Goal: Information Seeking & Learning: Find specific fact

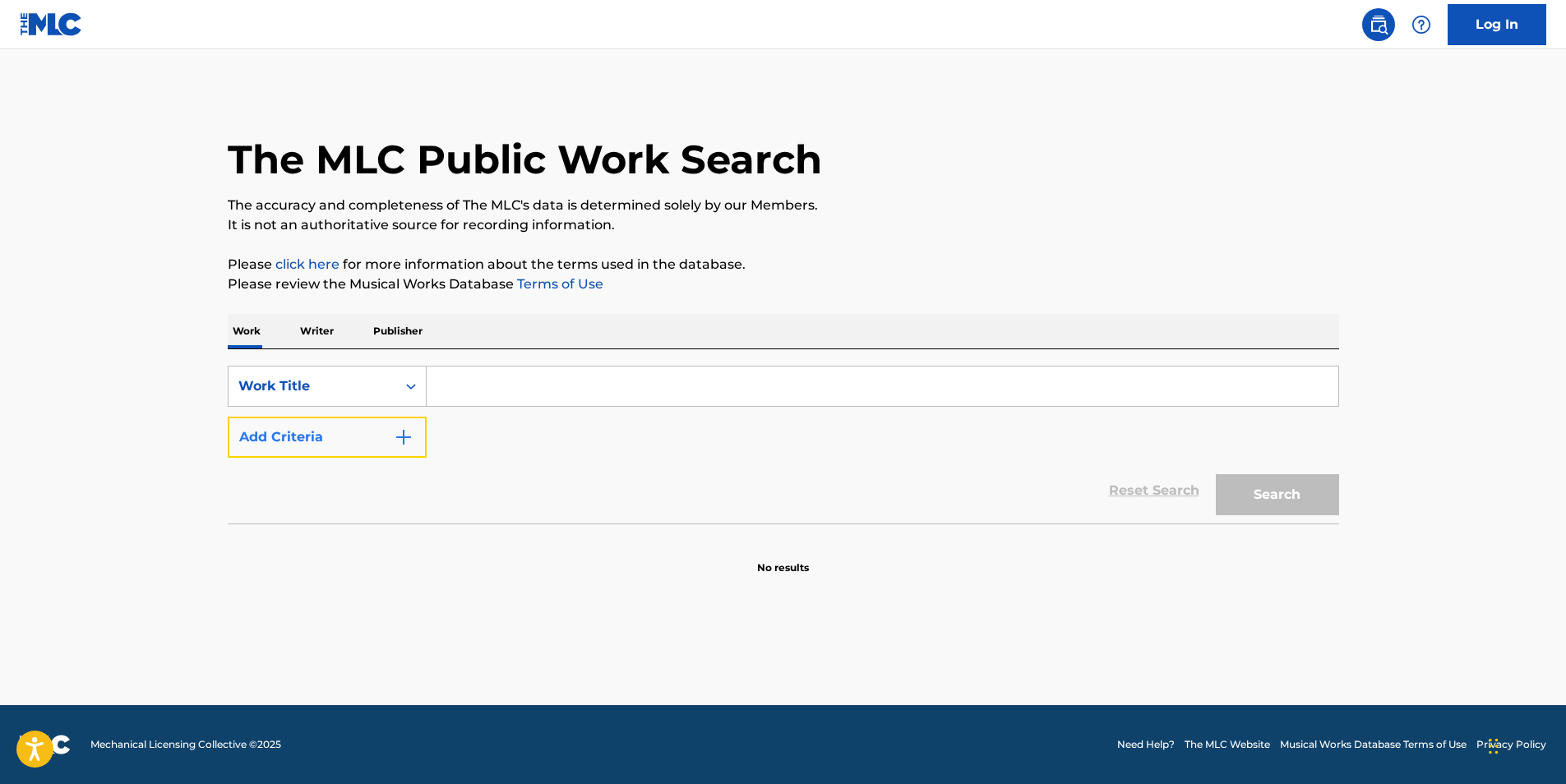
click at [336, 442] on button "Add Criteria" at bounding box center [327, 436] width 199 height 41
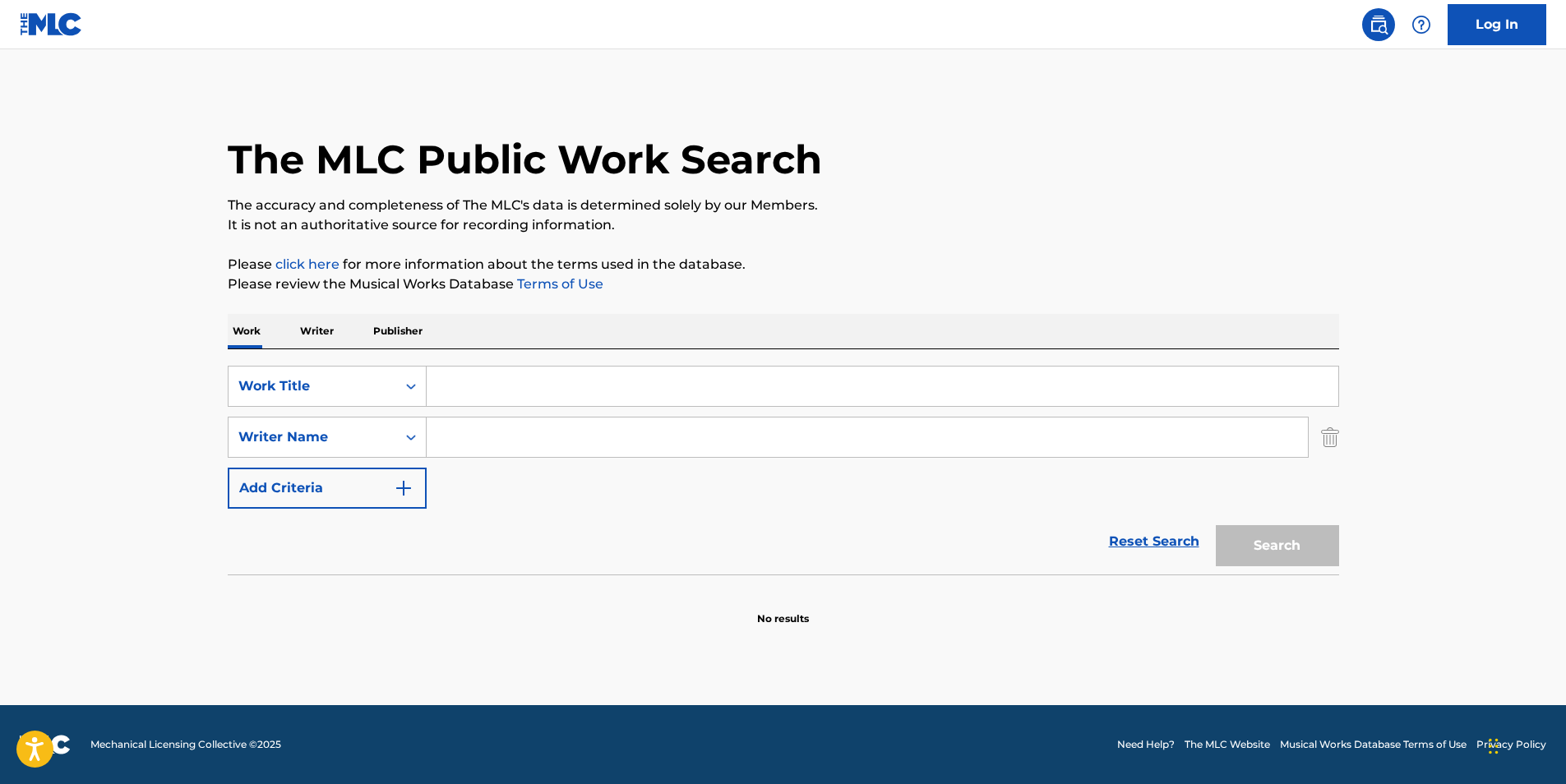
click at [484, 391] on input "Search Form" at bounding box center [882, 386] width 911 height 39
paste input "Darkest Day of Horror"
type input "Darkest Day of Horror"
click at [618, 438] on input "Search Form" at bounding box center [867, 436] width 881 height 39
paste input "Mortician"
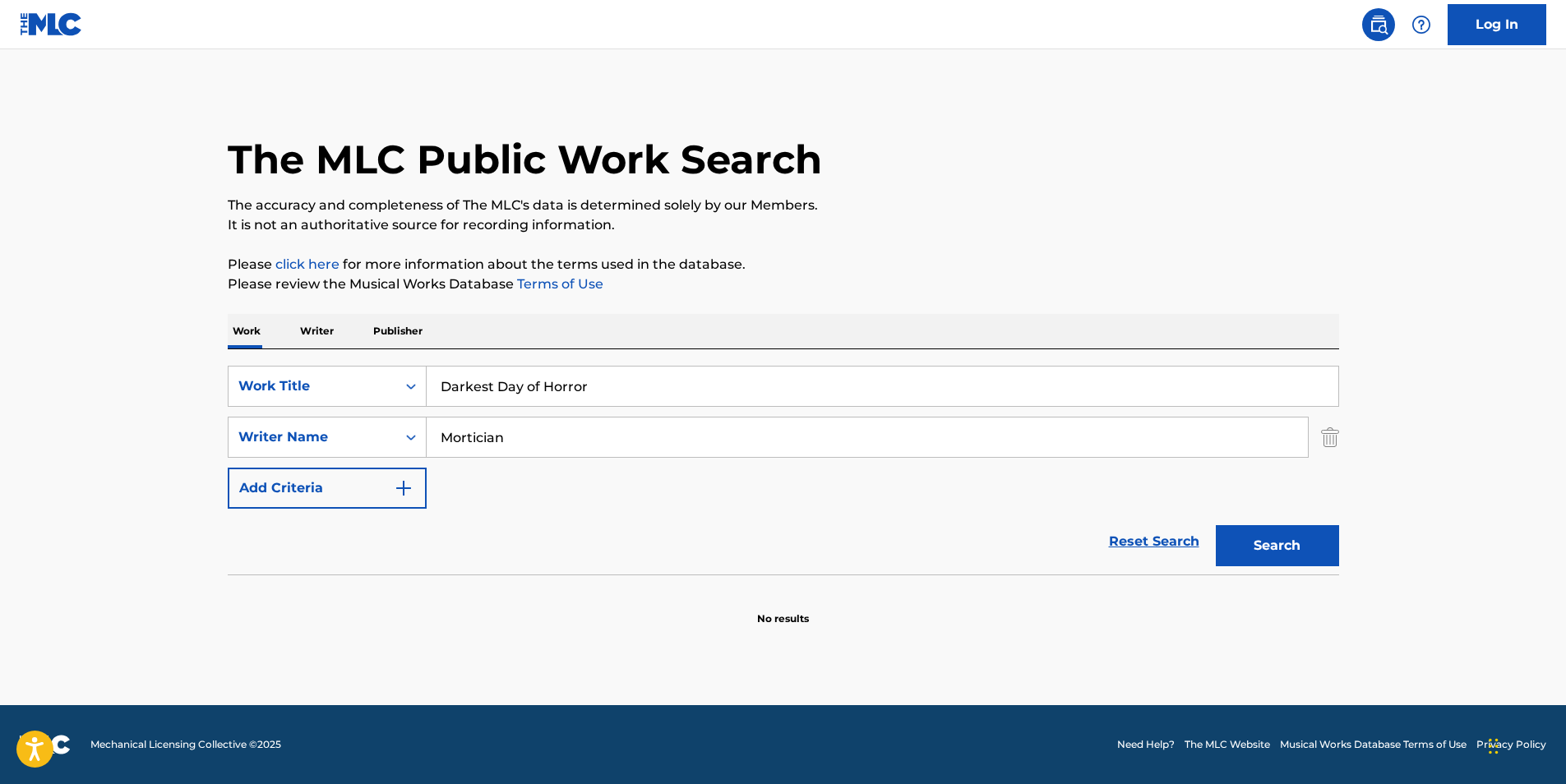
click at [1215, 524] on button "Search" at bounding box center [1276, 544] width 123 height 41
drag, startPoint x: 682, startPoint y: 418, endPoint x: 738, endPoint y: 465, distance: 73.1
click at [376, 472] on div "SearchWithCriteria49aa275c-a895-4da6-9b4c-1f298b6ac82f Work Title Darkest Day o…" at bounding box center [783, 436] width 1111 height 143
paste input "[PERSON_NAME]"
click at [1329, 546] on button "Search" at bounding box center [1276, 544] width 123 height 41
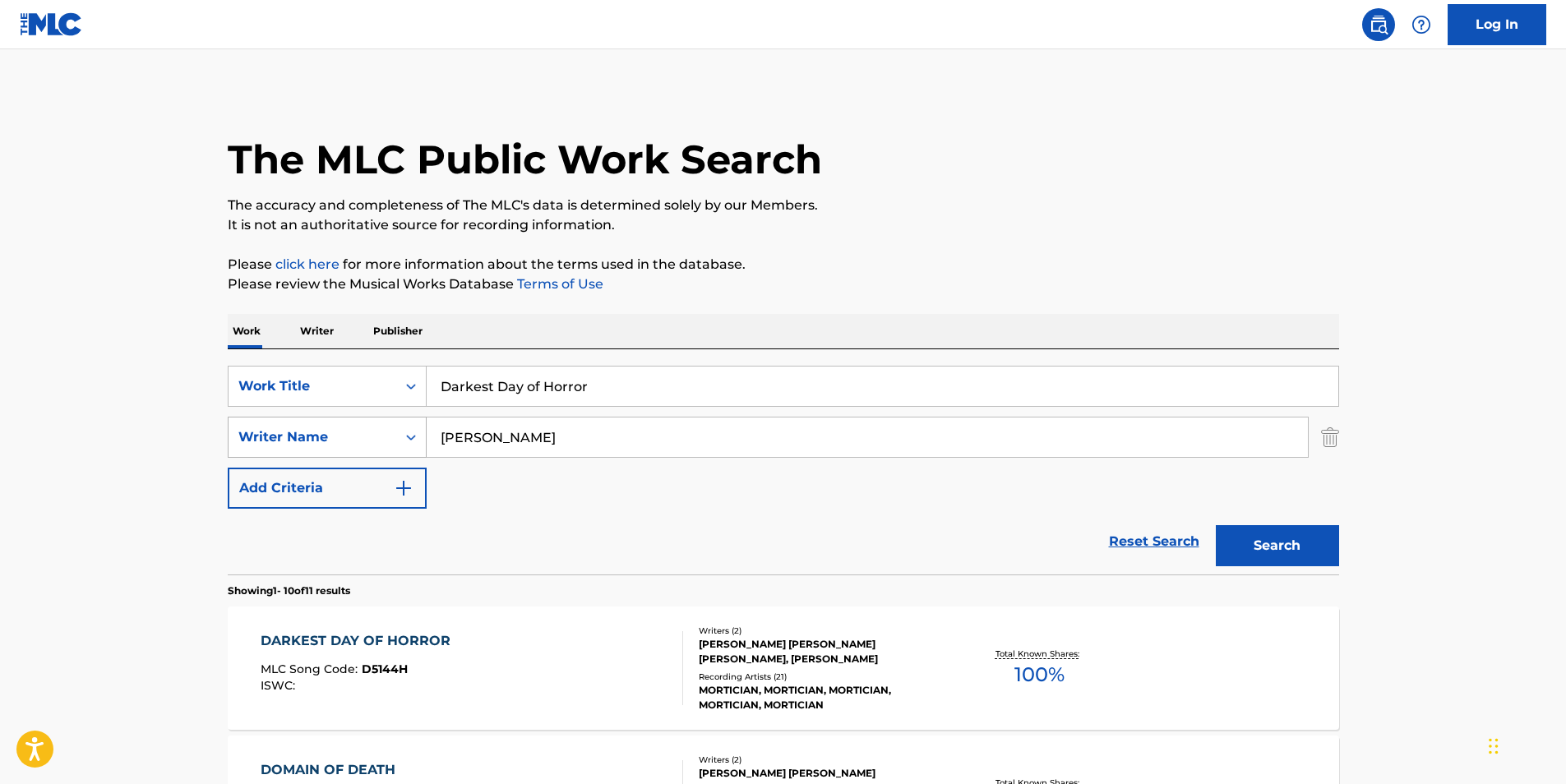
drag, startPoint x: 596, startPoint y: 443, endPoint x: 376, endPoint y: 438, distance: 220.1
click at [376, 438] on div "SearchWithCriteria414667f7-d312-4ec0-97fe-2456b069e5ca Writer Name [PERSON_NAME]" at bounding box center [783, 436] width 1111 height 41
paste input "[PERSON_NAME]"
type input "[PERSON_NAME]"
click at [1279, 534] on button "Search" at bounding box center [1276, 544] width 123 height 41
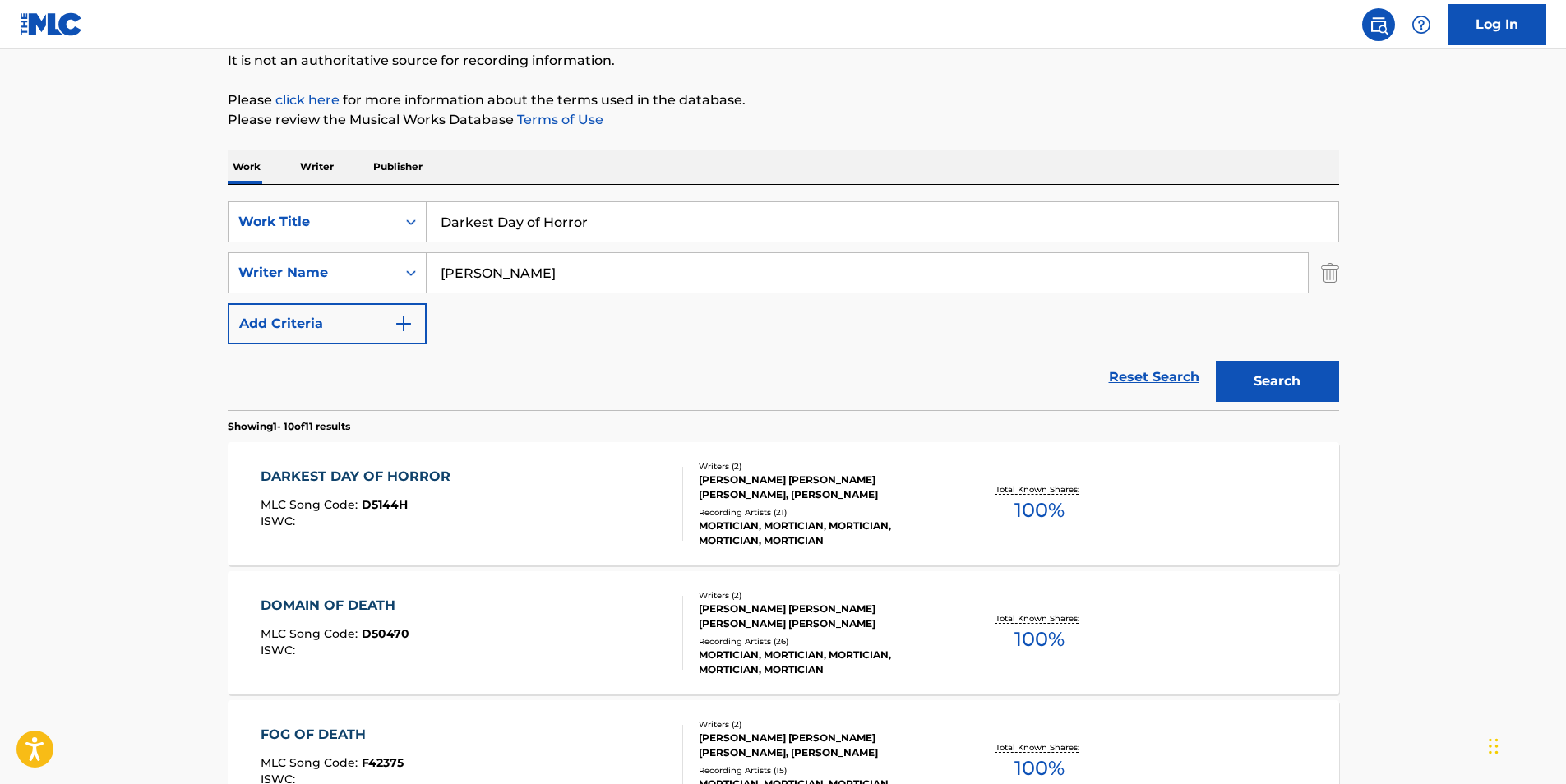
scroll to position [329, 0]
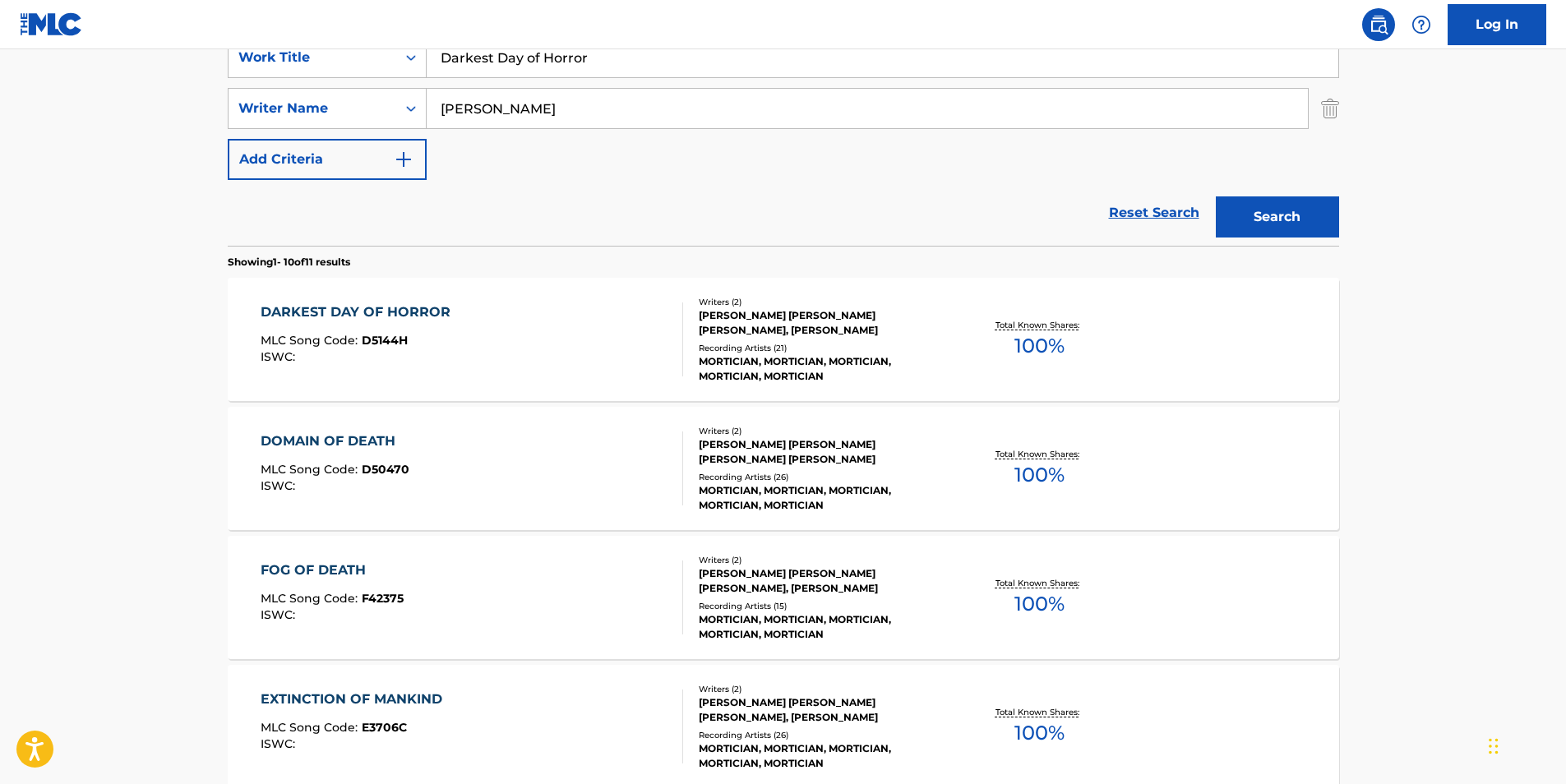
click at [366, 345] on span "D5144H" at bounding box center [385, 340] width 46 height 15
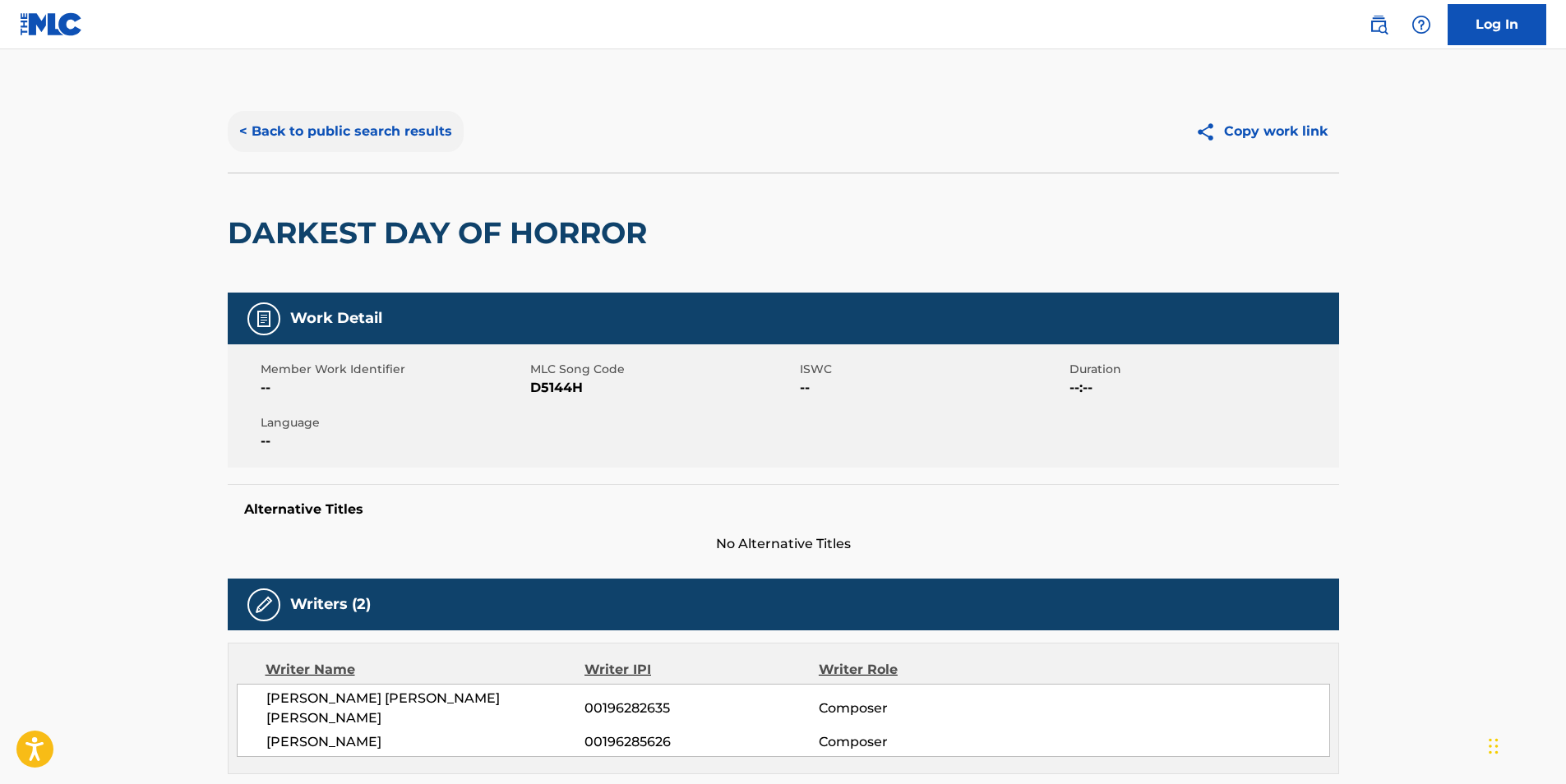
click at [349, 149] on button "< Back to public search results" at bounding box center [346, 131] width 236 height 41
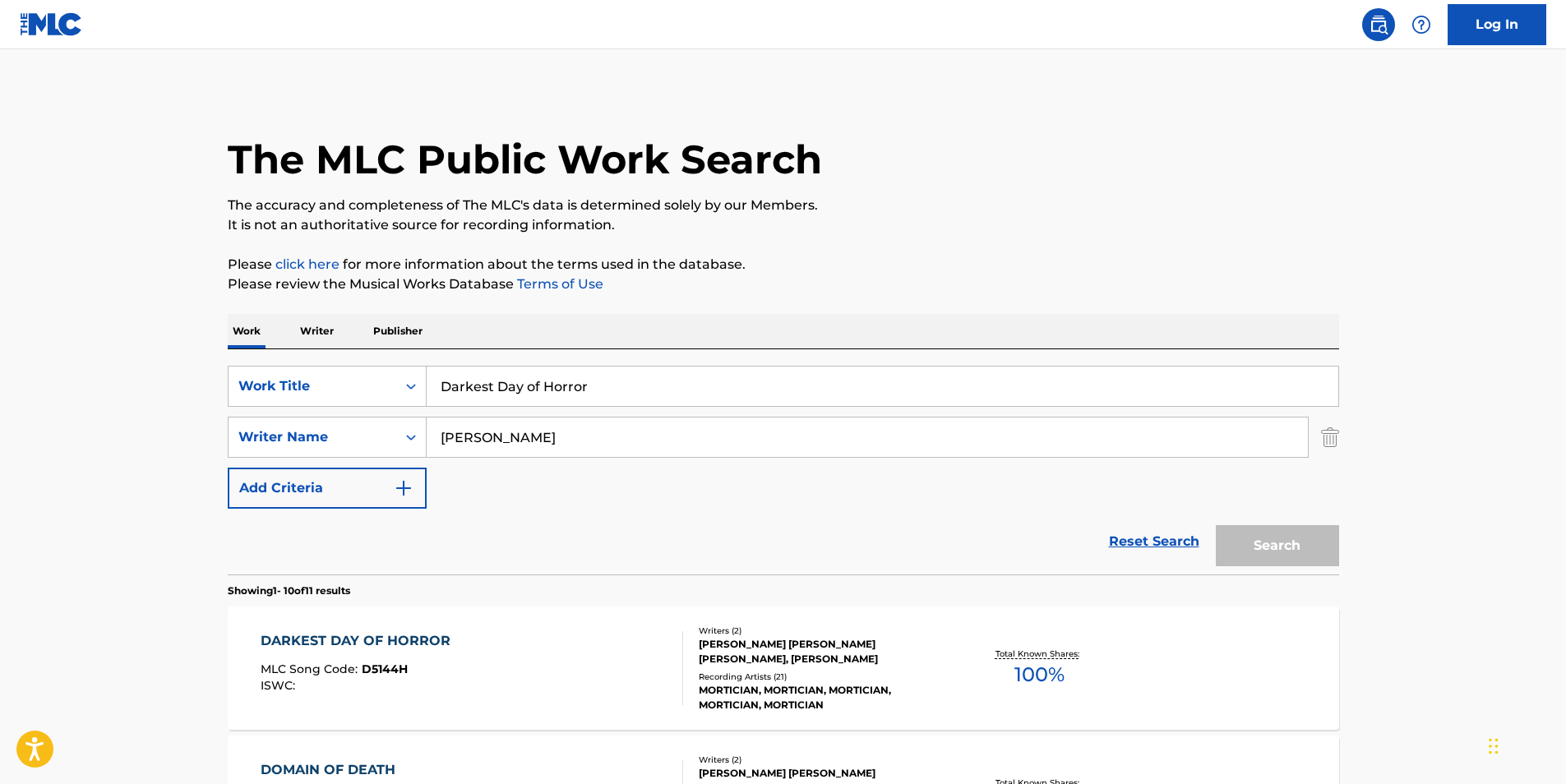
scroll to position [329, 0]
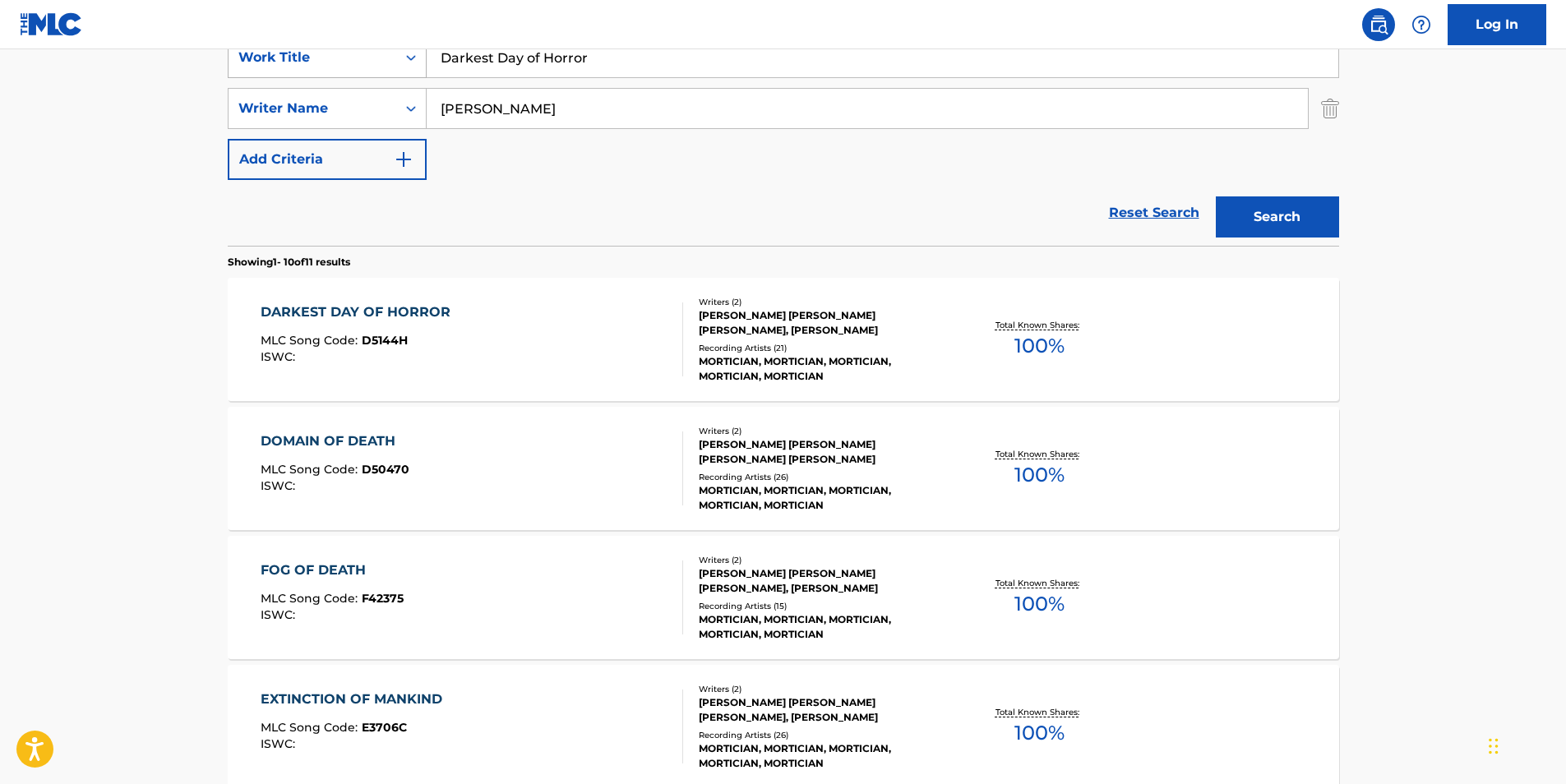
drag, startPoint x: 620, startPoint y: 74, endPoint x: 379, endPoint y: 75, distance: 241.0
click at [381, 75] on div "SearchWithCriteria49aa275c-a895-4da6-9b4c-1f298b6ac82f Work Title Darkest Day o…" at bounding box center [783, 57] width 1111 height 41
paste input "Lead Me Home"
type input "Lead Me Home"
paste input "[PERSON_NAME]"
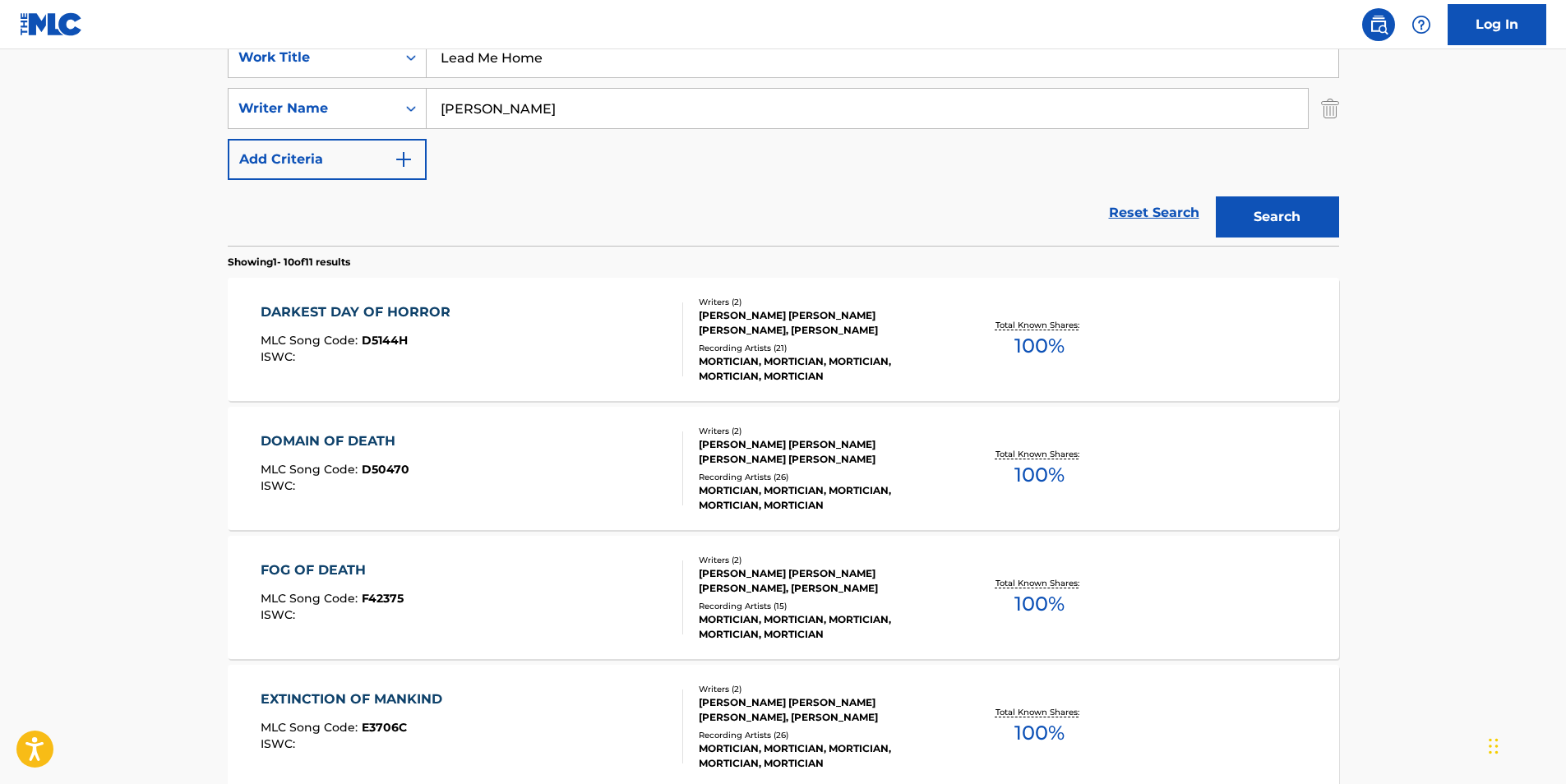
drag, startPoint x: 595, startPoint y: 119, endPoint x: 370, endPoint y: 129, distance: 225.2
click at [370, 129] on div "SearchWithCriteria49aa275c-a895-4da6-9b4c-1f298b6ac82f Work Title Lead Me Home …" at bounding box center [783, 108] width 1111 height 143
type input "[PERSON_NAME]"
click at [1275, 229] on button "Search" at bounding box center [1276, 217] width 123 height 41
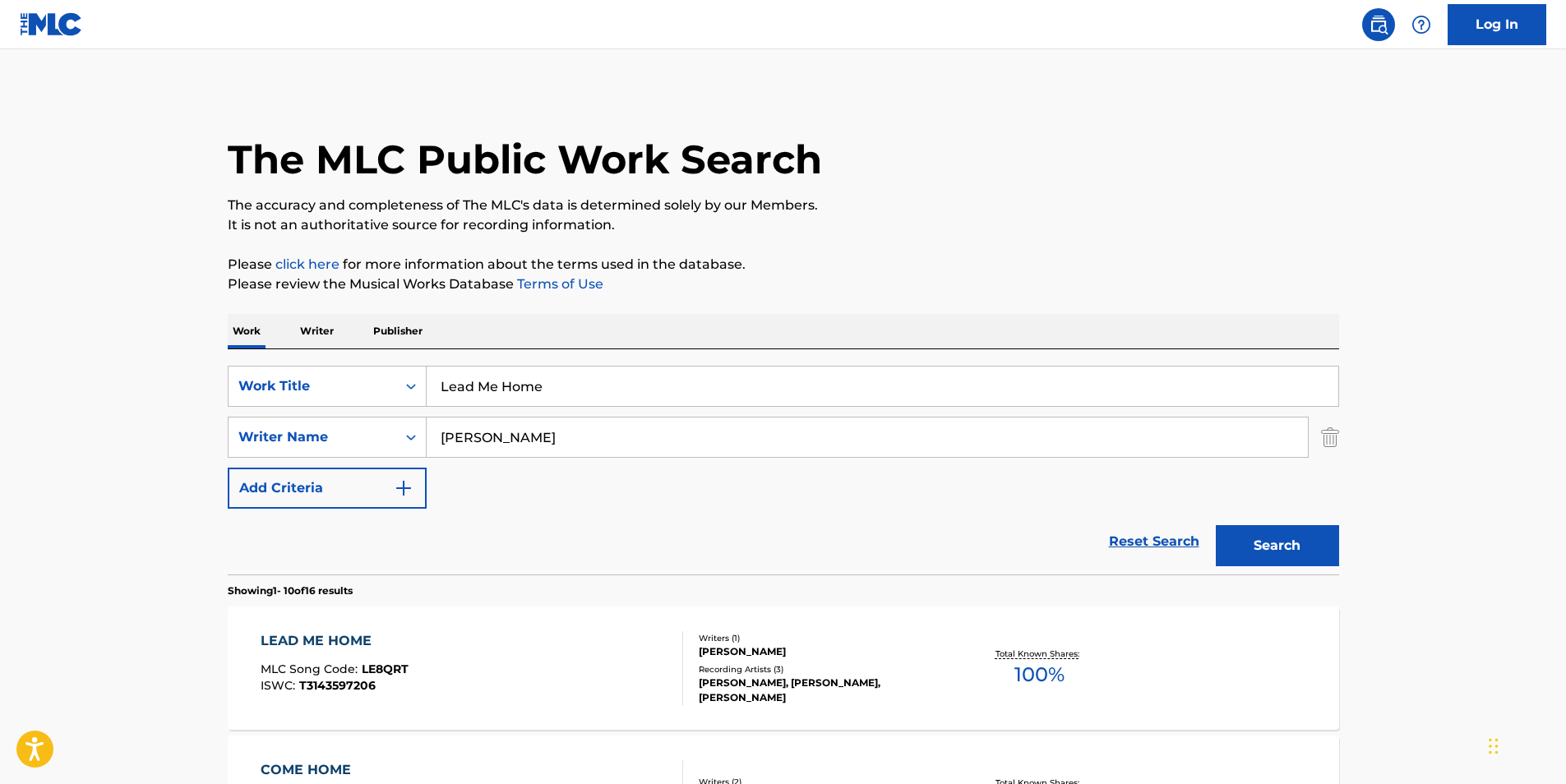
scroll to position [164, 0]
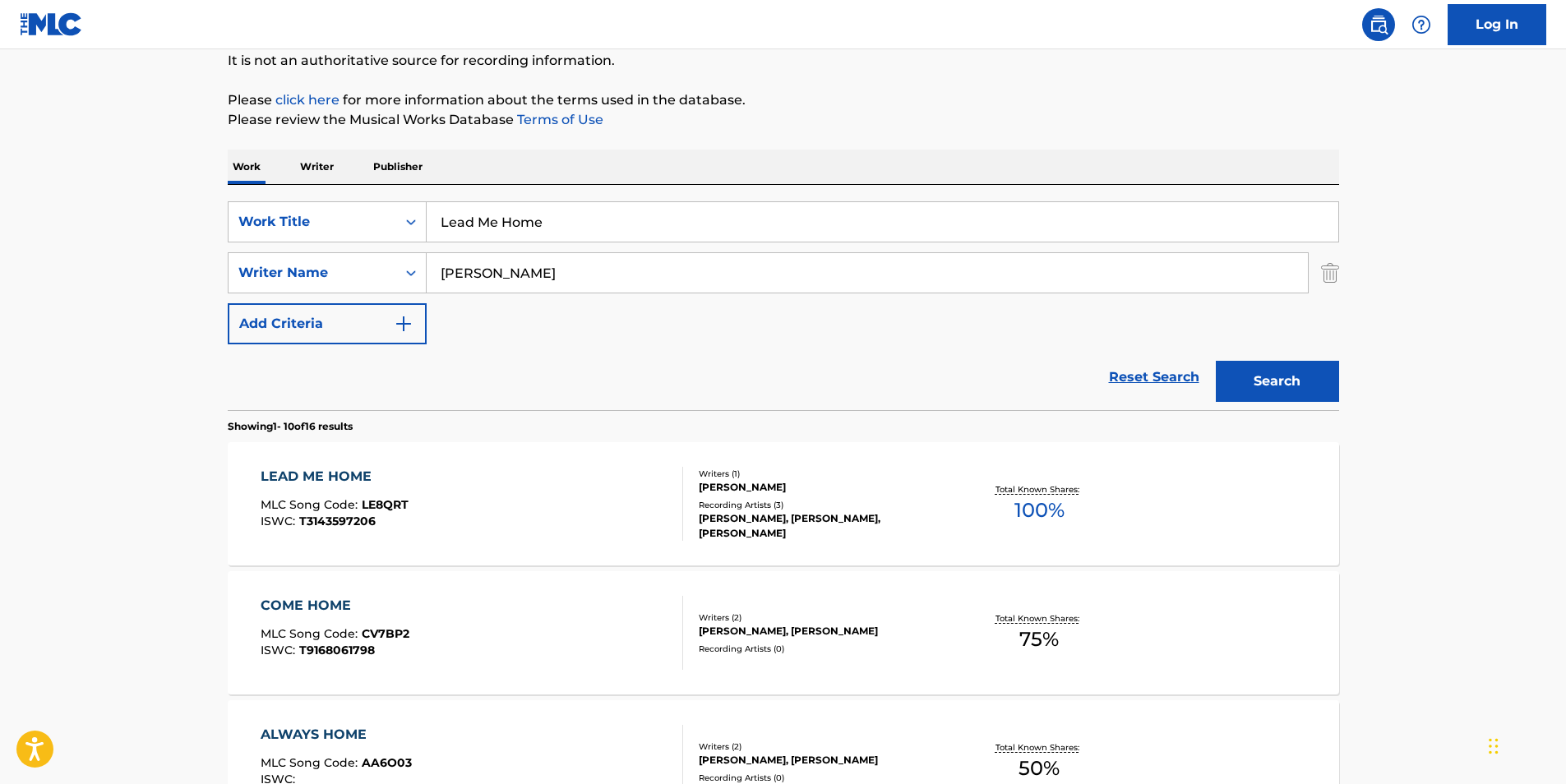
click at [419, 495] on div "LEAD ME HOME MLC Song Code : LE8QRT ISWC : T3143597206" at bounding box center [472, 503] width 423 height 74
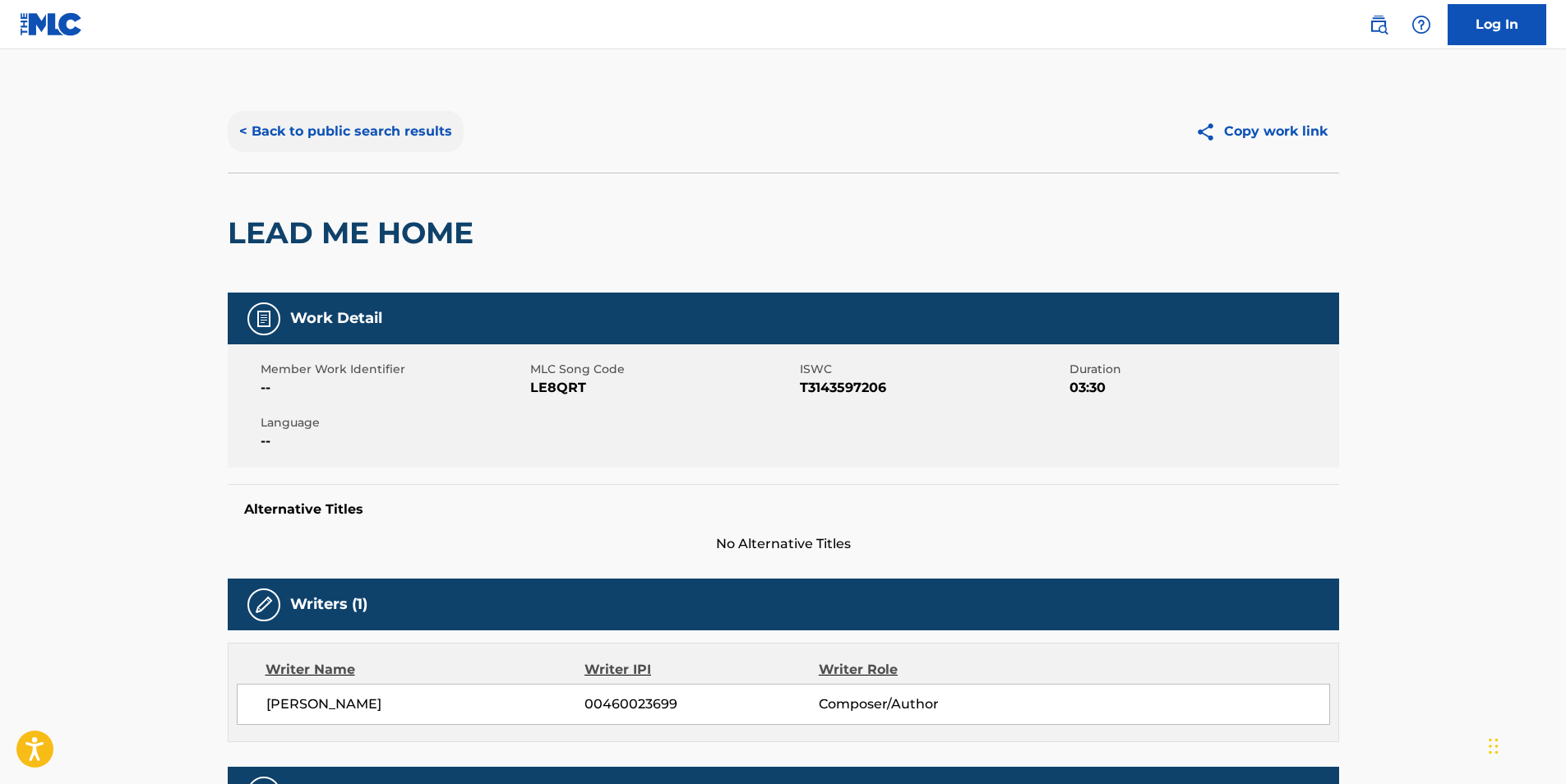
click at [293, 143] on button "< Back to public search results" at bounding box center [346, 131] width 236 height 41
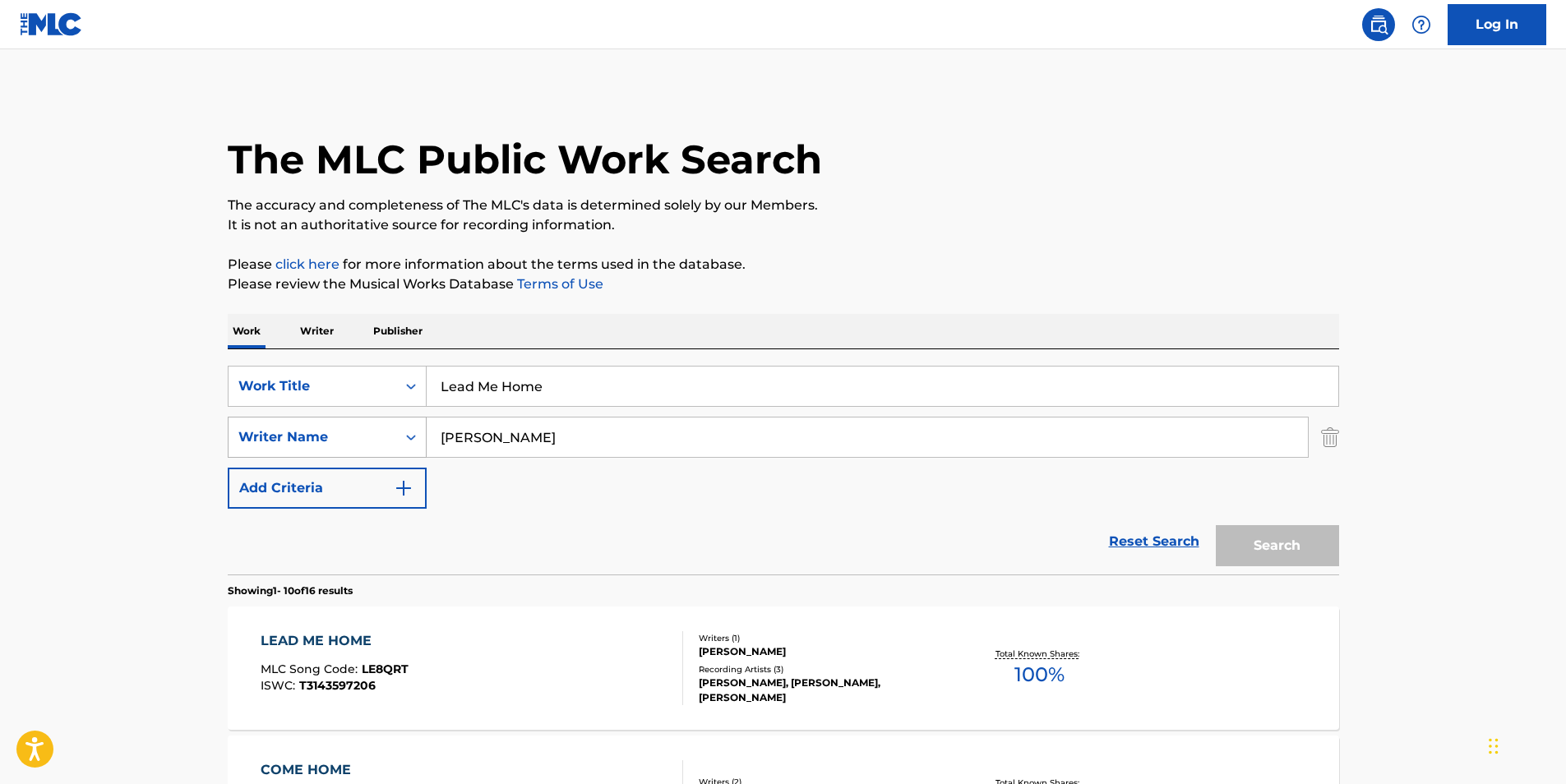
scroll to position [164, 0]
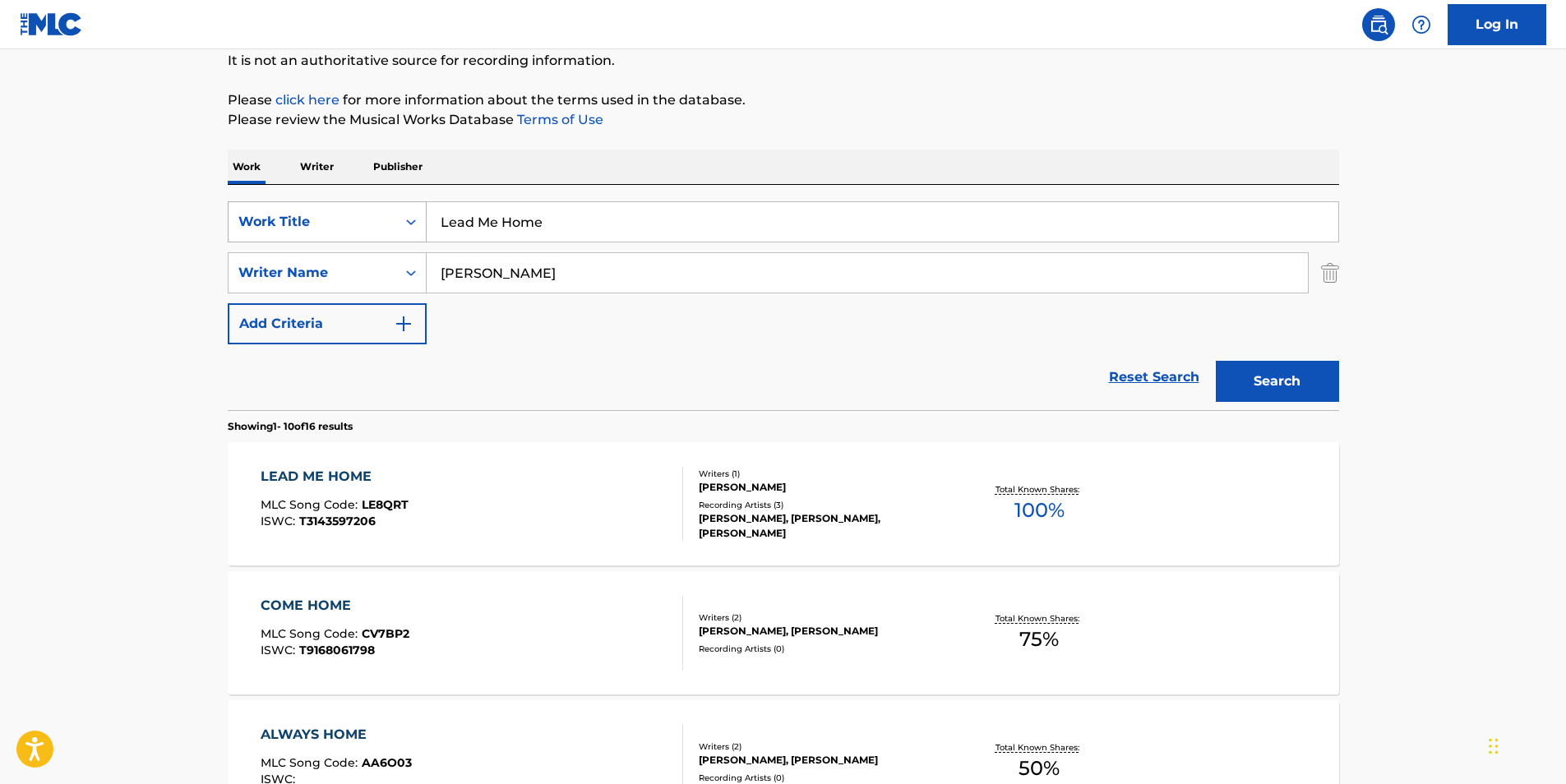
drag, startPoint x: 627, startPoint y: 208, endPoint x: 251, endPoint y: 234, distance: 376.9
click at [251, 234] on div "SearchWithCriteria49aa275c-a895-4da6-9b4c-1f298b6ac82f Work Title Lead Me Home" at bounding box center [783, 221] width 1111 height 41
paste input "owkey"
type input "Lowkey"
paste input "Retro"
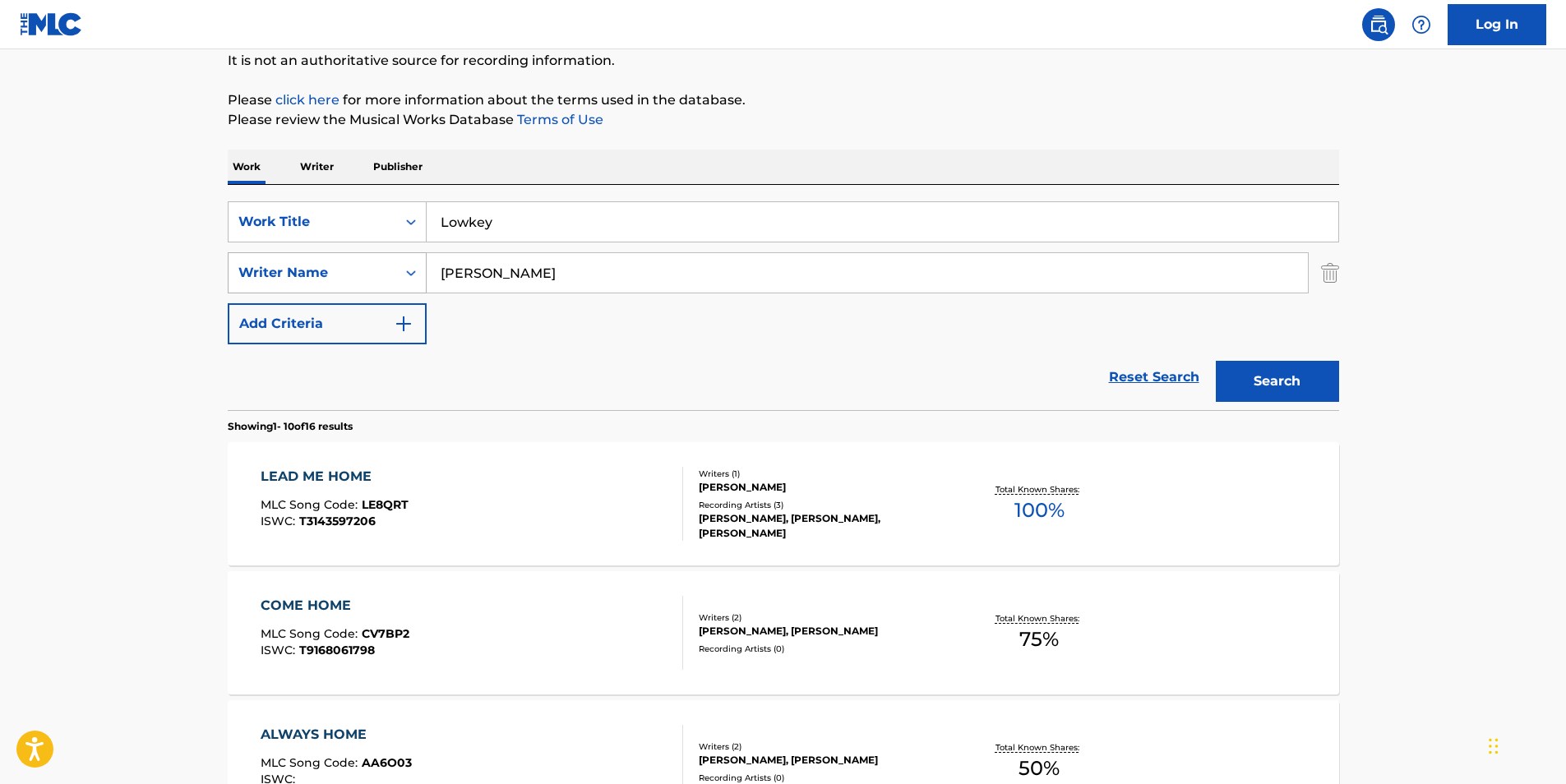
drag, startPoint x: 562, startPoint y: 275, endPoint x: 377, endPoint y: 275, distance: 185.0
click at [345, 275] on div "SearchWithCriteria414667f7-d312-4ec0-97fe-2456b069e5ca Writer Name [PERSON_NAME]" at bounding box center [783, 272] width 1111 height 41
click at [1242, 382] on button "Search" at bounding box center [1276, 381] width 123 height 41
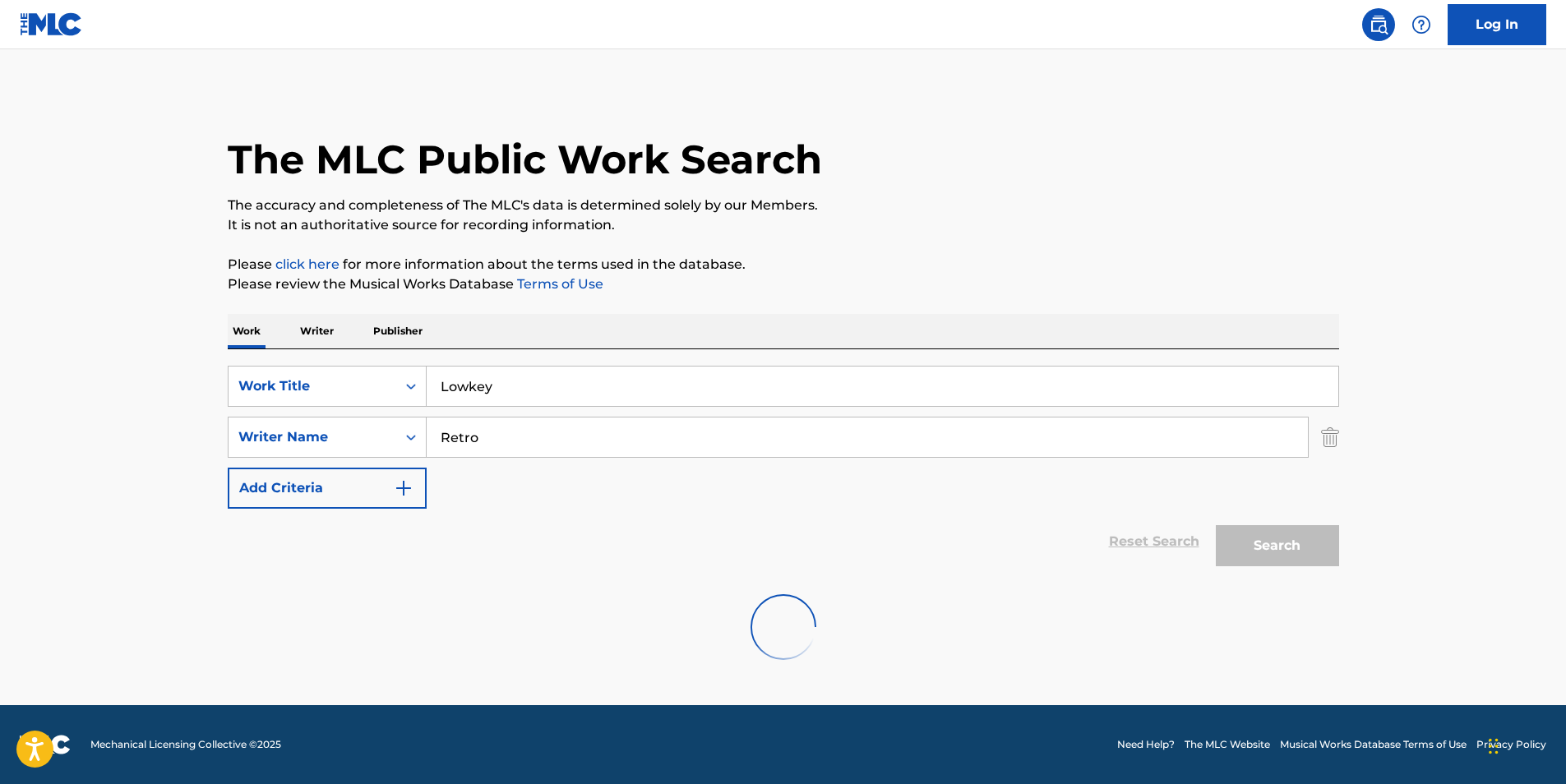
scroll to position [0, 0]
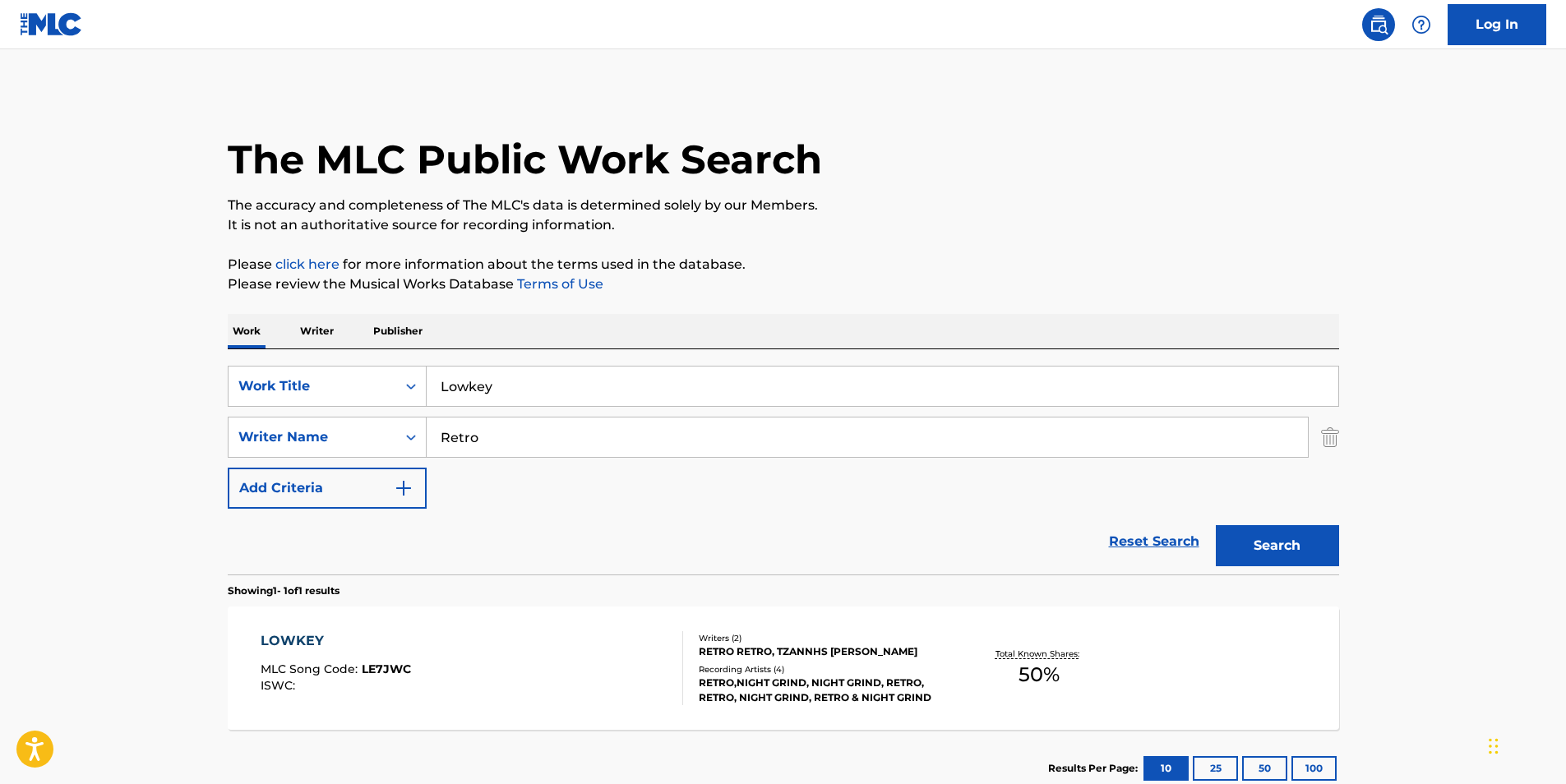
click at [683, 416] on div "Retro" at bounding box center [867, 436] width 881 height 41
drag, startPoint x: 661, startPoint y: 427, endPoint x: 371, endPoint y: 444, distance: 290.5
click at [371, 444] on div "SearchWithCriteria414667f7-d312-4ec0-97fe-2456b069e5ca Writer Name Retro" at bounding box center [783, 436] width 1111 height 41
paste input "Kaisarlis [PERSON_NAME]"
type input "Kaisarlis [PERSON_NAME]"
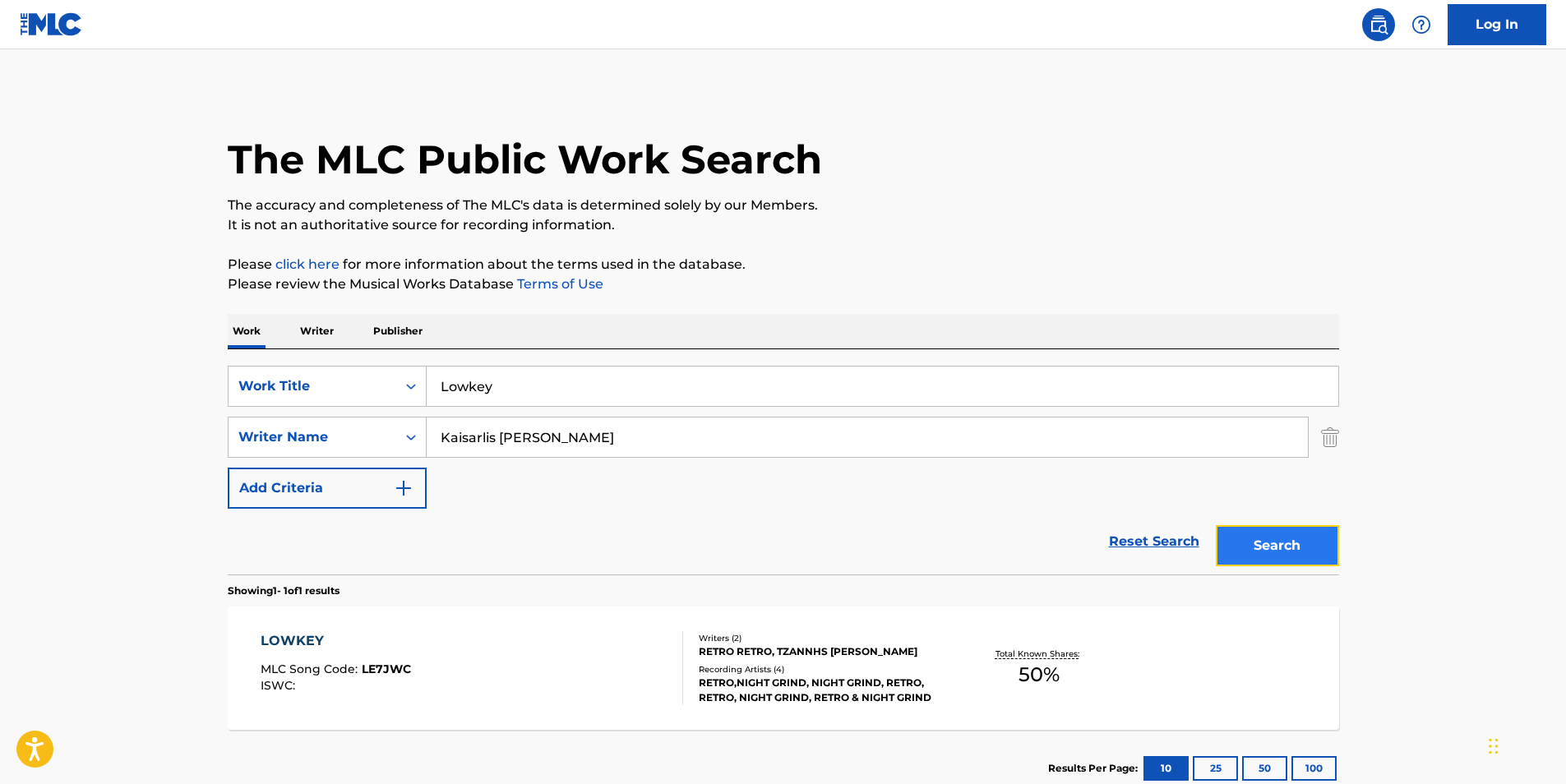
click at [1289, 559] on button "Search" at bounding box center [1276, 544] width 123 height 41
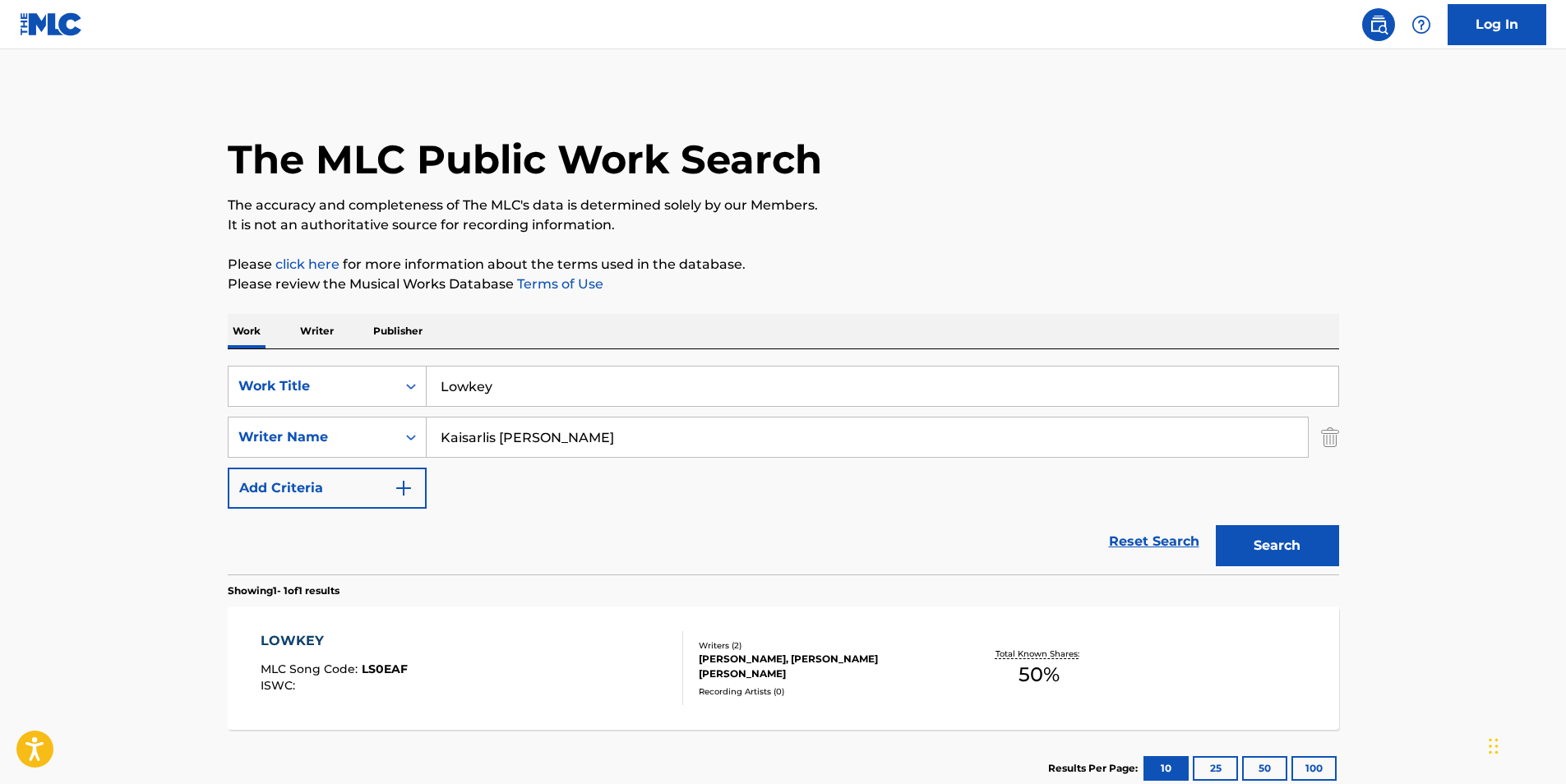
click at [424, 696] on div "LOWKEY MLC Song Code : LS0EAF ISWC :" at bounding box center [472, 668] width 423 height 74
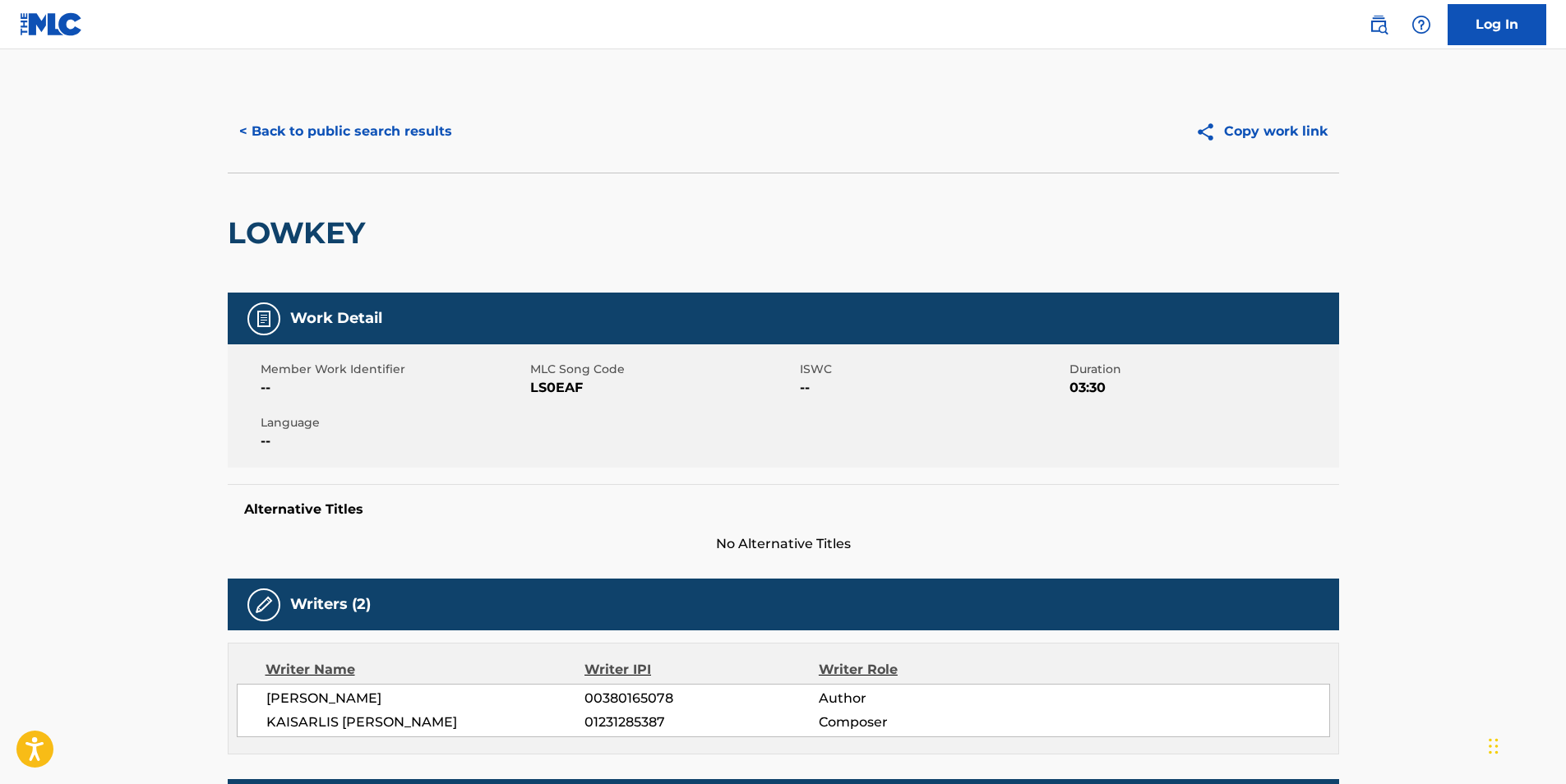
click at [556, 387] on span "LS0EAF" at bounding box center [663, 388] width 266 height 20
copy span "LS0EAF"
click at [405, 150] on button "< Back to public search results" at bounding box center [346, 131] width 236 height 41
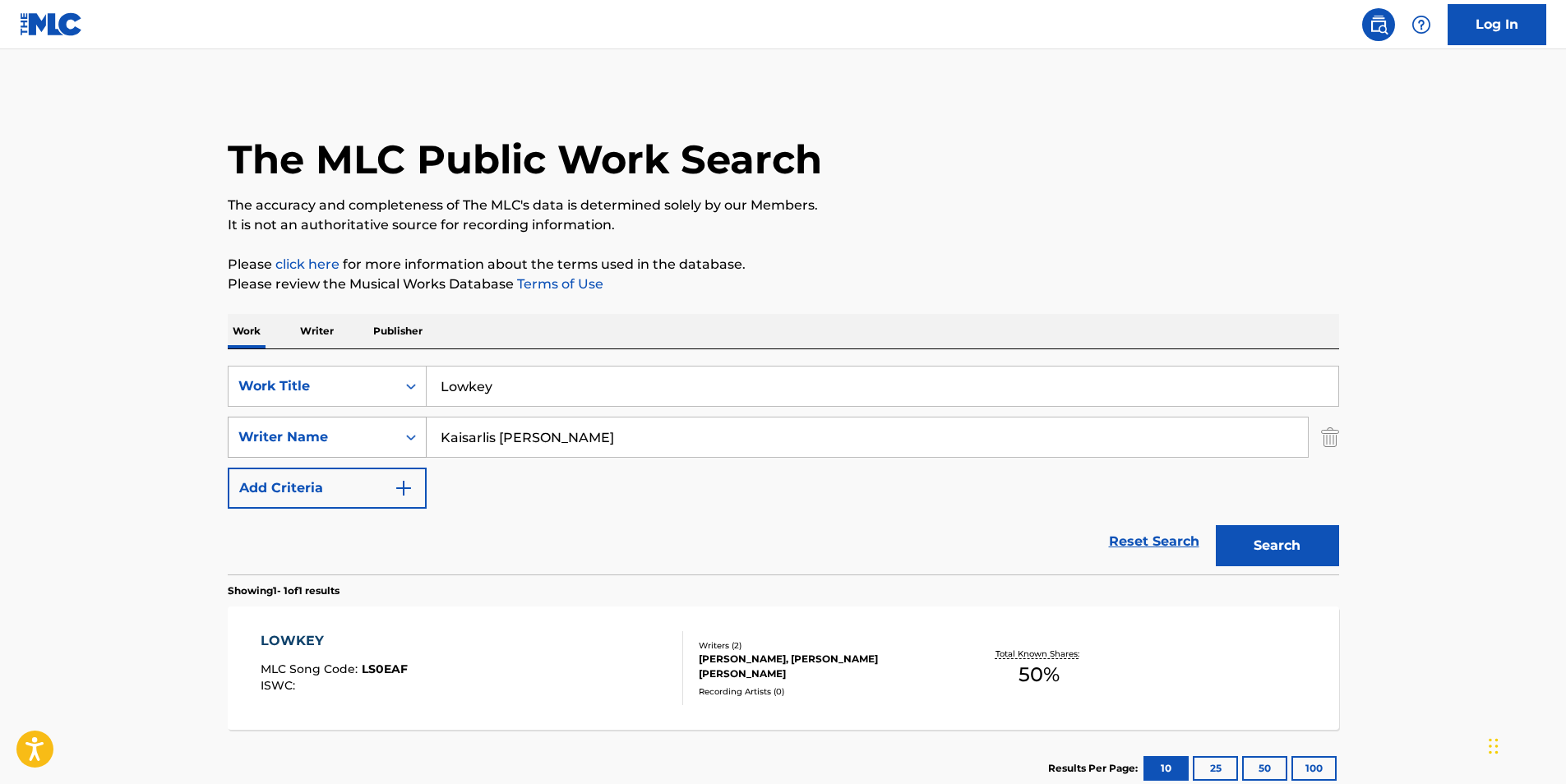
drag, startPoint x: 651, startPoint y: 432, endPoint x: 293, endPoint y: 432, distance: 358.0
click at [293, 432] on div "SearchWithCriteria414667f7-d312-4ec0-97fe-2456b069e5ca Writer Name [PERSON_NAME]" at bounding box center [783, 436] width 1111 height 41
paste input "[PERSON_NAME]"
type input "[PERSON_NAME]"
click at [1291, 538] on button "Search" at bounding box center [1276, 544] width 123 height 41
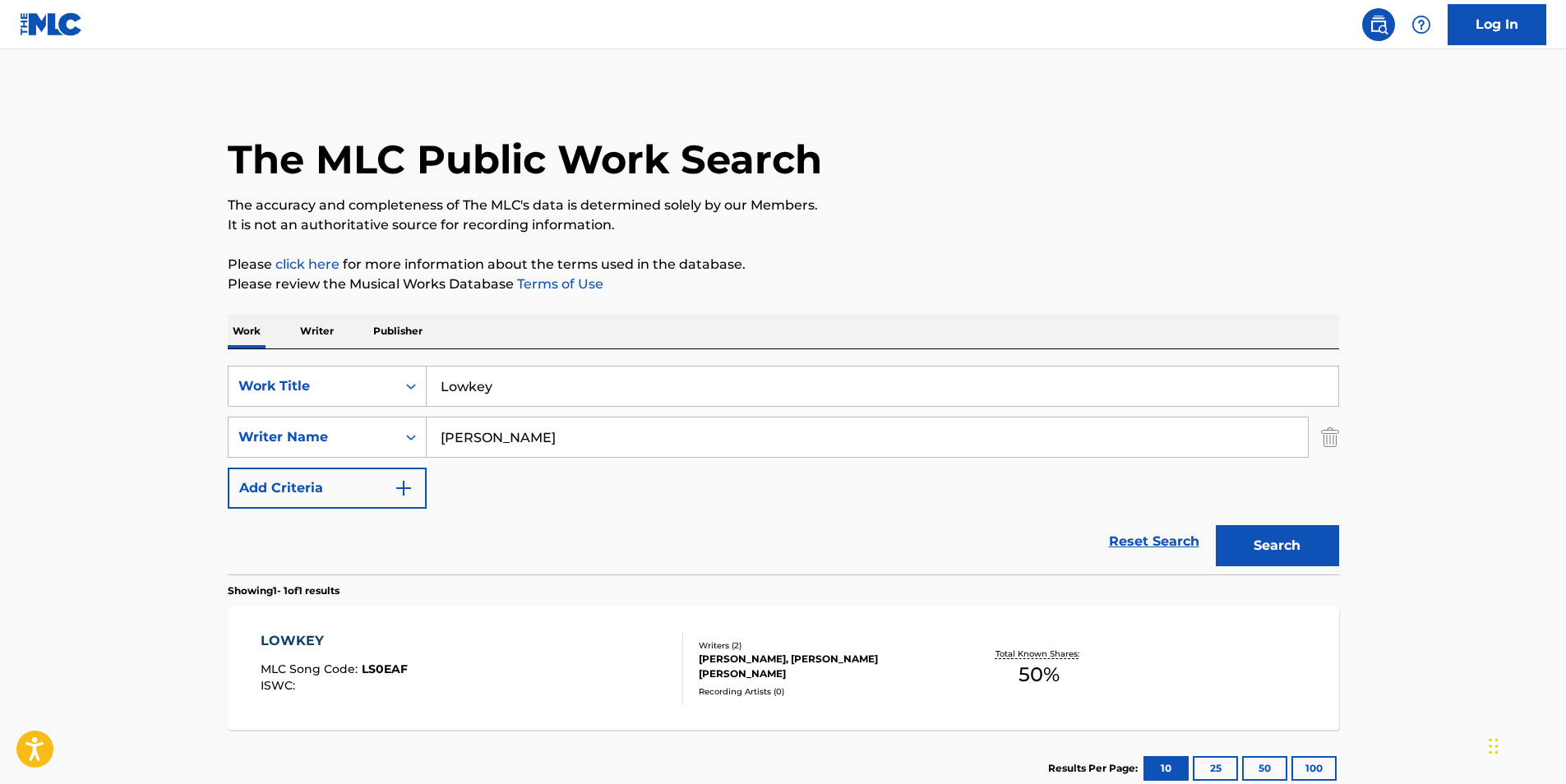
drag, startPoint x: 562, startPoint y: 437, endPoint x: 112, endPoint y: 392, distance: 452.2
click at [122, 395] on main "The MLC Public Work Search The accuracy and completeness of The MLC's data is d…" at bounding box center [783, 431] width 1566 height 765
type input "retro"
click at [1215, 524] on button "Search" at bounding box center [1276, 544] width 123 height 41
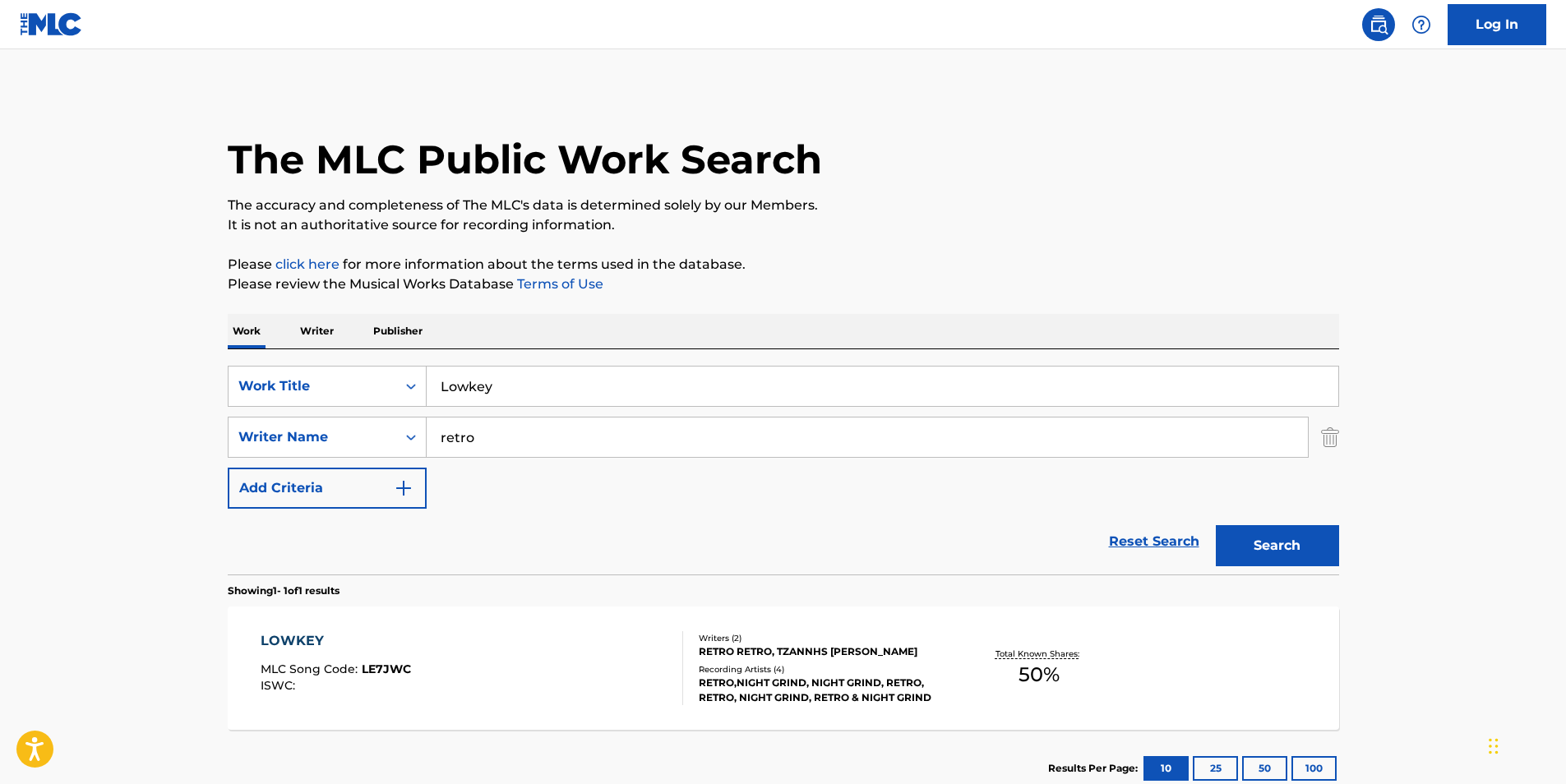
click at [488, 691] on div "LOWKEY MLC Song Code : LE7JWC ISWC :" at bounding box center [472, 668] width 423 height 74
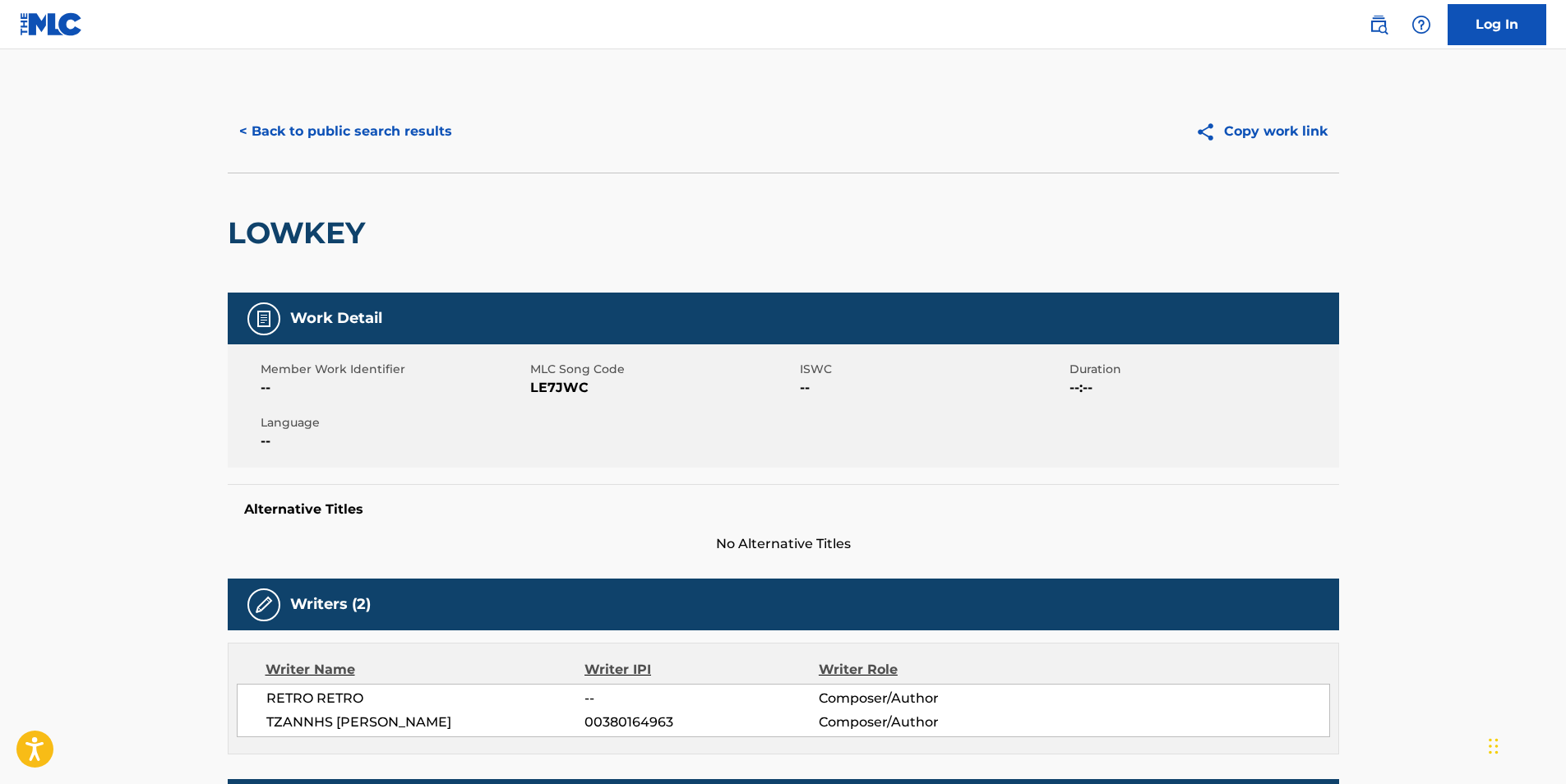
click at [539, 393] on span "LE7JWC" at bounding box center [663, 388] width 266 height 20
copy span "LE7JWC"
click at [308, 126] on button "< Back to public search results" at bounding box center [346, 131] width 236 height 41
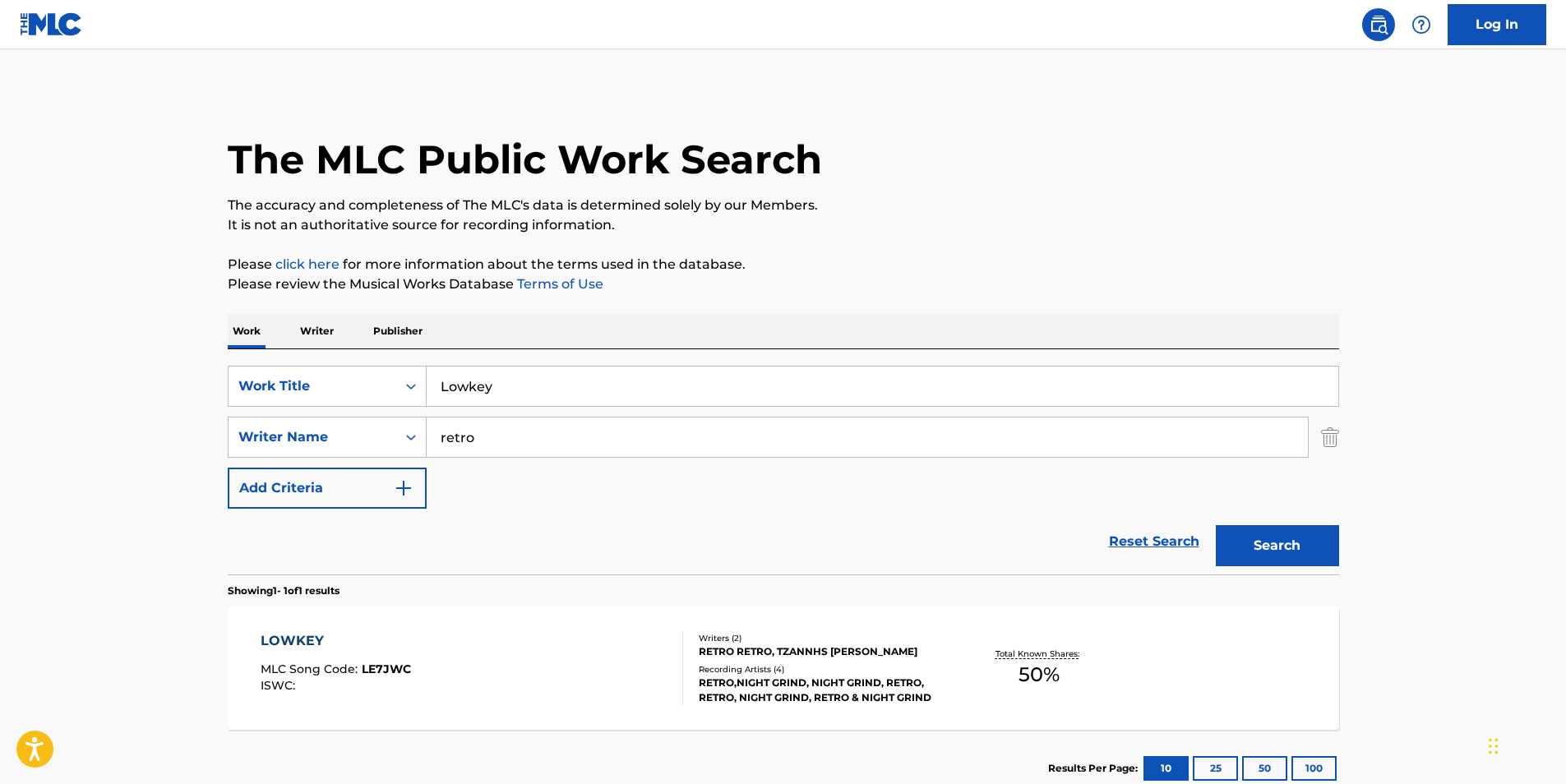
drag, startPoint x: 619, startPoint y: 382, endPoint x: 293, endPoint y: 199, distance: 373.9
click at [308, 384] on div "SearchWithCriteria49aa275c-a895-4da6-9b4c-1f298b6ac82f Work Title Lowkey" at bounding box center [783, 386] width 1111 height 41
paste input "FIRESTORM"
type input "FIRESTORM"
drag, startPoint x: 577, startPoint y: 429, endPoint x: 357, endPoint y: 480, distance: 225.8
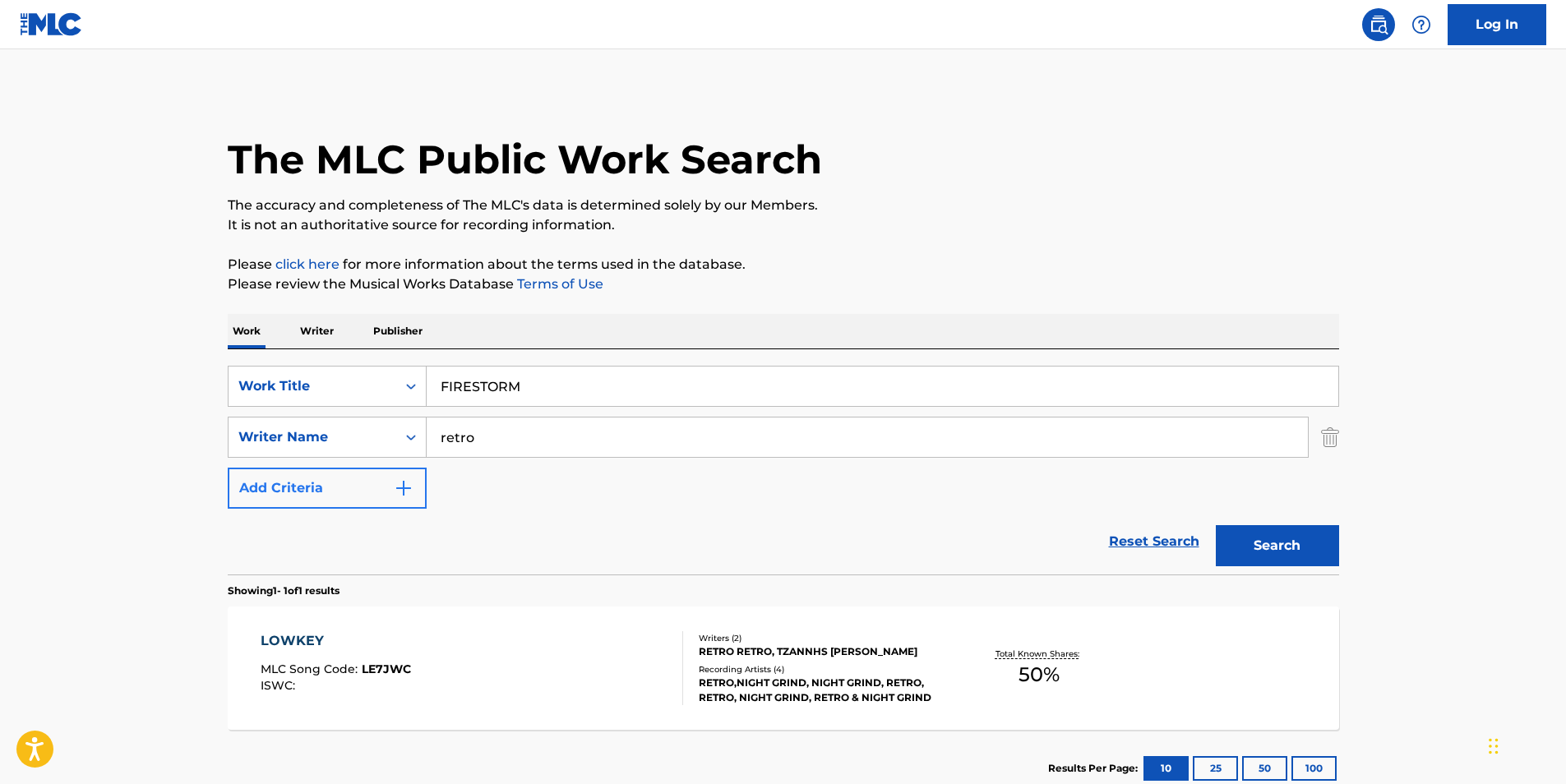
click at [358, 480] on div "SearchWithCriteria49aa275c-a895-4da6-9b4c-1f298b6ac82f Work Title FIRESTORM Sea…" at bounding box center [783, 436] width 1111 height 143
paste input "[PERSON_NAME]"
click at [1256, 547] on button "Search" at bounding box center [1276, 544] width 123 height 41
drag, startPoint x: 544, startPoint y: 424, endPoint x: 375, endPoint y: 460, distance: 172.8
click at [375, 460] on div "SearchWithCriteria49aa275c-a895-4da6-9b4c-1f298b6ac82f Work Title FIRESTORM Sea…" at bounding box center [783, 436] width 1111 height 143
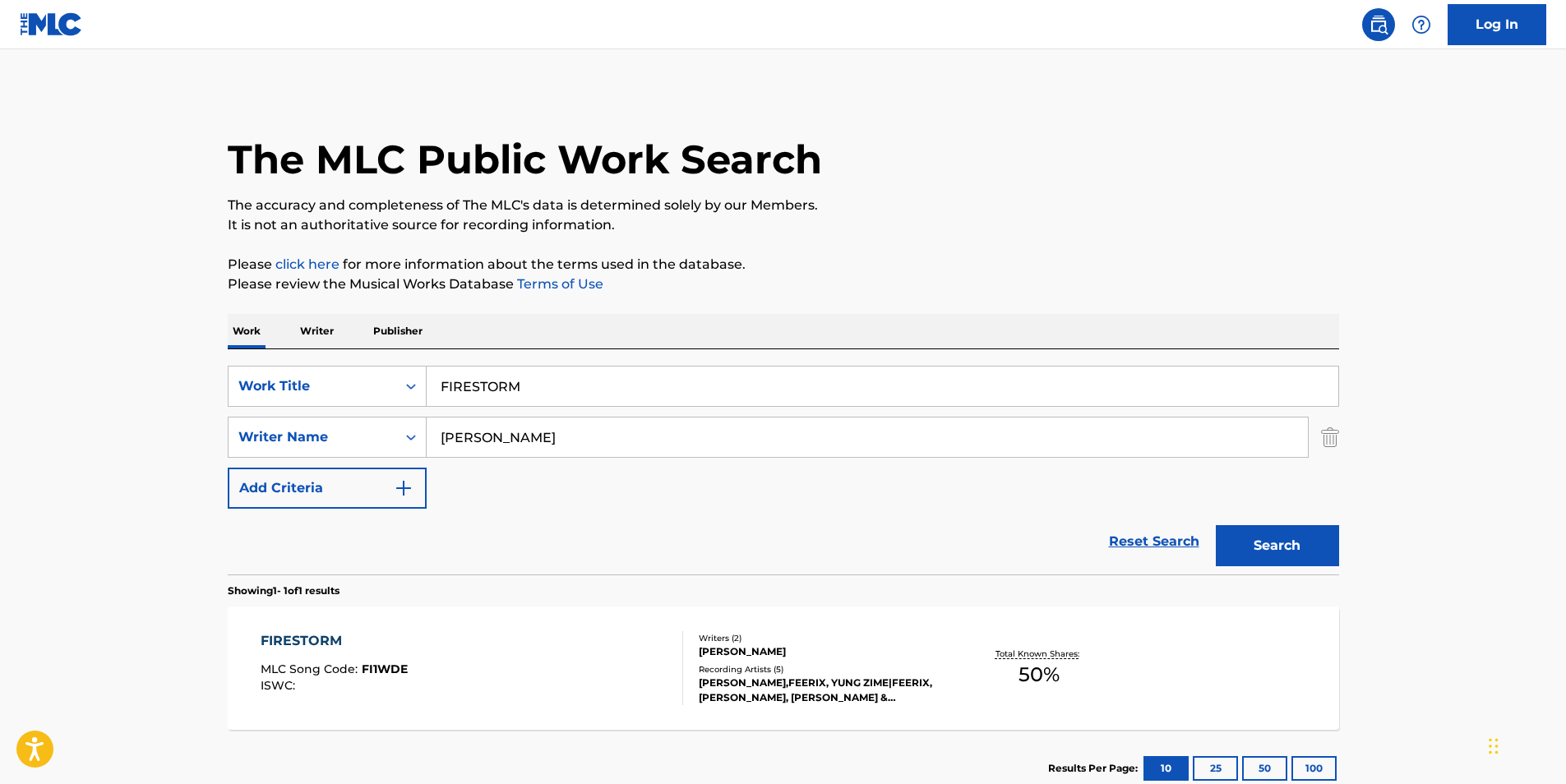
paste input "[PERSON_NAME]"
type input "[PERSON_NAME]"
click at [1245, 552] on button "Search" at bounding box center [1276, 544] width 123 height 41
click at [633, 656] on div "FIRESTORM MLC Song Code : FI1WDE ISWC :" at bounding box center [472, 668] width 423 height 74
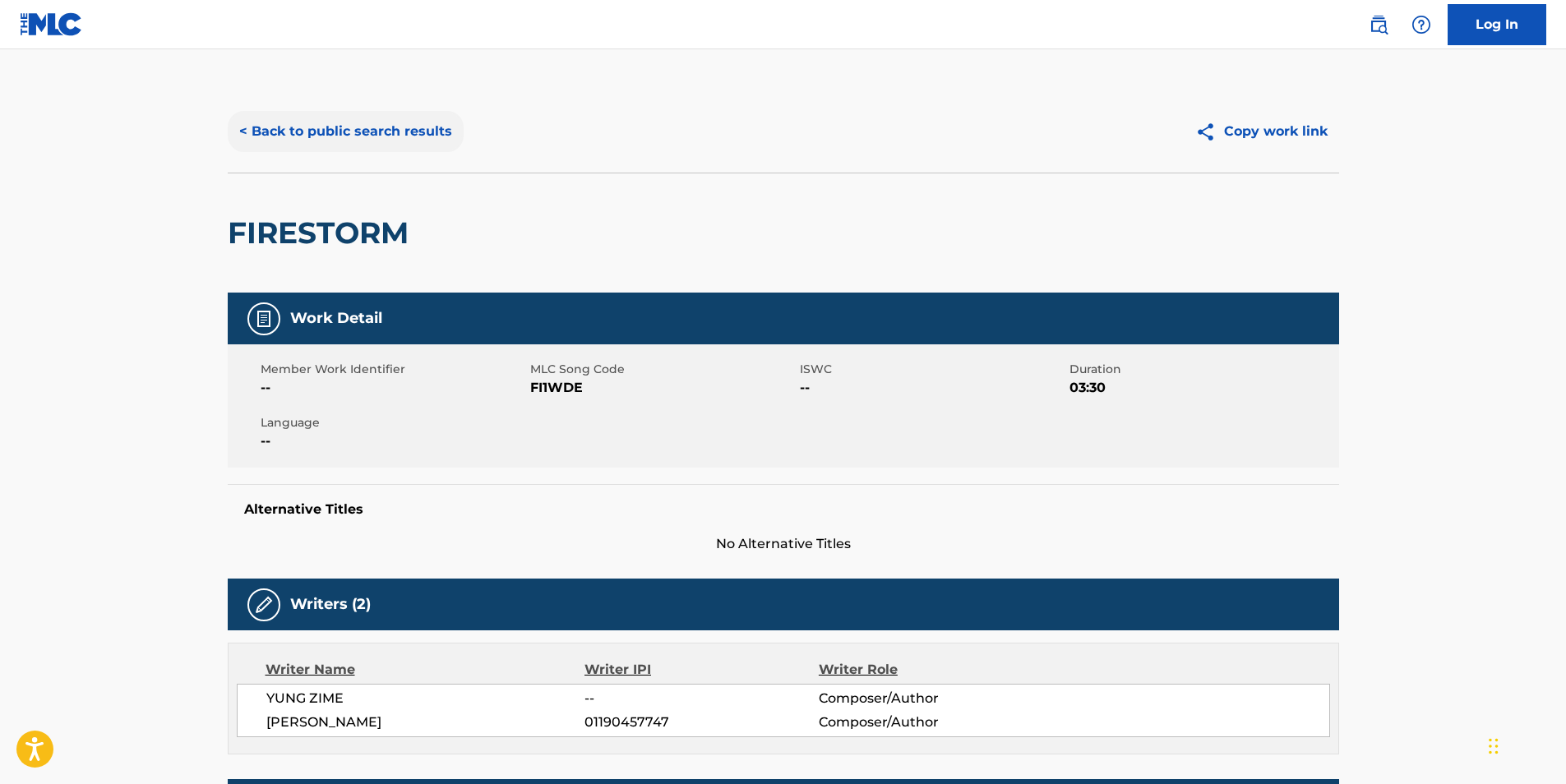
click at [307, 131] on button "< Back to public search results" at bounding box center [346, 131] width 236 height 41
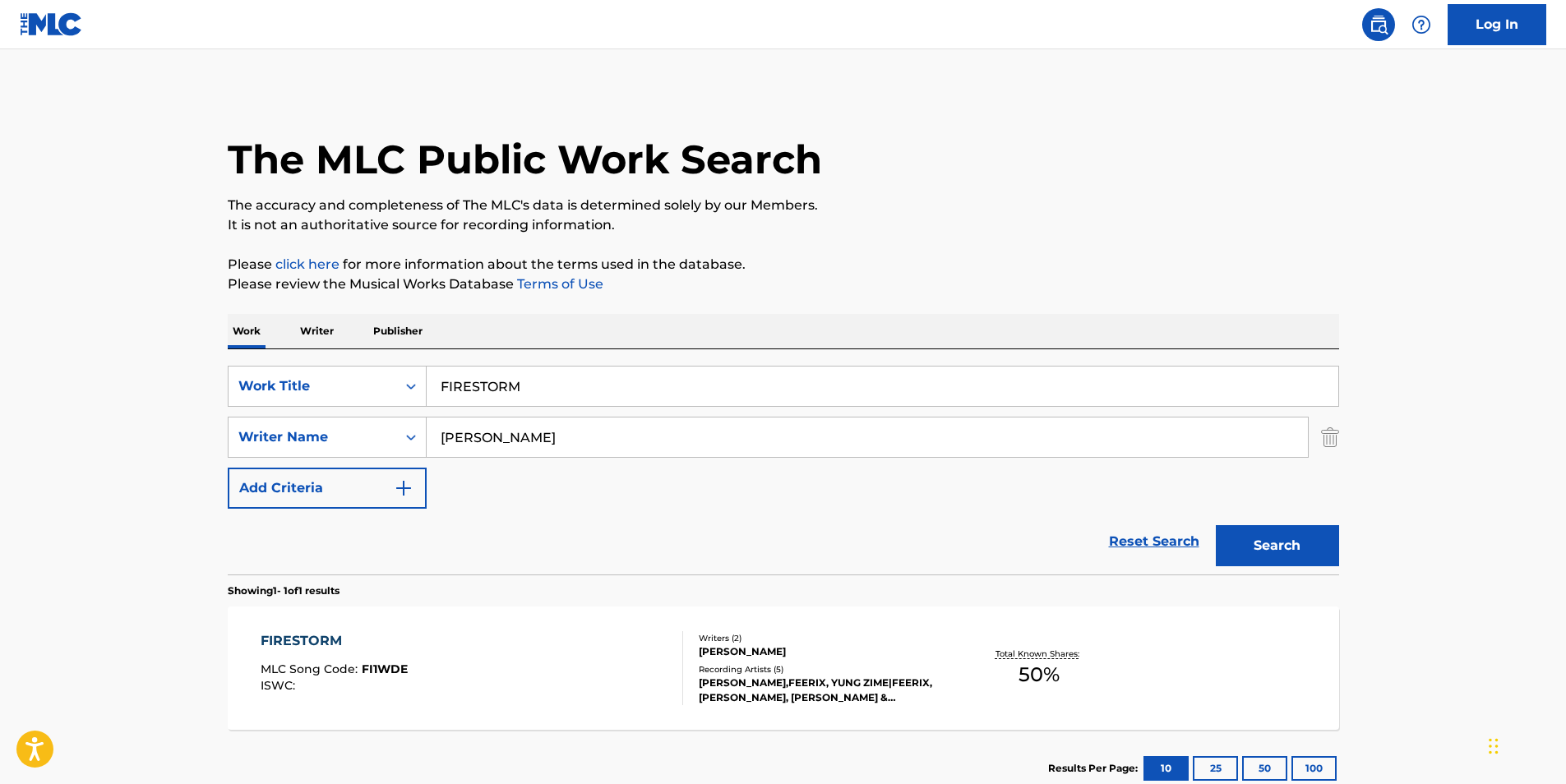
drag, startPoint x: 549, startPoint y: 367, endPoint x: 524, endPoint y: 387, distance: 32.0
click at [524, 387] on input "FIRESTORM" at bounding box center [882, 386] width 911 height 39
drag, startPoint x: 524, startPoint y: 387, endPoint x: 403, endPoint y: 388, distance: 121.0
click at [403, 388] on div "SearchWithCriteria49aa275c-a895-4da6-9b4c-1f298b6ac82f Work Title FIRESTORM" at bounding box center [783, 386] width 1111 height 41
paste input "Product of Da Block"
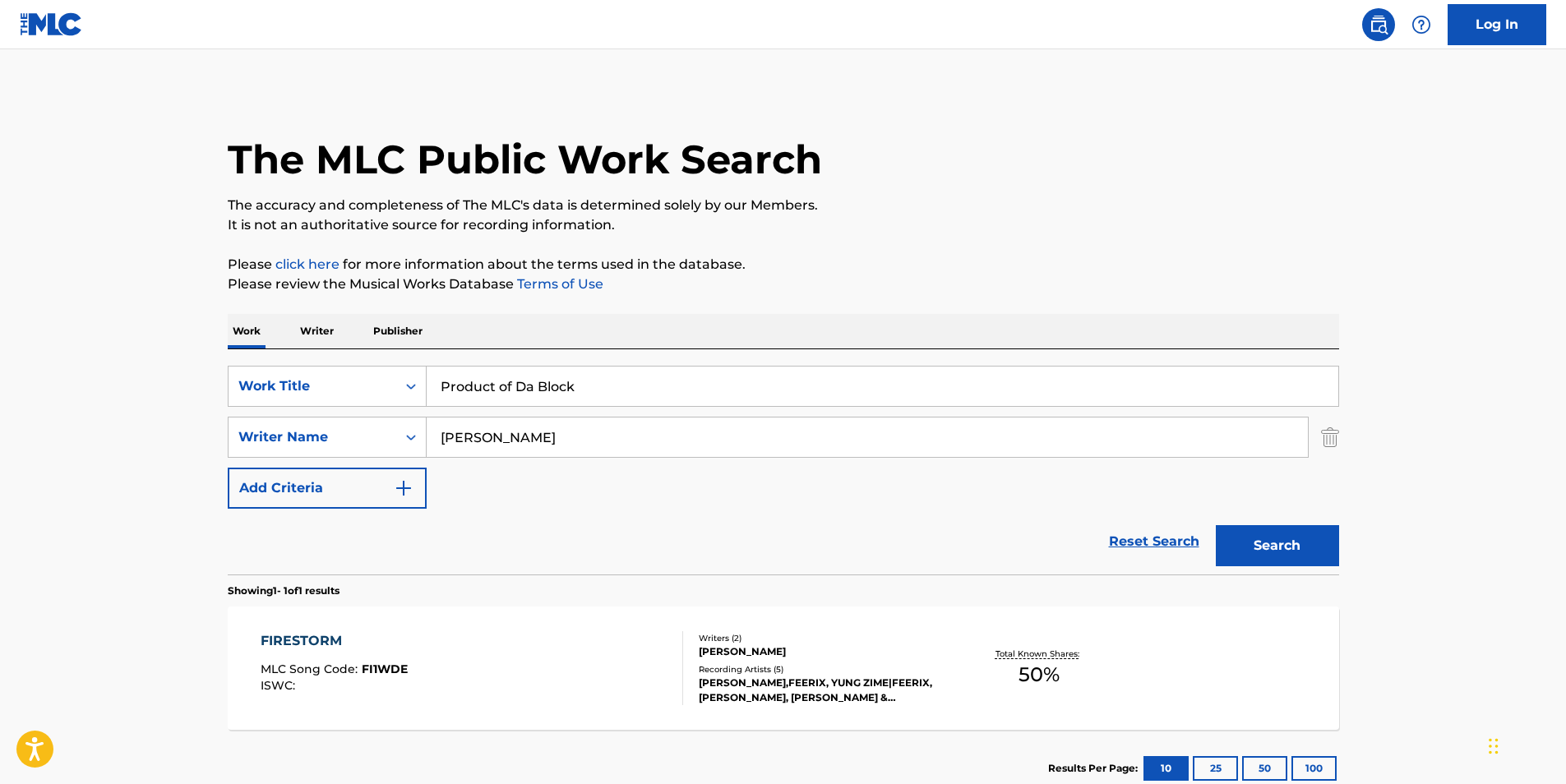
type input "Product of Da Block"
drag, startPoint x: 593, startPoint y: 436, endPoint x: 350, endPoint y: 445, distance: 243.2
click at [342, 445] on div "SearchWithCriteria414667f7-d312-4ec0-97fe-2456b069e5ca Writer Name [PERSON_NAME]" at bounding box center [783, 436] width 1111 height 41
paste input "Retro"
click at [1244, 531] on button "Search" at bounding box center [1276, 544] width 123 height 41
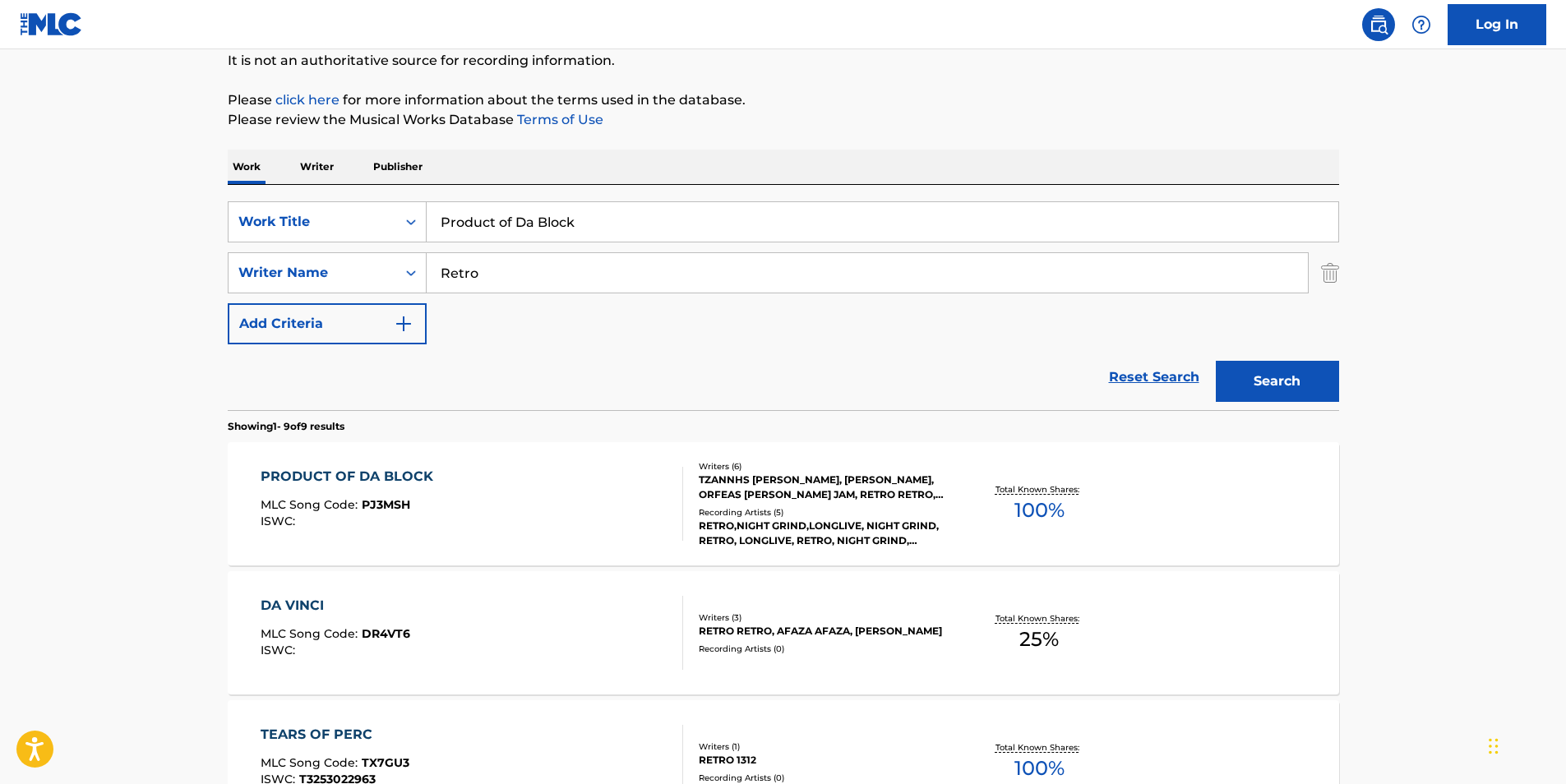
scroll to position [247, 0]
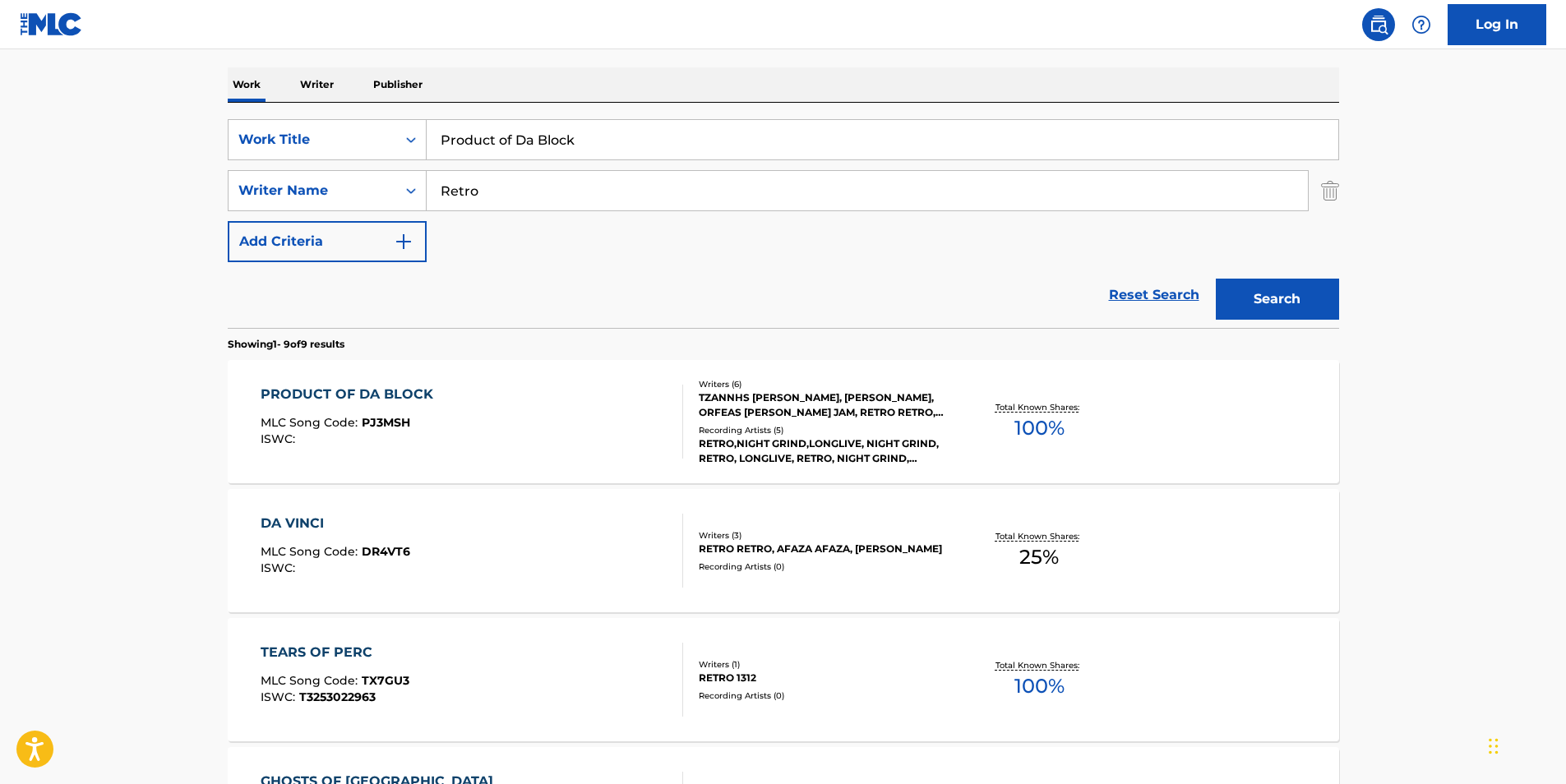
drag, startPoint x: 481, startPoint y: 202, endPoint x: 387, endPoint y: 215, distance: 94.9
click at [387, 215] on div "SearchWithCriteria49aa275c-a895-4da6-9b4c-1f298b6ac82f Work Title Product of Da…" at bounding box center [783, 190] width 1111 height 143
paste input "[PERSON_NAME] Orfeas"
click at [1271, 293] on button "Search" at bounding box center [1276, 299] width 123 height 41
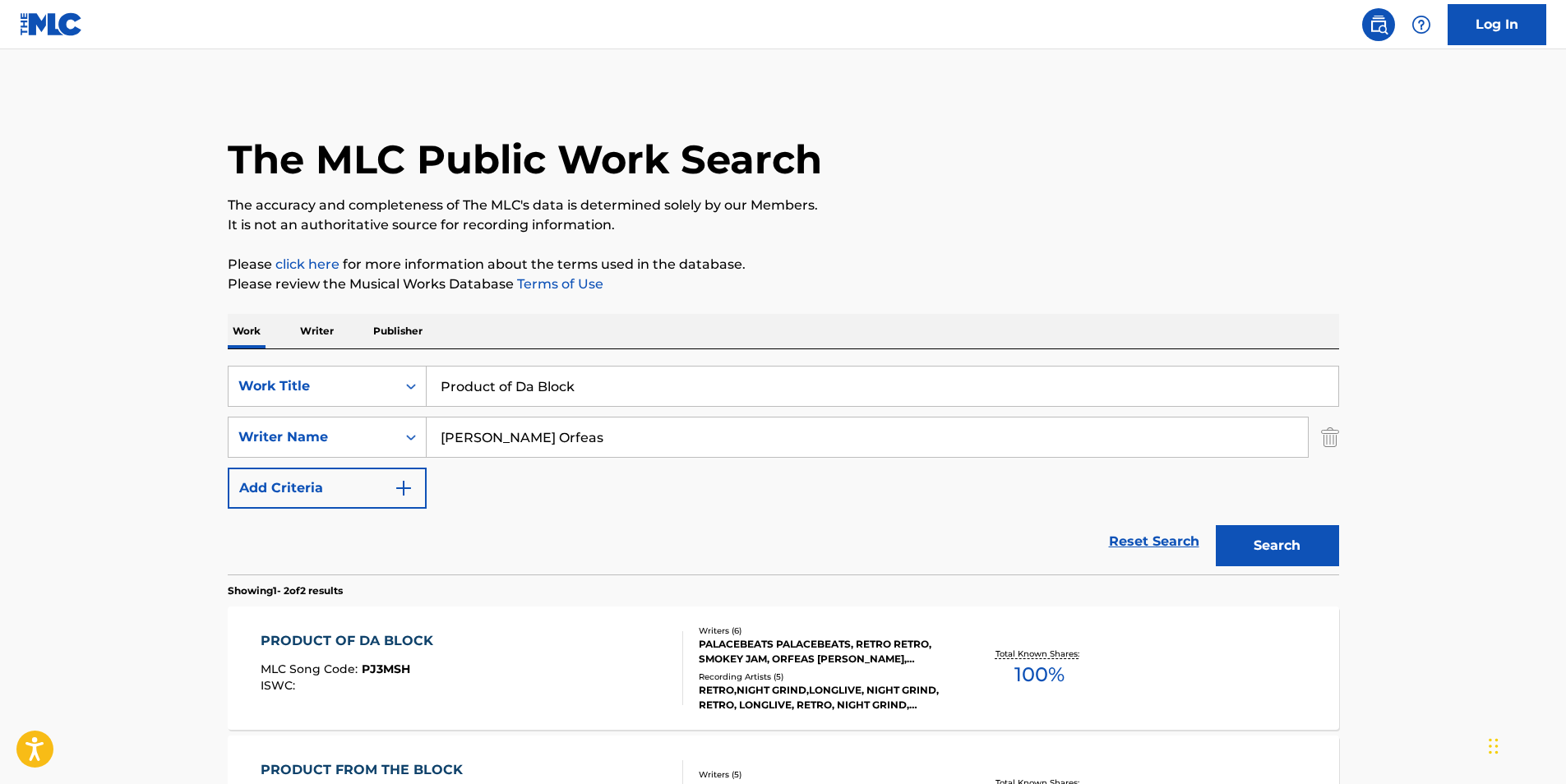
click at [345, 442] on div "SearchWithCriteria414667f7-d312-4ec0-97fe-2456b069e5ca Writer Name [PERSON_NAME]" at bounding box center [783, 436] width 1111 height 41
paste input "Kaisarlis [PERSON_NAME]"
click at [1279, 538] on button "Search" at bounding box center [1276, 544] width 123 height 41
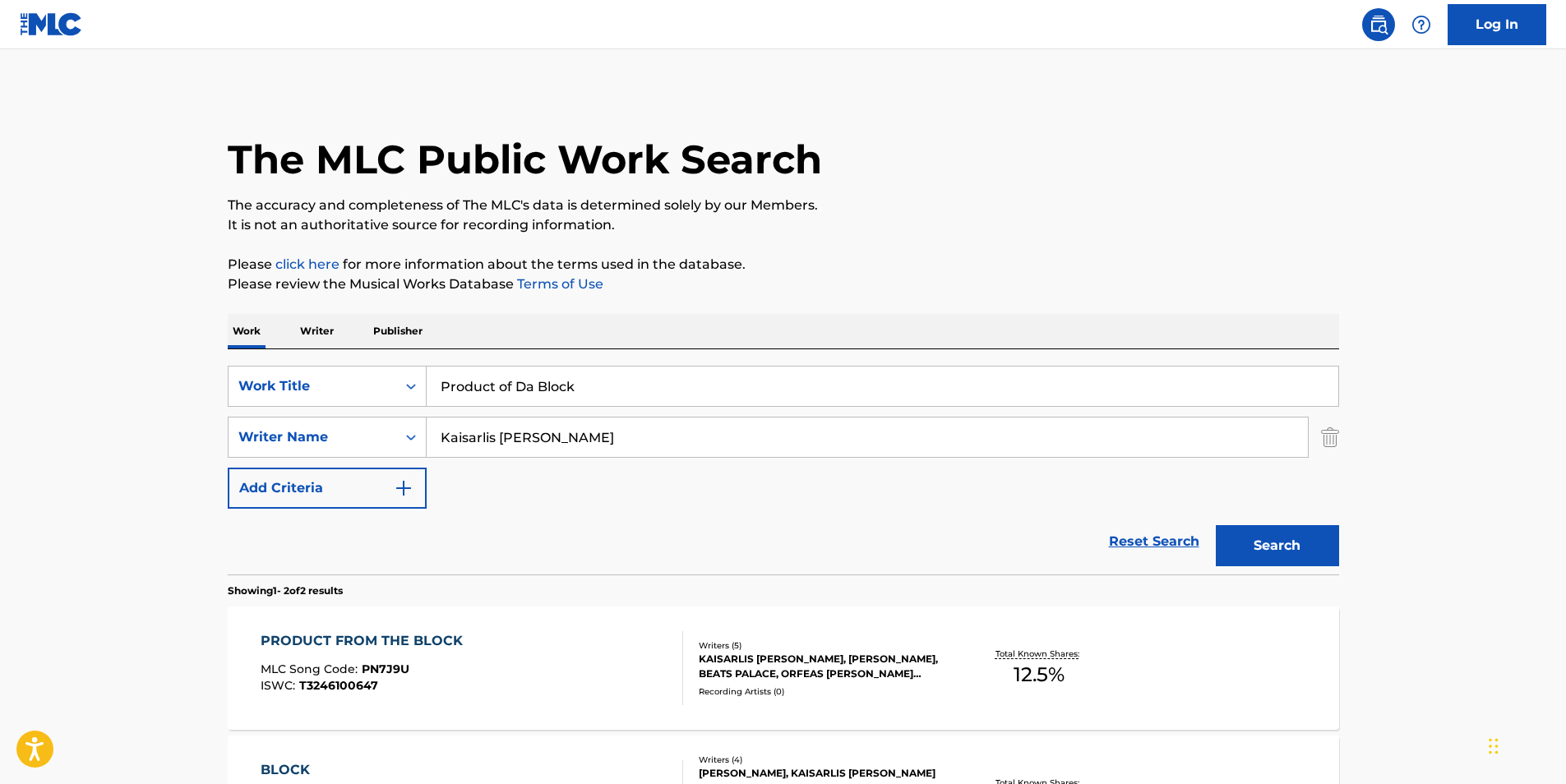
scroll to position [164, 0]
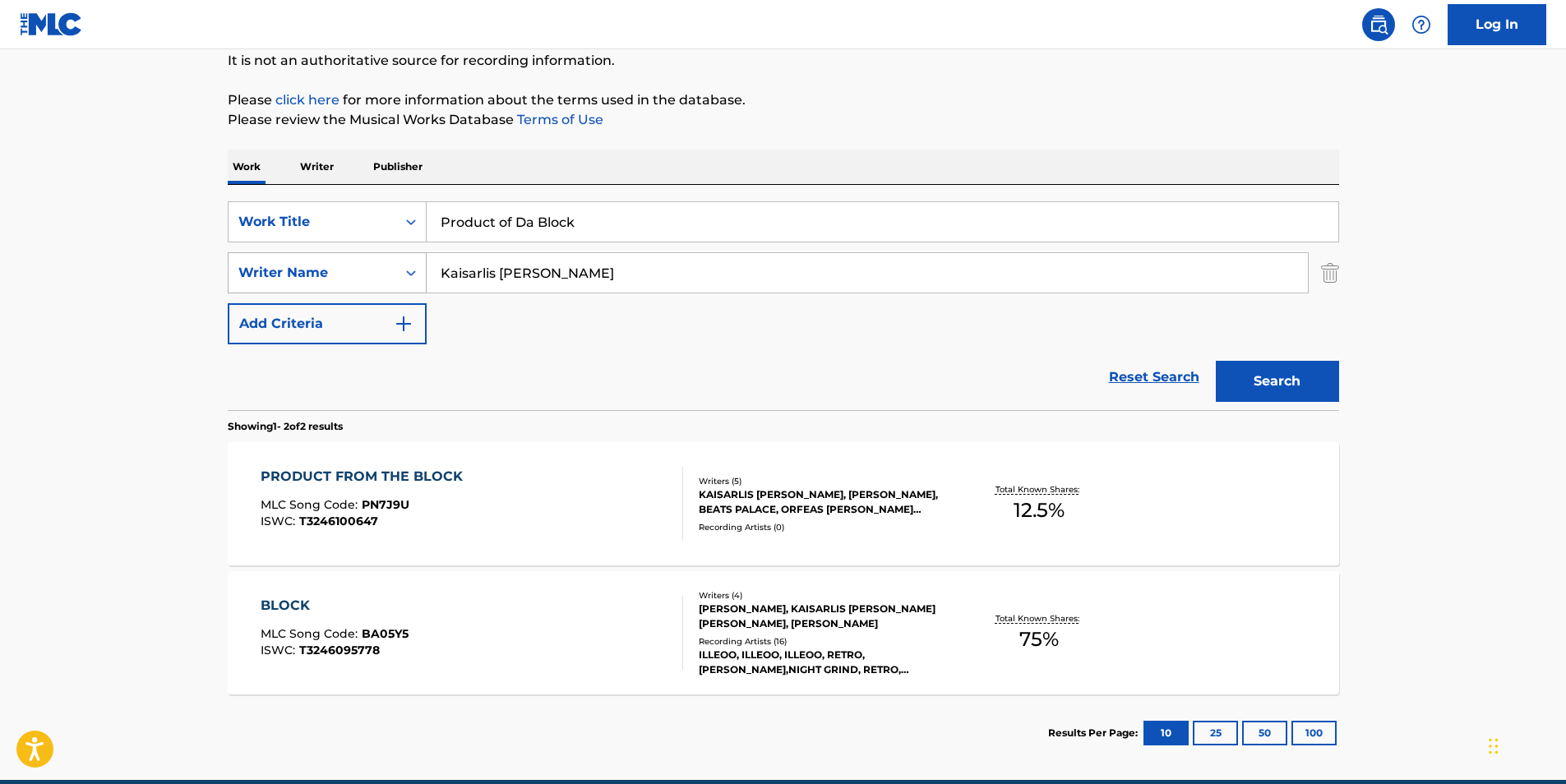
drag, startPoint x: 651, startPoint y: 279, endPoint x: 391, endPoint y: 280, distance: 260.0
click at [391, 280] on div "SearchWithCriteria414667f7-d312-4ec0-97fe-2456b069e5ca Writer Name [PERSON_NAME]" at bounding box center [783, 272] width 1111 height 41
paste input "[PERSON_NAME]"
click at [1307, 396] on button "Search" at bounding box center [1276, 381] width 123 height 41
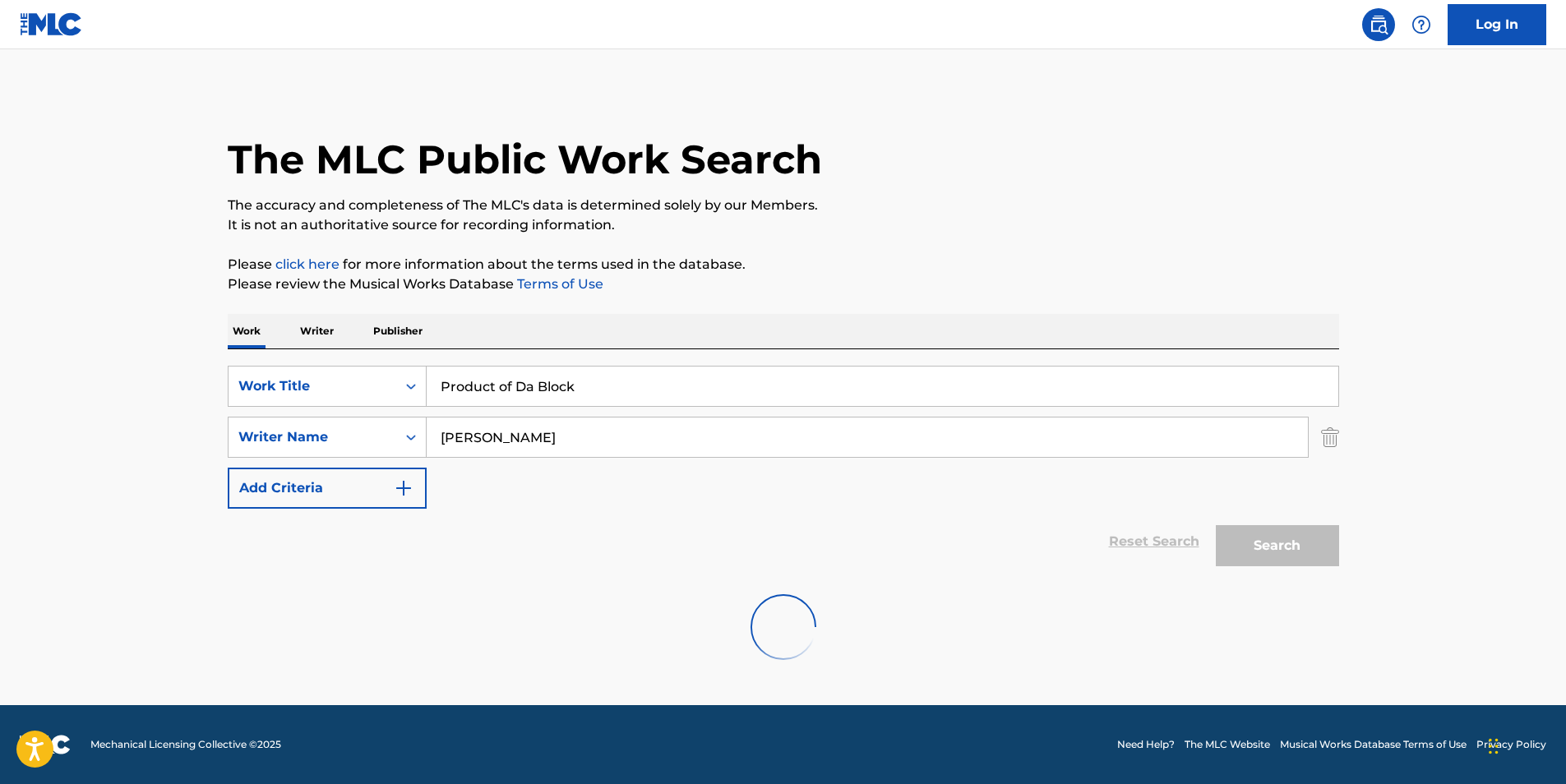
scroll to position [0, 0]
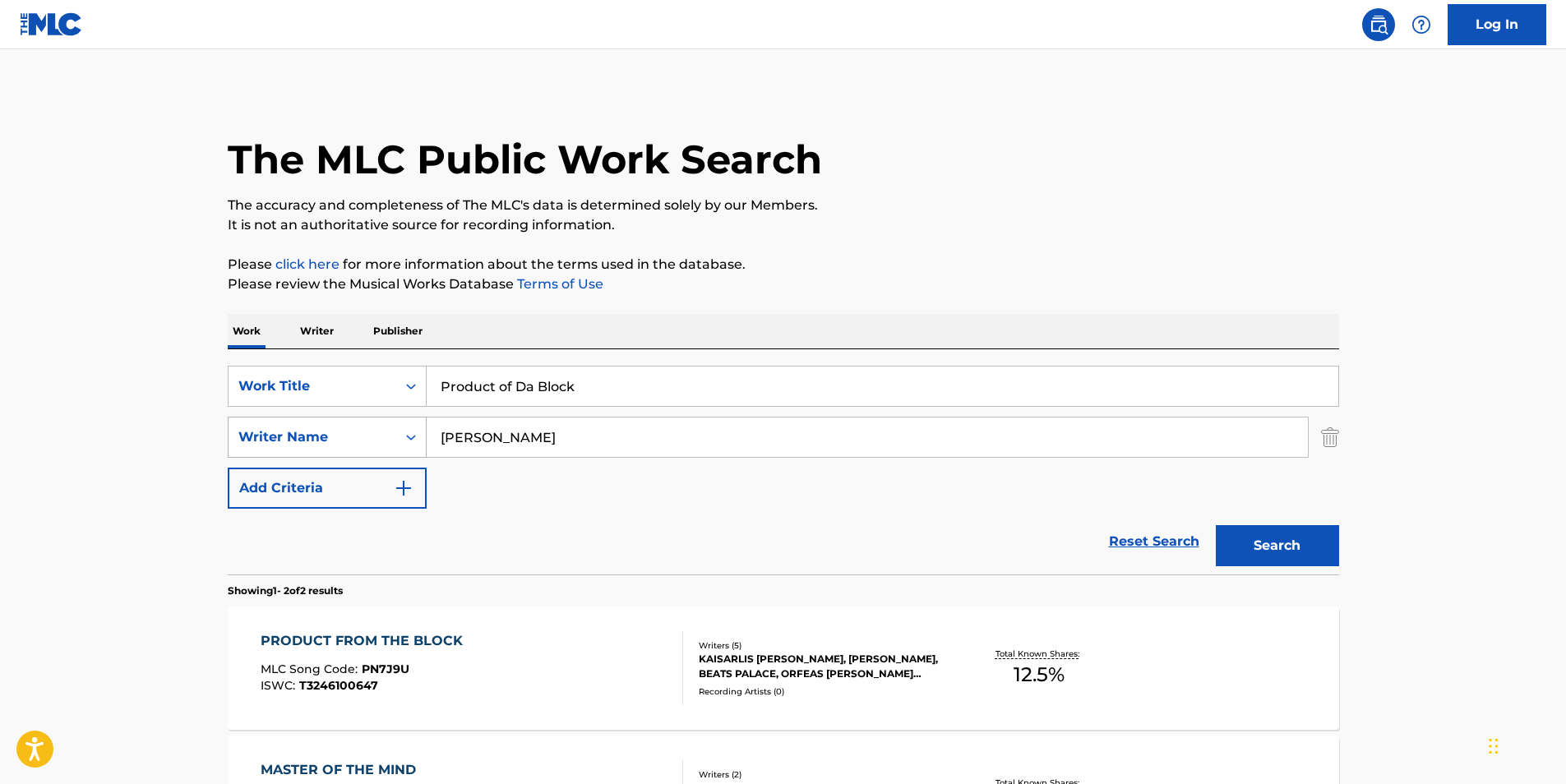
drag, startPoint x: 572, startPoint y: 420, endPoint x: 385, endPoint y: 428, distance: 187.2
click at [385, 428] on div "SearchWithCriteria414667f7-d312-4ec0-97fe-2456b069e5ca Writer Name [PERSON_NAME]" at bounding box center [783, 436] width 1111 height 41
paste input "Palace Beat"
click at [1271, 547] on button "Search" at bounding box center [1276, 544] width 123 height 41
paste input "[PERSON_NAME]"
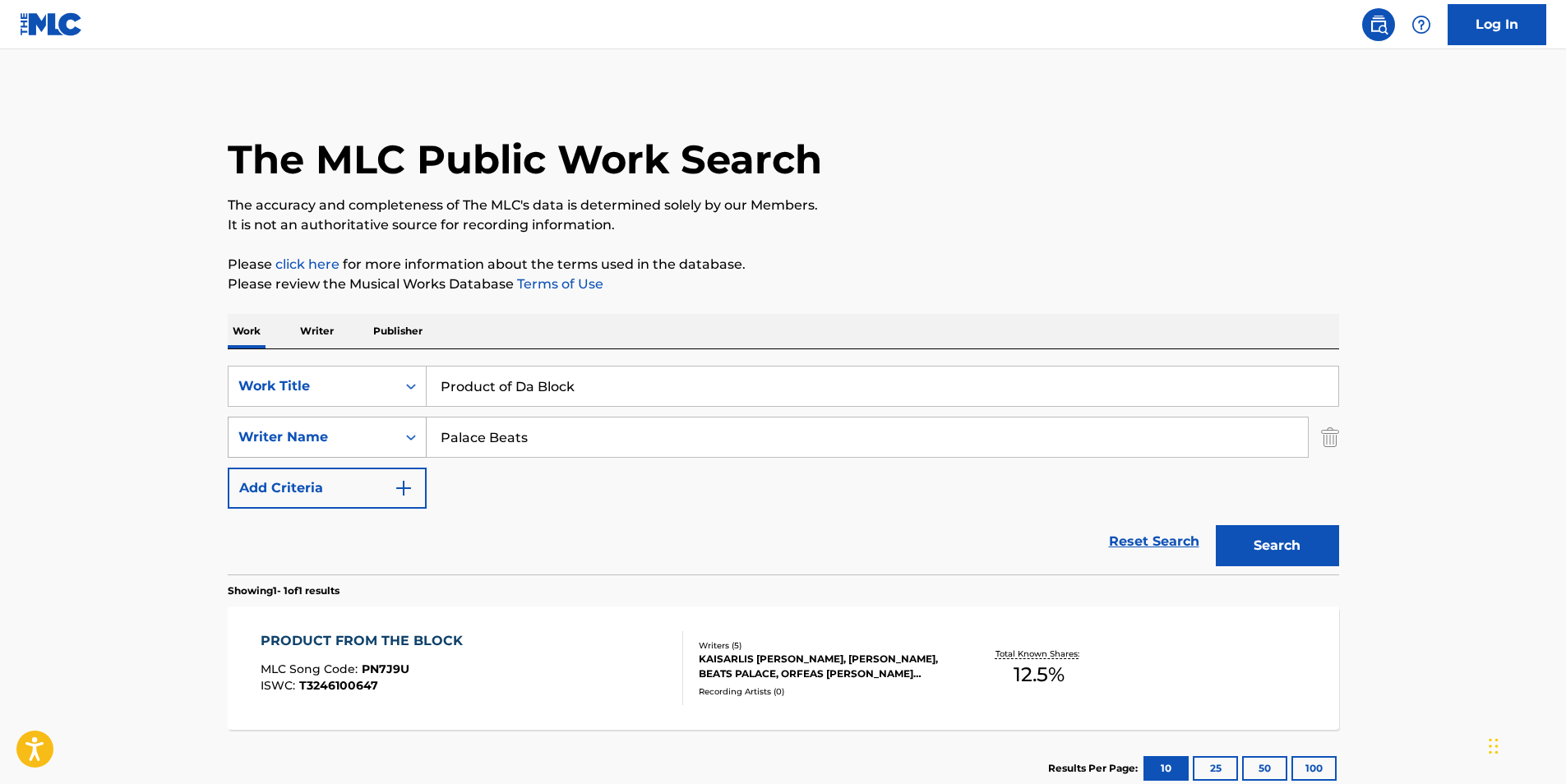
drag, startPoint x: 549, startPoint y: 443, endPoint x: 399, endPoint y: 454, distance: 150.4
click at [399, 454] on div "SearchWithCriteria414667f7-d312-4ec0-97fe-2456b069e5ca Writer Name Palace Beats" at bounding box center [783, 436] width 1111 height 41
type input "[PERSON_NAME]"
click at [1285, 554] on button "Search" at bounding box center [1276, 544] width 123 height 41
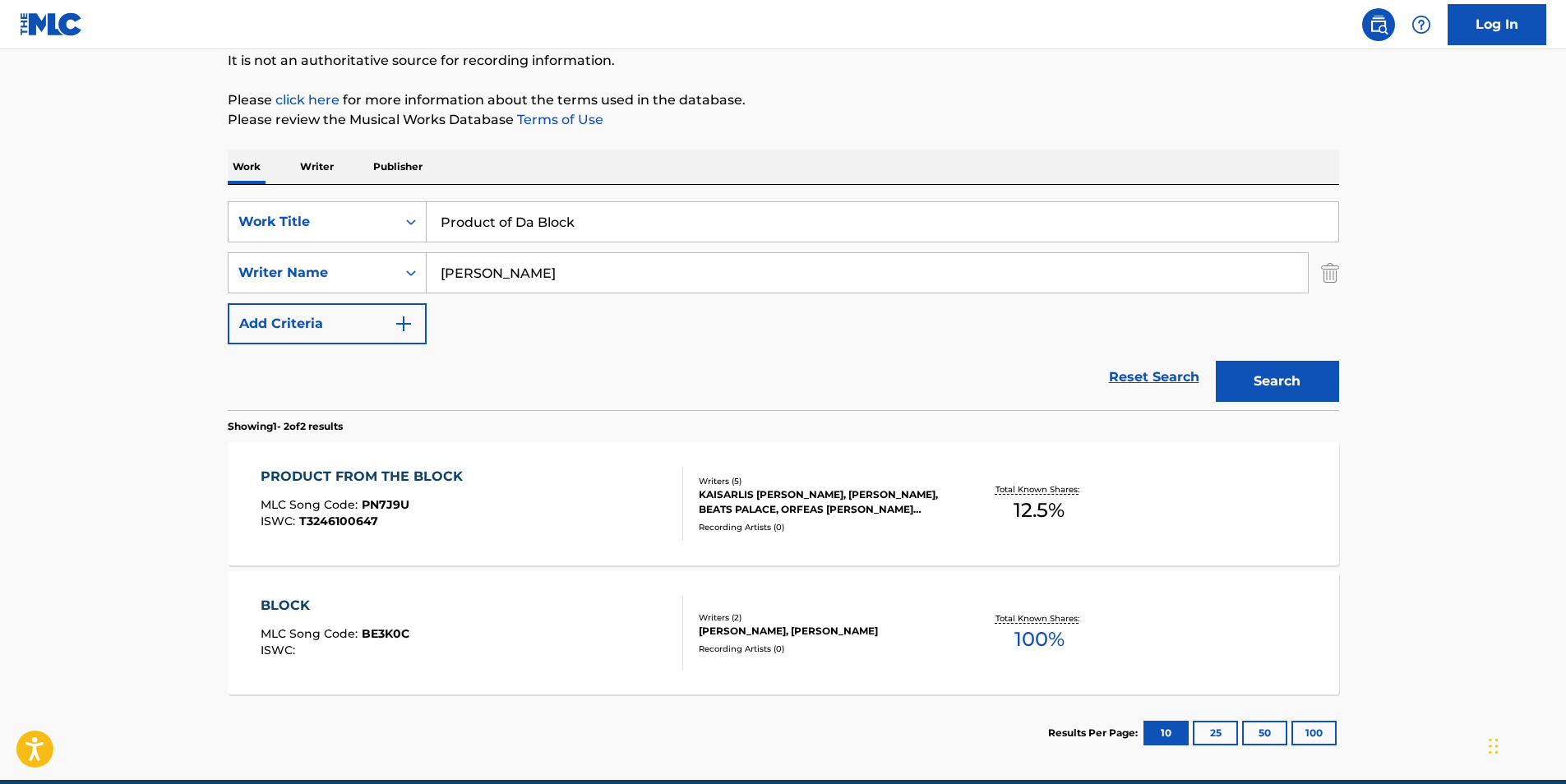
click at [303, 522] on span "T3246100647" at bounding box center [338, 520] width 79 height 15
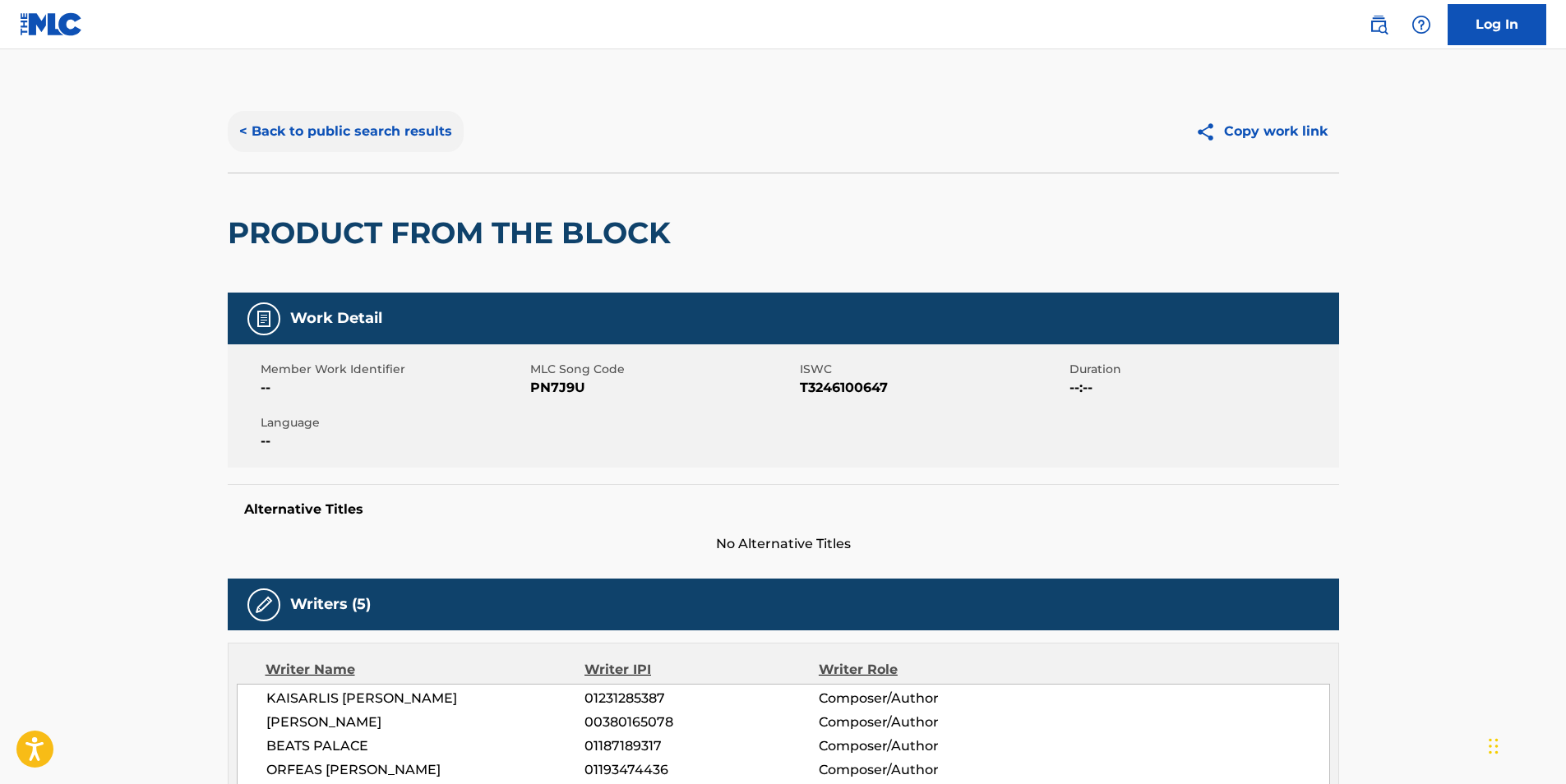
click at [248, 146] on button "< Back to public search results" at bounding box center [346, 131] width 236 height 41
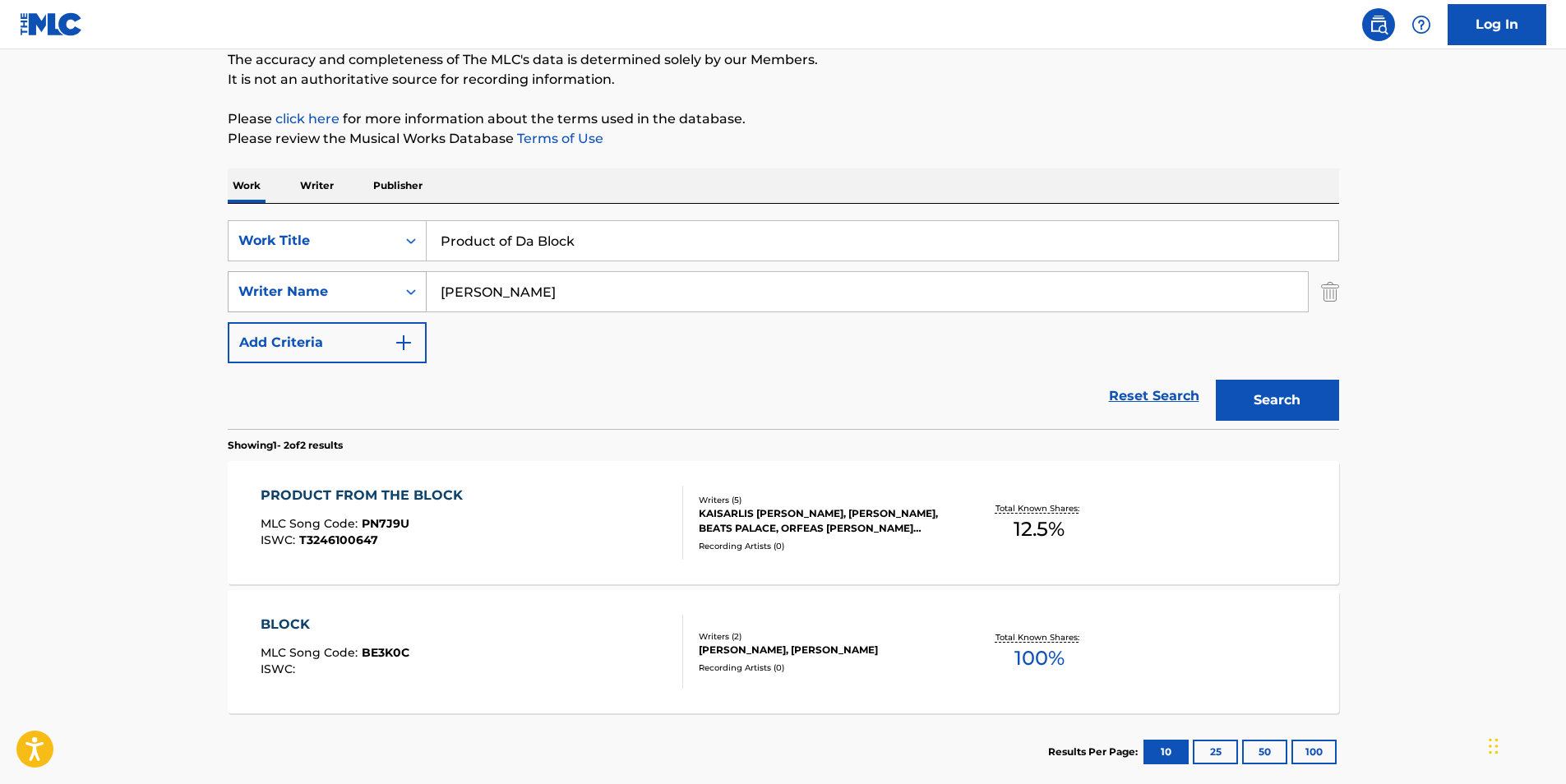
drag, startPoint x: 601, startPoint y: 280, endPoint x: 359, endPoint y: 307, distance: 243.5
click at [359, 307] on div "SearchWithCriteria414667f7-d312-4ec0-97fe-2456b069e5ca Writer Name [PERSON_NAME]" at bounding box center [783, 291] width 1111 height 41
paste input "postolidis Orfea"
type input "[PERSON_NAME] Orfeas"
click at [1258, 416] on button "Search" at bounding box center [1276, 399] width 123 height 41
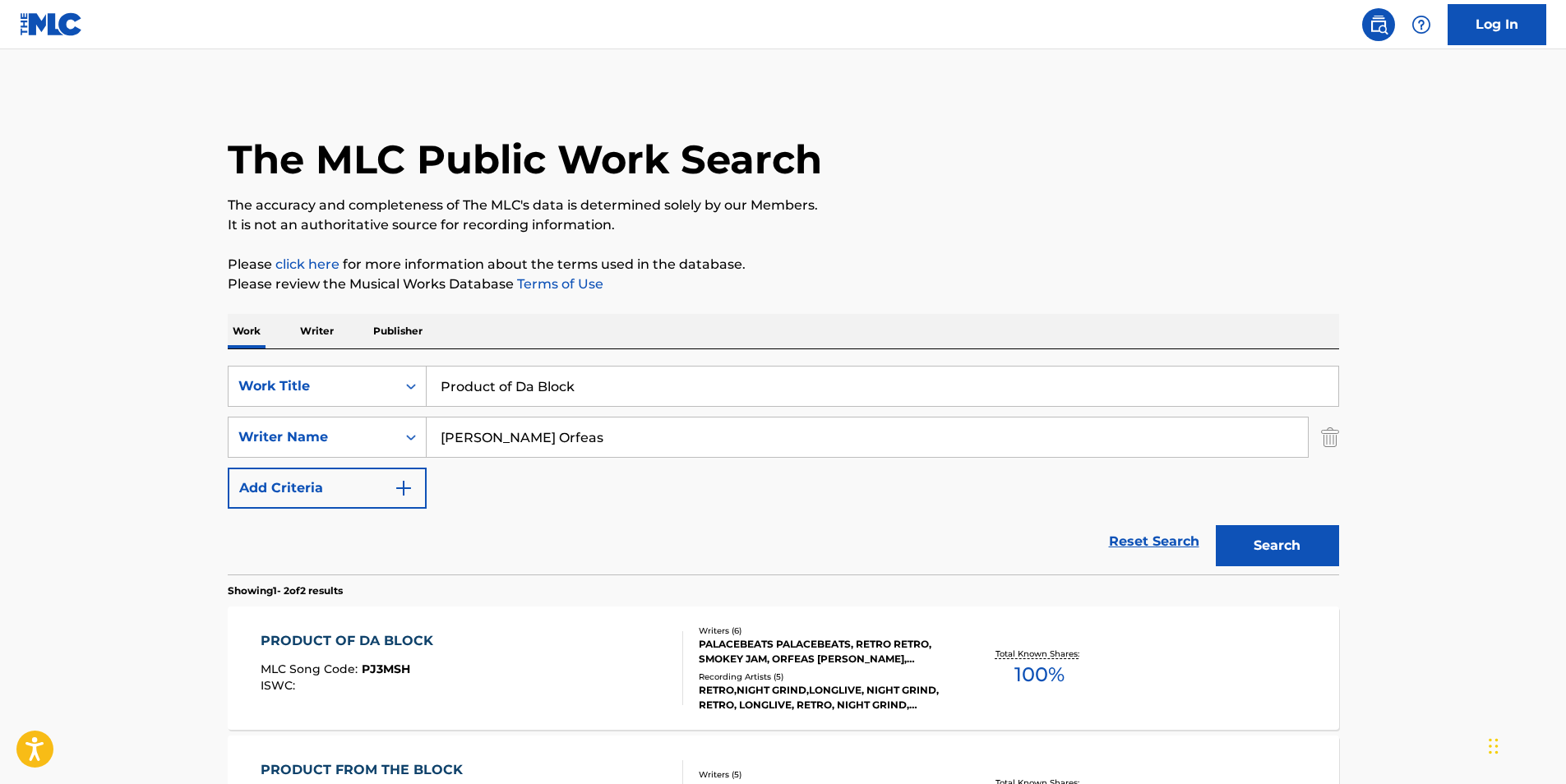
scroll to position [164, 0]
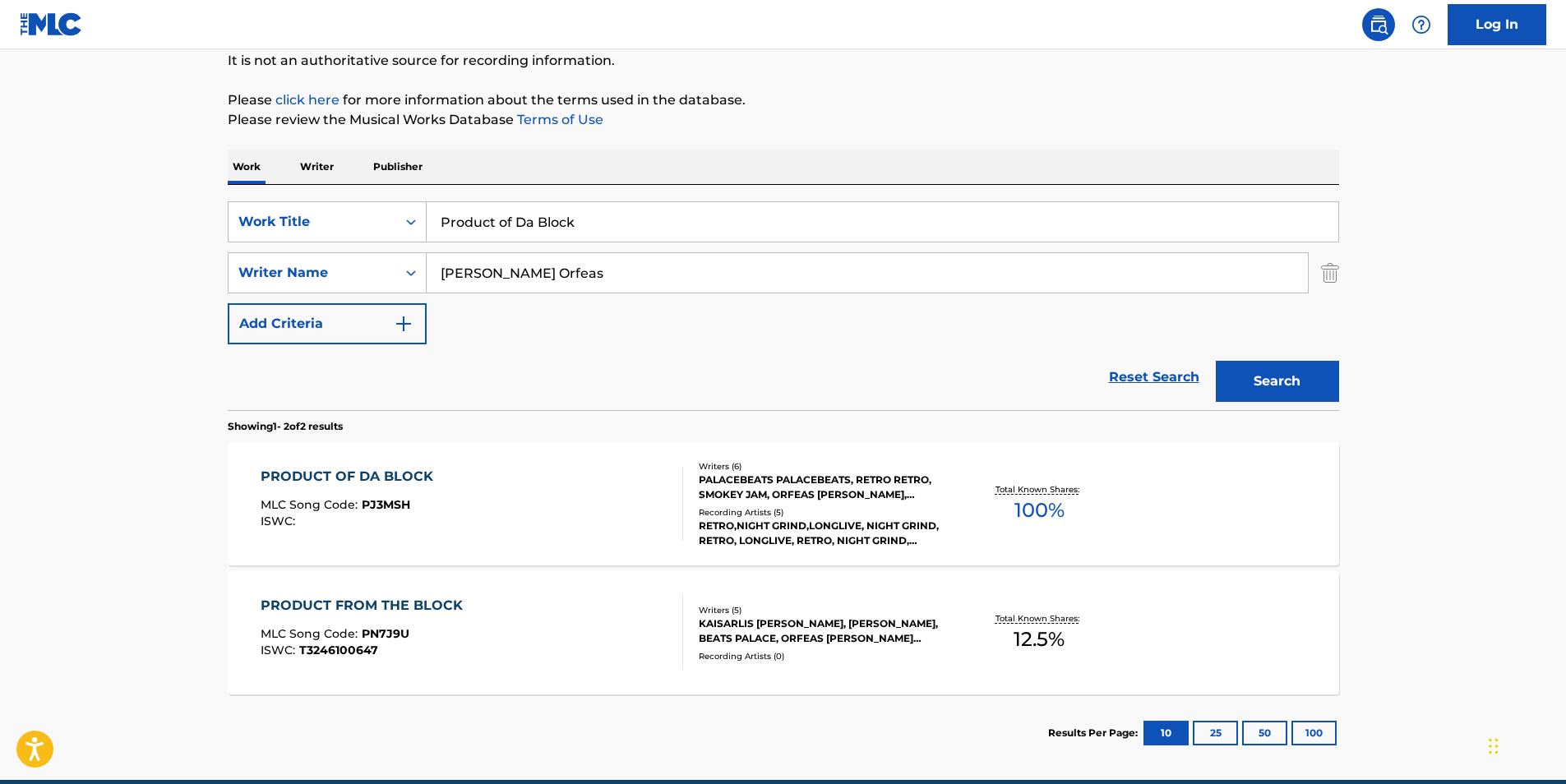
click at [426, 519] on div "ISWC :" at bounding box center [351, 521] width 181 height 12
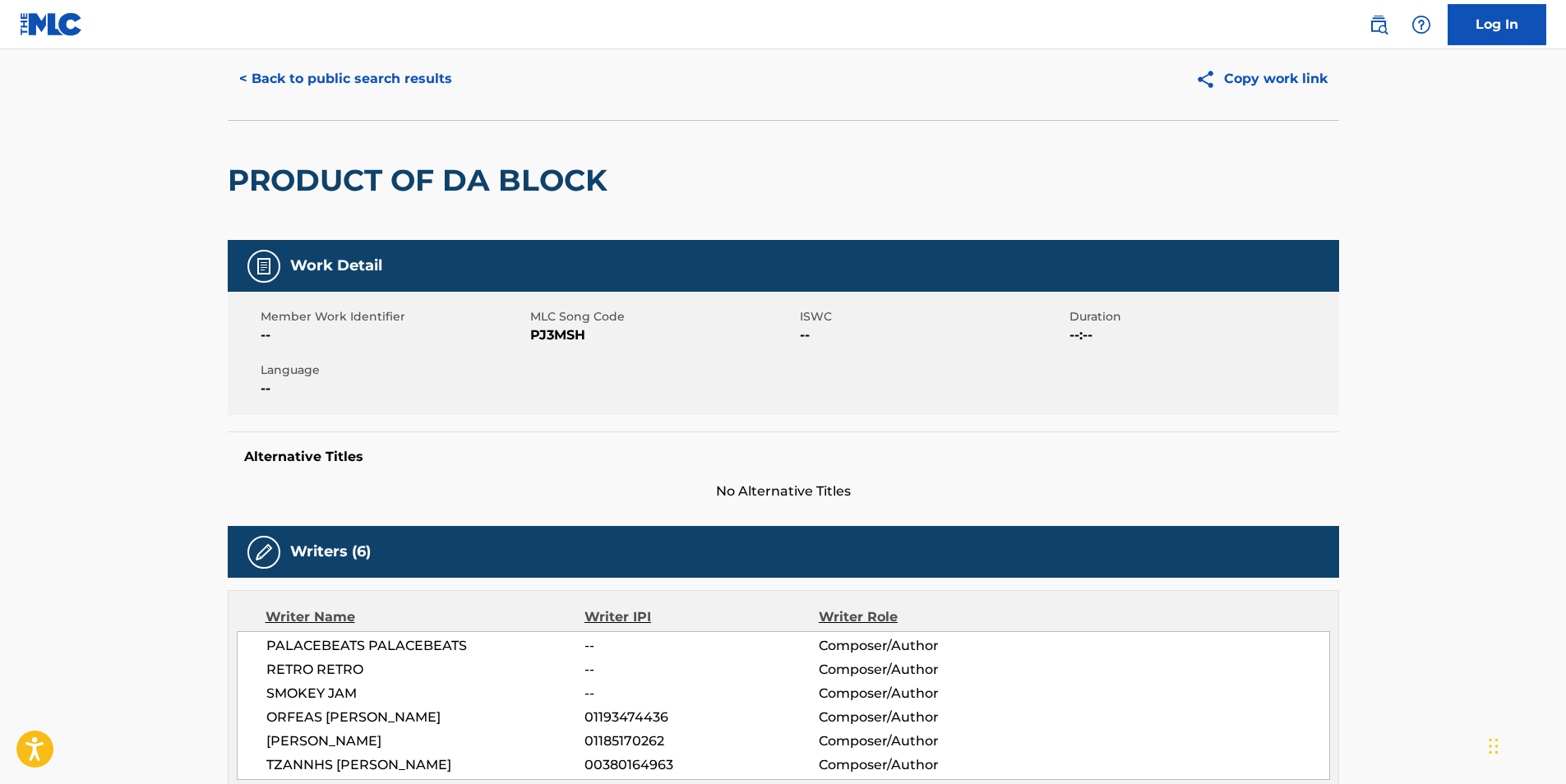
scroll to position [217, 0]
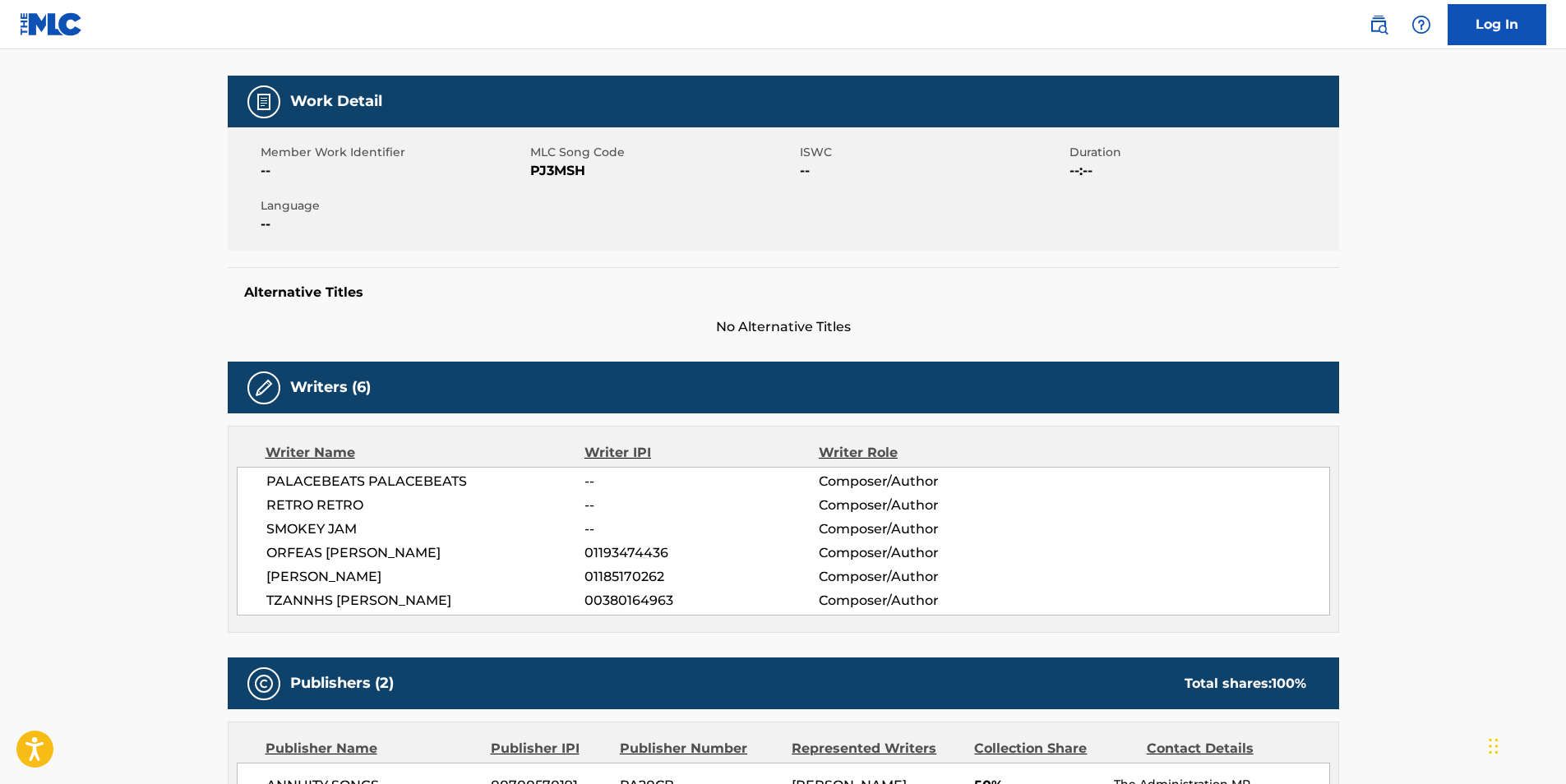
click at [576, 172] on span "PJ3MSH" at bounding box center [663, 171] width 266 height 20
copy span "PJ3MSH"
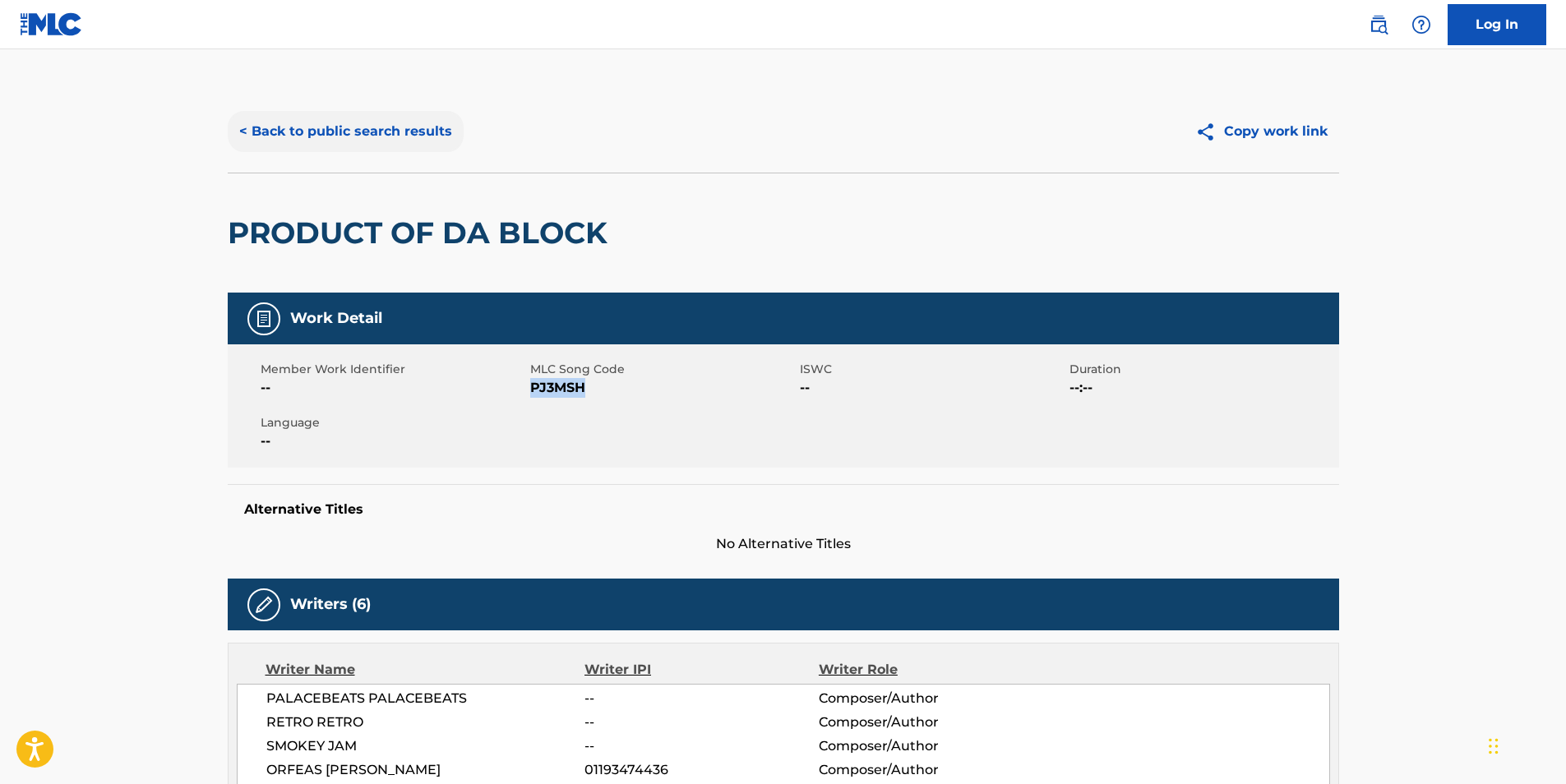
click at [284, 146] on button "< Back to public search results" at bounding box center [346, 131] width 236 height 41
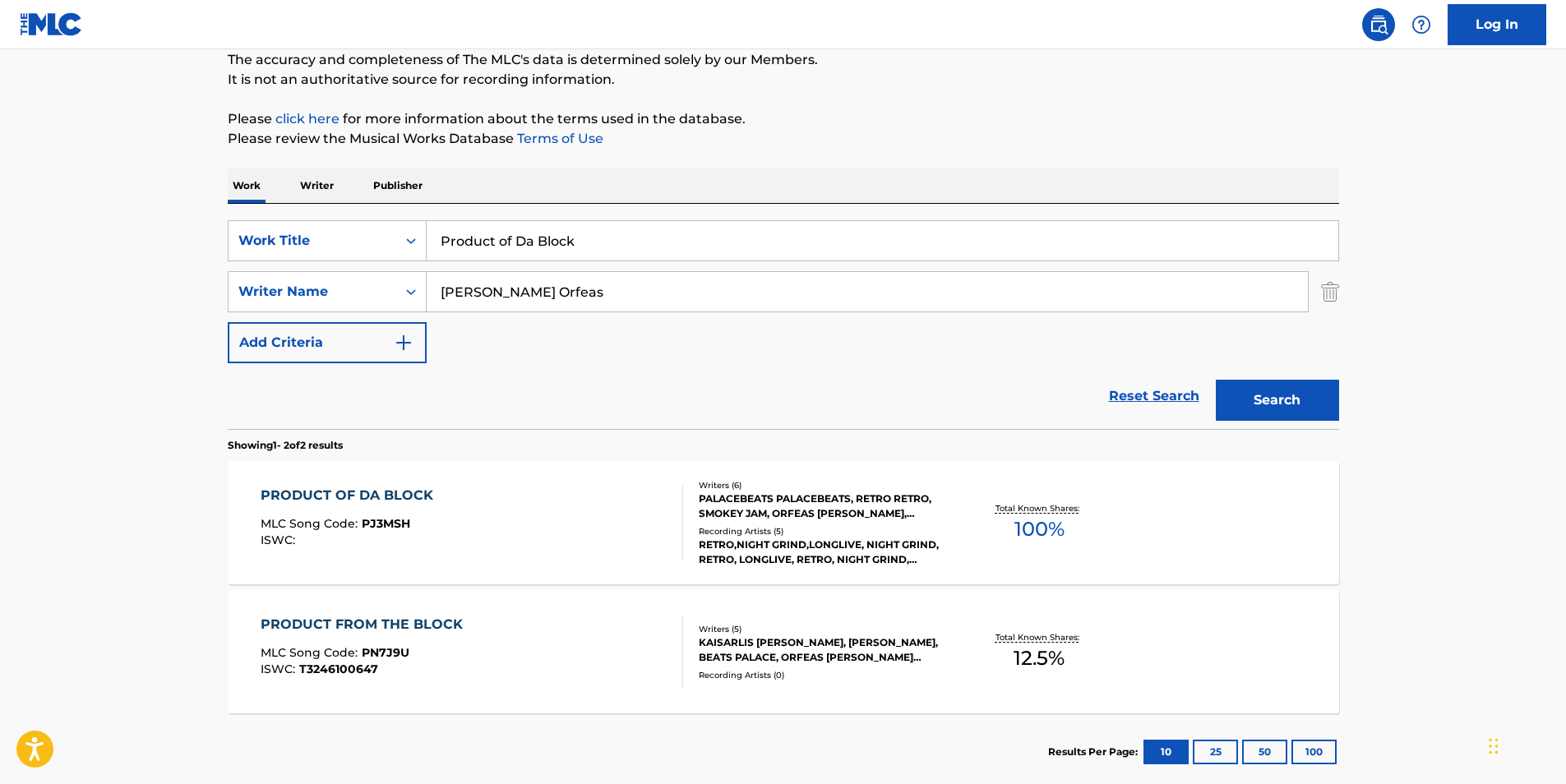
scroll to position [239, 0]
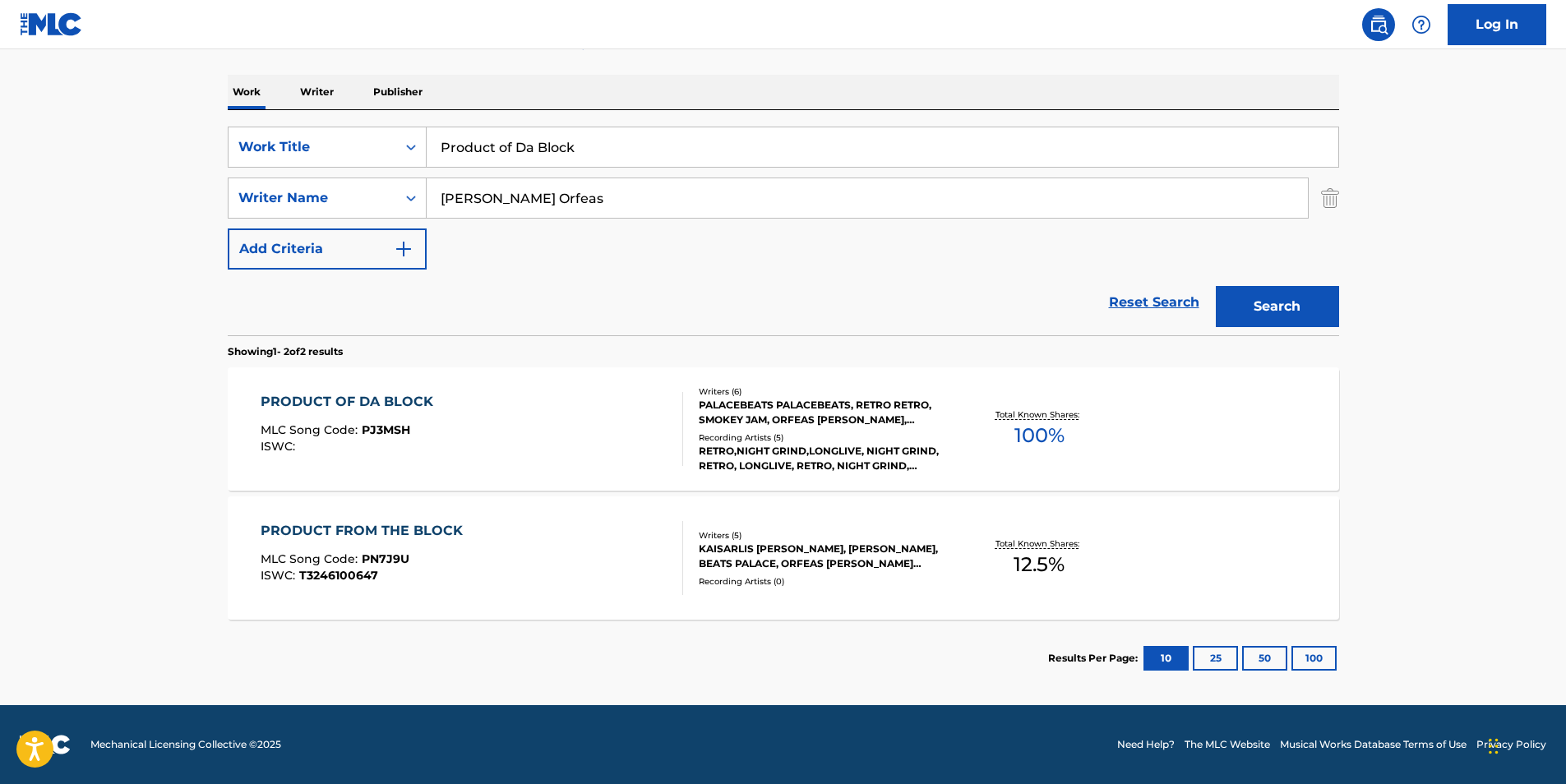
click at [312, 569] on span "T3246100647" at bounding box center [338, 574] width 79 height 15
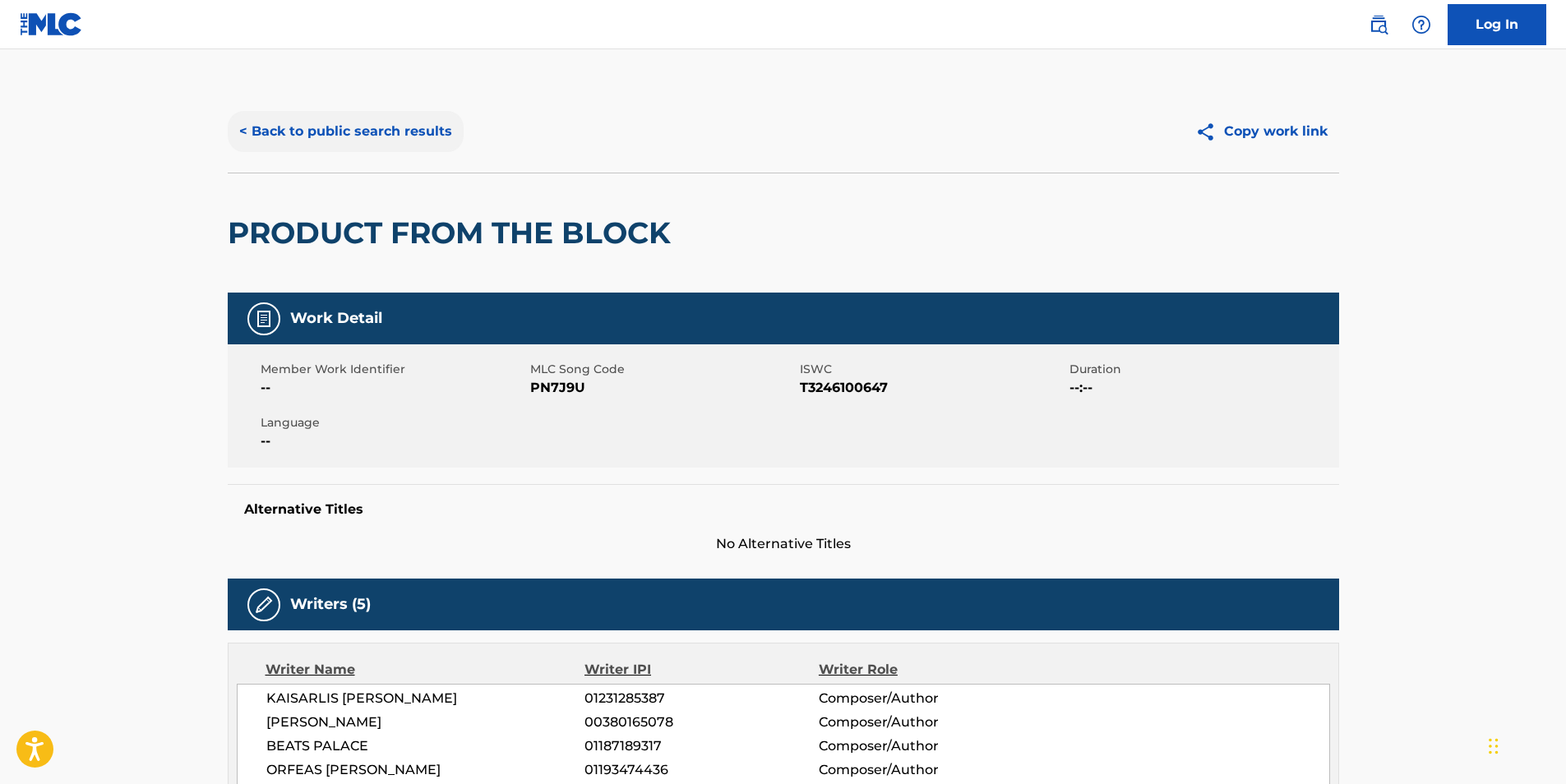
click at [273, 144] on button "< Back to public search results" at bounding box center [346, 131] width 236 height 41
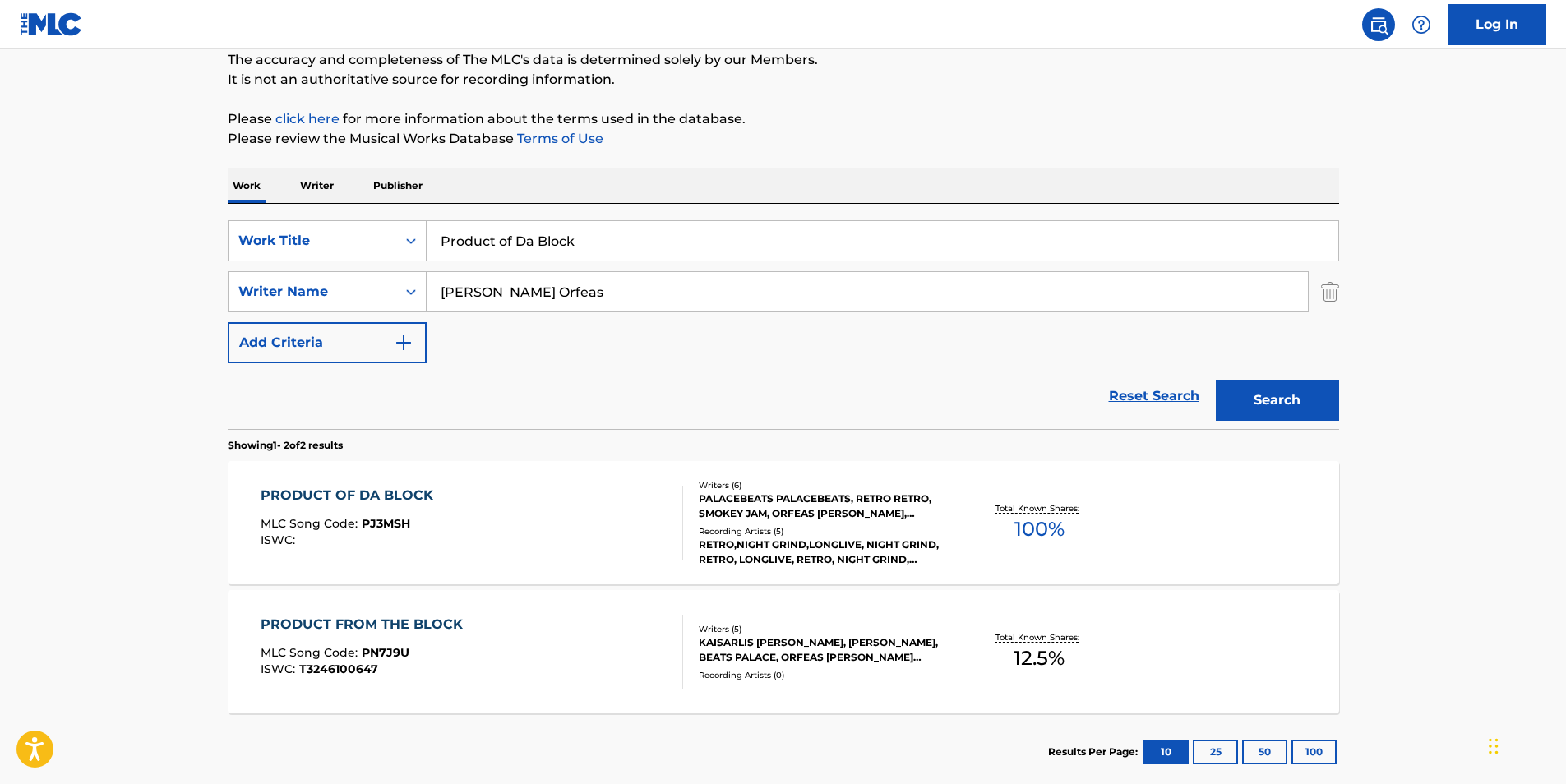
click at [395, 539] on div "ISWC :" at bounding box center [351, 540] width 181 height 12
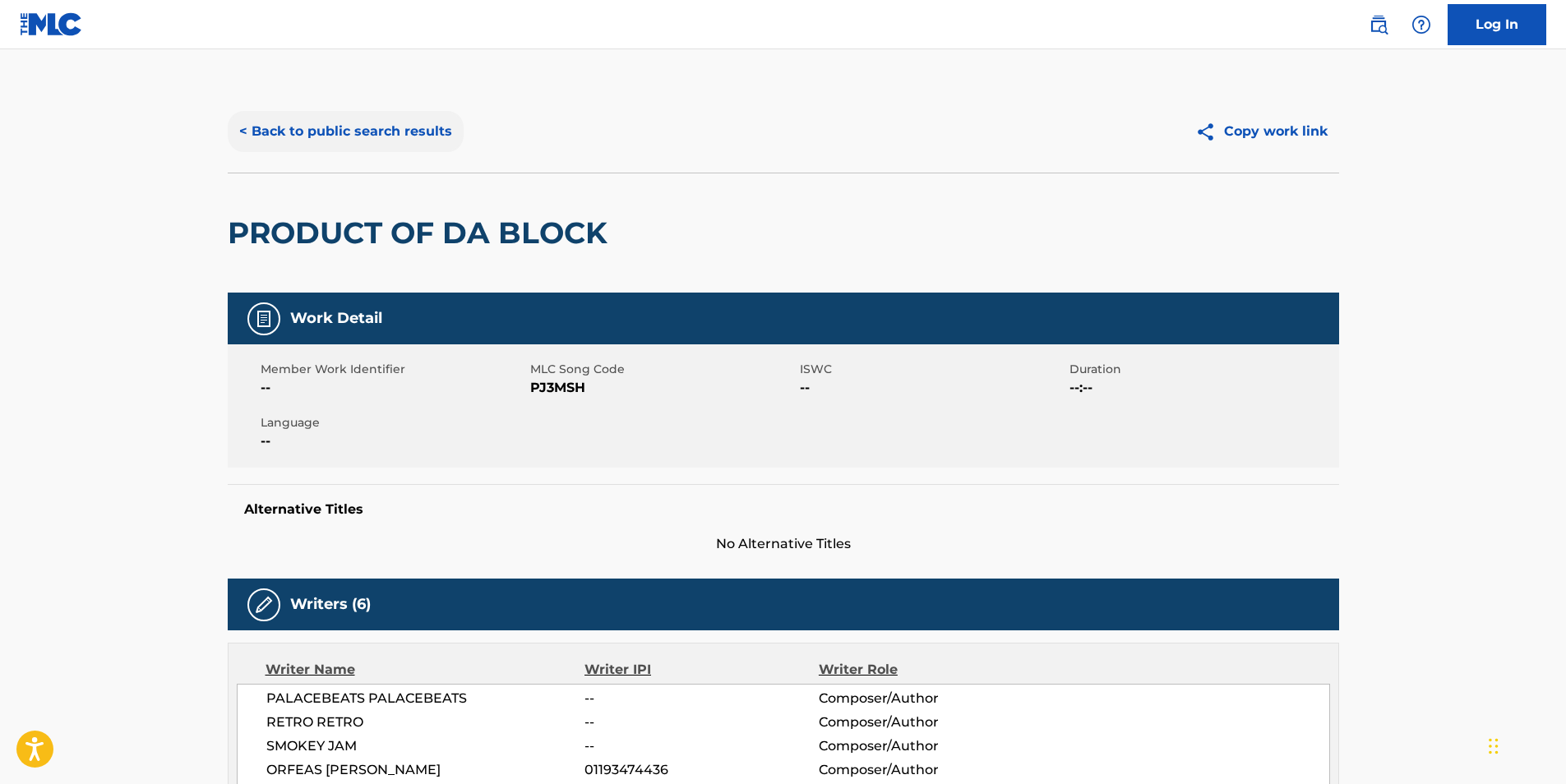
click at [275, 132] on button "< Back to public search results" at bounding box center [346, 131] width 236 height 41
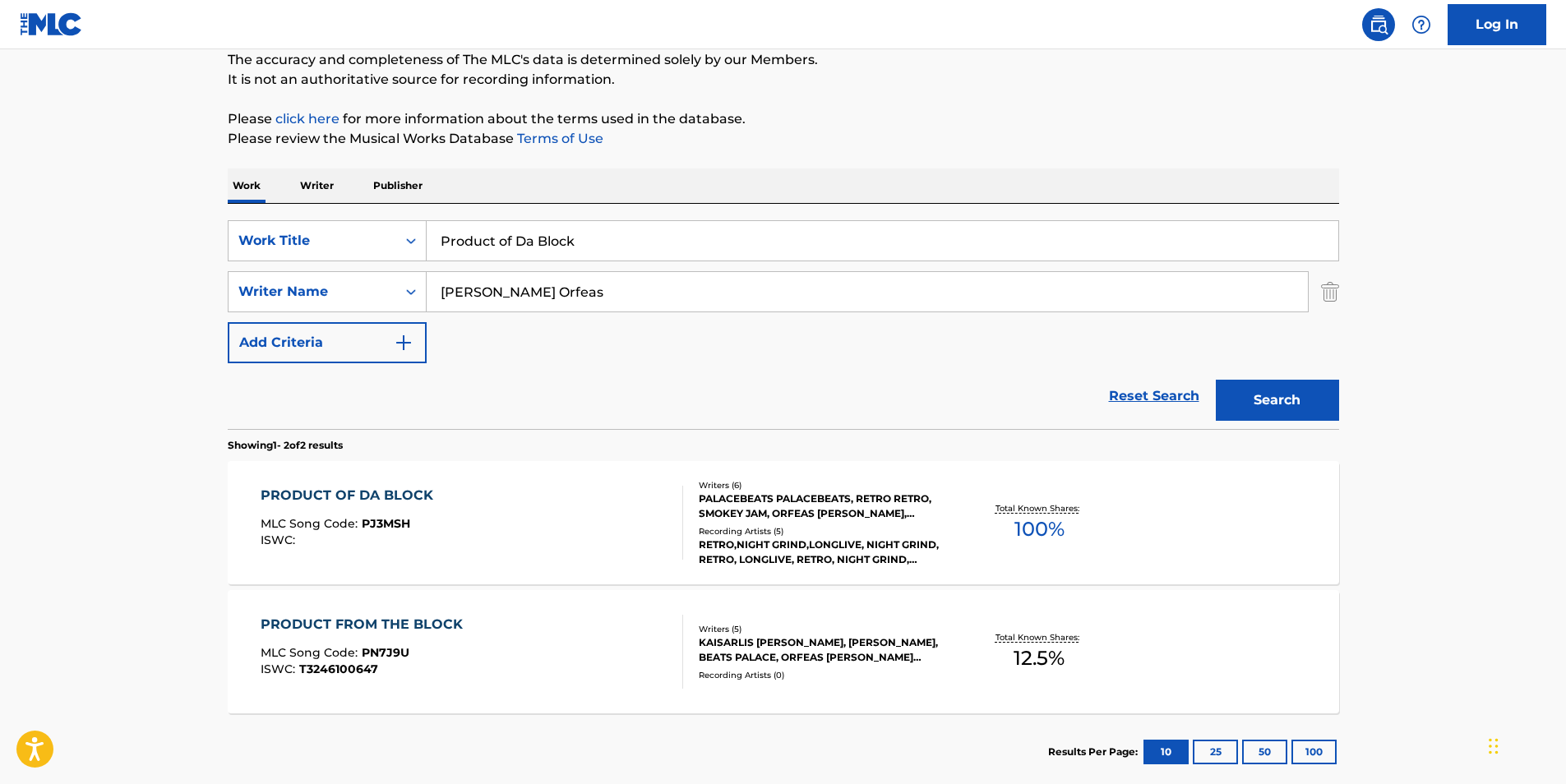
click at [391, 659] on div "MLC Song Code : PN7J9U" at bounding box center [366, 654] width 211 height 16
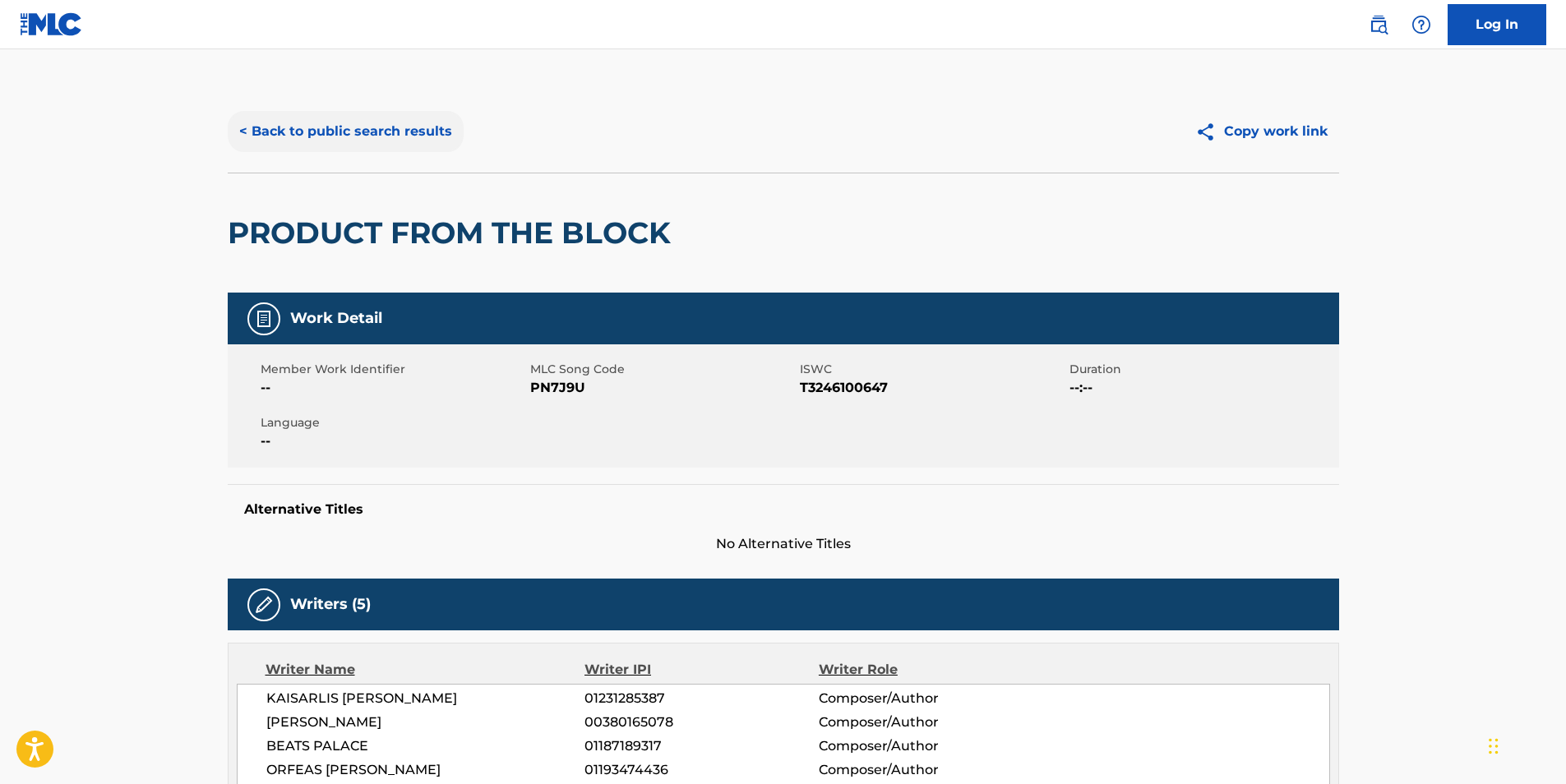
click at [289, 124] on button "< Back to public search results" at bounding box center [346, 131] width 236 height 41
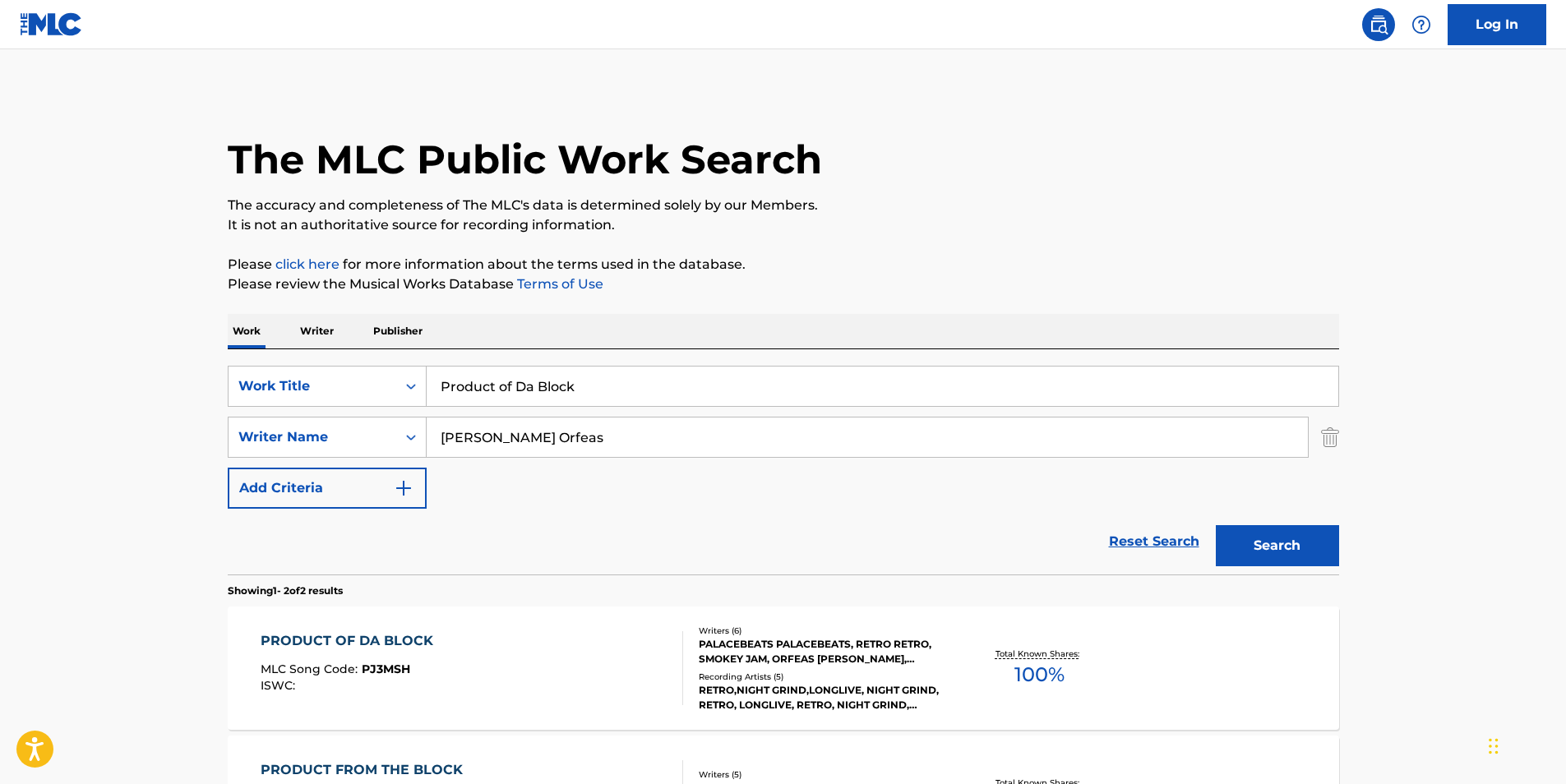
scroll to position [146, 0]
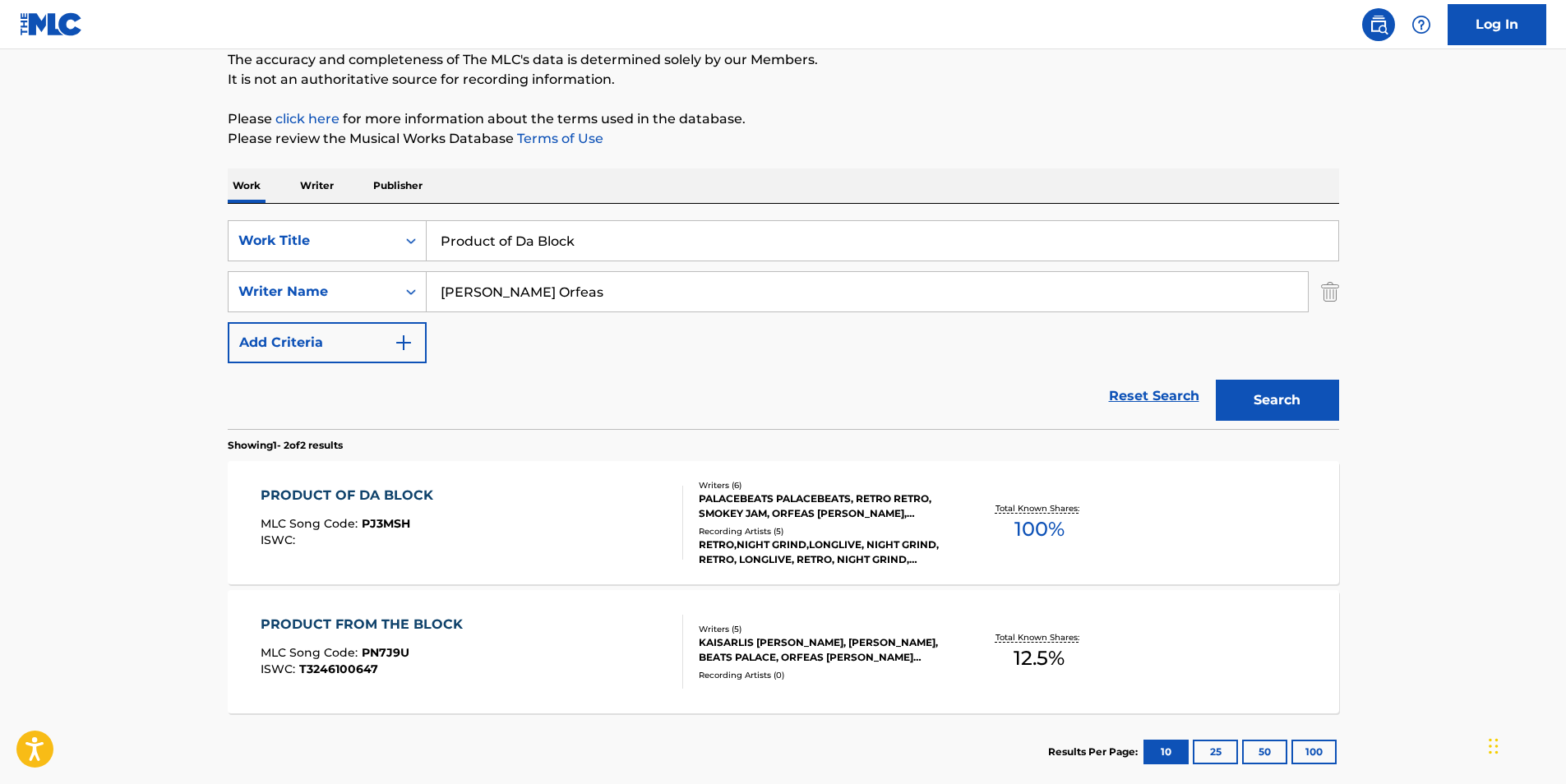
click at [376, 644] on div "PRODUCT FROM THE BLOCK MLC Song Code : PN7J9U ISWC : T3246100647" at bounding box center [366, 651] width 211 height 74
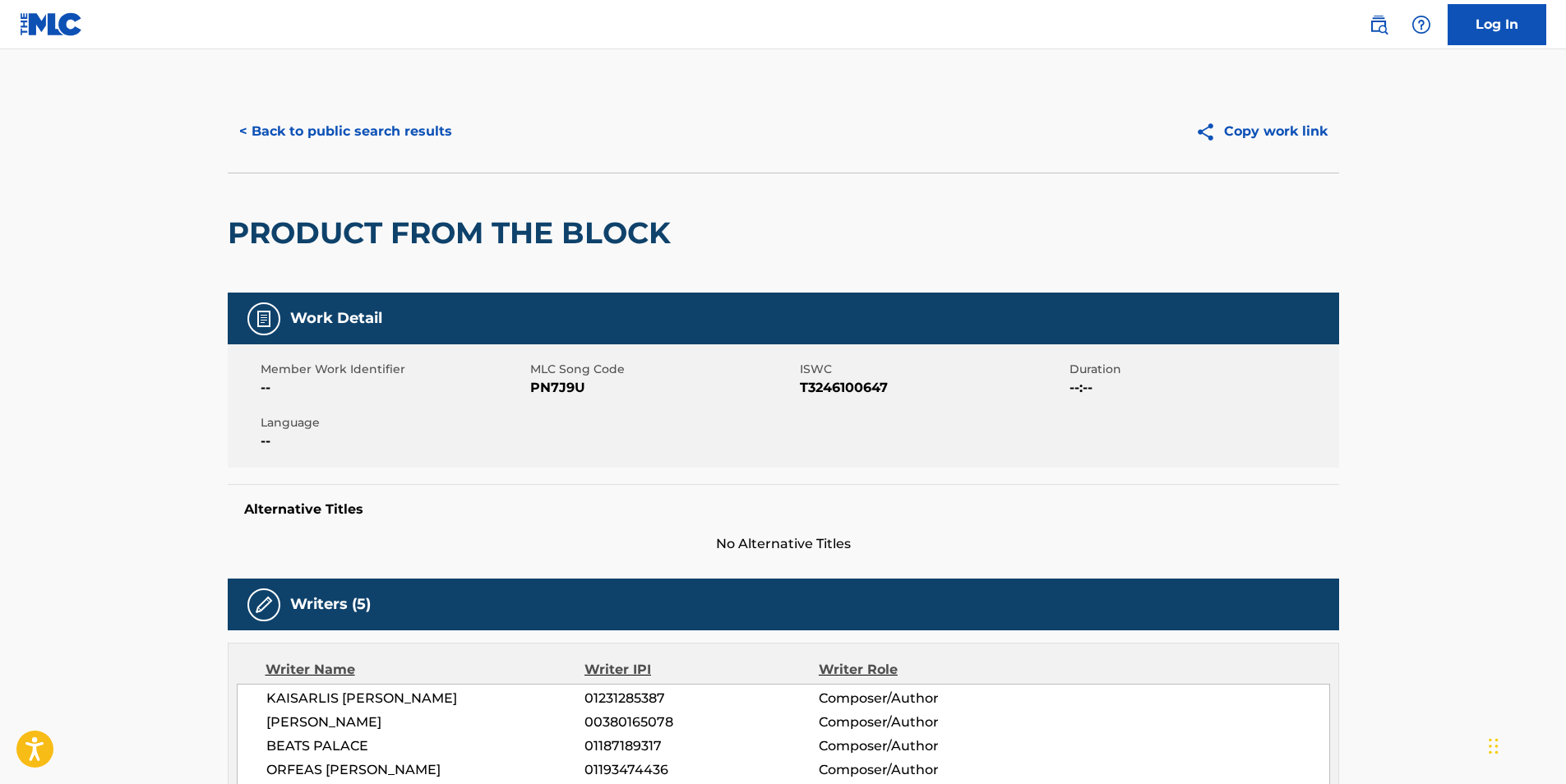
click at [537, 387] on span "PN7J9U" at bounding box center [663, 388] width 266 height 20
copy span "PN7J9U"
click at [325, 142] on button "< Back to public search results" at bounding box center [346, 131] width 236 height 41
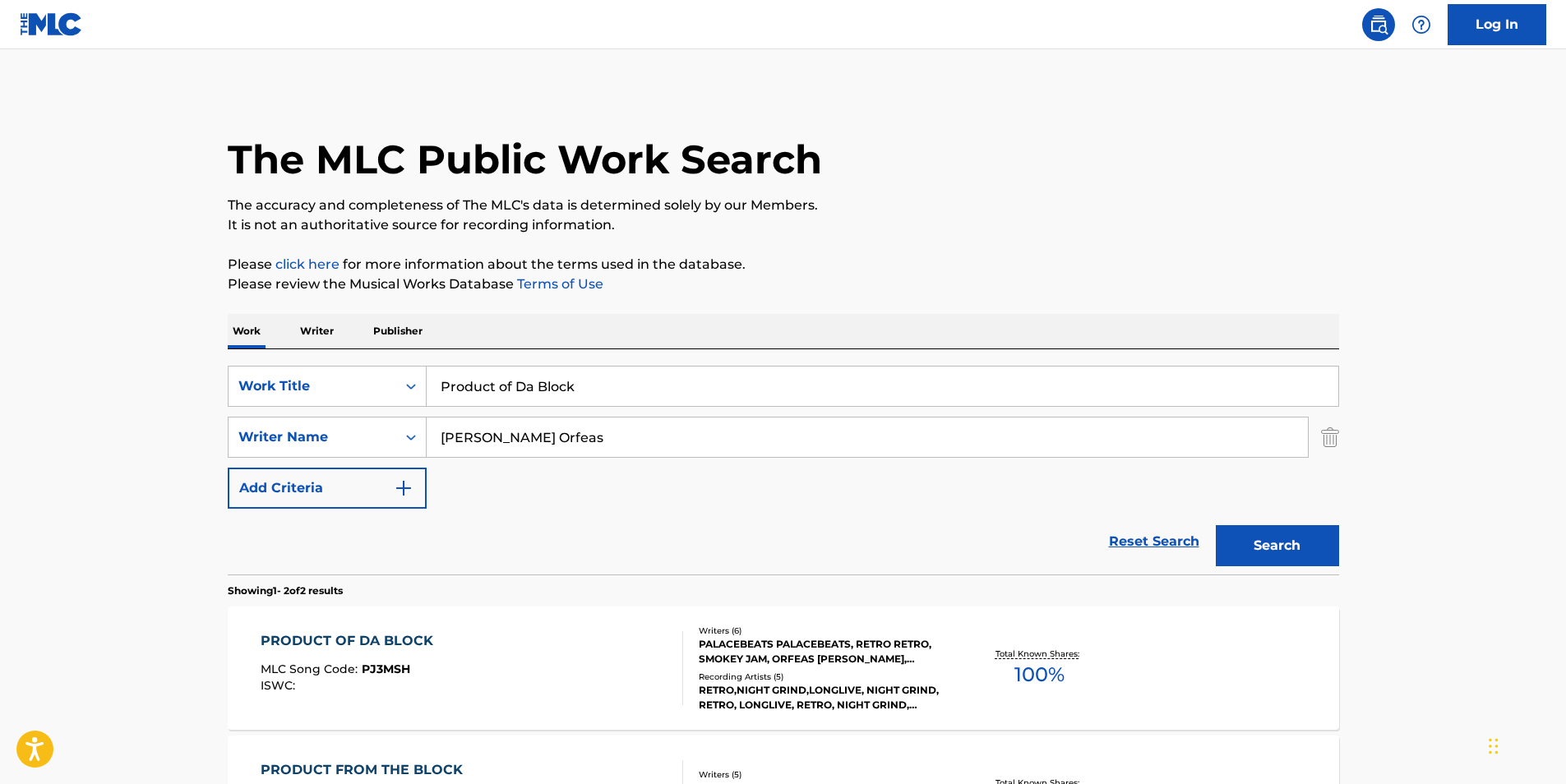
scroll to position [146, 0]
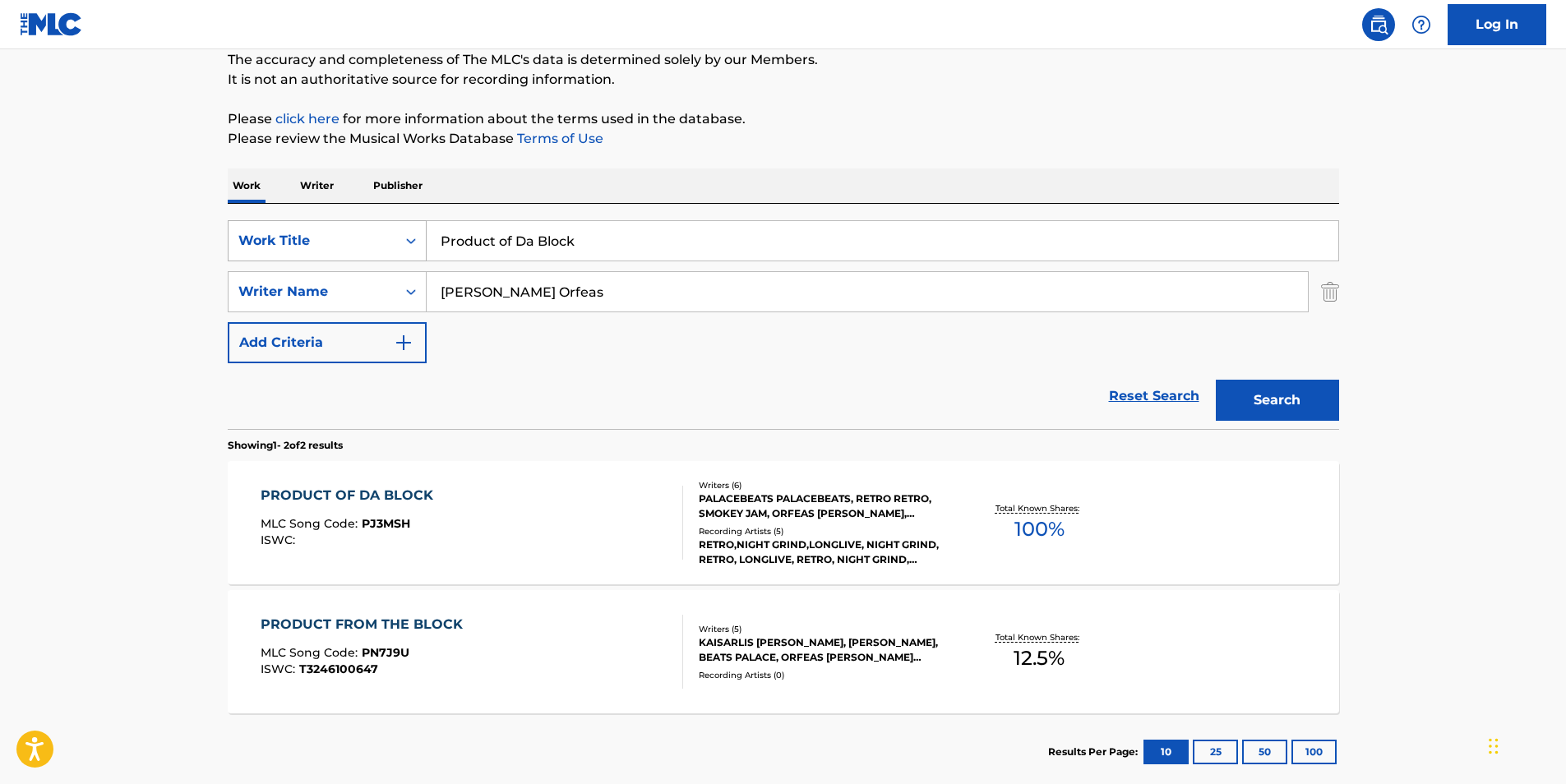
click at [336, 257] on div "Work Title" at bounding box center [327, 240] width 199 height 41
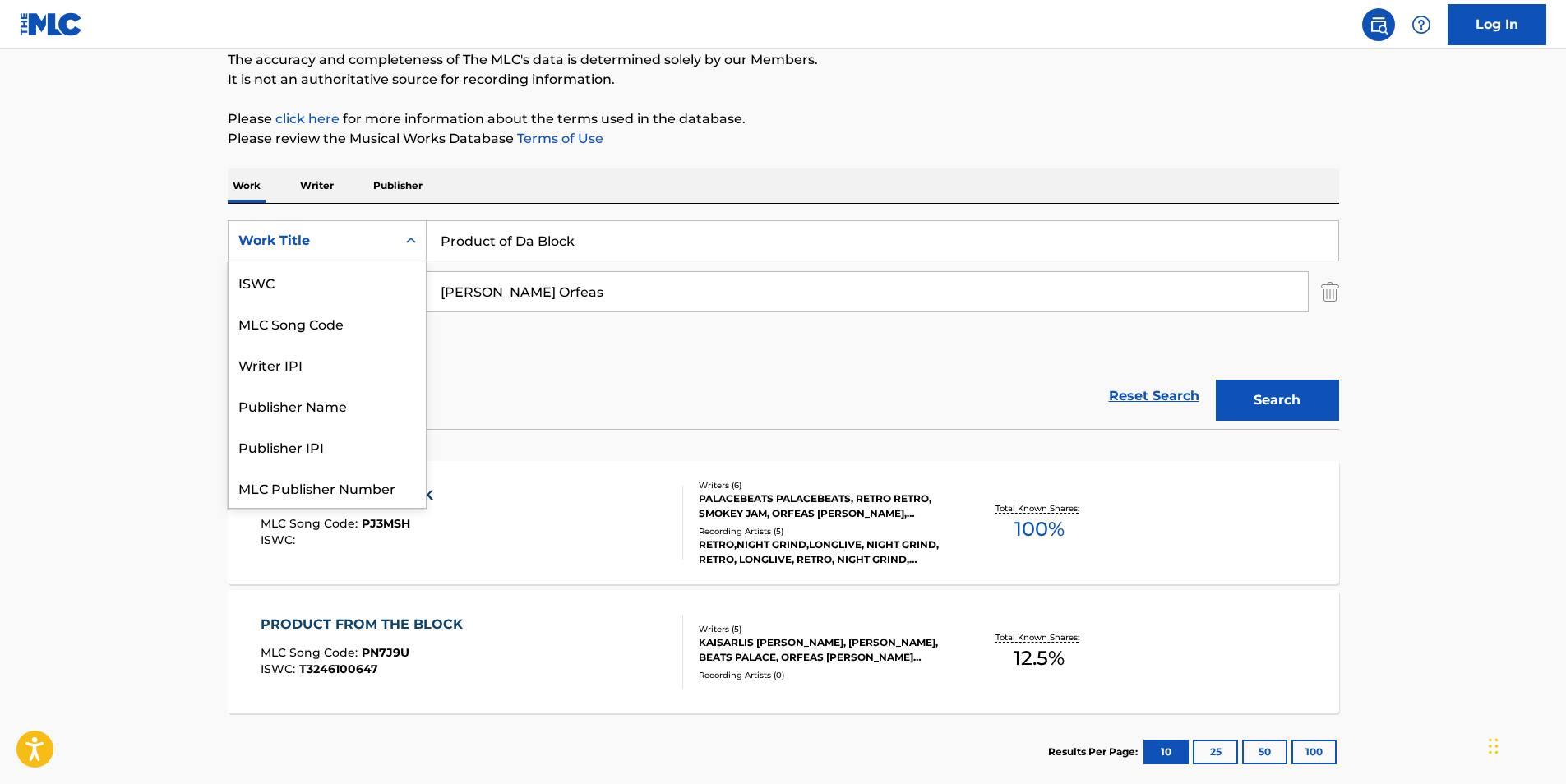
scroll to position [41, 0]
click at [357, 278] on div "MLC Song Code" at bounding box center [327, 282] width 197 height 41
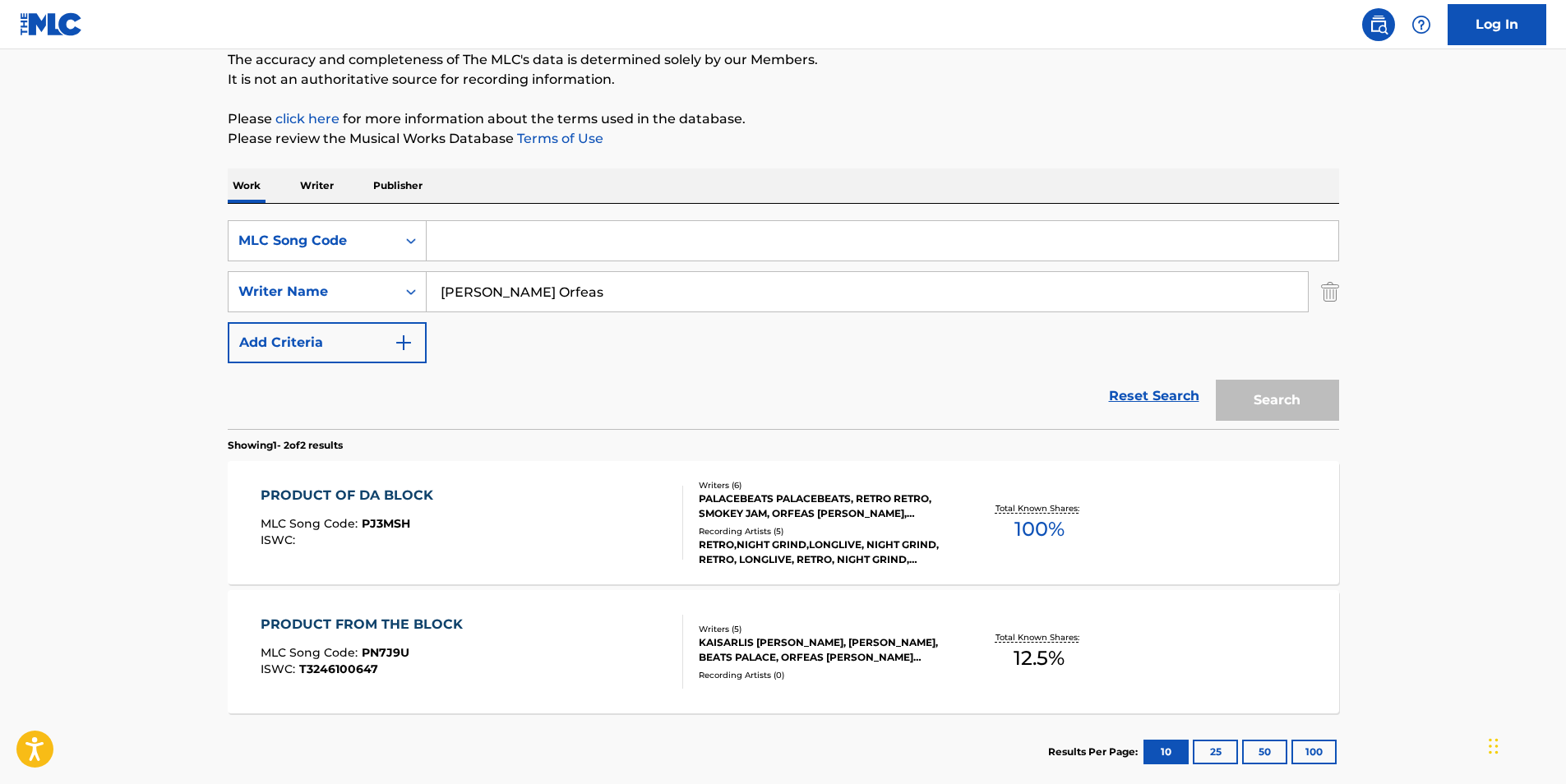
drag, startPoint x: 1337, startPoint y: 293, endPoint x: 1276, endPoint y: 293, distance: 61.0
click at [1335, 293] on img "Search Form" at bounding box center [1330, 291] width 18 height 41
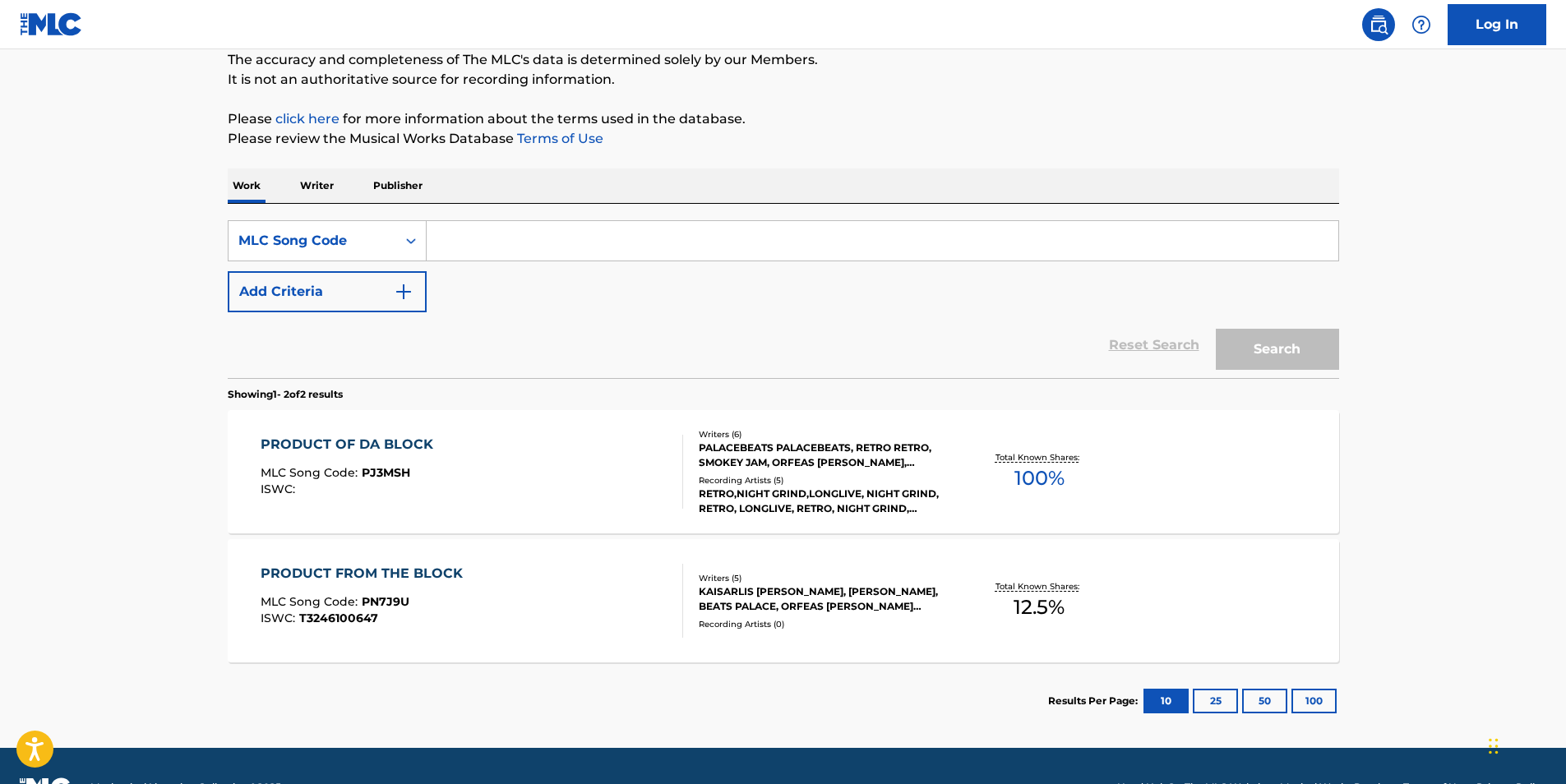
click at [1003, 250] on input "Search Form" at bounding box center [882, 240] width 911 height 39
paste input "KE5V81"
type input "KE5V81"
click at [1215, 329] on button "Search" at bounding box center [1276, 349] width 123 height 41
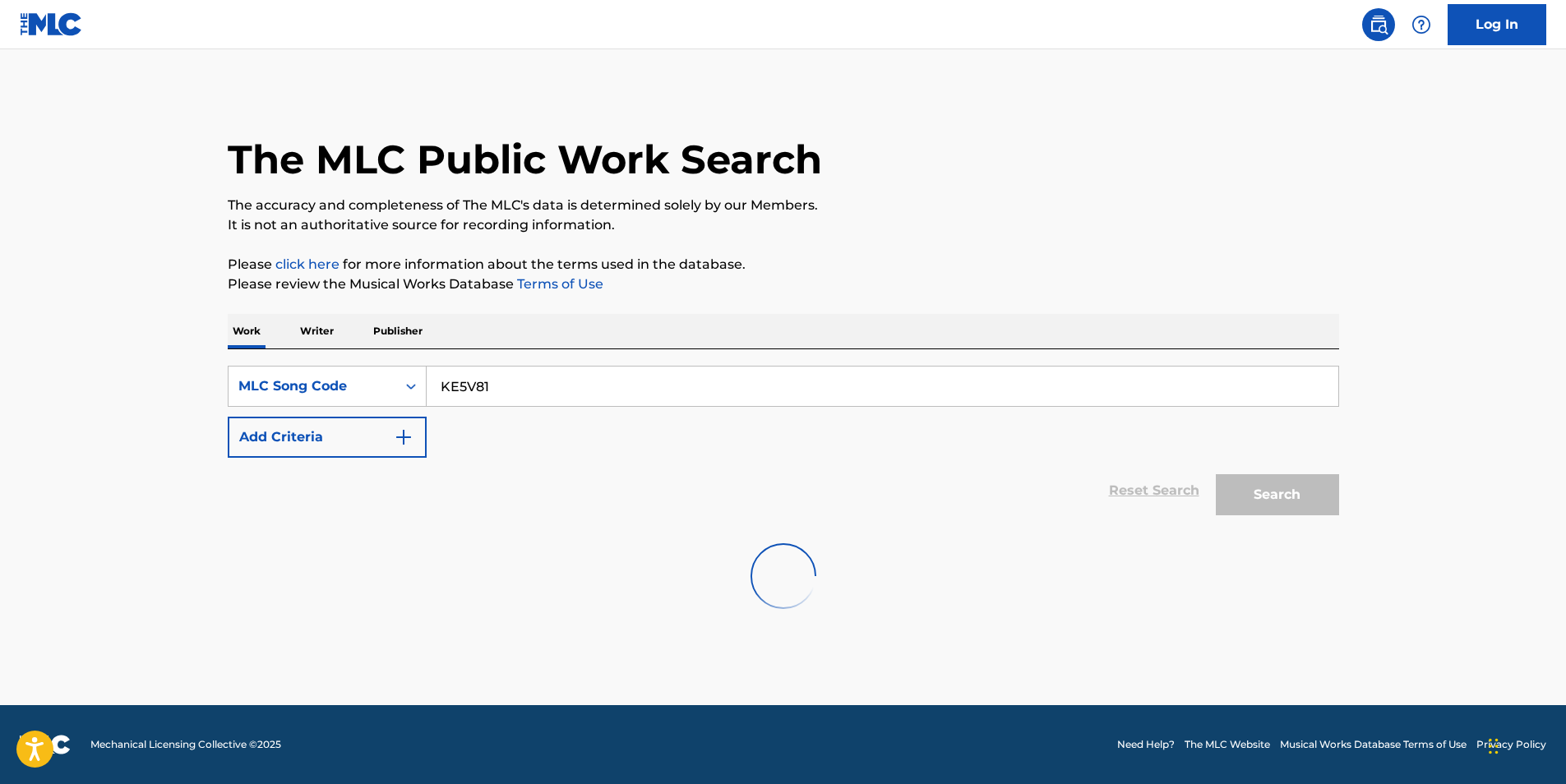
scroll to position [0, 0]
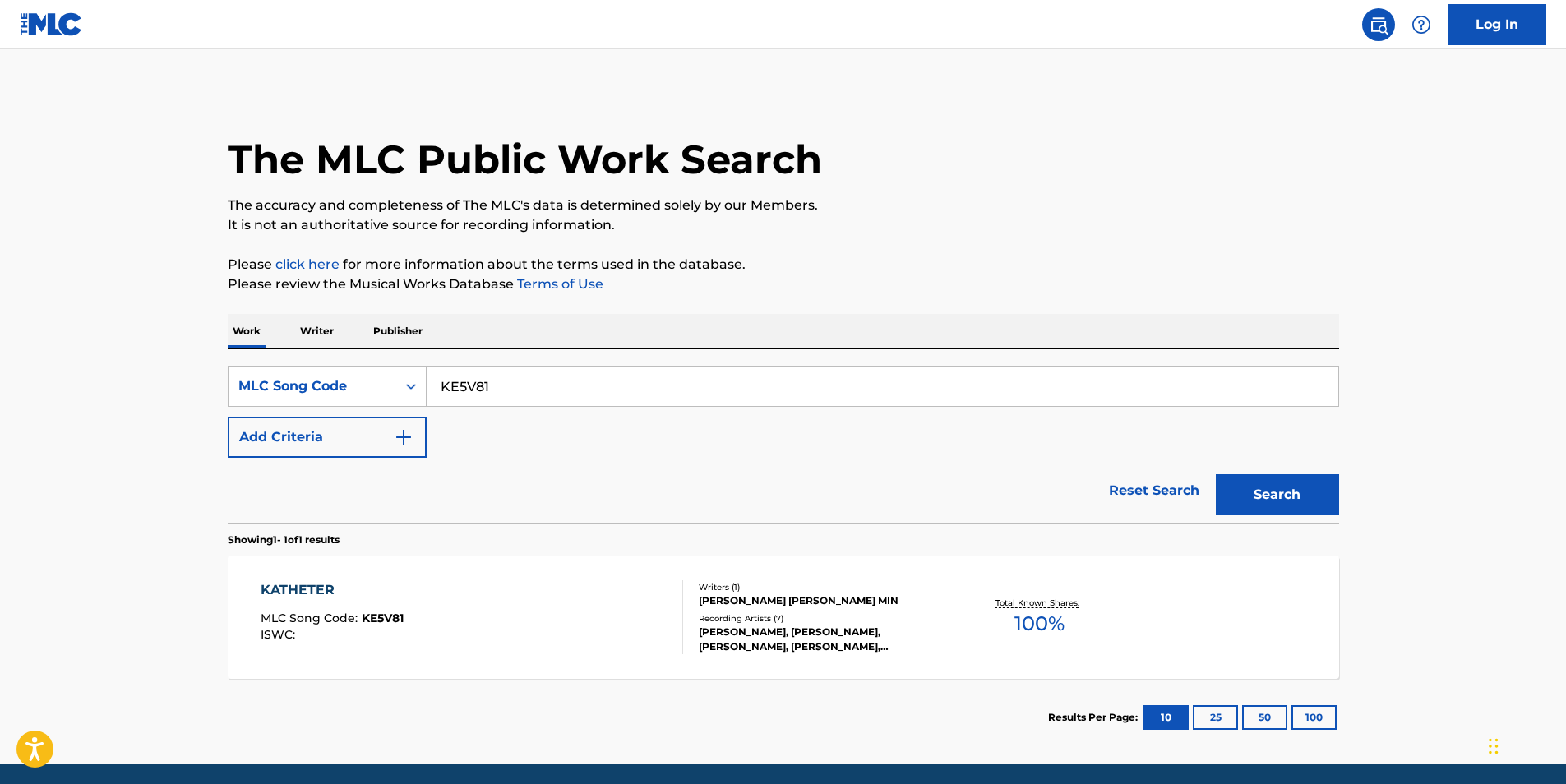
click at [447, 575] on div "KATHETER MLC Song Code : KE5V81 ISWC : Writers ( 1 ) [PERSON_NAME] [PERSON_NAME…" at bounding box center [783, 616] width 1111 height 123
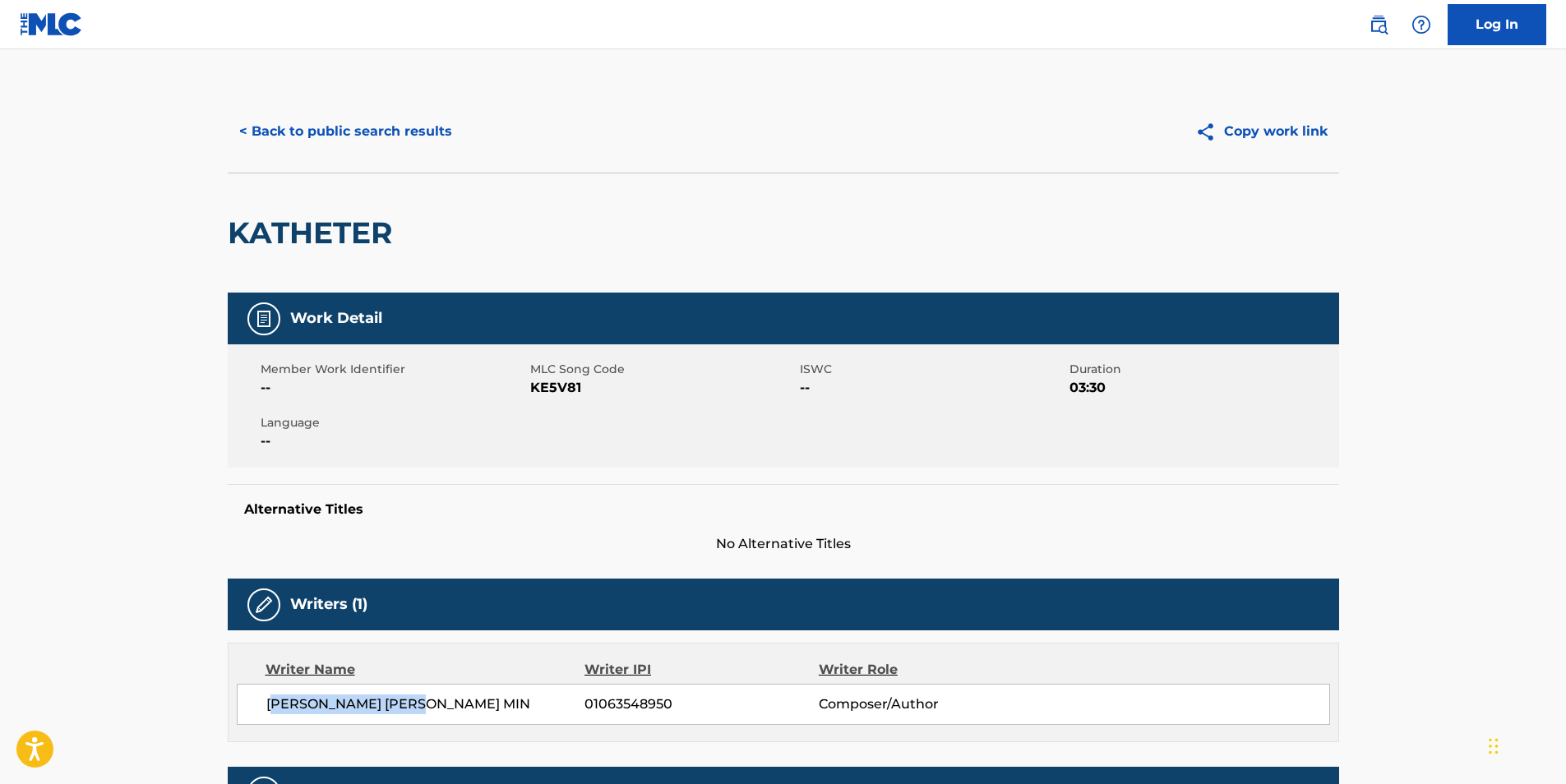
drag, startPoint x: 274, startPoint y: 706, endPoint x: 463, endPoint y: 706, distance: 189.0
click at [463, 706] on span "[PERSON_NAME] [PERSON_NAME] MIN" at bounding box center [425, 704] width 319 height 20
drag, startPoint x: 463, startPoint y: 706, endPoint x: 448, endPoint y: 709, distance: 15.3
click at [451, 709] on span "[PERSON_NAME] [PERSON_NAME] MIN" at bounding box center [425, 704] width 319 height 20
drag, startPoint x: 446, startPoint y: 706, endPoint x: 255, endPoint y: 700, distance: 191.1
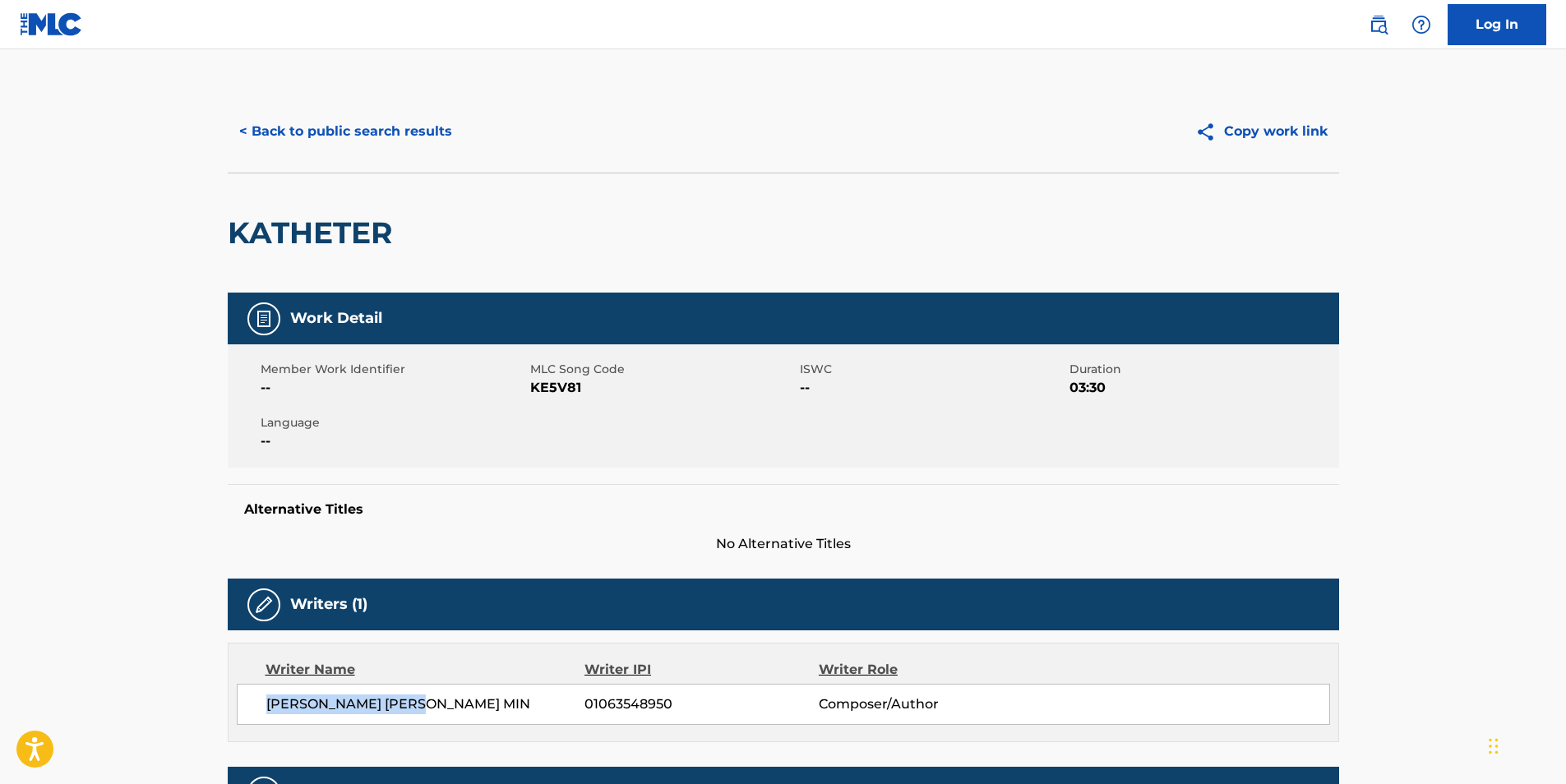
click at [255, 700] on div "[PERSON_NAME] [PERSON_NAME] MIN 01063548950 Composer/Author" at bounding box center [783, 703] width 1093 height 41
copy span "[PERSON_NAME] [PERSON_NAME] MIN"
click at [360, 129] on button "< Back to public search results" at bounding box center [346, 131] width 236 height 41
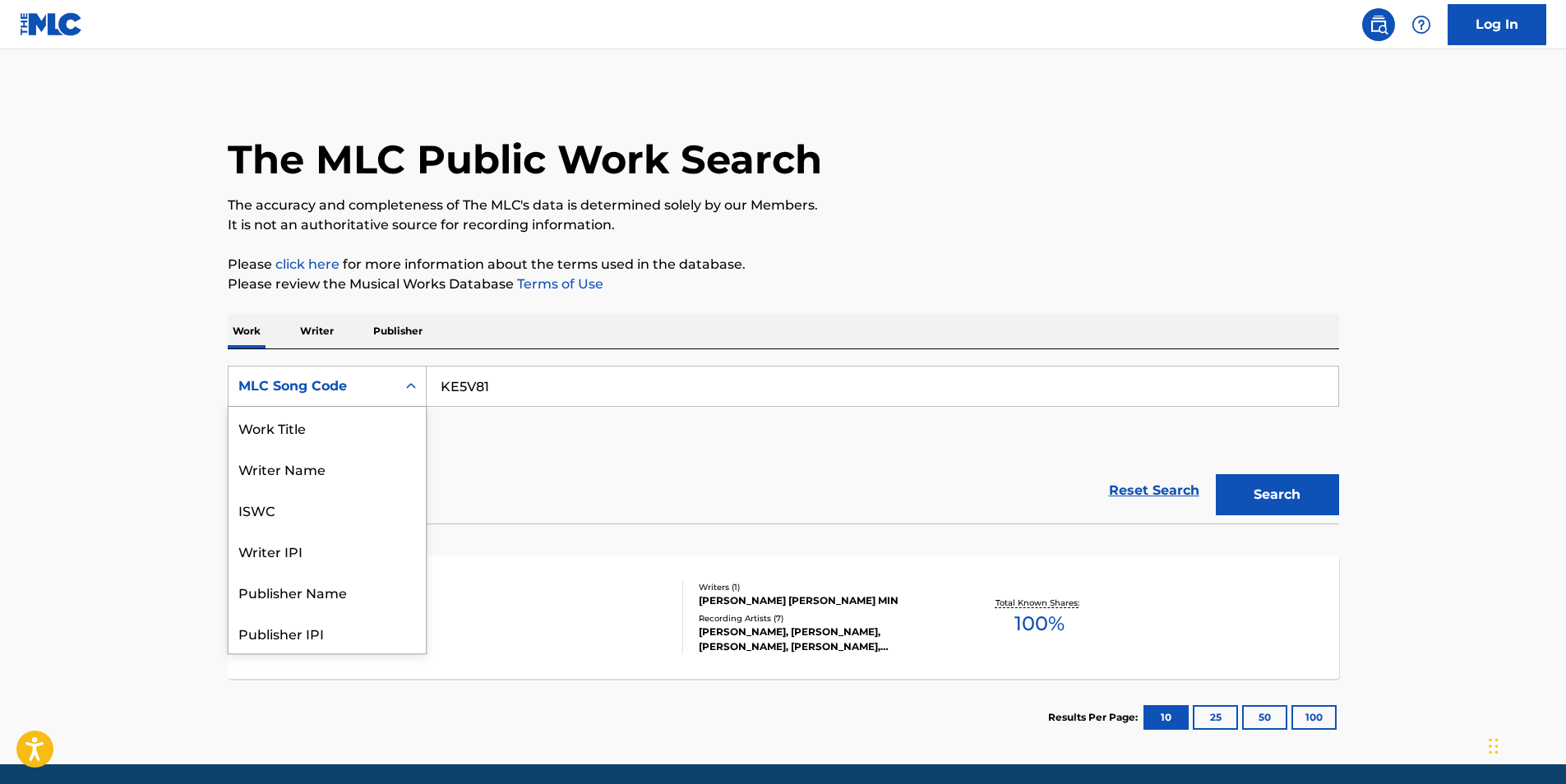
click at [356, 387] on div "MLC Song Code" at bounding box center [312, 387] width 148 height 20
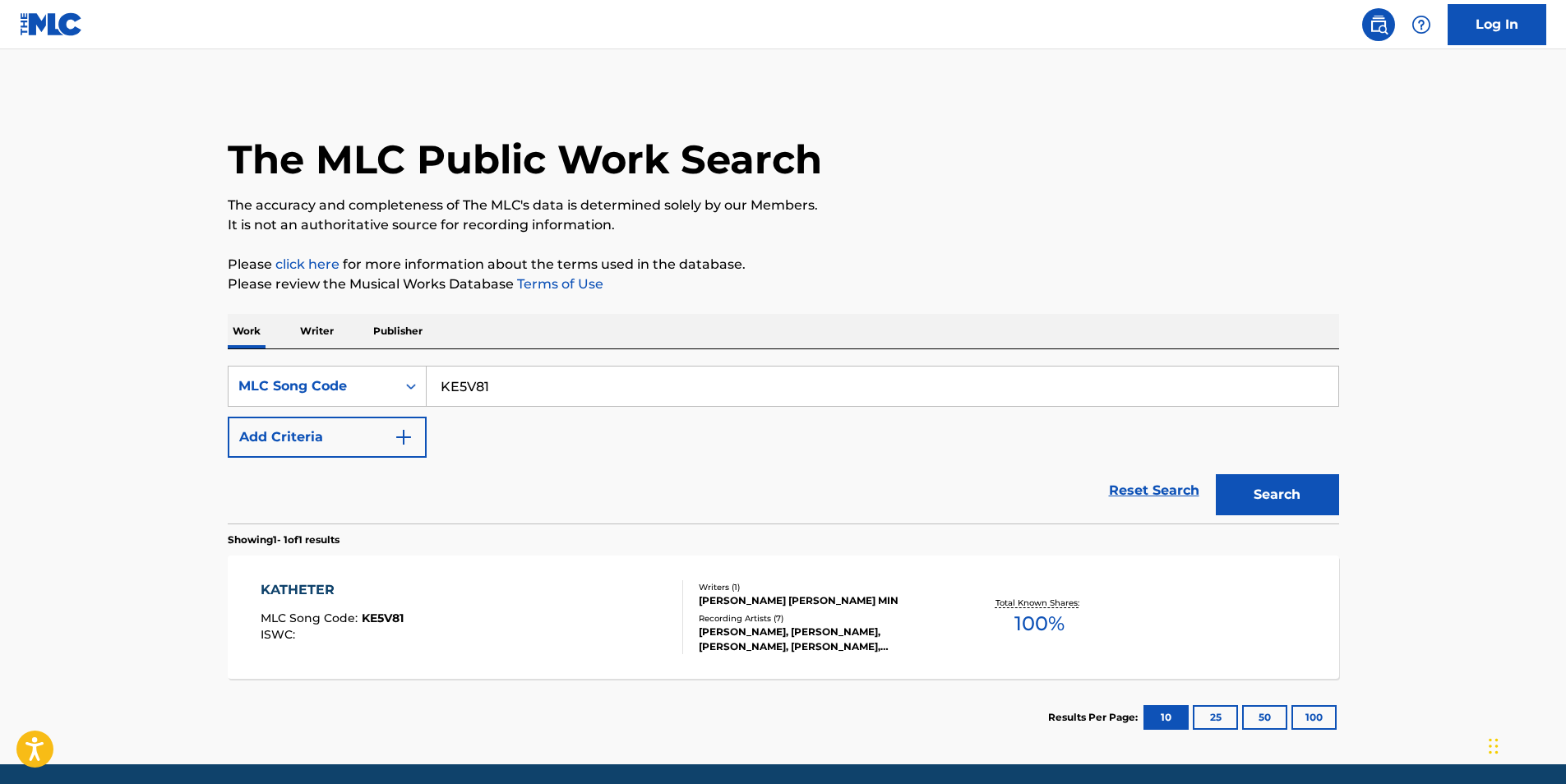
drag, startPoint x: 511, startPoint y: 384, endPoint x: 429, endPoint y: 398, distance: 83.2
click at [429, 398] on input "KE5V81" at bounding box center [882, 386] width 911 height 39
paste input "2WE"
type input "KE52WE"
click at [1241, 483] on button "Search" at bounding box center [1276, 494] width 123 height 41
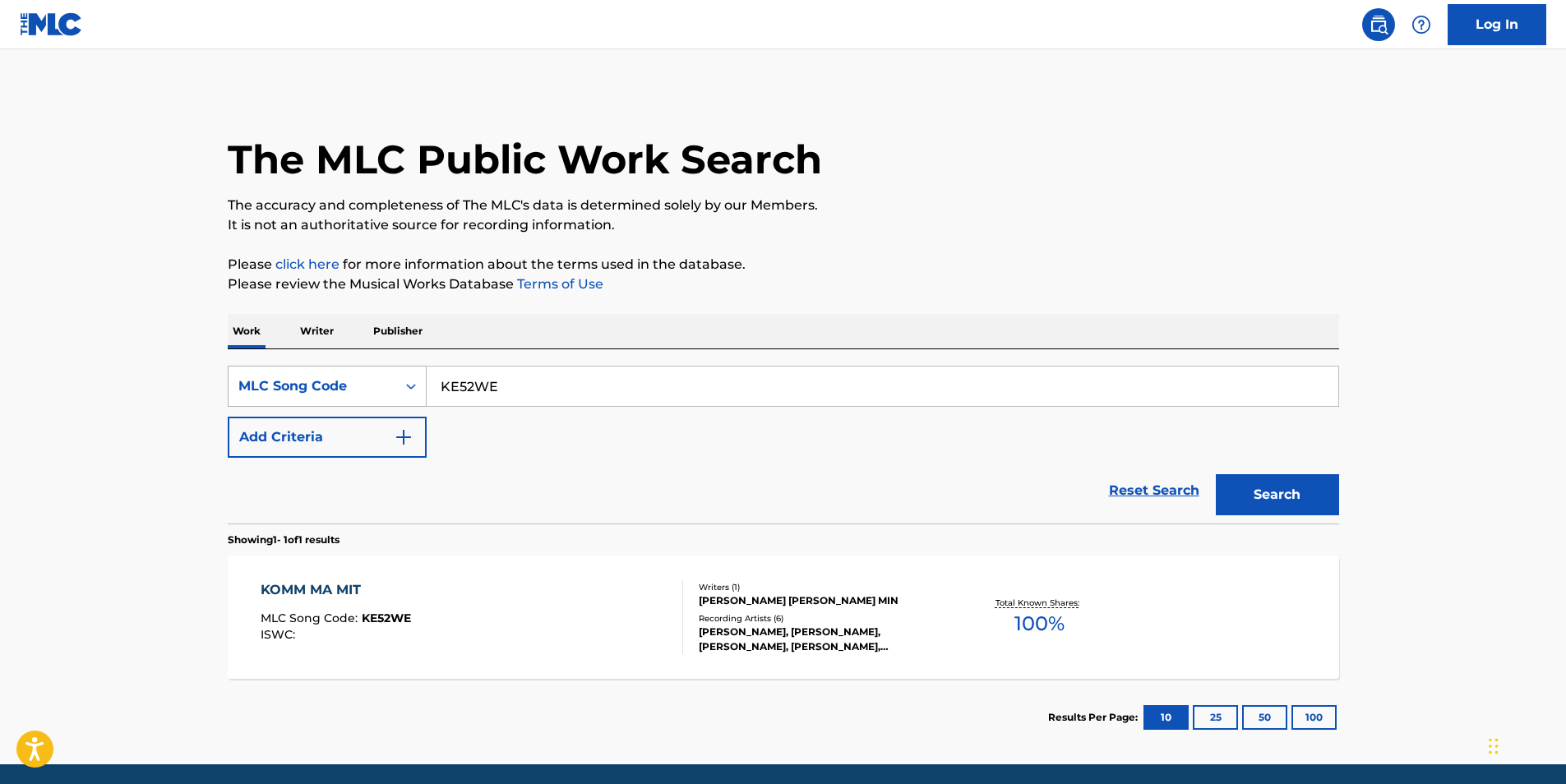
click at [318, 391] on div "MLC Song Code" at bounding box center [312, 387] width 148 height 20
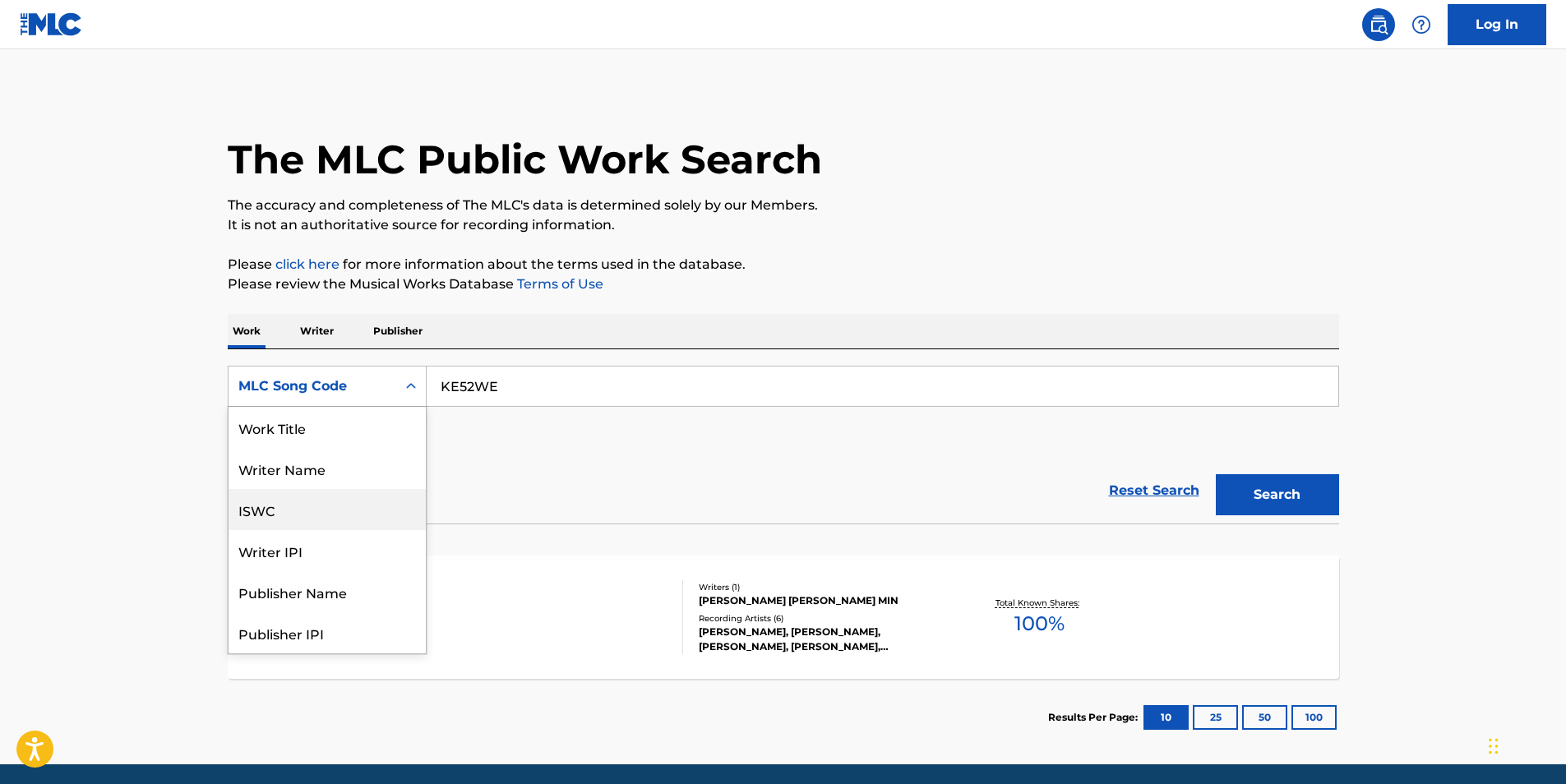
scroll to position [0, 0]
click at [309, 429] on div "Work Title" at bounding box center [327, 426] width 197 height 41
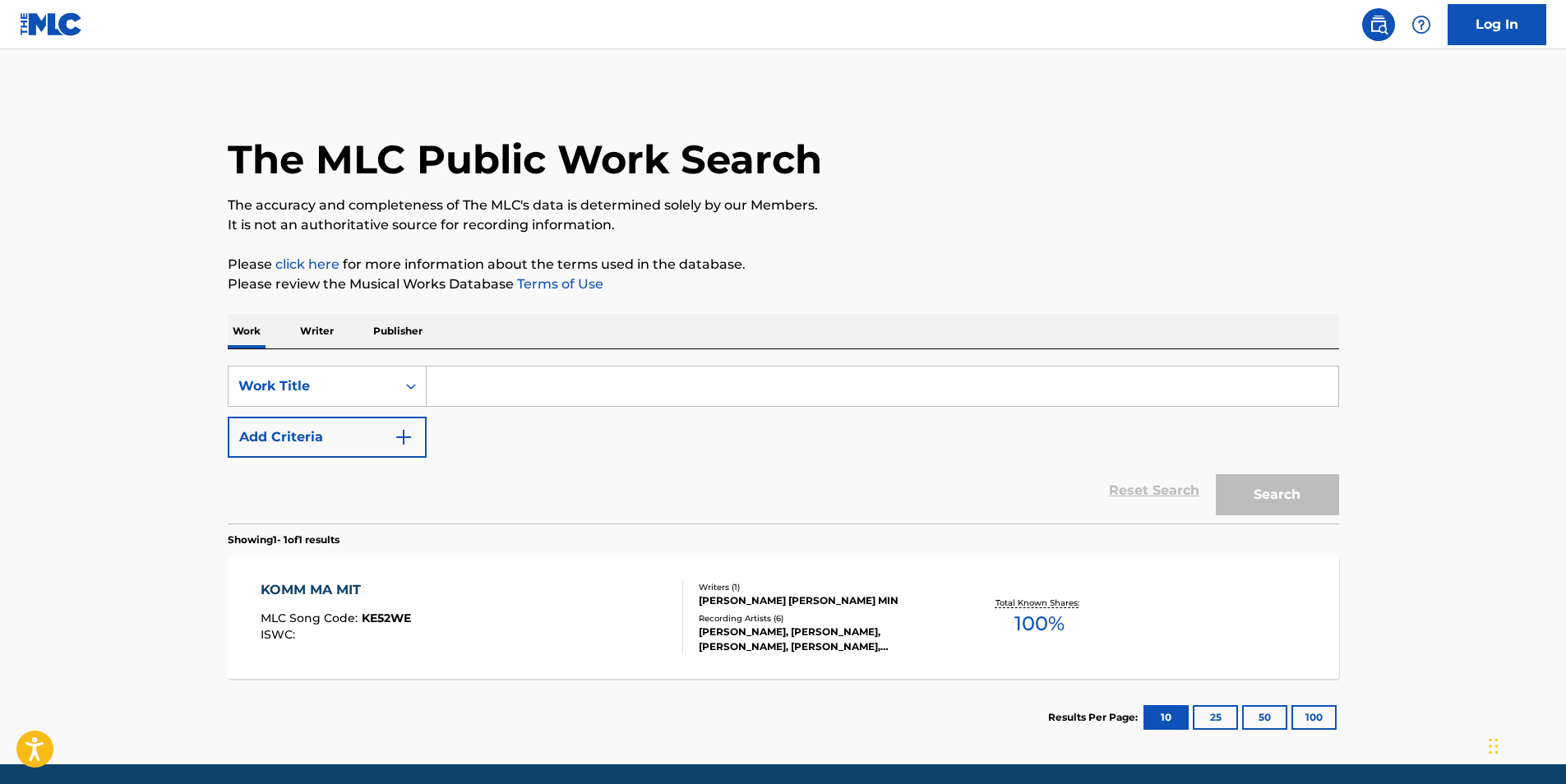
click at [437, 387] on input "Search Form" at bounding box center [882, 386] width 911 height 39
paste input "Komm Ma Mit"
type input "Komm Ma Mit"
click at [1215, 474] on button "Search" at bounding box center [1276, 494] width 123 height 41
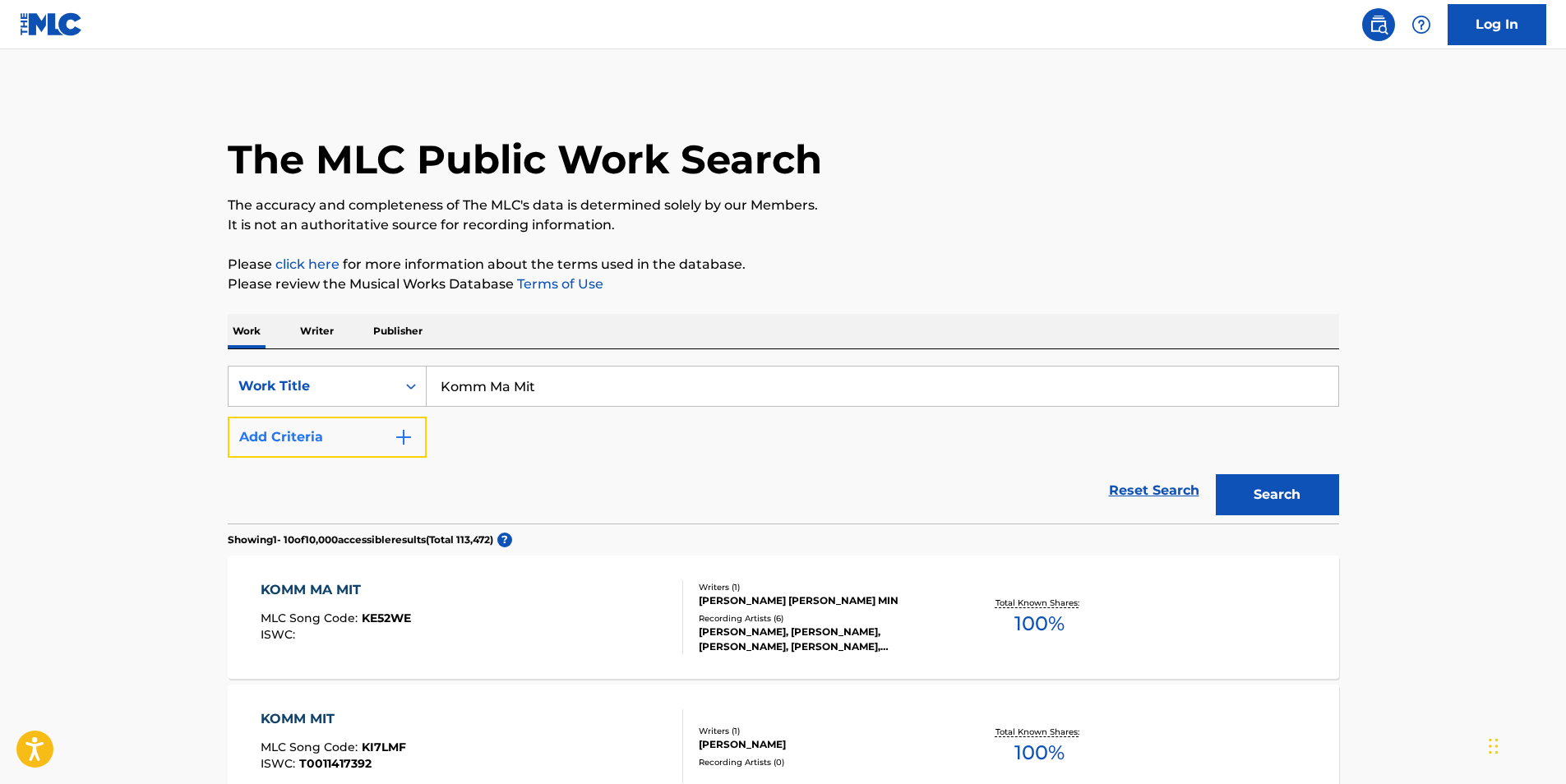
click at [394, 428] on img "Search Form" at bounding box center [404, 437] width 20 height 20
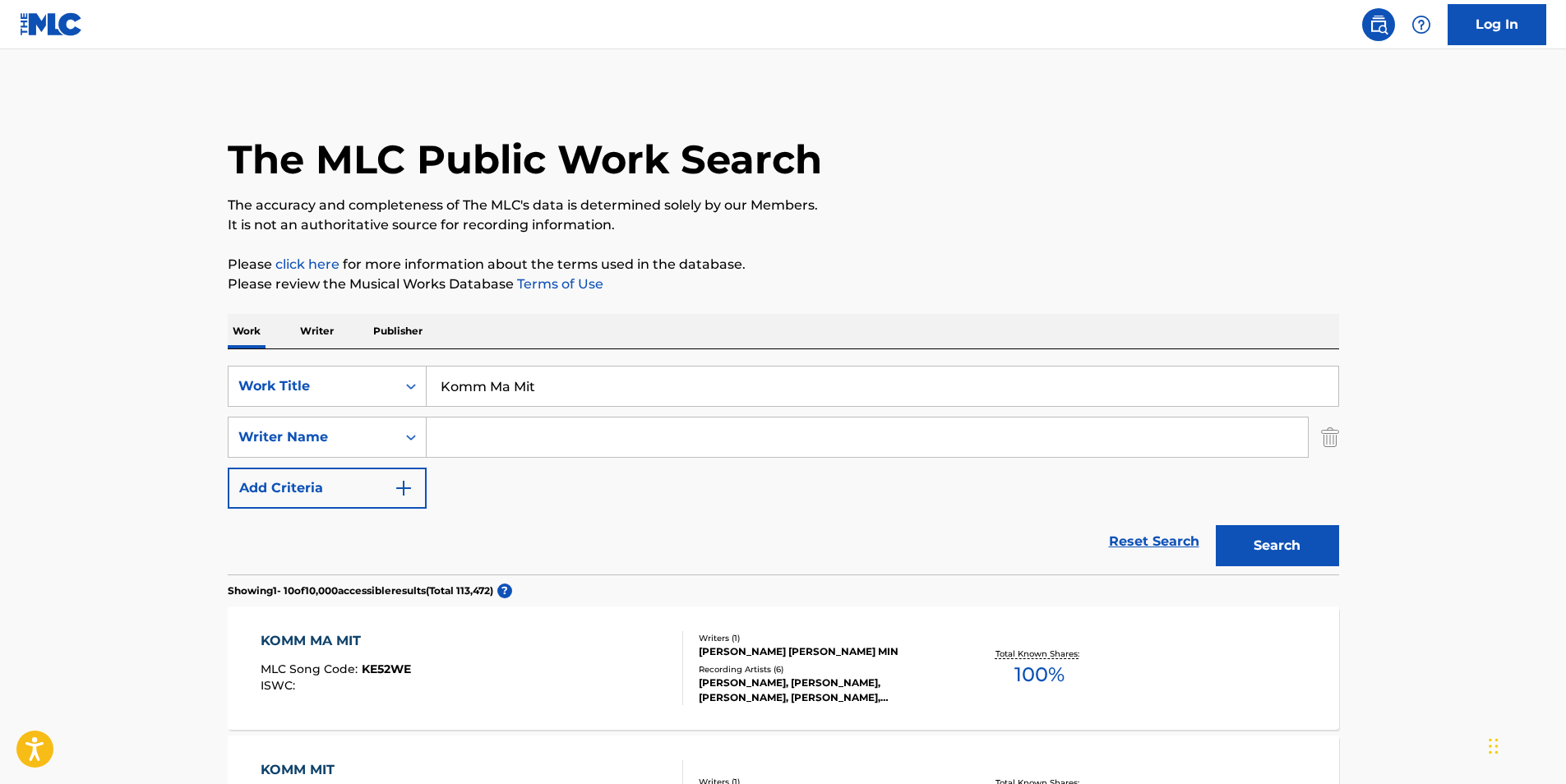
click at [465, 448] on input "Search Form" at bounding box center [867, 436] width 881 height 39
paste input "[PERSON_NAME]"
click at [1215, 524] on button "Search" at bounding box center [1276, 544] width 123 height 41
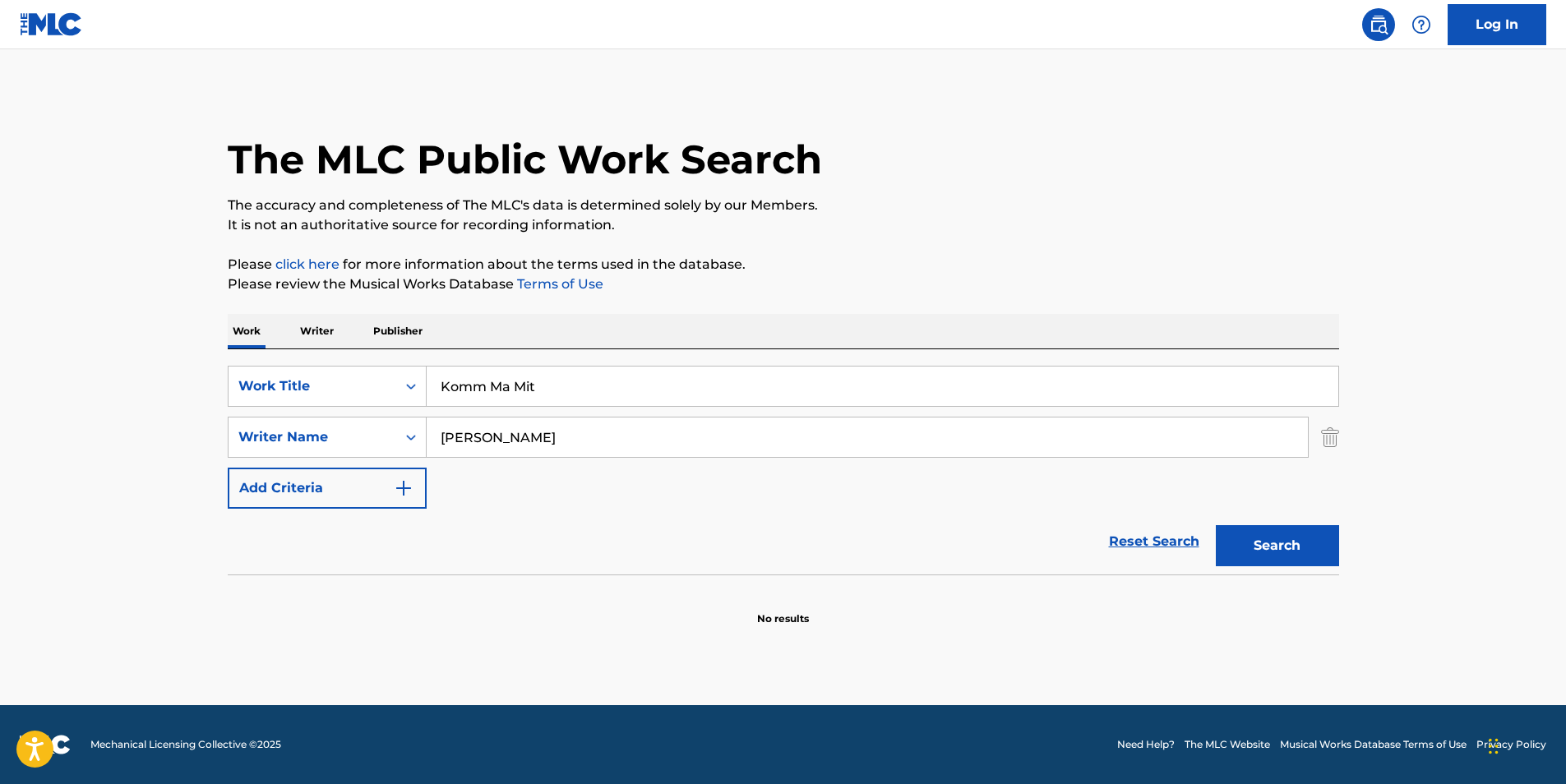
click at [493, 442] on input "[PERSON_NAME]" at bounding box center [867, 436] width 881 height 39
click at [1215, 524] on button "Search" at bounding box center [1276, 544] width 123 height 41
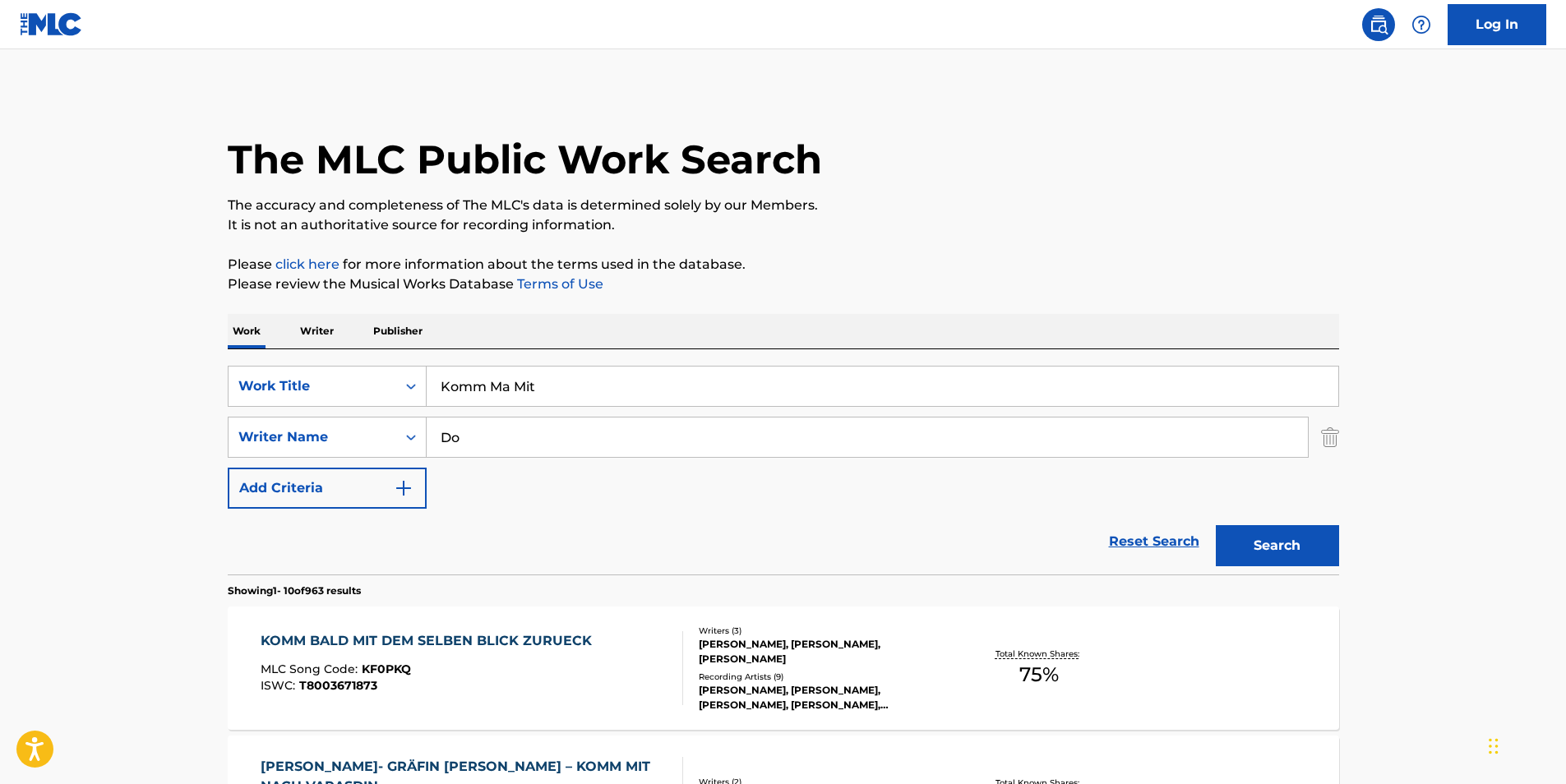
type input "D"
click at [360, 390] on div "Work Title" at bounding box center [312, 387] width 148 height 20
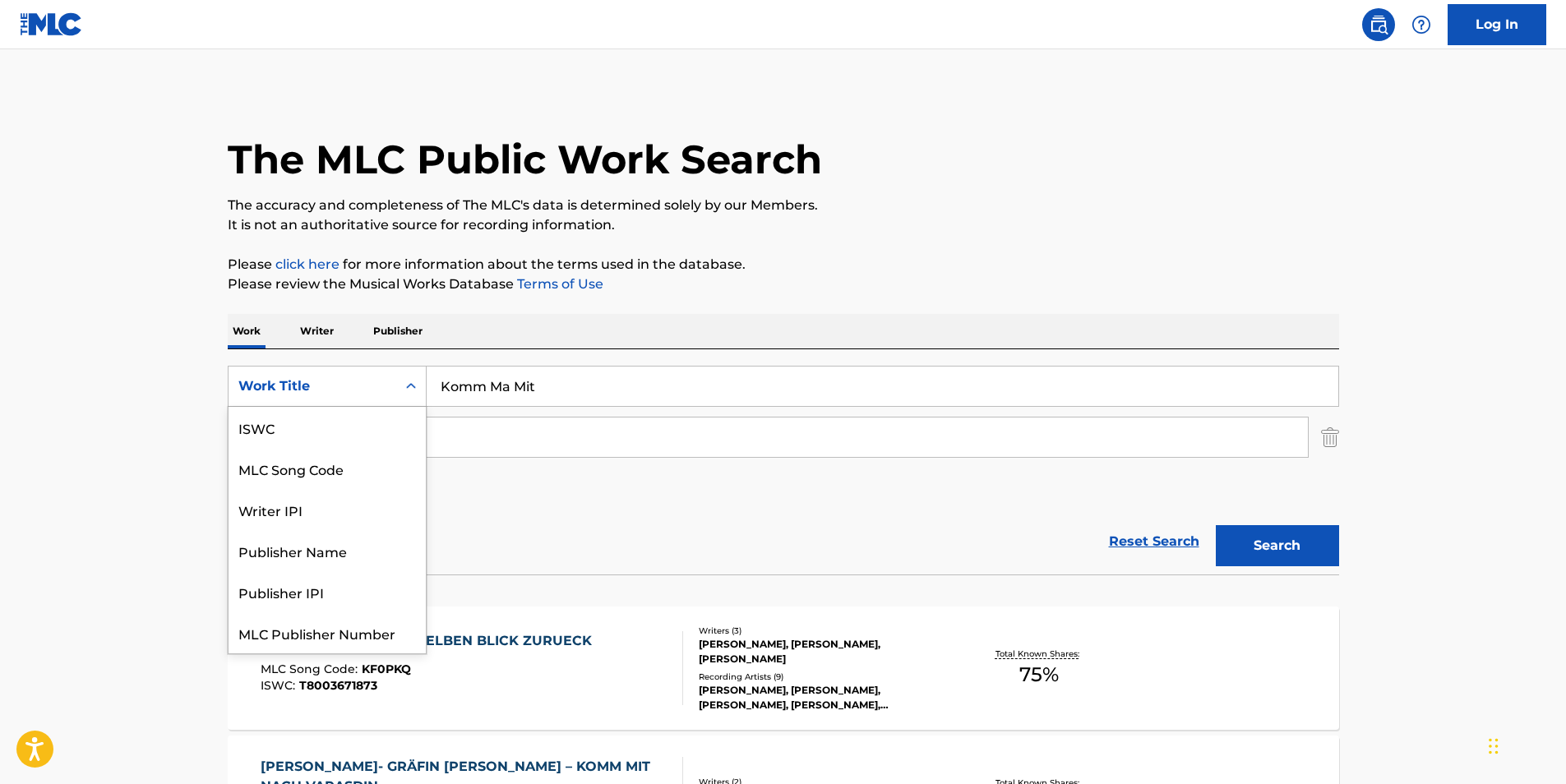
scroll to position [41, 0]
click at [340, 439] on div "MLC Song Code" at bounding box center [327, 426] width 197 height 41
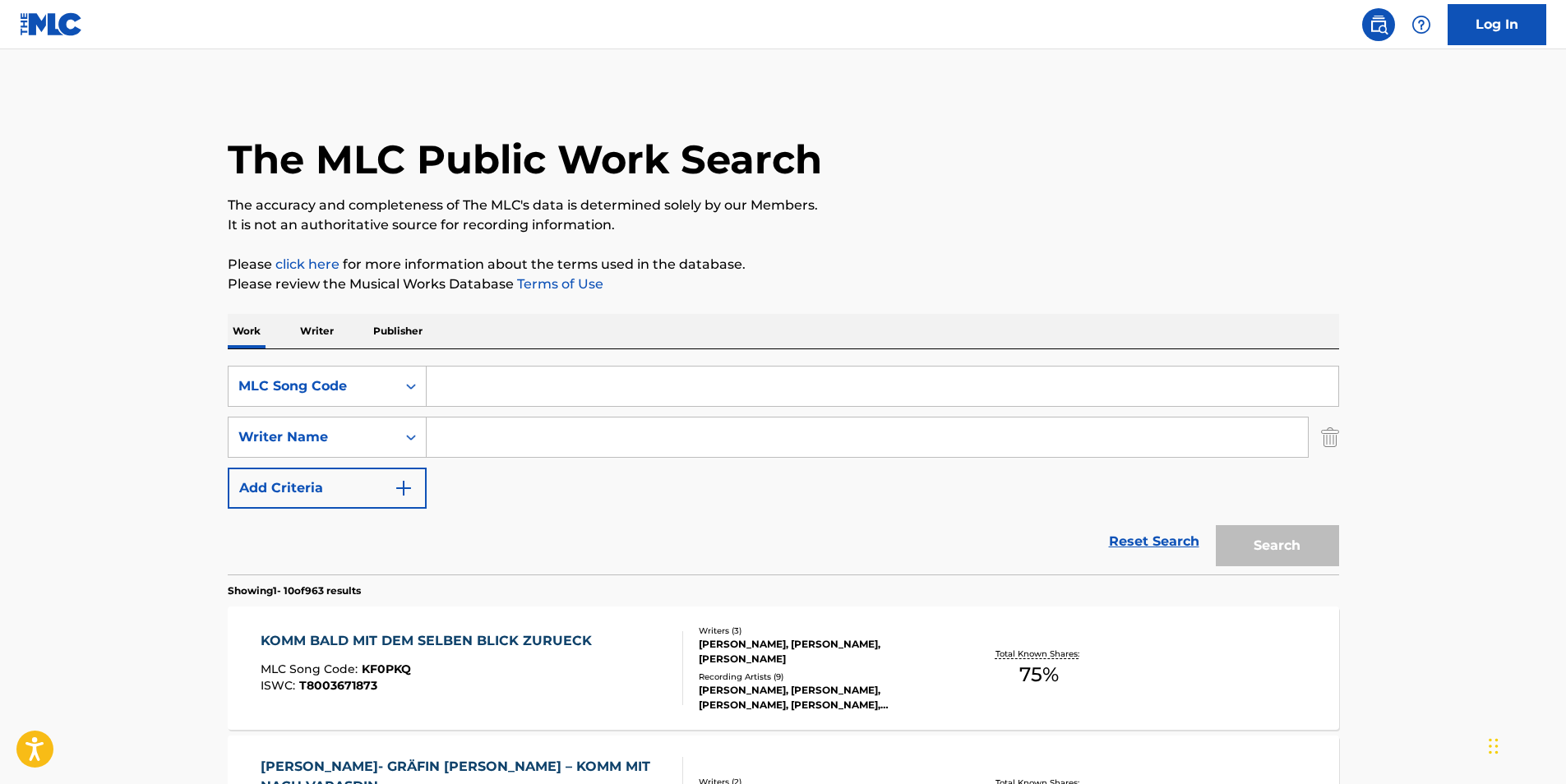
click at [487, 392] on input "Search Form" at bounding box center [882, 386] width 911 height 39
paste input "WV9NTK"
type input "WV9NTK"
click at [1250, 534] on button "Search" at bounding box center [1276, 544] width 123 height 41
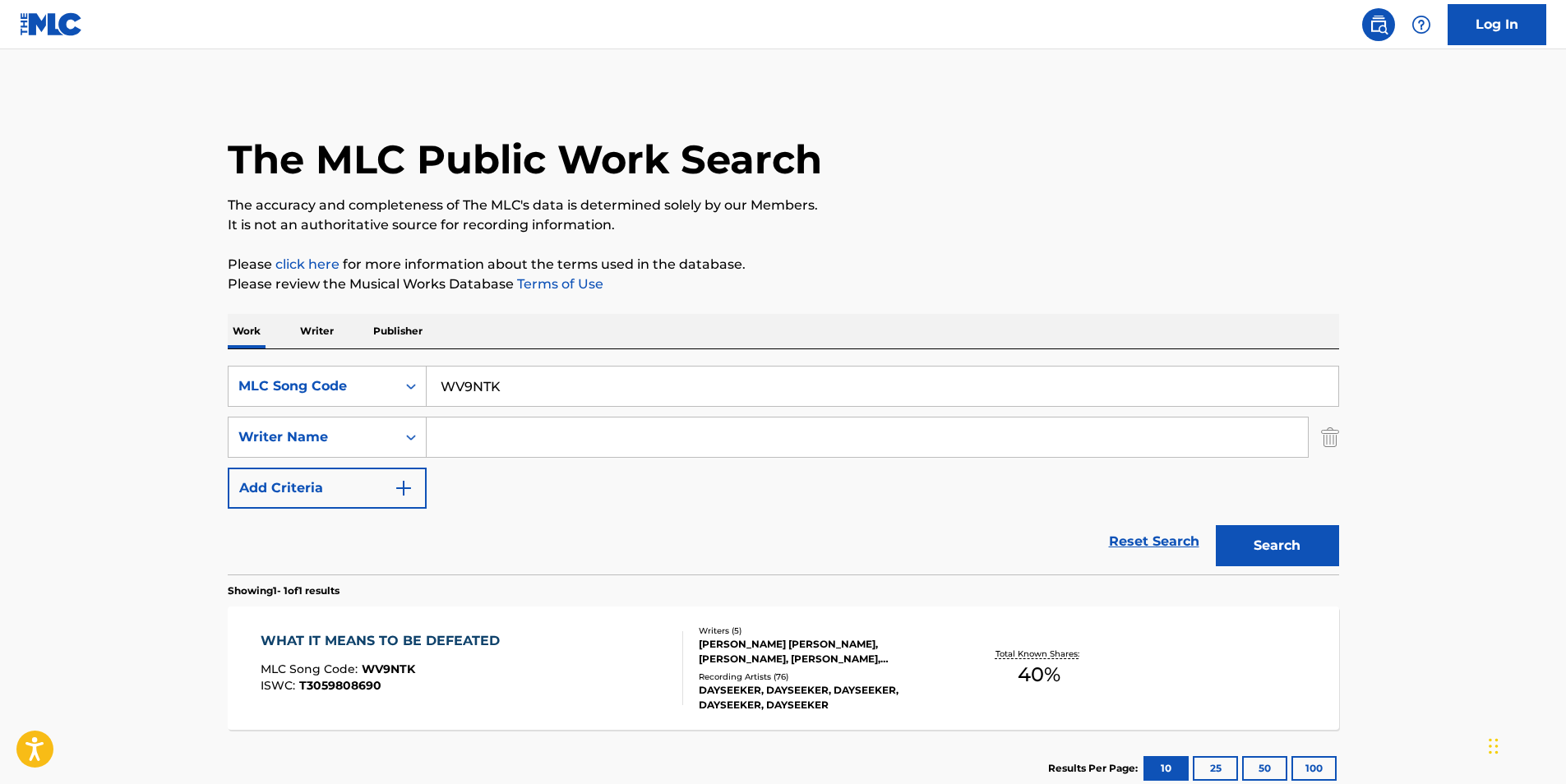
click at [314, 645] on div "WHAT IT MEANS TO BE DEFEATED" at bounding box center [385, 641] width 248 height 20
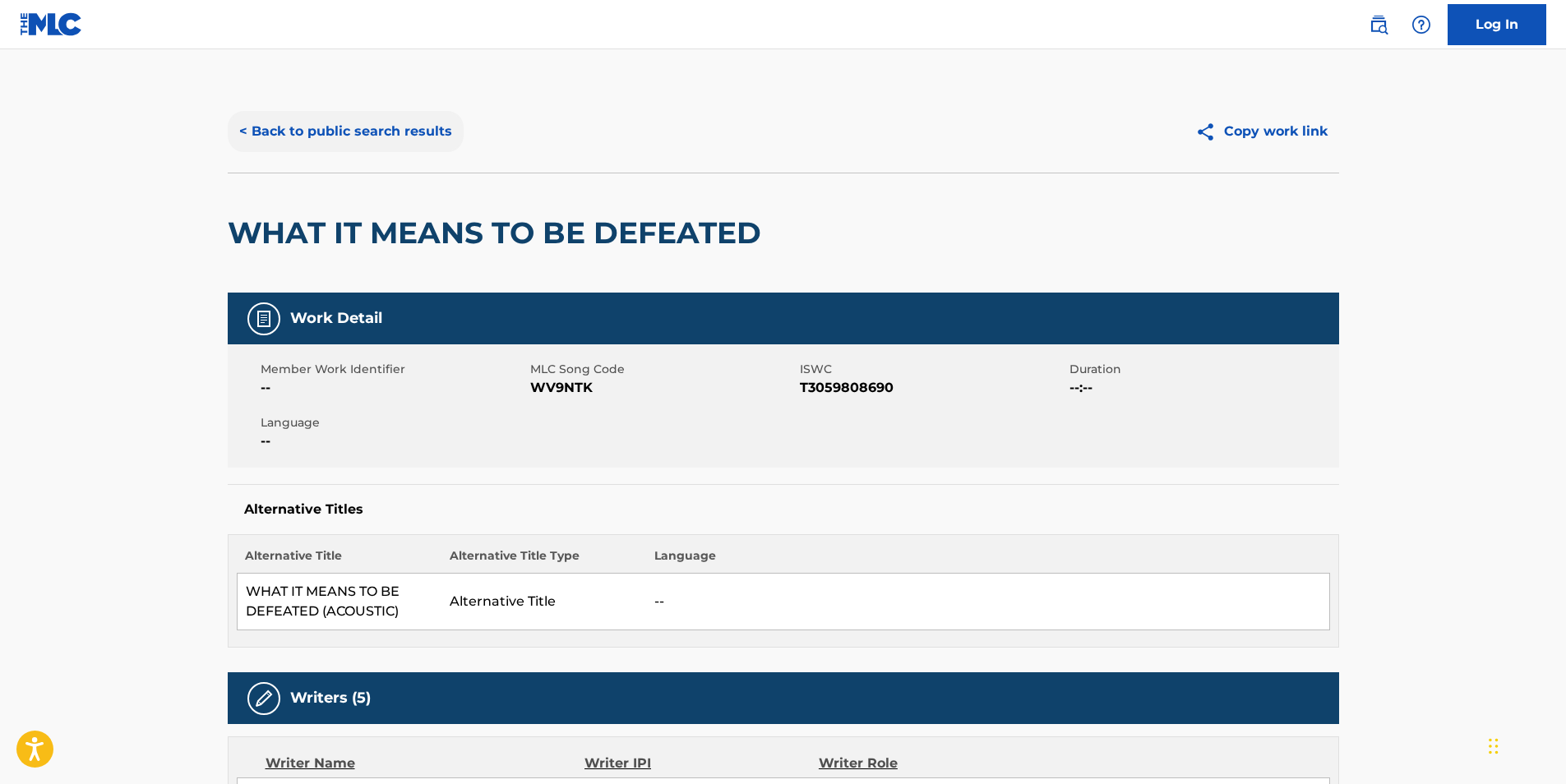
click at [316, 127] on button "< Back to public search results" at bounding box center [346, 131] width 236 height 41
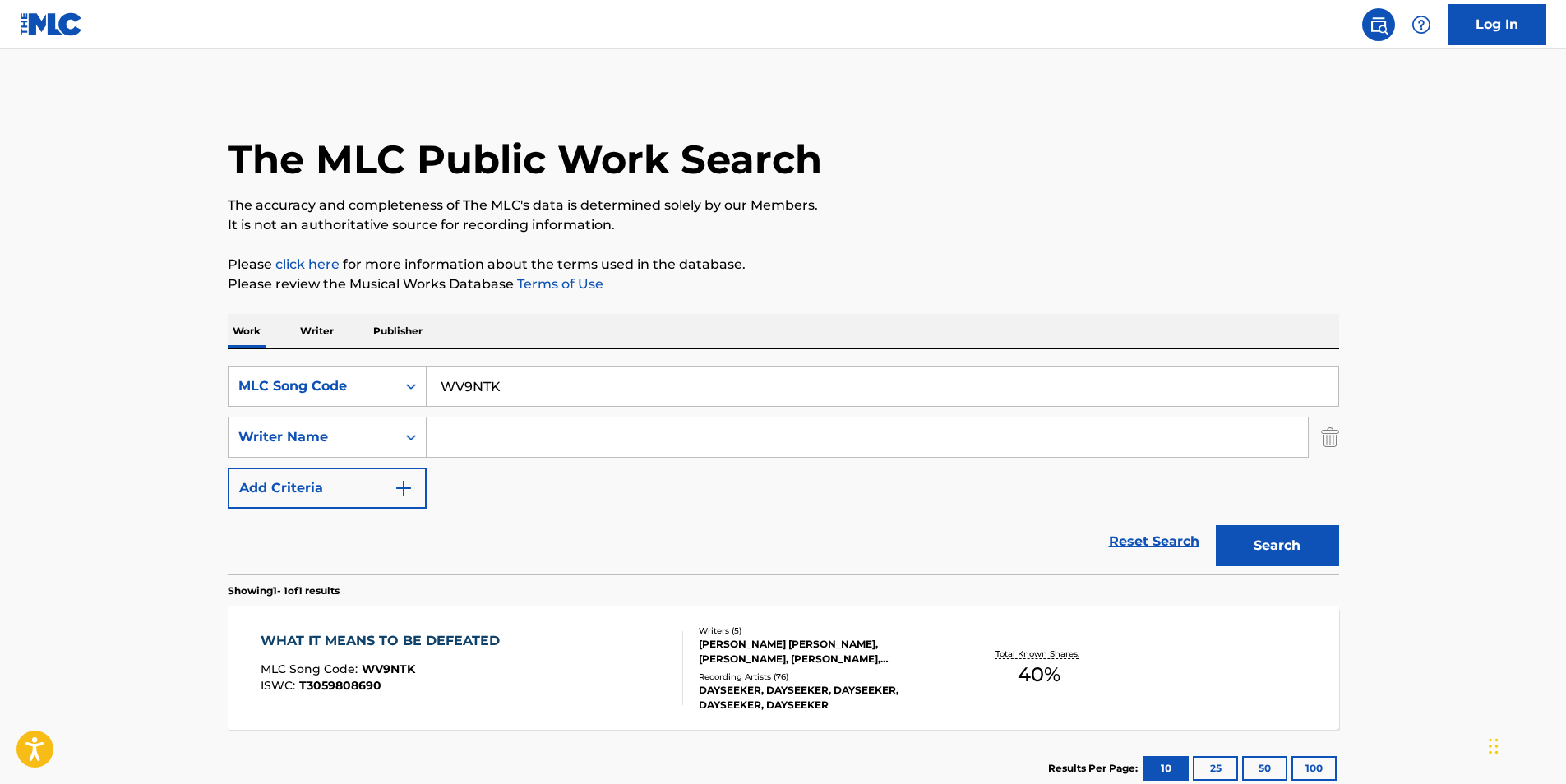
drag, startPoint x: 573, startPoint y: 387, endPoint x: 447, endPoint y: 387, distance: 126.0
click at [448, 387] on input "WV9NTK" at bounding box center [882, 386] width 911 height 39
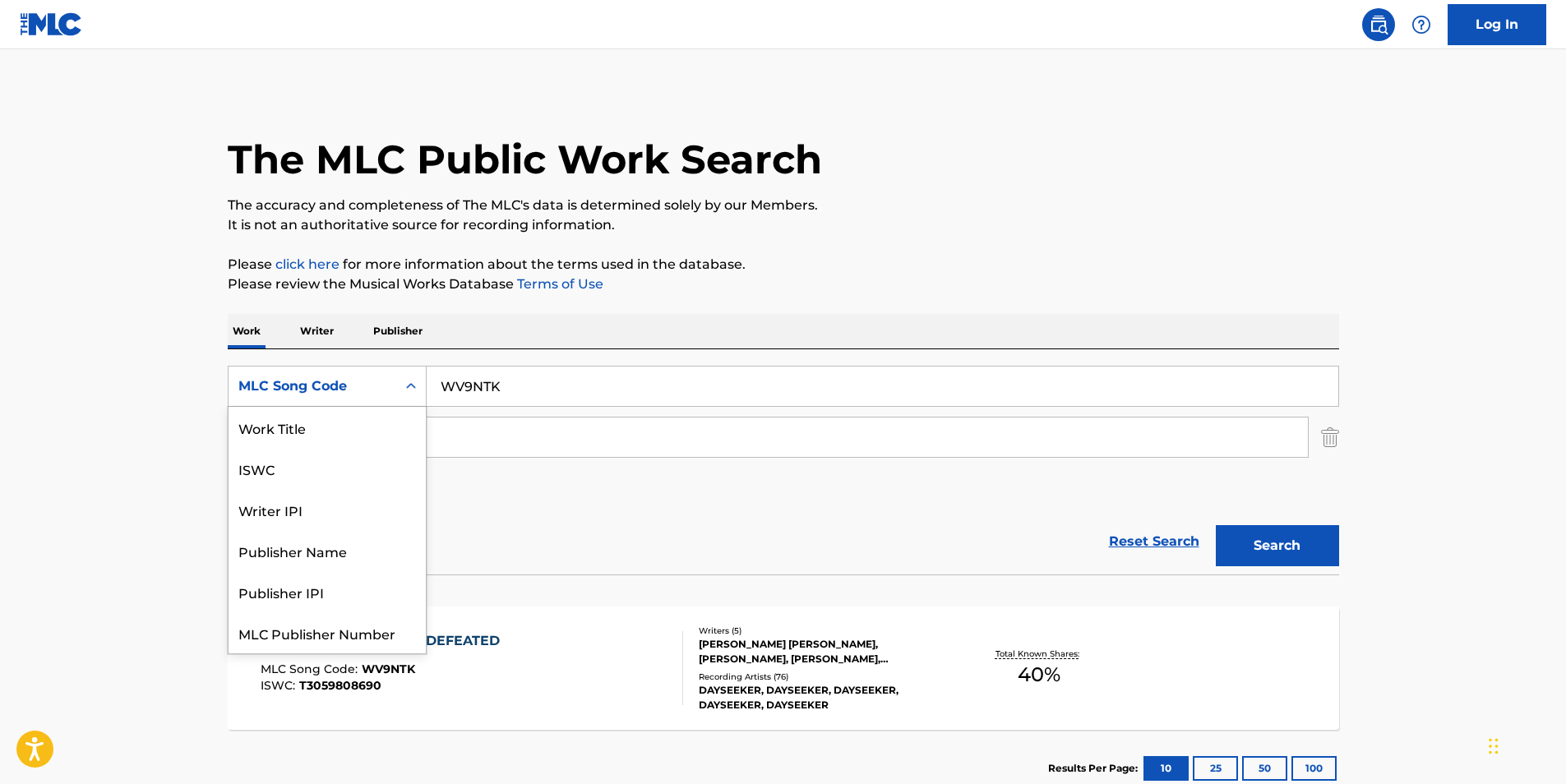
click at [382, 380] on div "MLC Song Code" at bounding box center [312, 387] width 148 height 20
click at [331, 424] on div "Work Title" at bounding box center [327, 426] width 197 height 41
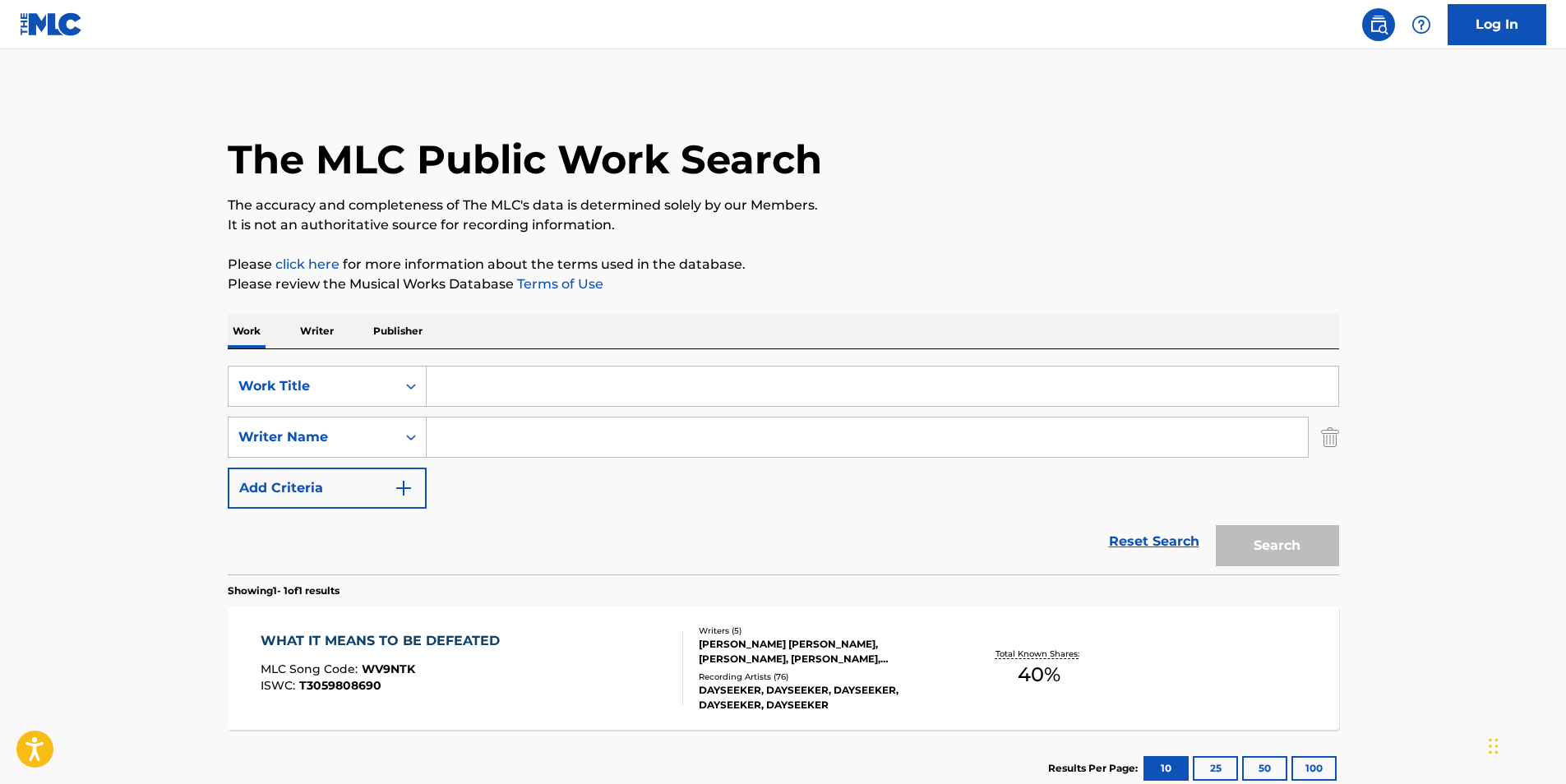
click at [531, 375] on input "Search Form" at bounding box center [882, 386] width 911 height 39
paste input "Hymn"
type input "Hymn"
click at [551, 420] on input "Search Form" at bounding box center [867, 436] width 881 height 39
paste input "Mearzie"
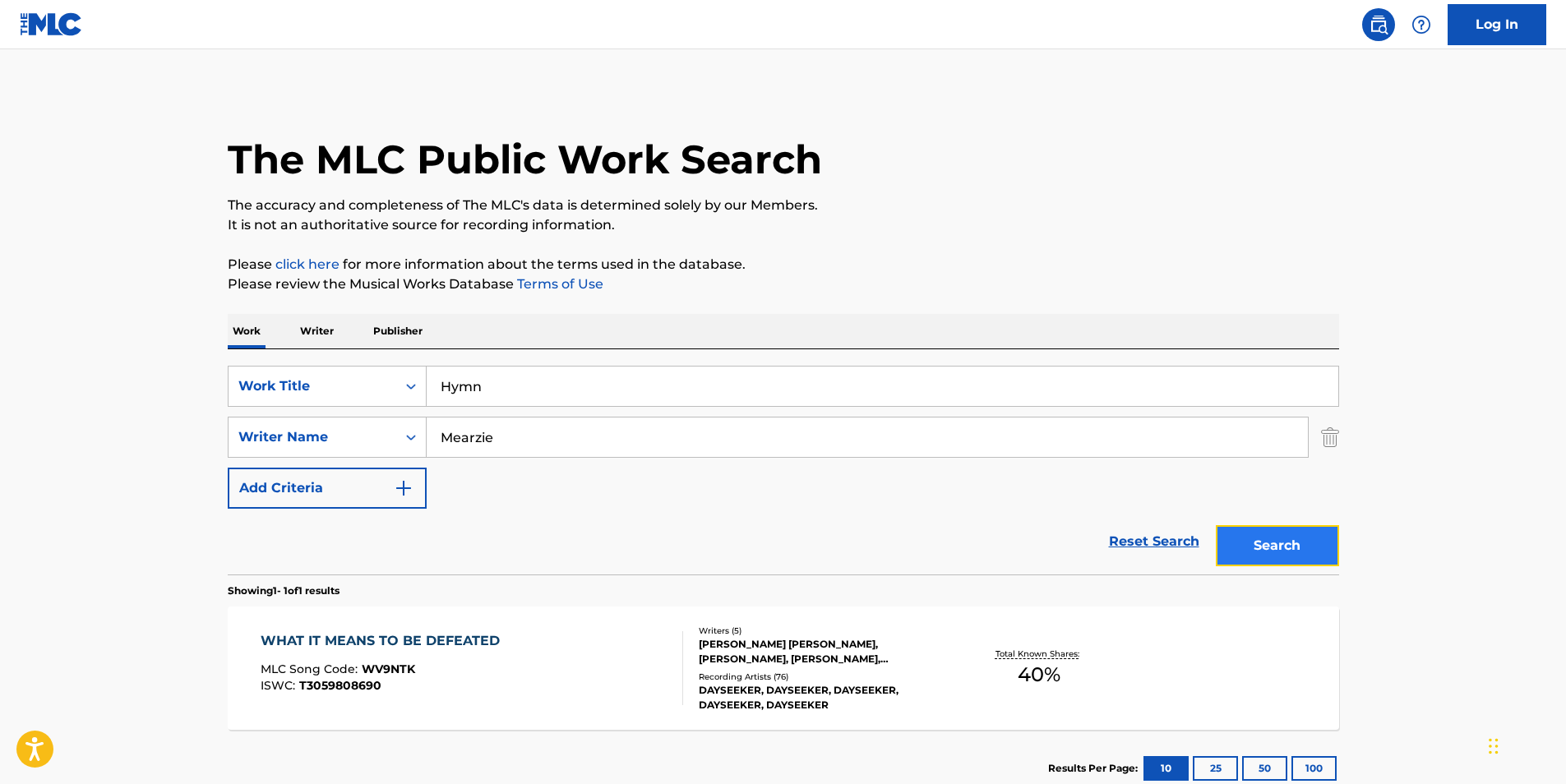
click at [1275, 557] on button "Search" at bounding box center [1276, 544] width 123 height 41
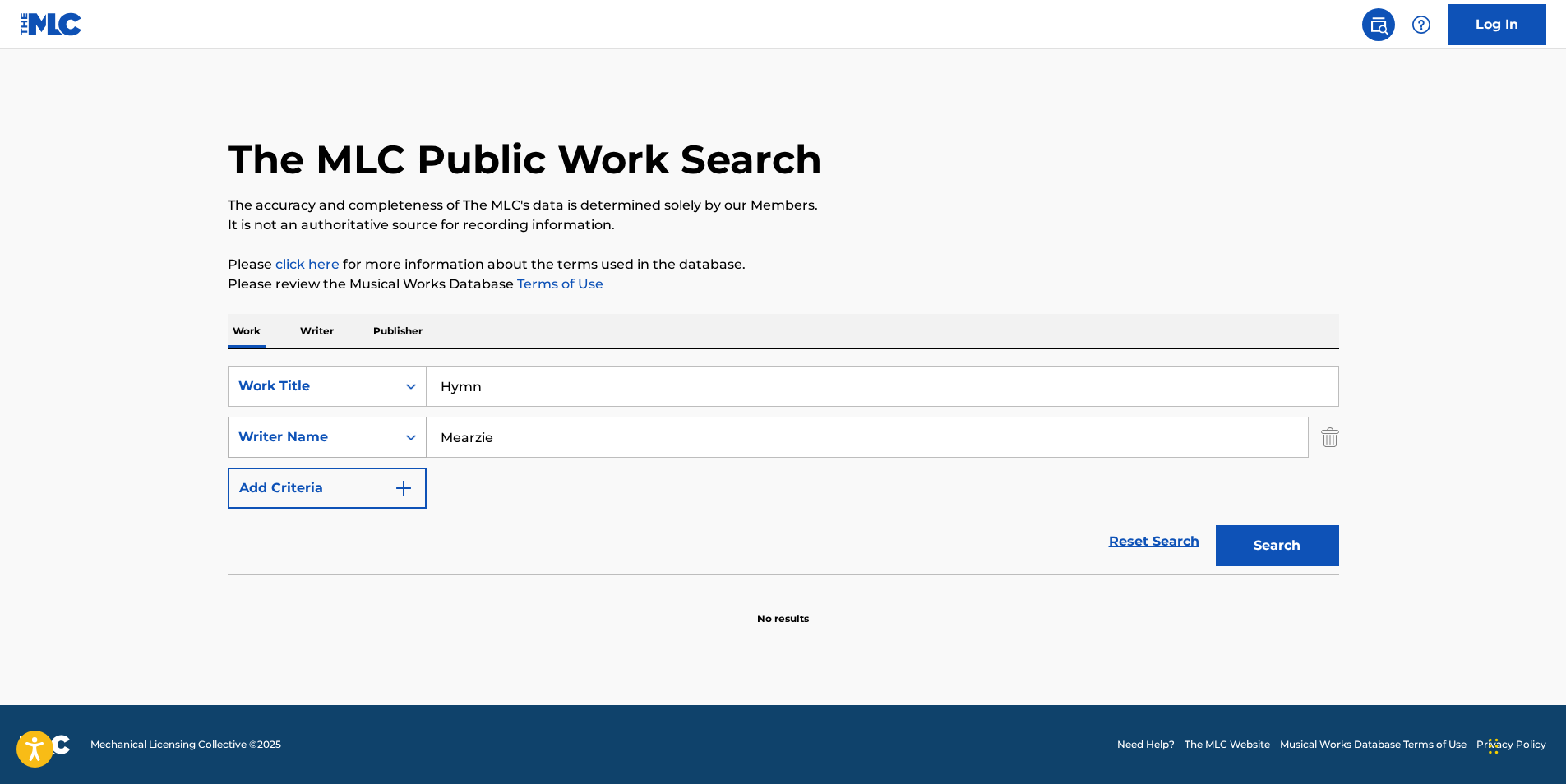
paste input "[PERSON_NAME]"
drag, startPoint x: 483, startPoint y: 446, endPoint x: 345, endPoint y: 457, distance: 138.4
click at [340, 457] on div "SearchWithCriteria82f596f4-4529-47c9-b4a7-f1345bac3b59 Work Title Hymn SearchWi…" at bounding box center [783, 436] width 1111 height 143
click at [1261, 555] on button "Search" at bounding box center [1276, 544] width 123 height 41
click at [505, 440] on input "[PERSON_NAME]" at bounding box center [867, 436] width 881 height 39
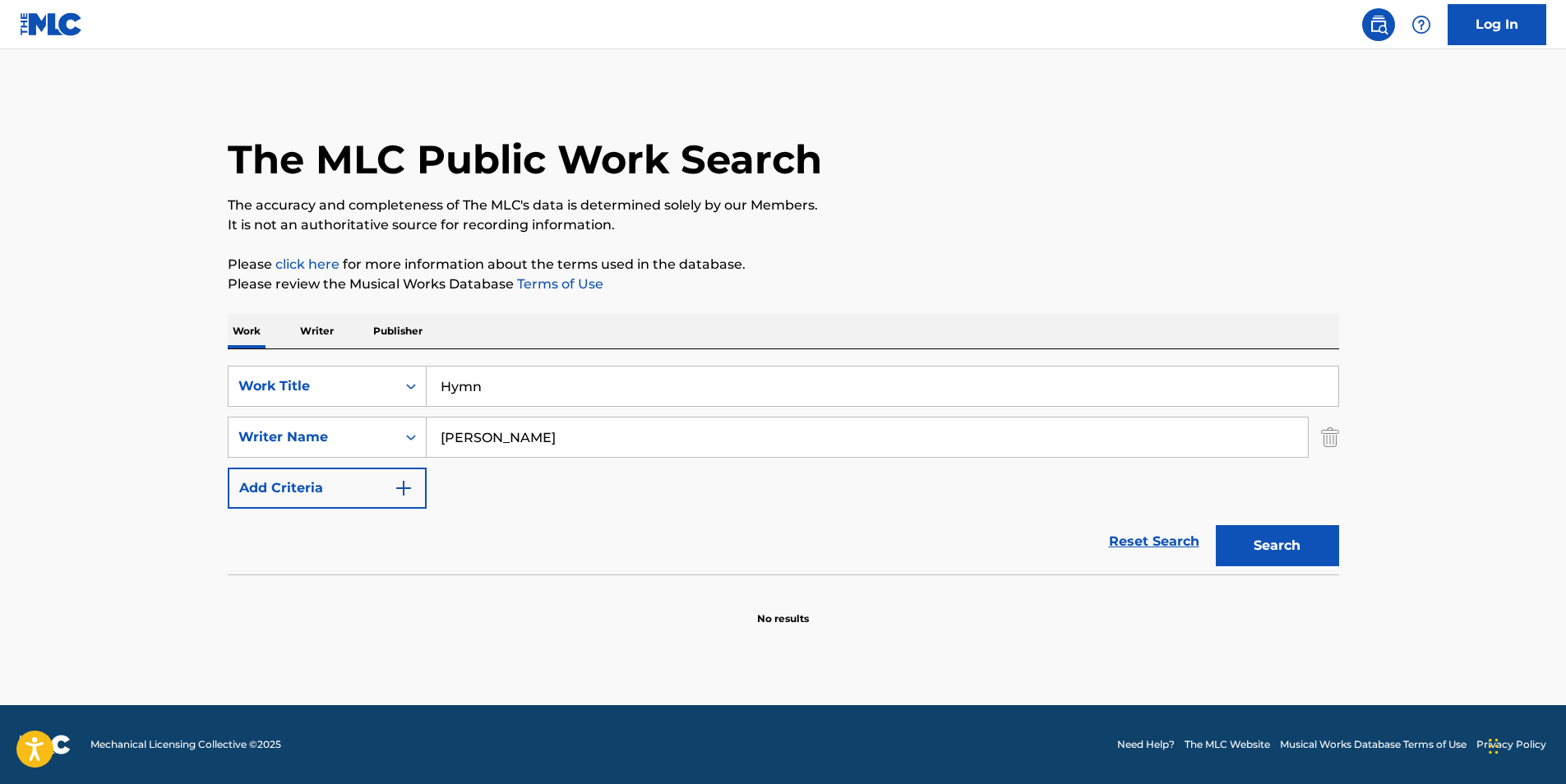
click at [505, 440] on input "[PERSON_NAME]" at bounding box center [867, 436] width 881 height 39
click at [1215, 524] on button "Search" at bounding box center [1276, 544] width 123 height 41
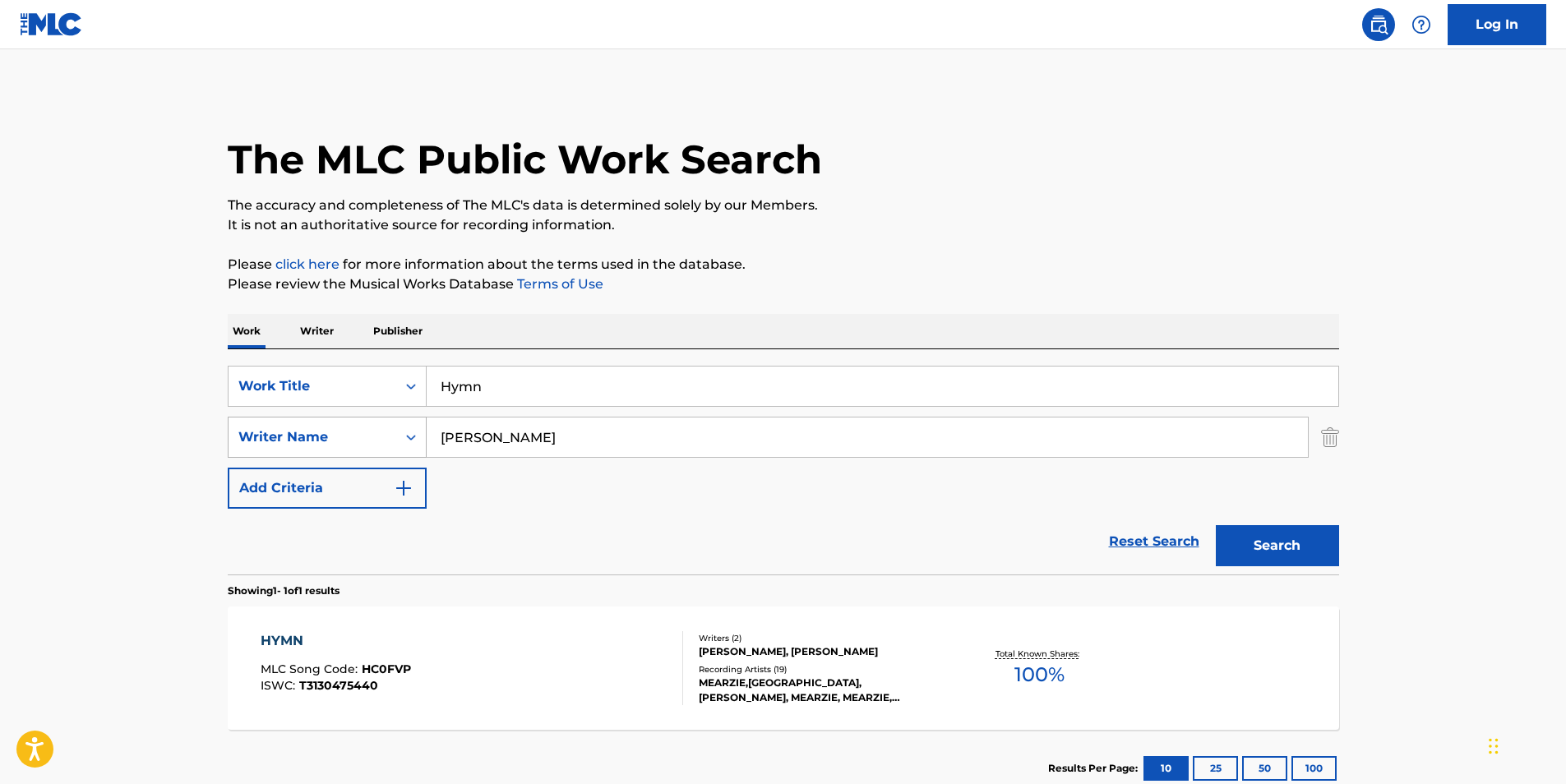
drag, startPoint x: 604, startPoint y: 426, endPoint x: 292, endPoint y: 418, distance: 312.1
click at [292, 418] on div "SearchWithCriteria414667f7-d312-4ec0-97fe-2456b069e5ca Writer Name [PERSON_NAME]" at bounding box center [783, 436] width 1111 height 41
paste input "[PERSON_NAME]"
type input "[PERSON_NAME]"
click at [1285, 536] on button "Search" at bounding box center [1276, 544] width 123 height 41
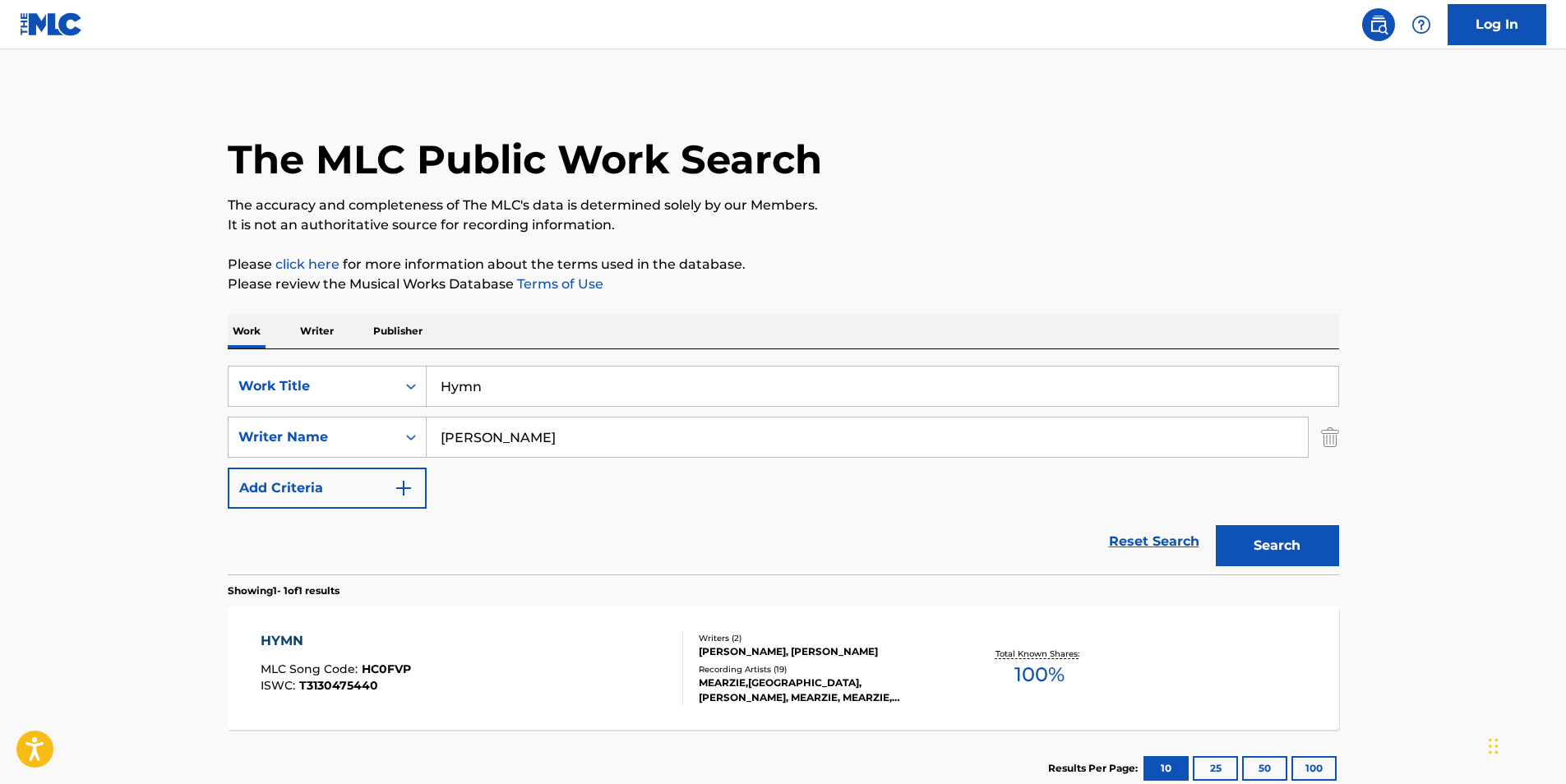
click at [500, 729] on section "Results Per Page: 10 25 50 100" at bounding box center [783, 767] width 1111 height 77
click at [502, 696] on div "HYMN MLC Song Code : HC0FVP ISWC : T3130475440" at bounding box center [472, 668] width 423 height 74
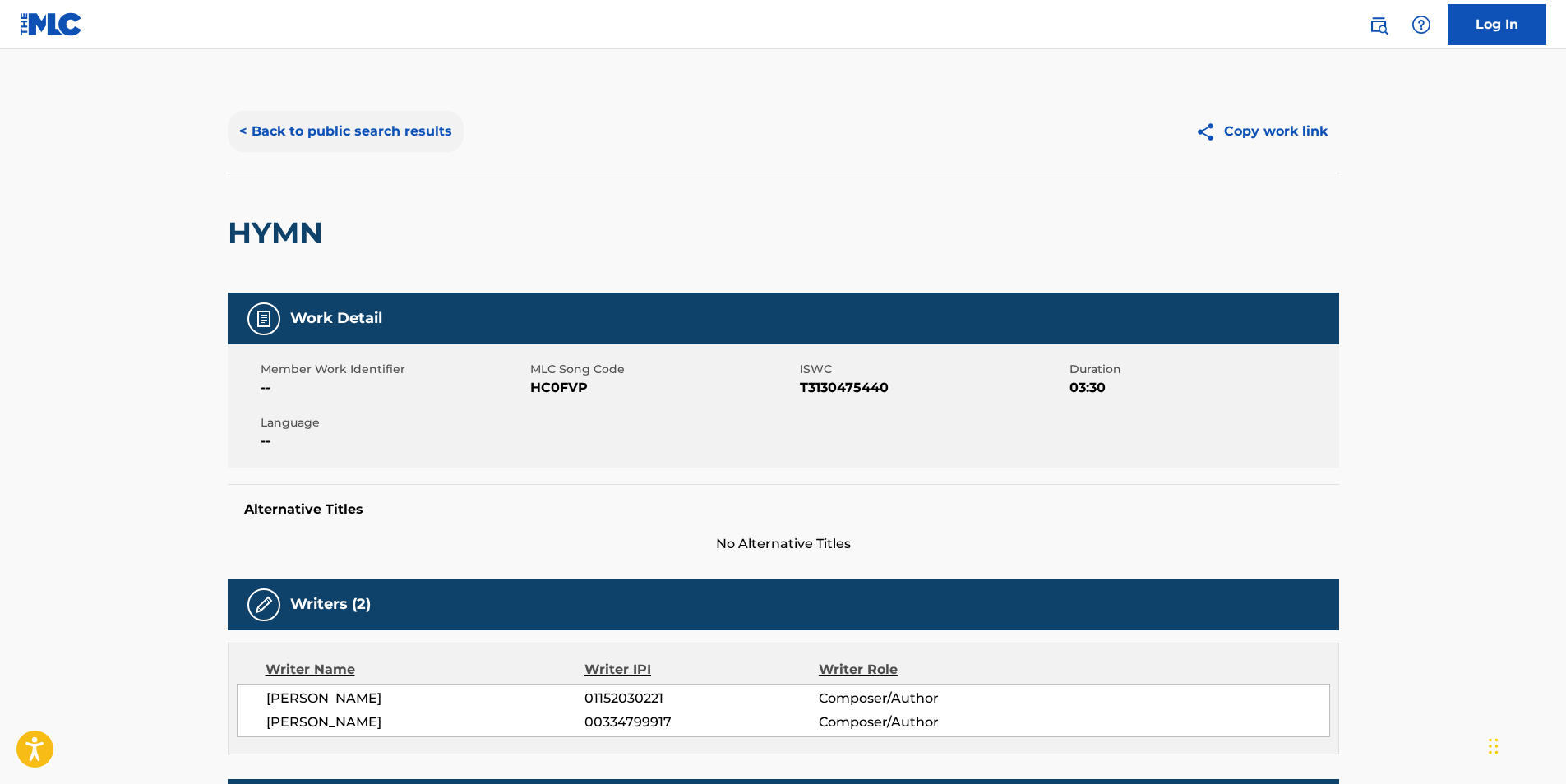
click at [299, 123] on button "< Back to public search results" at bounding box center [346, 131] width 236 height 41
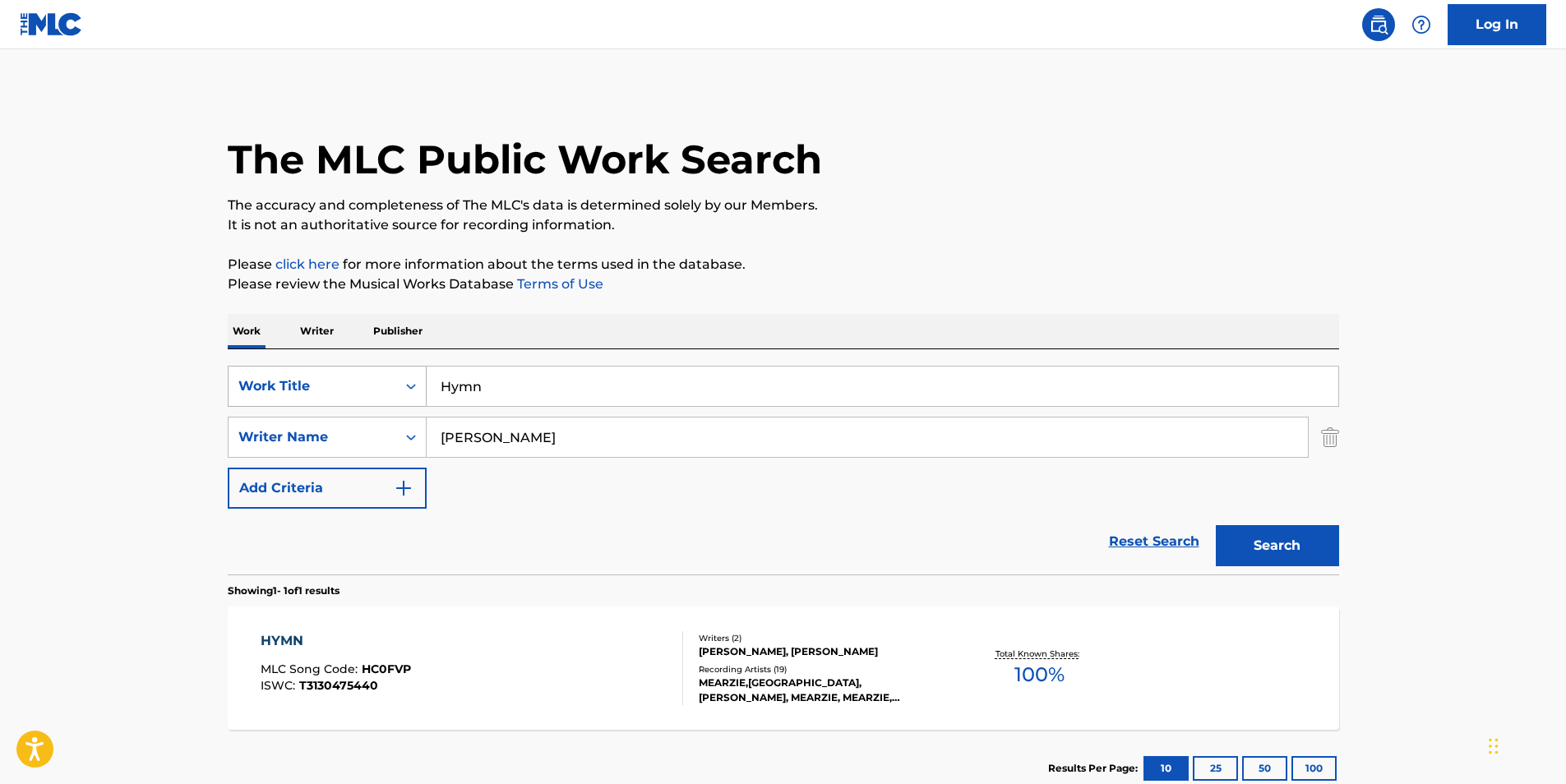
drag, startPoint x: 564, startPoint y: 396, endPoint x: 366, endPoint y: 391, distance: 198.1
click at [367, 391] on div "SearchWithCriteria82f596f4-4529-47c9-b4a7-f1345bac3b59 Work Title Hymn" at bounding box center [783, 386] width 1111 height 41
paste input "Barbaric Cruelties"
type input "Barbaric Cruelties"
drag, startPoint x: 661, startPoint y: 434, endPoint x: 1149, endPoint y: 455, distance: 488.5
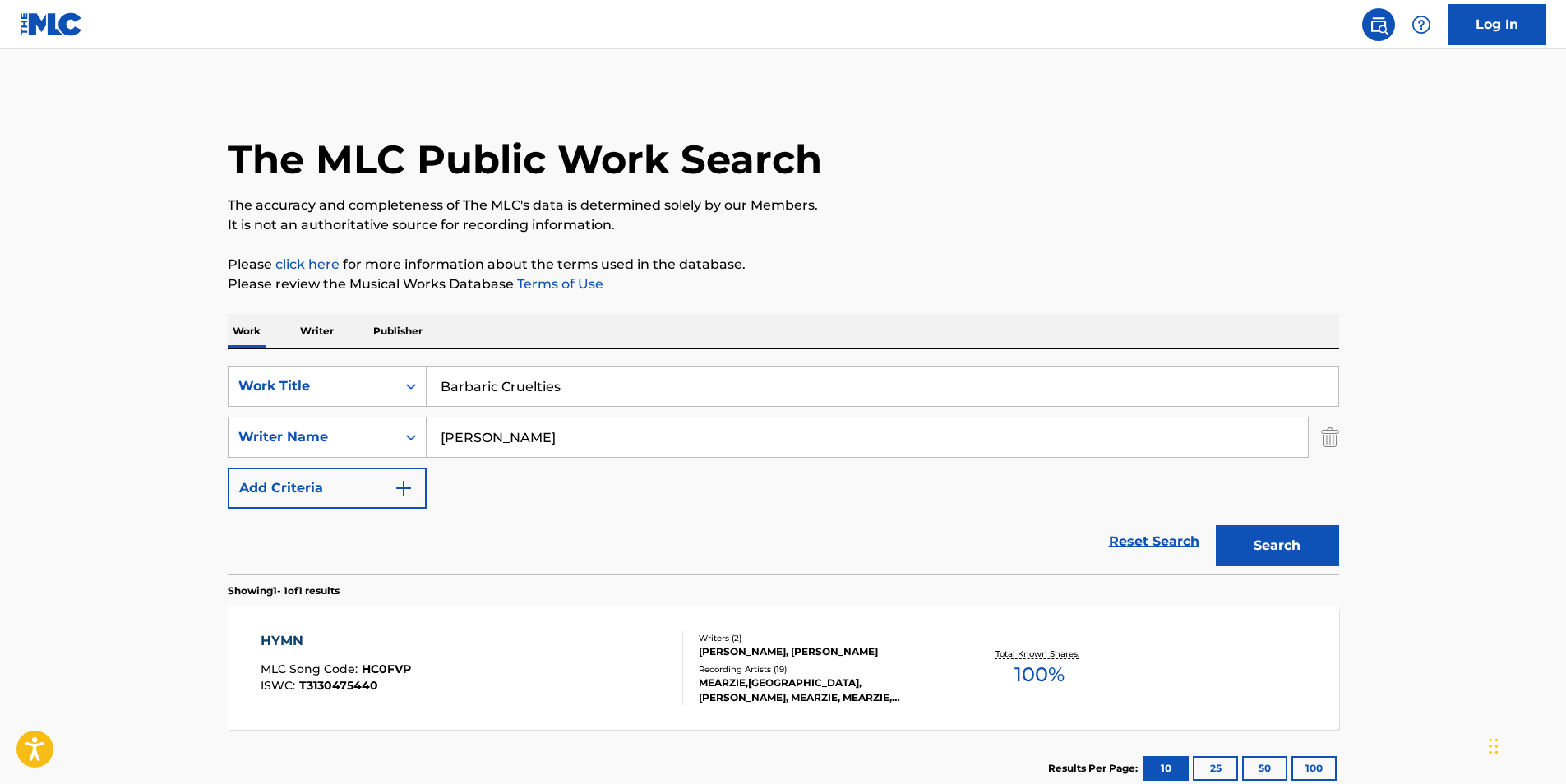
click at [259, 455] on div "SearchWithCriteria414667f7-d312-4ec0-97fe-2456b069e5ca Writer Name [PERSON_NAME]" at bounding box center [783, 436] width 1111 height 41
paste input "Mortician"
click at [1253, 534] on button "Search" at bounding box center [1276, 544] width 123 height 41
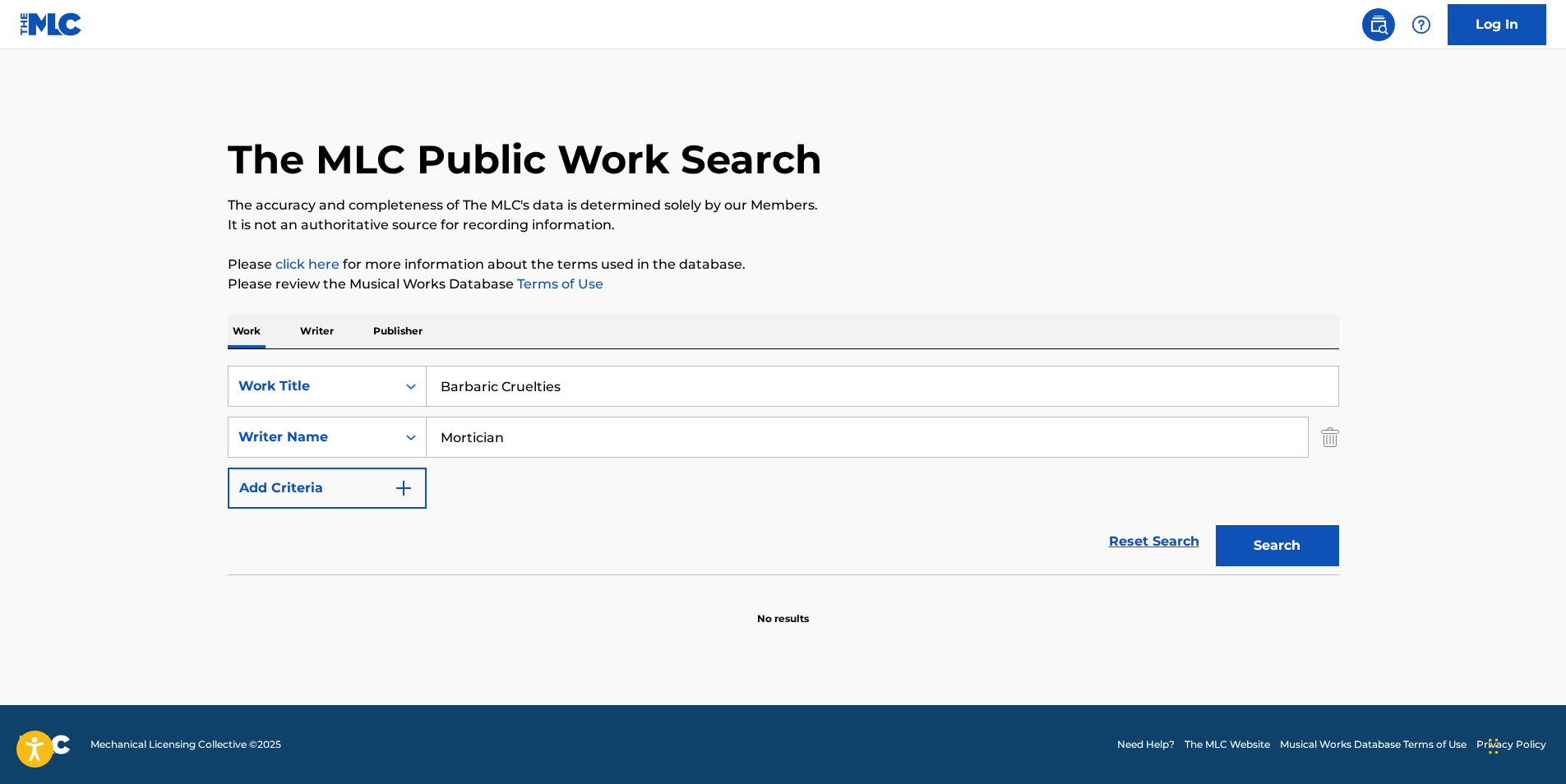
drag, startPoint x: 596, startPoint y: 427, endPoint x: 388, endPoint y: 462, distance: 210.9
click at [388, 462] on div "SearchWithCriteria82f596f4-4529-47c9-b4a7-f1345bac3b59 Work Title Barbaric Crue…" at bounding box center [783, 436] width 1111 height 143
paste input "[PERSON_NAME]"
click at [1285, 538] on button "Search" at bounding box center [1276, 544] width 123 height 41
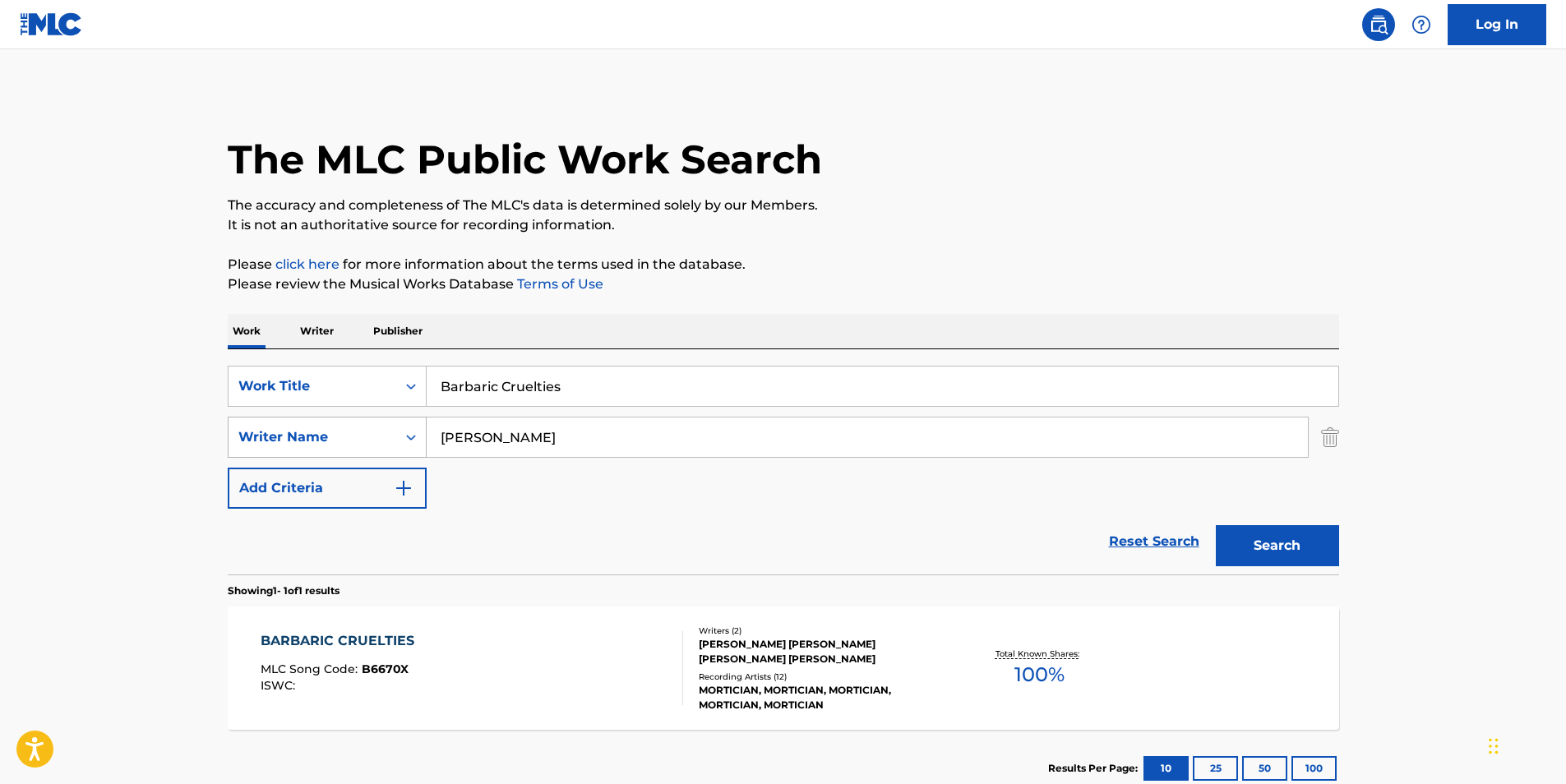
drag, startPoint x: 539, startPoint y: 434, endPoint x: 391, endPoint y: 444, distance: 148.3
click at [391, 444] on div "SearchWithCriteria414667f7-d312-4ec0-97fe-2456b069e5ca Writer Name [PERSON_NAME]" at bounding box center [783, 436] width 1111 height 41
paste input "[PERSON_NAME]"
type input "[PERSON_NAME]"
click at [1262, 536] on button "Search" at bounding box center [1276, 544] width 123 height 41
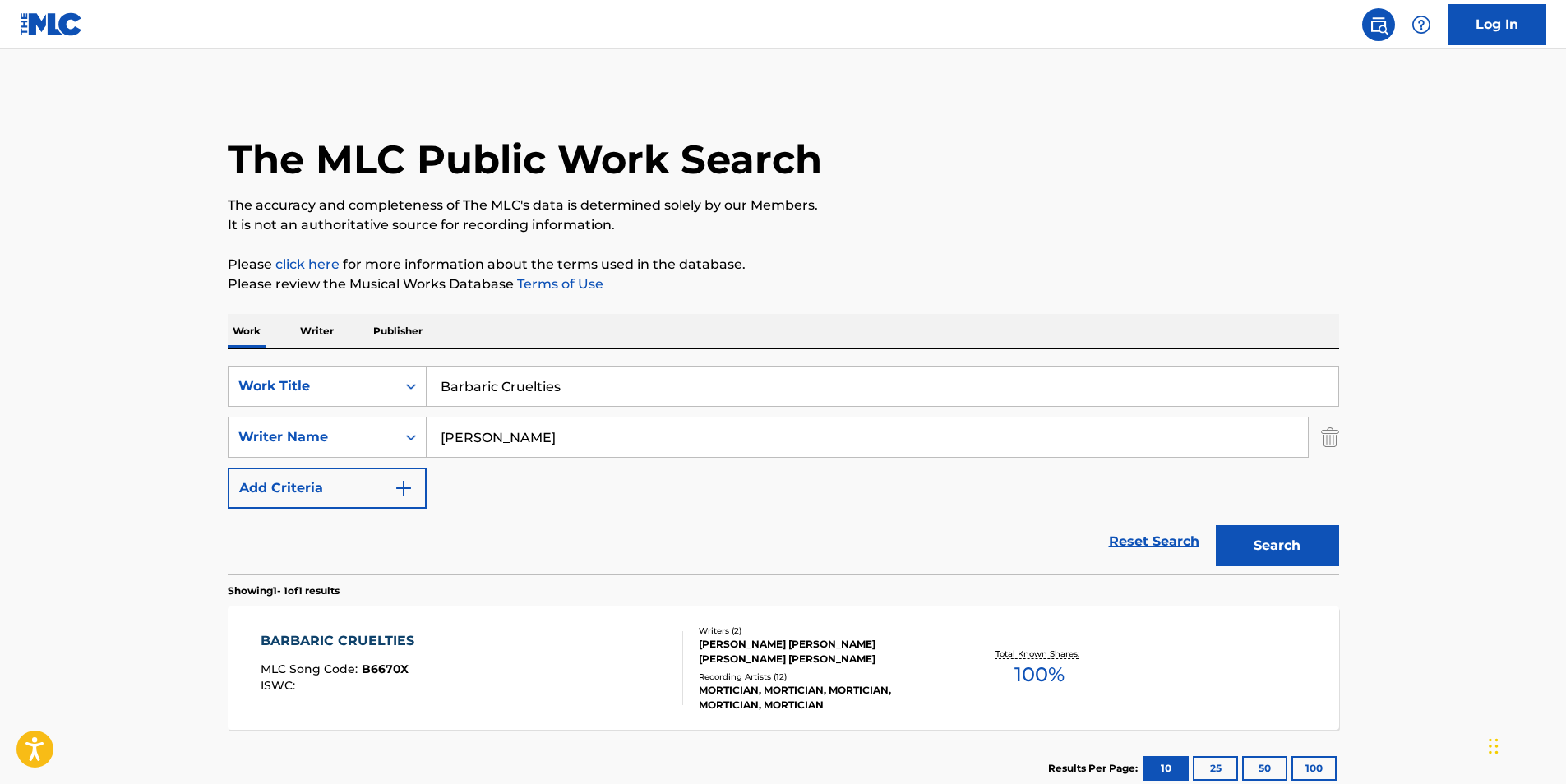
click at [400, 699] on div "BARBARIC CRUELTIES MLC Song Code : B6670X ISWC :" at bounding box center [342, 668] width 162 height 74
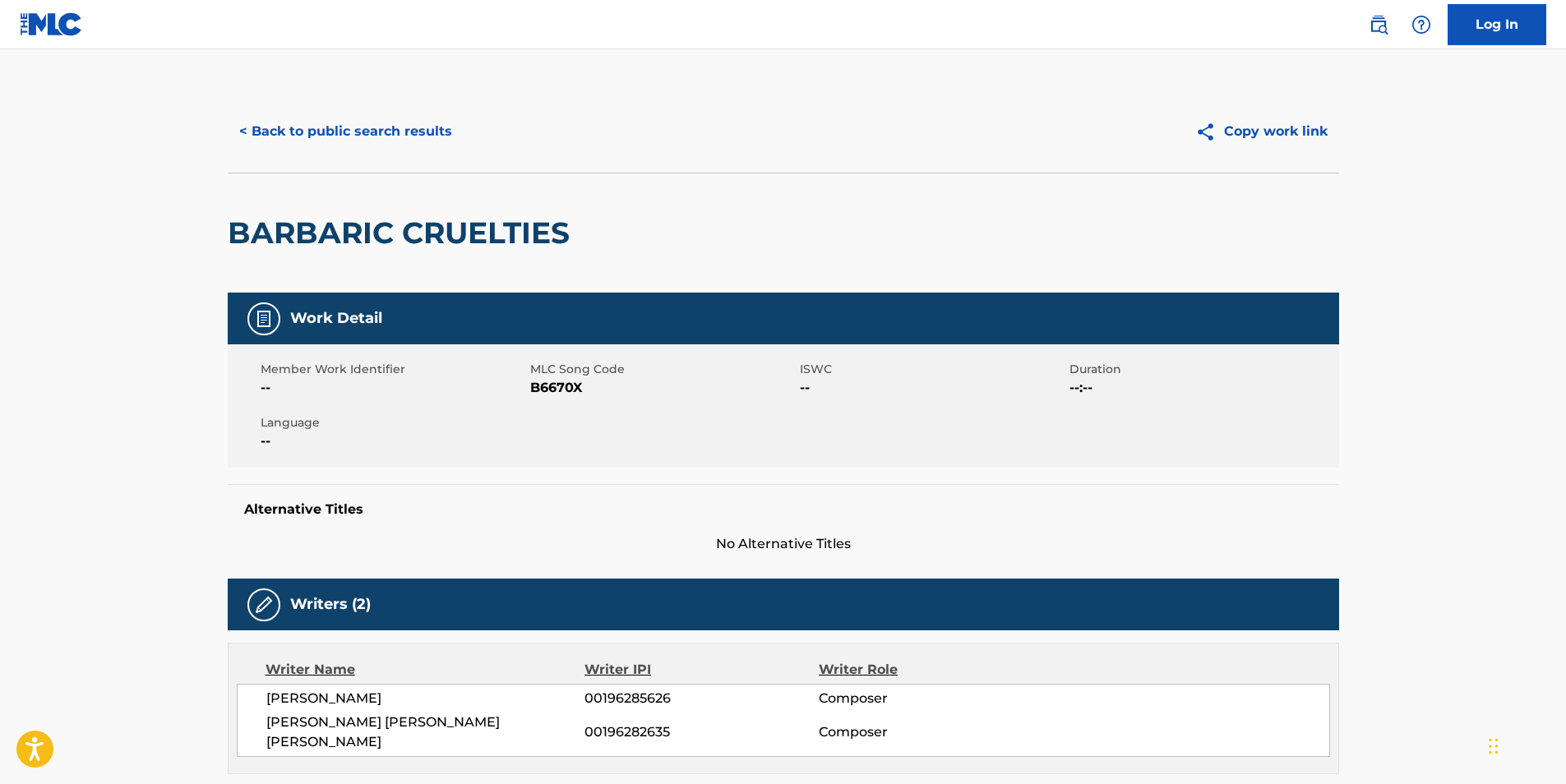
click at [343, 152] on div "< Back to public search results Copy work link" at bounding box center [783, 131] width 1111 height 82
click at [375, 142] on button "< Back to public search results" at bounding box center [346, 131] width 236 height 41
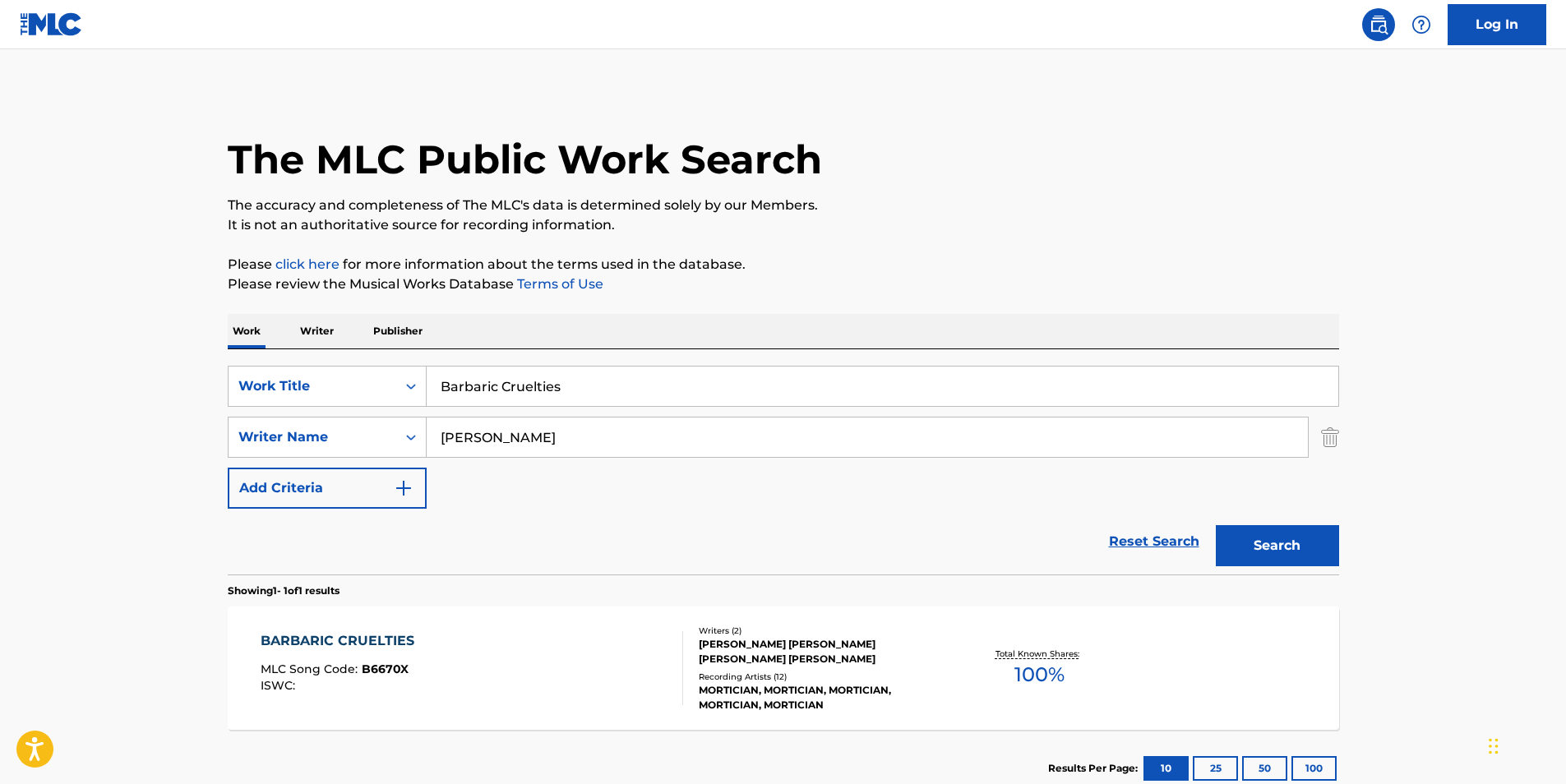
paste input "THINGS I HAVEN'T FELT"
drag, startPoint x: 586, startPoint y: 387, endPoint x: 285, endPoint y: 329, distance: 306.5
click at [289, 388] on div "SearchWithCriteria82f596f4-4529-47c9-b4a7-f1345bac3b59 Work Title Barbaric Crue…" at bounding box center [783, 386] width 1111 height 41
type input "THINGS I HAVEN'T FELT"
drag, startPoint x: 595, startPoint y: 450, endPoint x: 341, endPoint y: 467, distance: 254.6
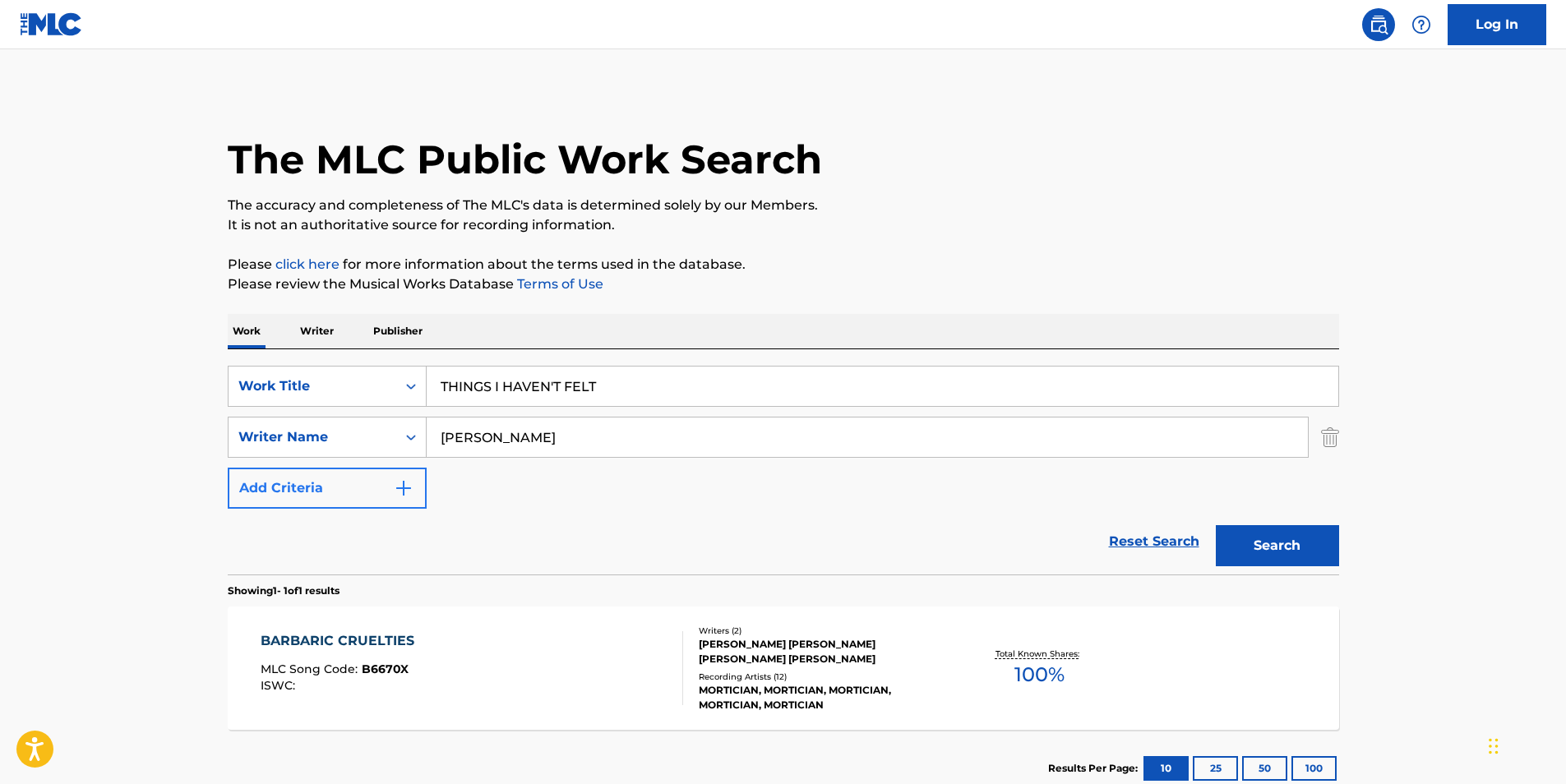
click at [335, 467] on div "SearchWithCriteria82f596f4-4529-47c9-b4a7-f1345bac3b59 Work Title THINGS I HAVE…" at bounding box center [783, 436] width 1111 height 143
paste input "Dependence"
click at [1253, 536] on button "Search" at bounding box center [1276, 544] width 123 height 41
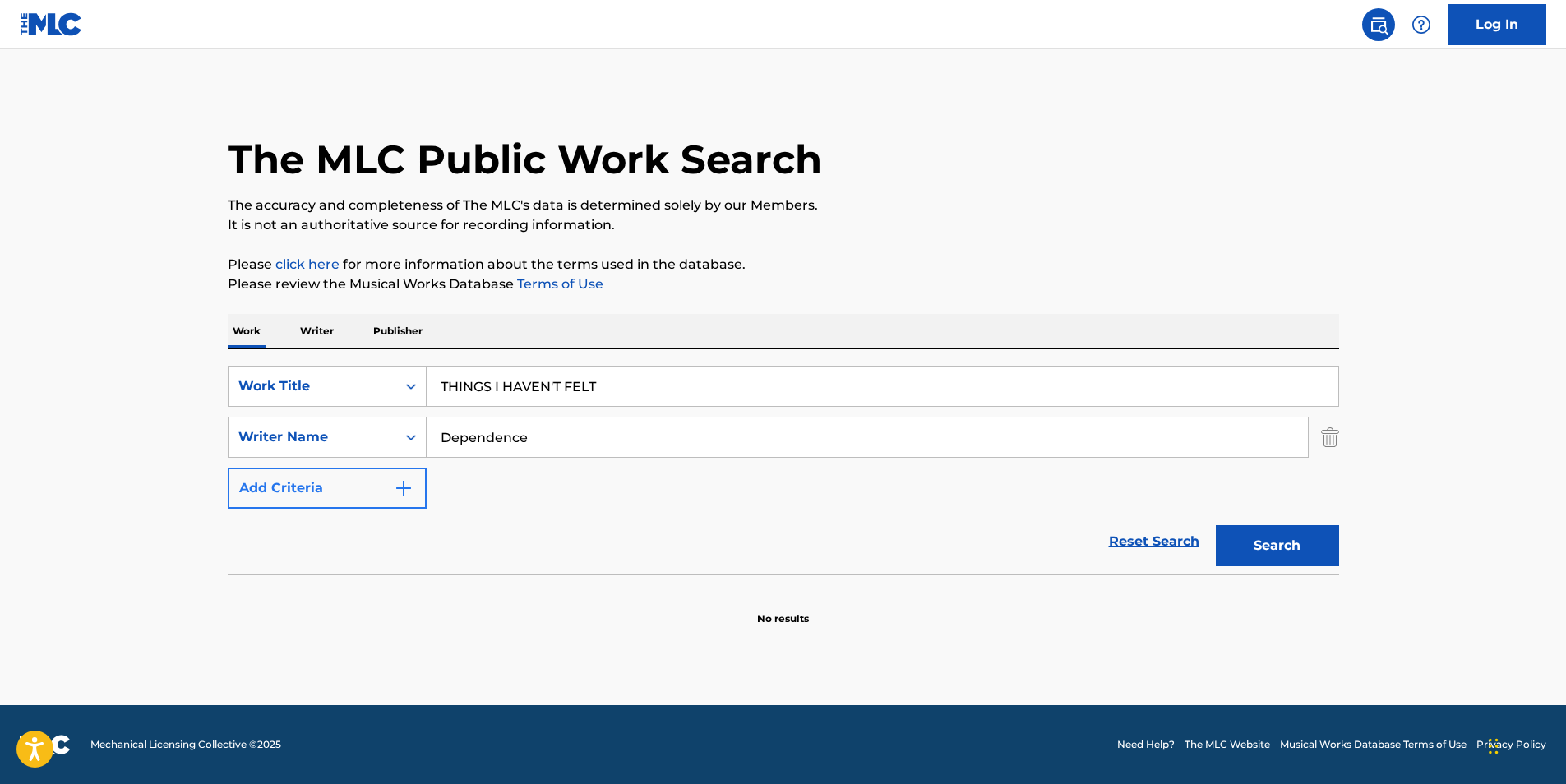
drag, startPoint x: 565, startPoint y: 430, endPoint x: 367, endPoint y: 470, distance: 202.0
click at [367, 470] on div "SearchWithCriteria82f596f4-4529-47c9-b4a7-f1345bac3b59 Work Title THINGS I HAVE…" at bounding box center [783, 436] width 1111 height 143
paste input "[PERSON_NAME]"
click at [1303, 546] on button "Search" at bounding box center [1276, 544] width 123 height 41
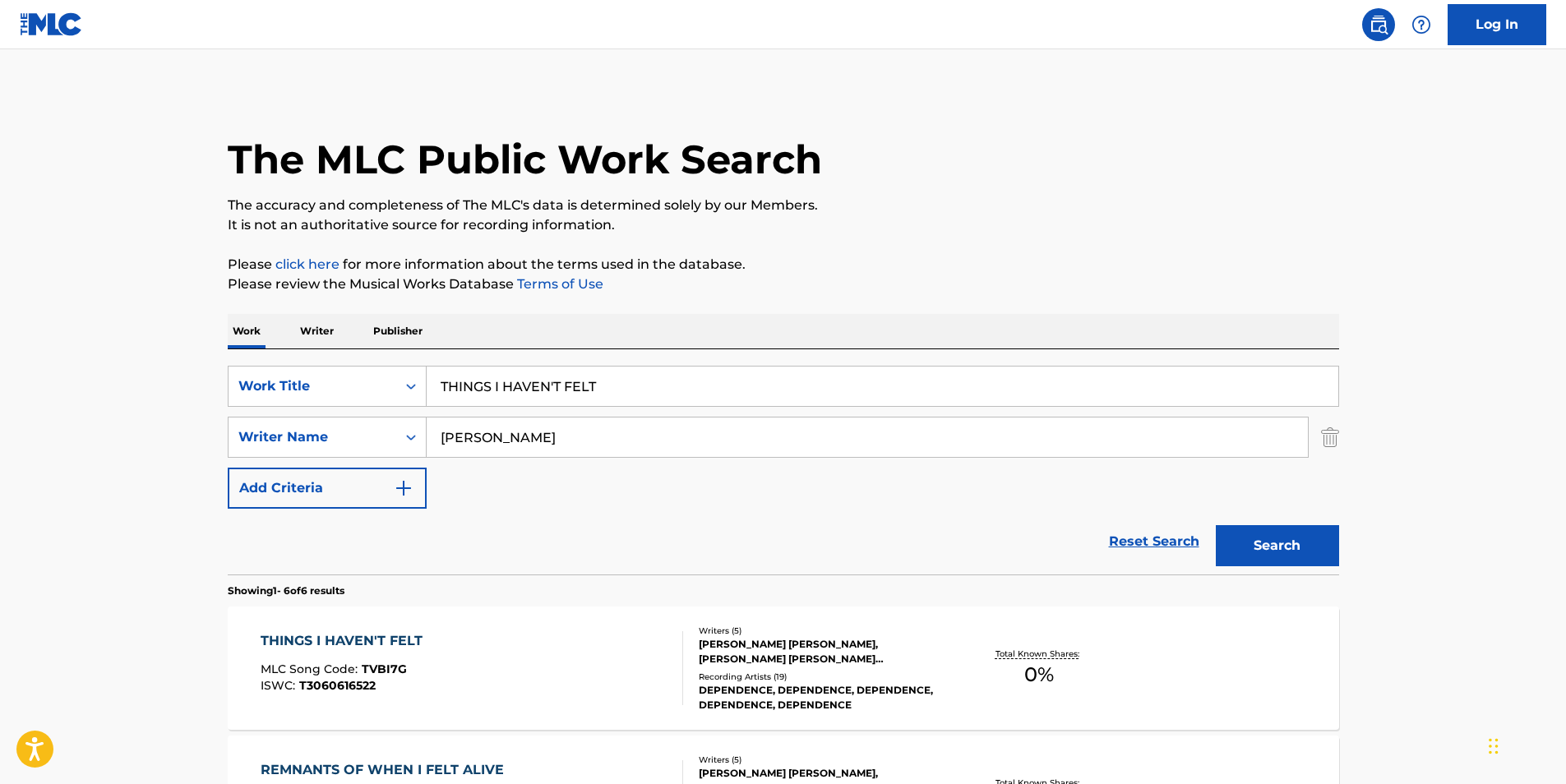
paste input "[PERSON_NAME] [PERSON_NAME]"
drag, startPoint x: 690, startPoint y: 424, endPoint x: 178, endPoint y: 428, distance: 512.0
click at [172, 428] on main "The MLC Public Work Search The accuracy and completeness of The MLC's data is d…" at bounding box center [783, 754] width 1566 height 1410
click at [1263, 548] on button "Search" at bounding box center [1276, 544] width 123 height 41
paste input "[PERSON_NAME]"
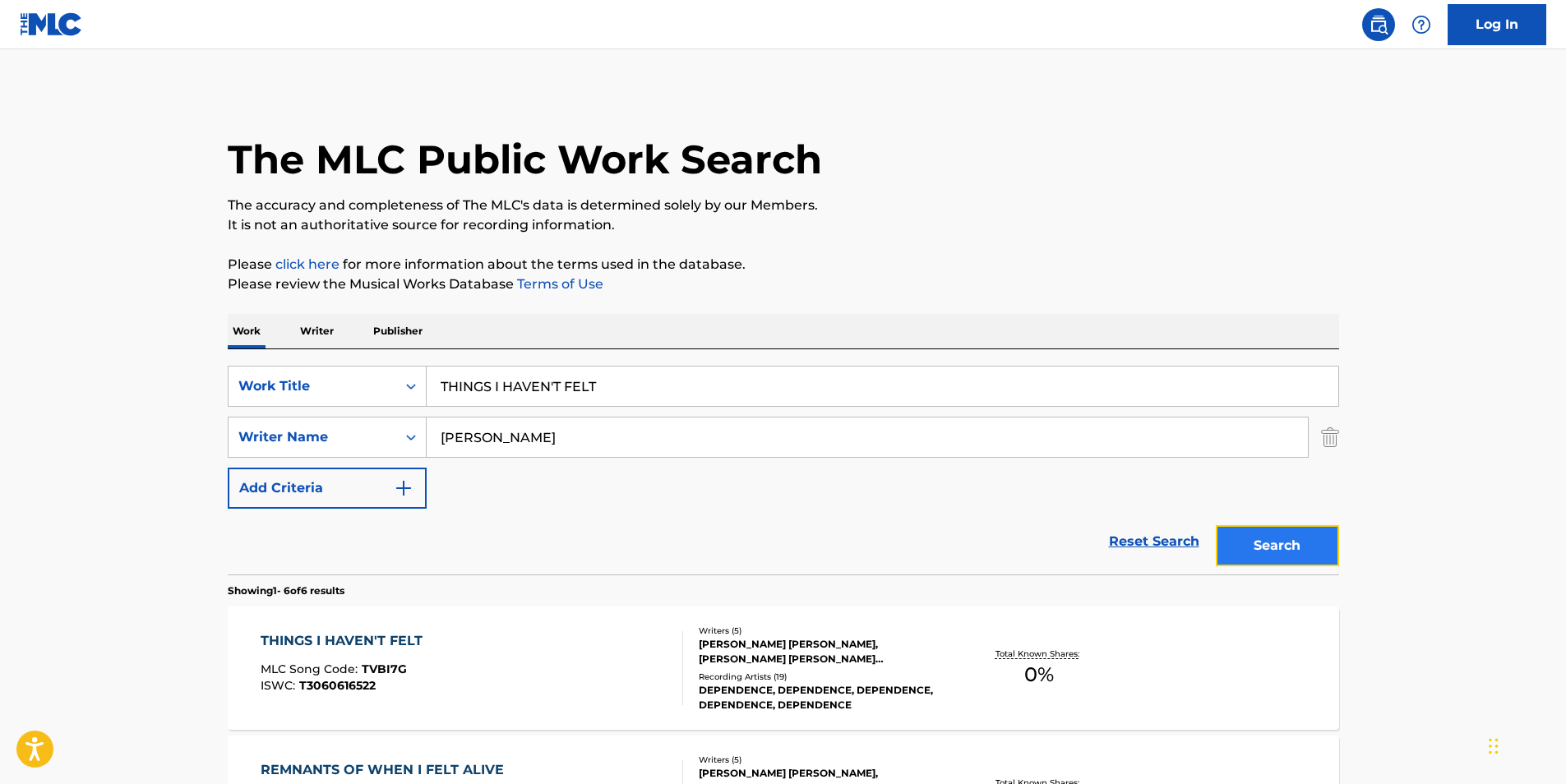
click at [1305, 544] on button "Search" at bounding box center [1276, 544] width 123 height 41
drag, startPoint x: 619, startPoint y: 446, endPoint x: 824, endPoint y: 484, distance: 208.5
click at [260, 484] on div "SearchWithCriteria82f596f4-4529-47c9-b4a7-f1345bac3b59 Work Title THINGS I HAVE…" at bounding box center [783, 436] width 1111 height 143
paste input "DAM [PERSON_NAME]"
type input "[PERSON_NAME]"
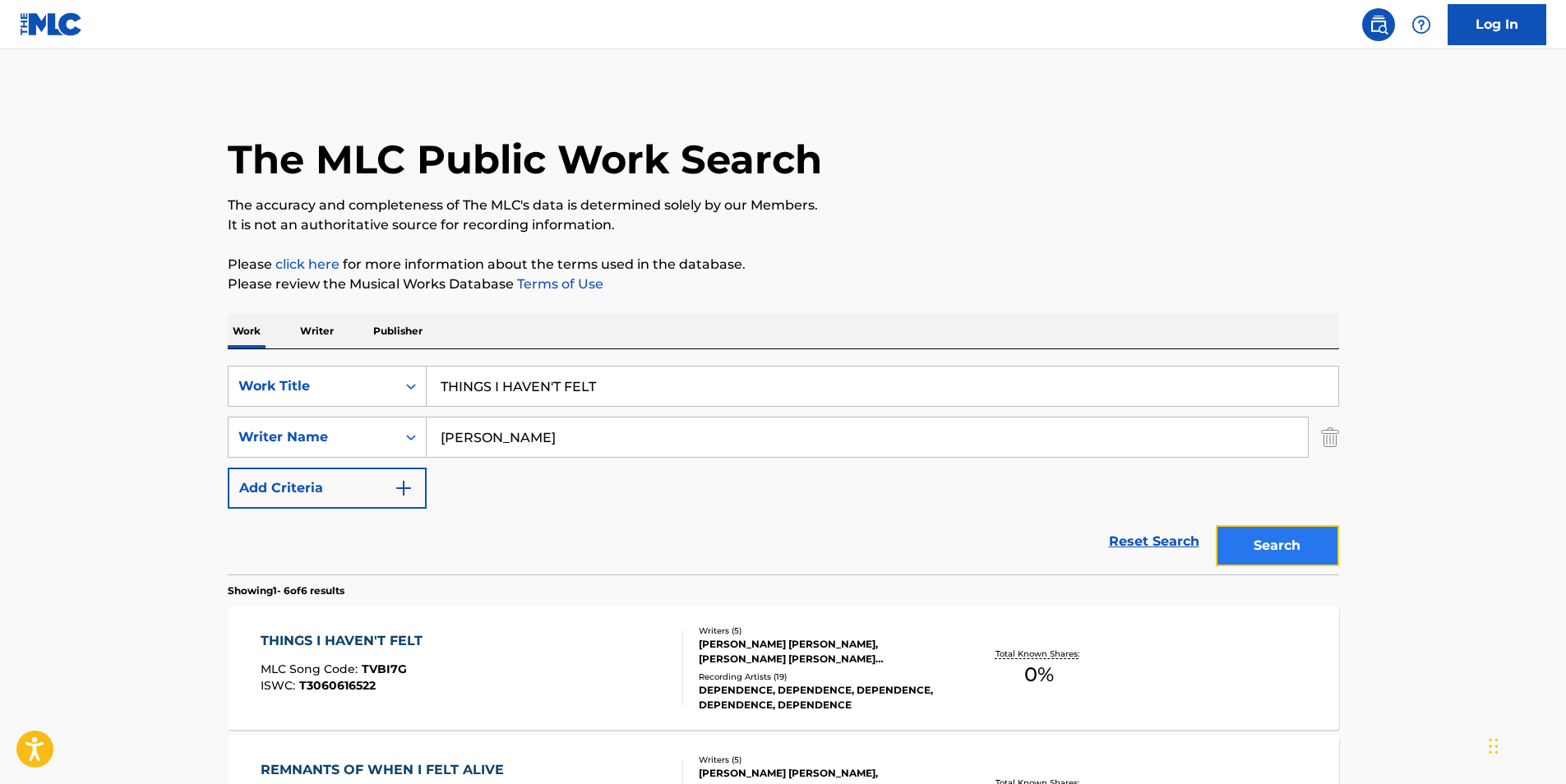
click at [1321, 557] on button "Search" at bounding box center [1276, 544] width 123 height 41
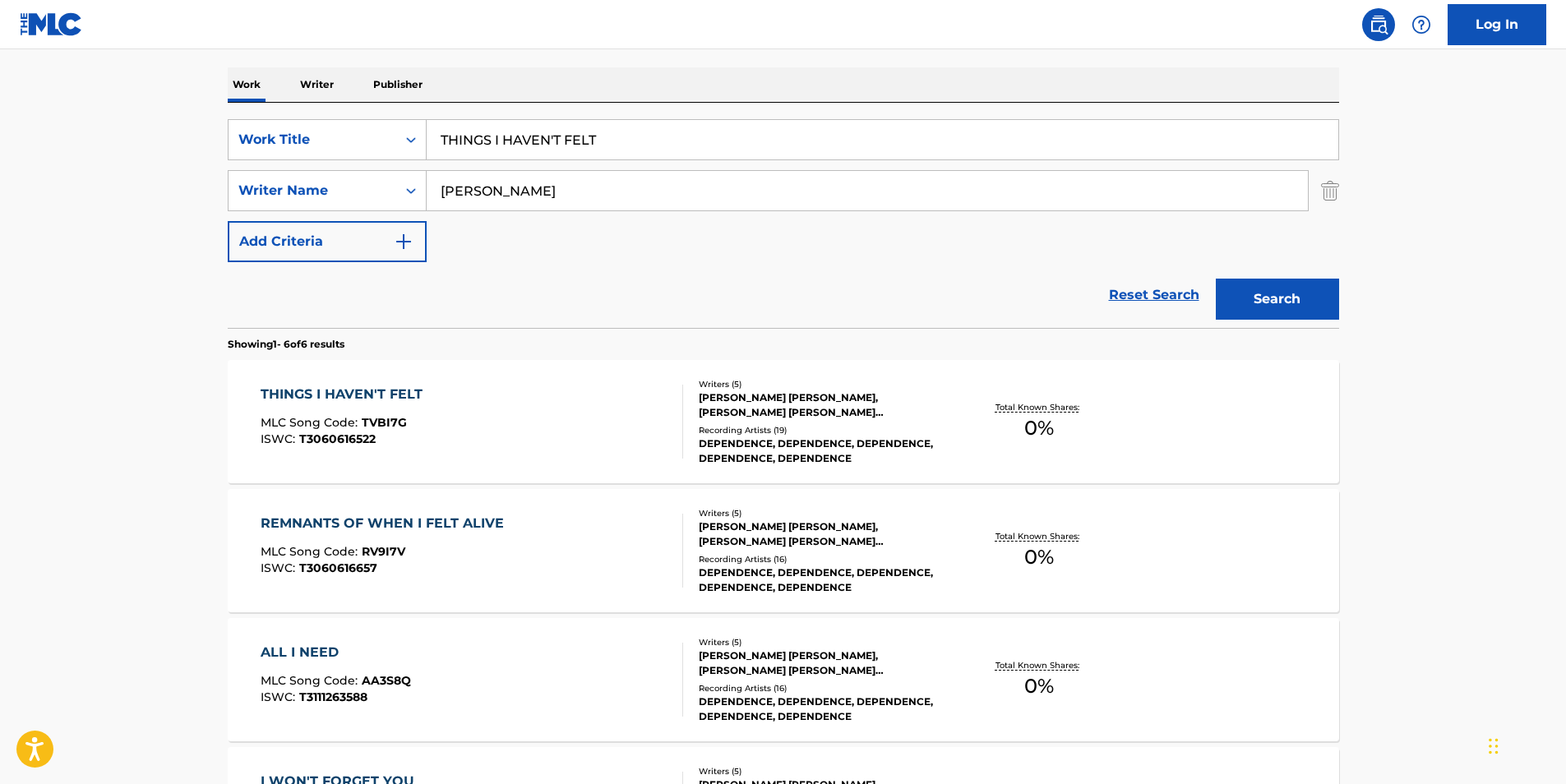
click at [428, 415] on div "THINGS I HAVEN'T FELT MLC Song Code : TVBI7G ISWC : T3060616522" at bounding box center [346, 421] width 170 height 74
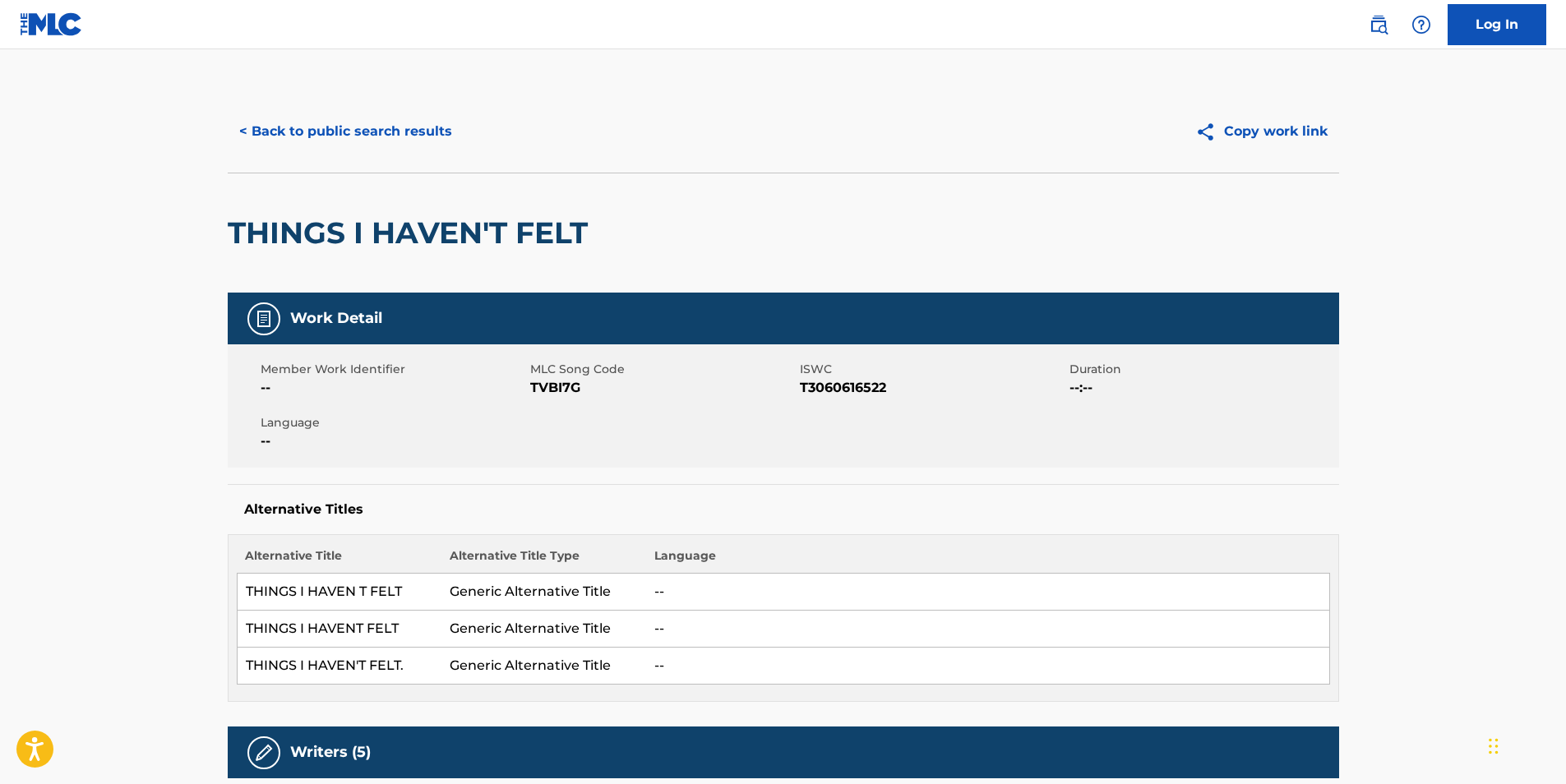
click at [562, 393] on span "TVBI7G" at bounding box center [663, 388] width 266 height 20
copy span "TVBI7G"
click at [304, 135] on button "< Back to public search results" at bounding box center [346, 131] width 236 height 41
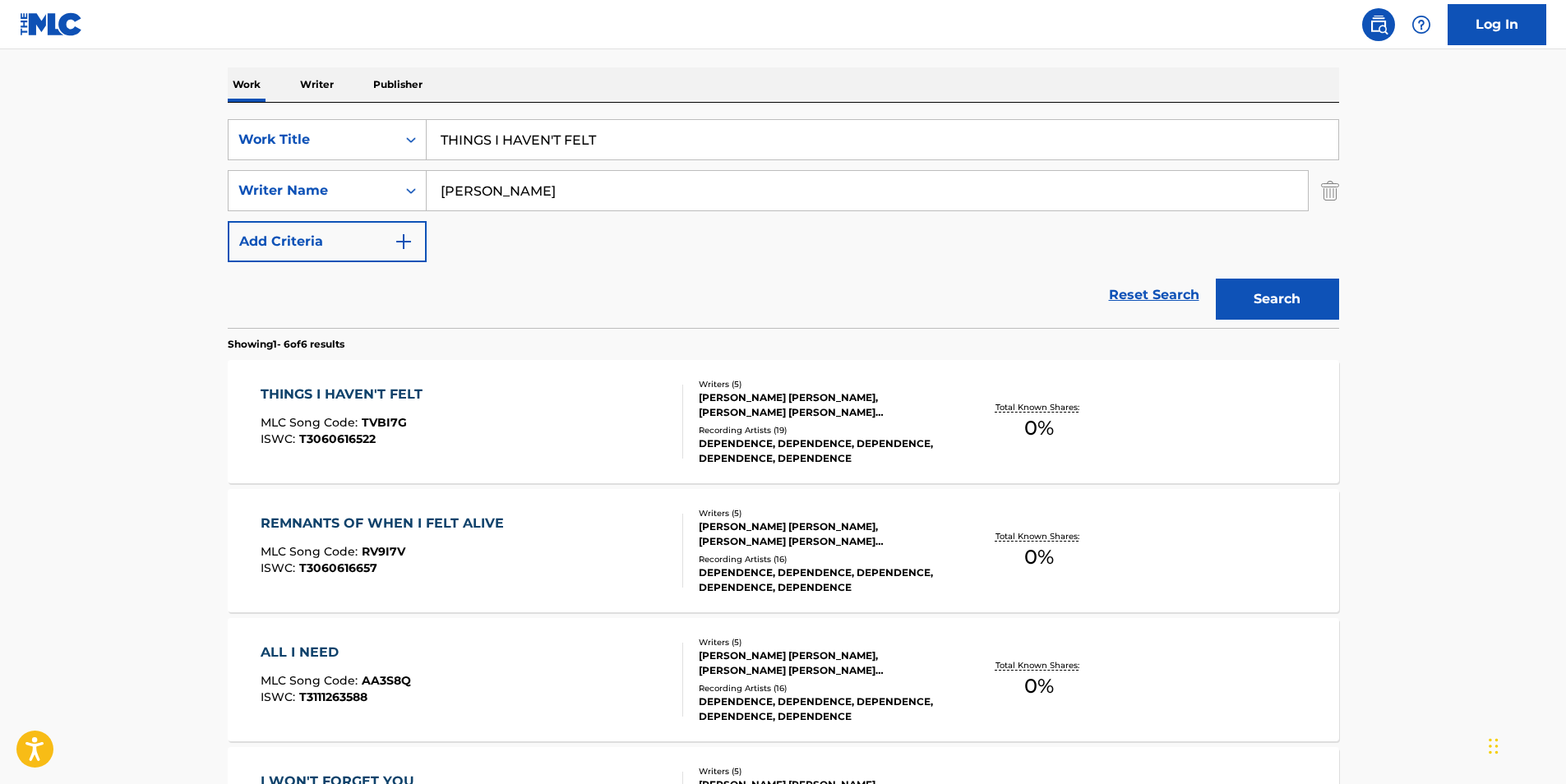
drag, startPoint x: 576, startPoint y: 140, endPoint x: 215, endPoint y: 140, distance: 361.0
click at [217, 140] on div "The MLC Public Work Search The accuracy and completeness of The MLC's data is d…" at bounding box center [783, 524] width 1150 height 1361
paste input "ambor do Diabo"
type input "Tambor do Diabo"
paste input "SXID"
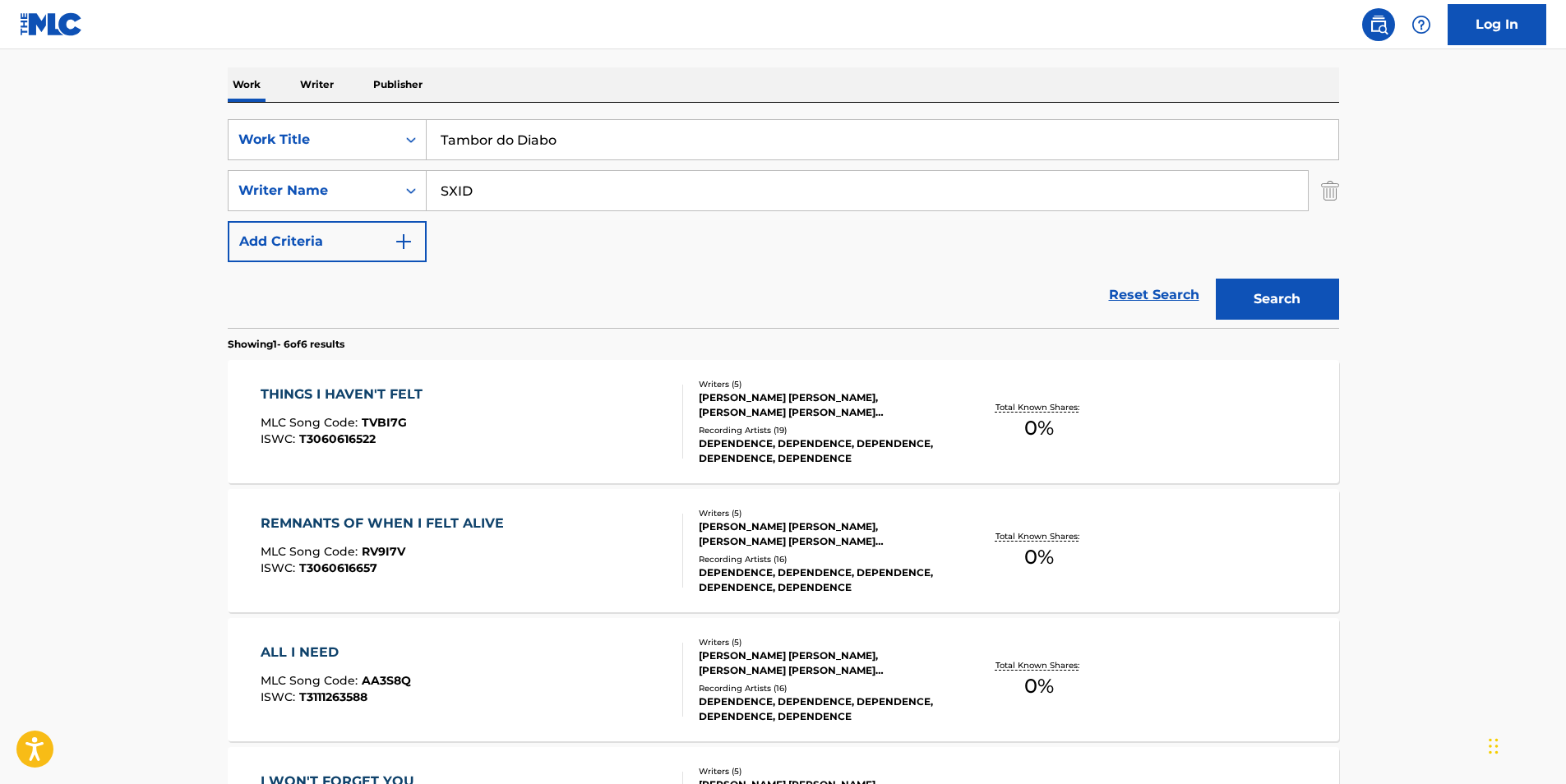
drag, startPoint x: 683, startPoint y: 197, endPoint x: 976, endPoint y: 211, distance: 293.3
click at [374, 197] on div "SearchWithCriteria414667f7-d312-4ec0-97fe-2456b069e5ca Writer Name SXID" at bounding box center [783, 190] width 1111 height 41
click at [1235, 301] on button "Search" at bounding box center [1276, 299] width 123 height 41
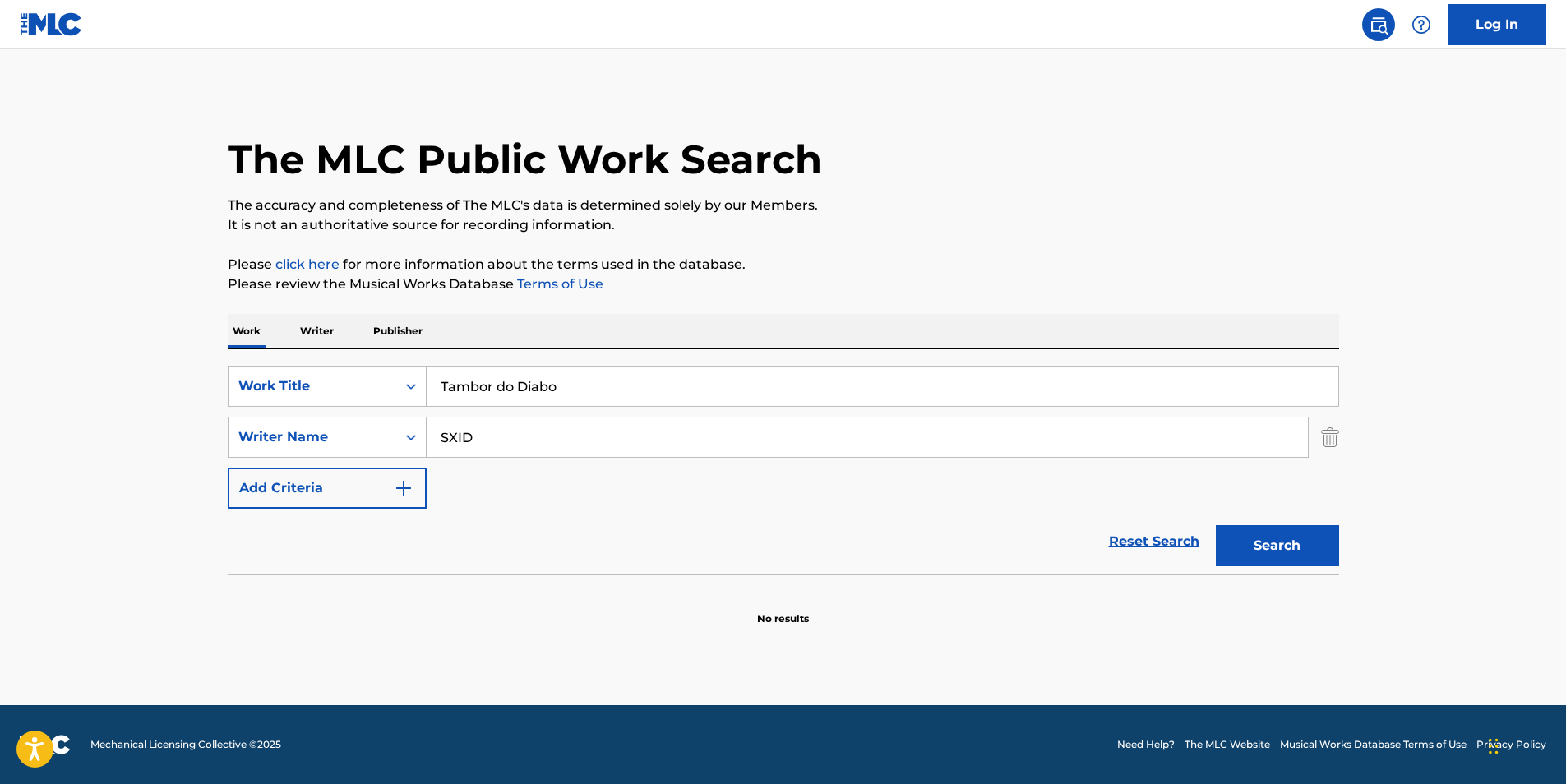
click at [736, 410] on div "SearchWithCriteria82f596f4-4529-47c9-b4a7-f1345bac3b59 Work Title Tambor do Dia…" at bounding box center [783, 436] width 1111 height 143
drag, startPoint x: 677, startPoint y: 446, endPoint x: 407, endPoint y: 439, distance: 270.1
click at [407, 439] on div "SearchWithCriteria414667f7-d312-4ec0-97fe-2456b069e5ca Writer Name SXID" at bounding box center [783, 436] width 1111 height 41
paste input "[PERSON_NAME] Do [PERSON_NAME]"
click at [1351, 530] on div "The MLC Public Work Search The accuracy and completeness of The MLC's data is d…" at bounding box center [783, 358] width 1150 height 535
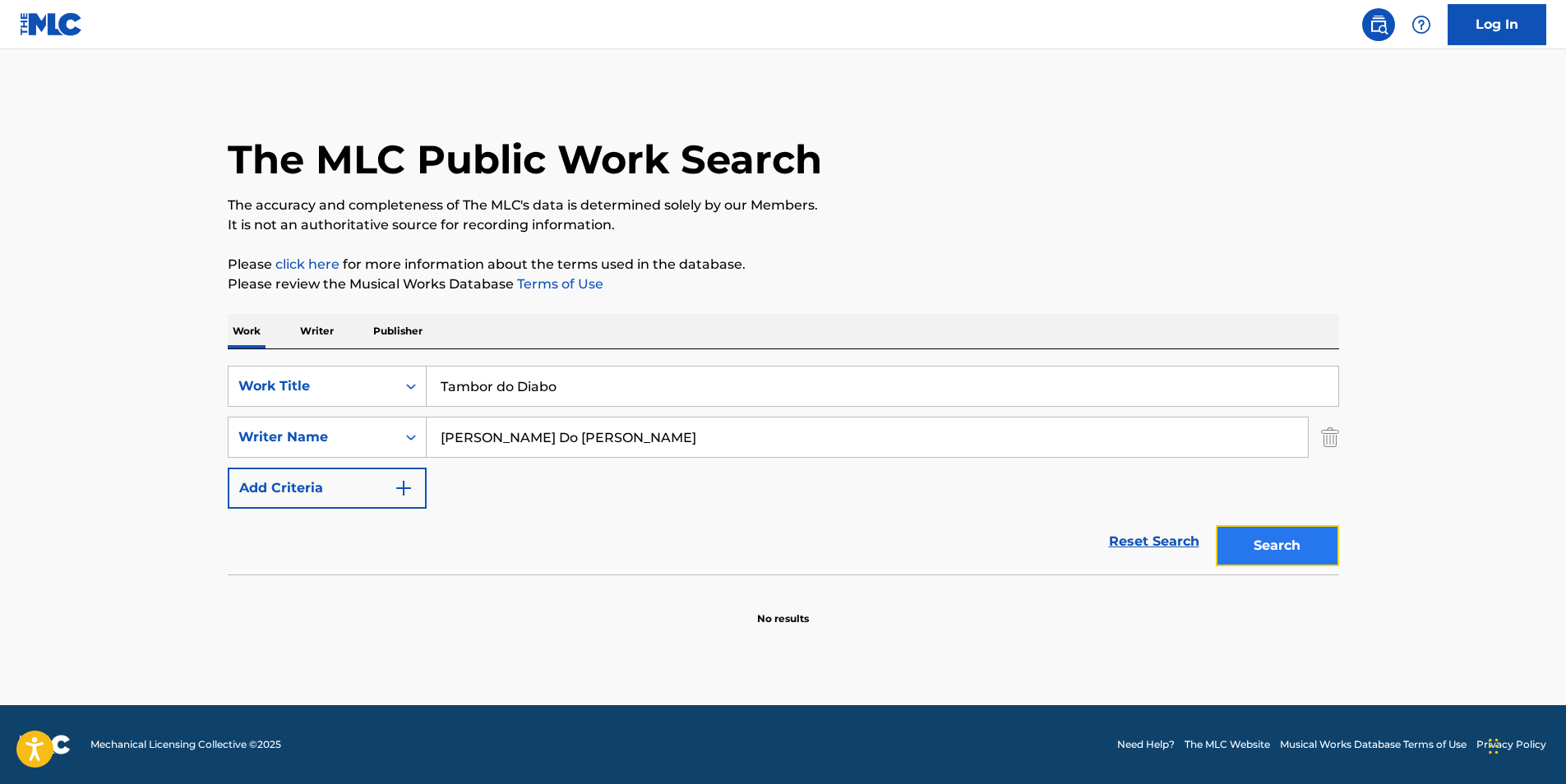
click at [1332, 537] on button "Search" at bounding box center [1276, 544] width 123 height 41
drag, startPoint x: 550, startPoint y: 438, endPoint x: 729, endPoint y: 478, distance: 183.4
click at [731, 478] on div "SearchWithCriteria82f596f4-4529-47c9-b4a7-f1345bac3b59 Work Title Tambor do Dia…" at bounding box center [783, 436] width 1111 height 143
click at [1215, 524] on button "Search" at bounding box center [1276, 544] width 123 height 41
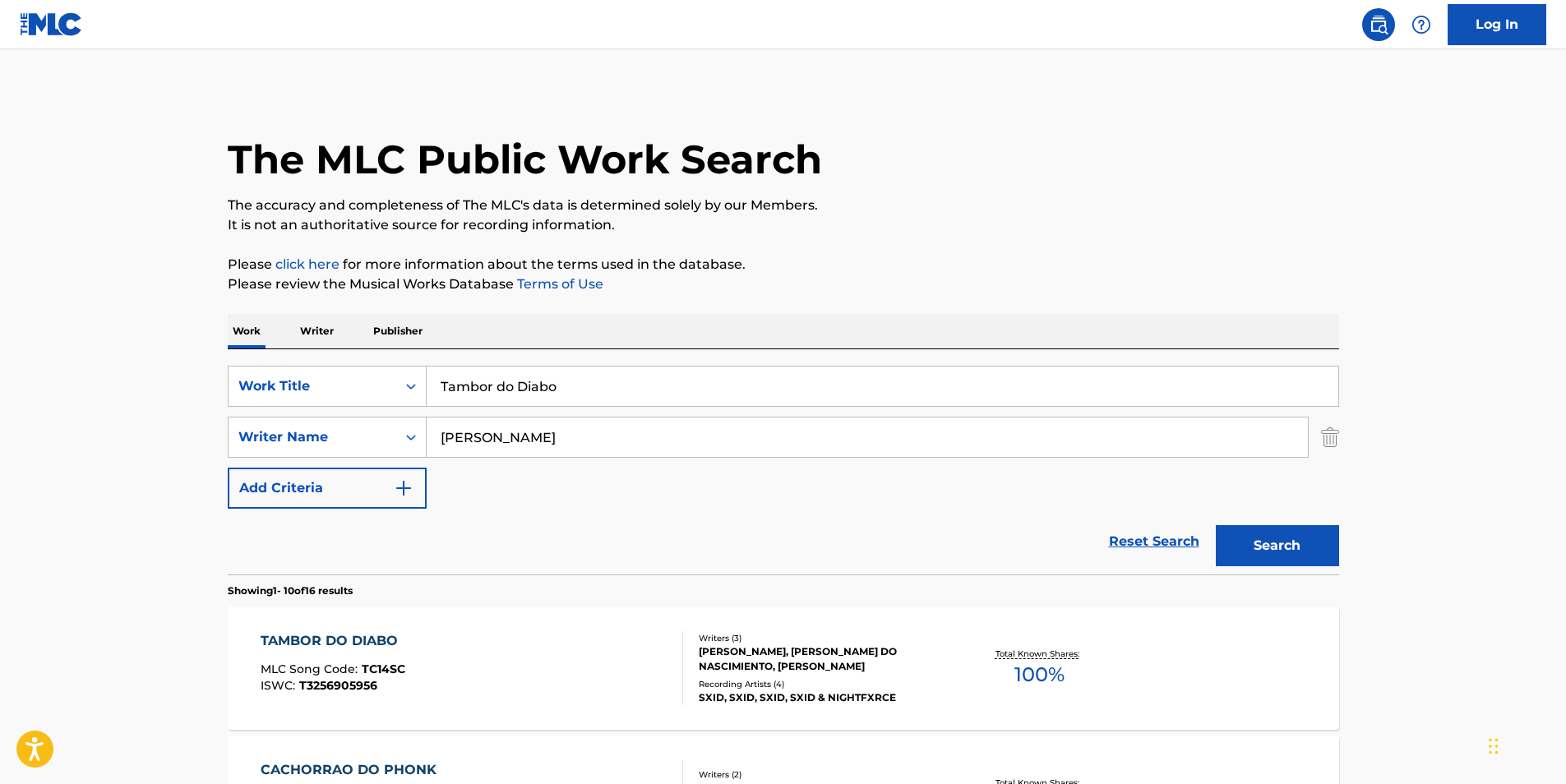
scroll to position [164, 0]
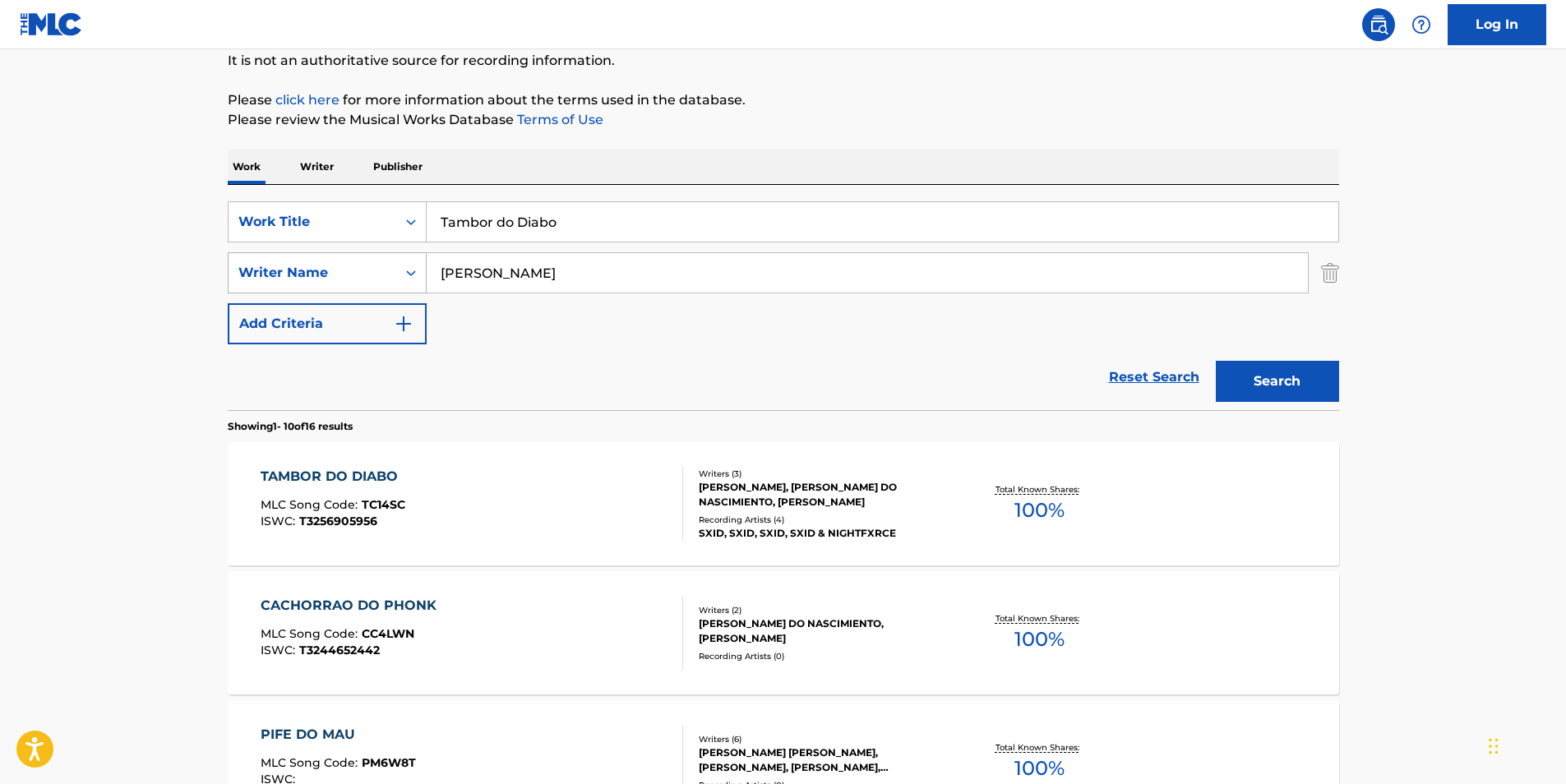
drag, startPoint x: 535, startPoint y: 275, endPoint x: 282, endPoint y: 285, distance: 253.2
click at [282, 285] on div "SearchWithCriteria414667f7-d312-4ec0-97fe-2456b069e5ca Writer Name [PERSON_NAME]" at bounding box center [783, 272] width 1111 height 41
paste input "[PERSON_NAME]"
click at [1280, 371] on button "Search" at bounding box center [1276, 381] width 123 height 41
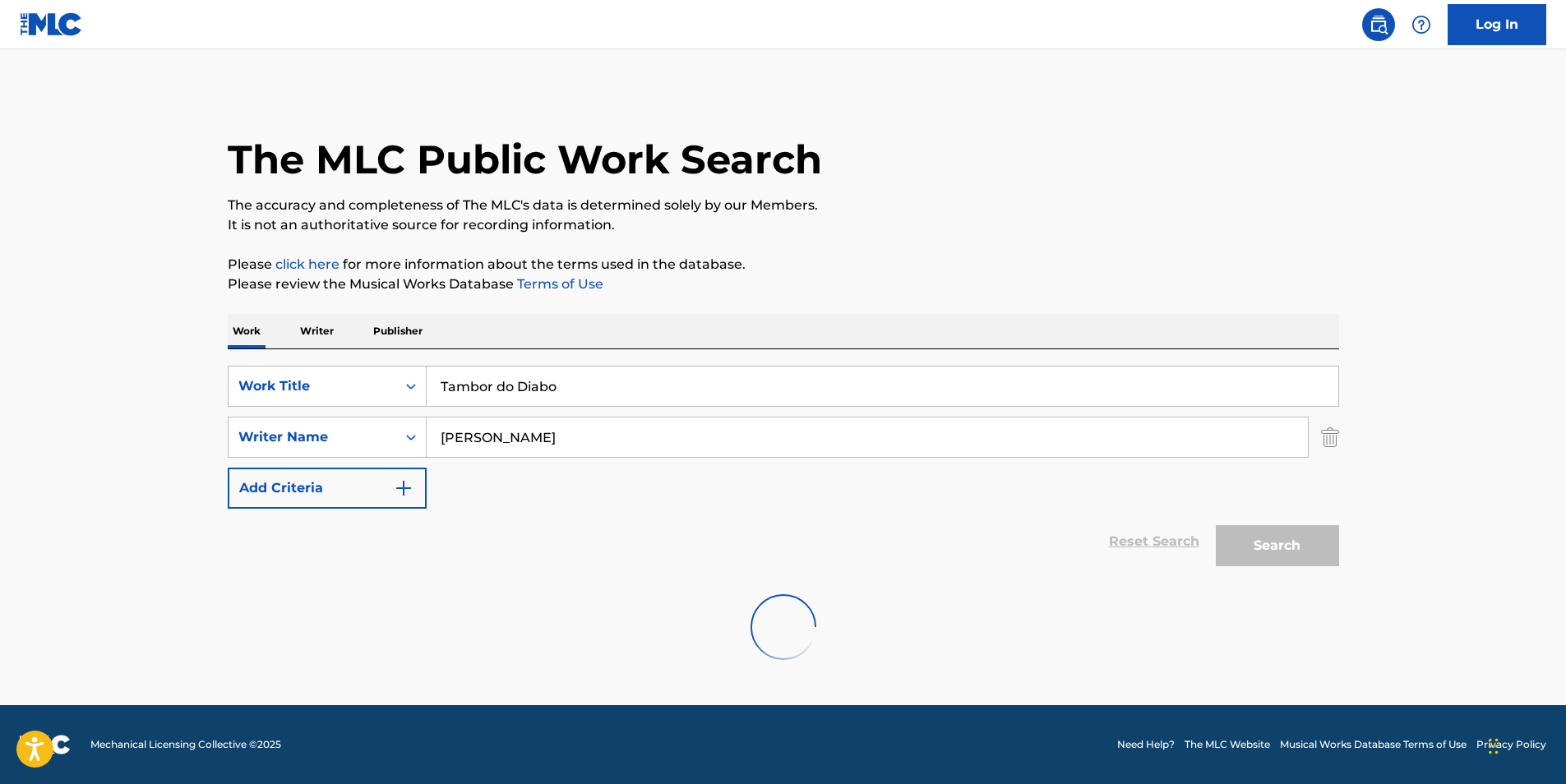
scroll to position [0, 0]
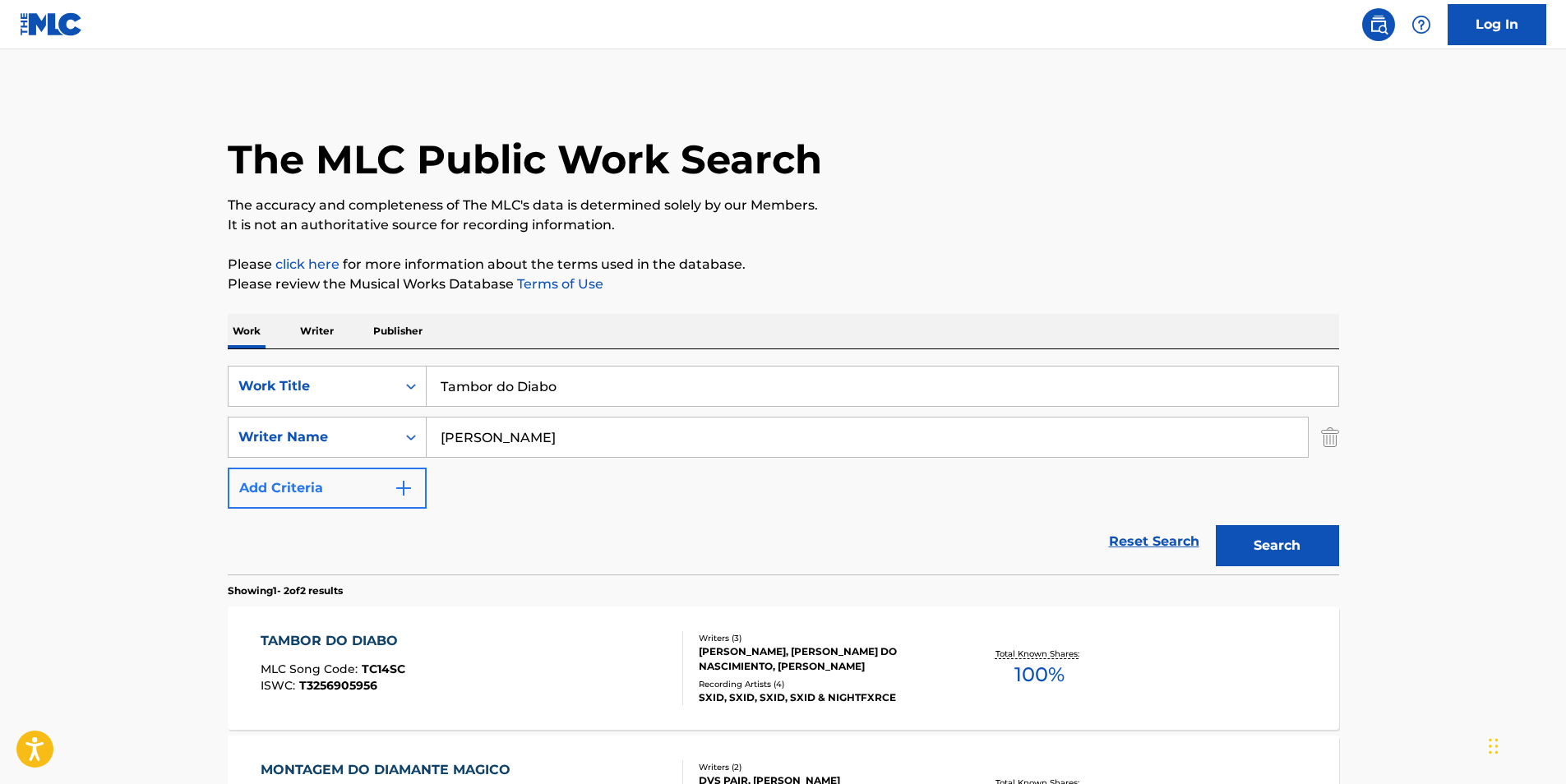
drag, startPoint x: 681, startPoint y: 439, endPoint x: 290, endPoint y: 478, distance: 392.9
click at [290, 478] on div "SearchWithCriteria82f596f4-4529-47c9-b4a7-f1345bac3b59 Work Title Tambor do Dia…" at bounding box center [783, 436] width 1111 height 143
paste input "[PERSON_NAME]"
type input "[PERSON_NAME]"
click at [1261, 534] on button "Search" at bounding box center [1276, 544] width 123 height 41
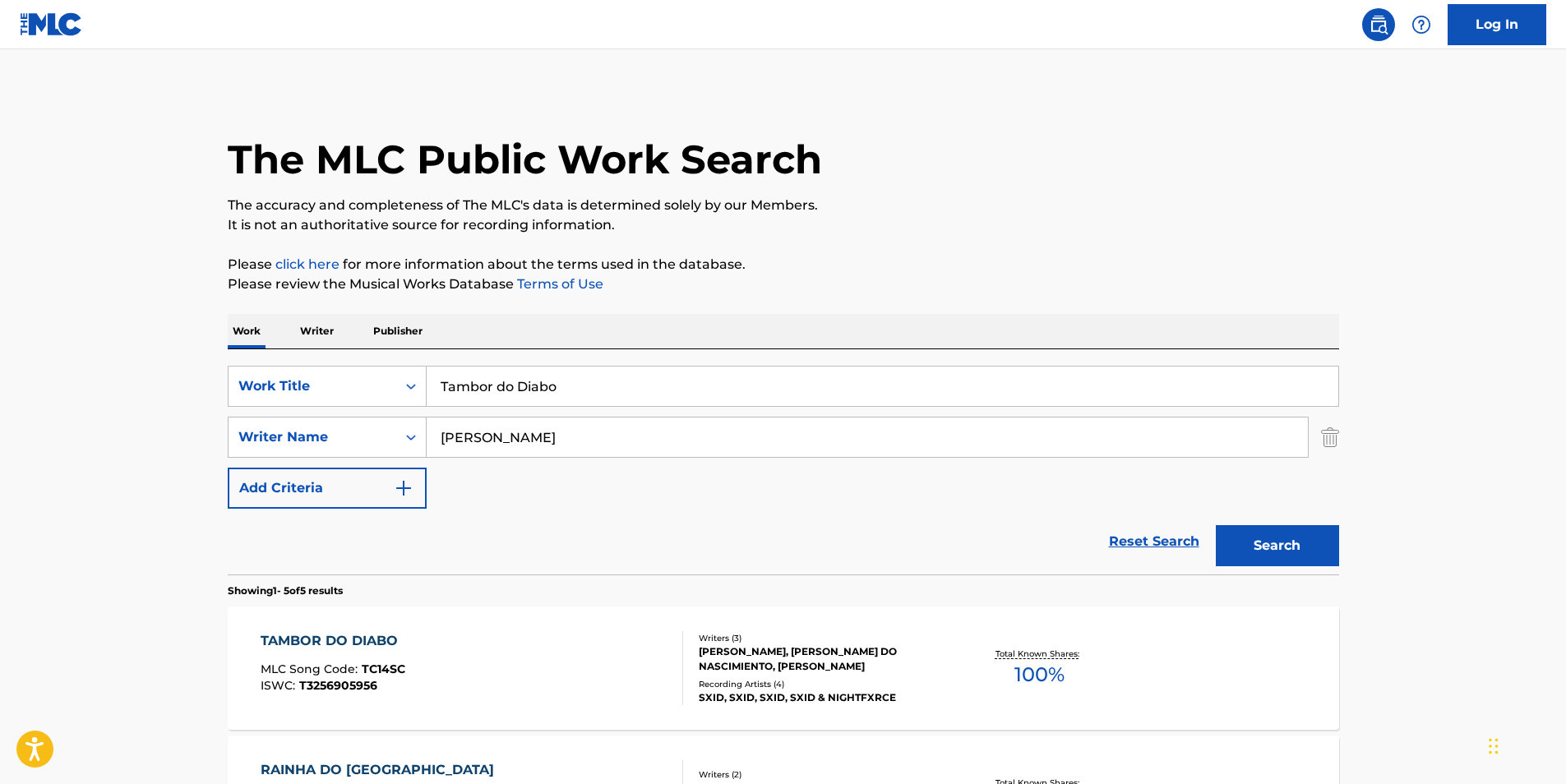
click at [325, 668] on span "MLC Song Code :" at bounding box center [311, 668] width 101 height 15
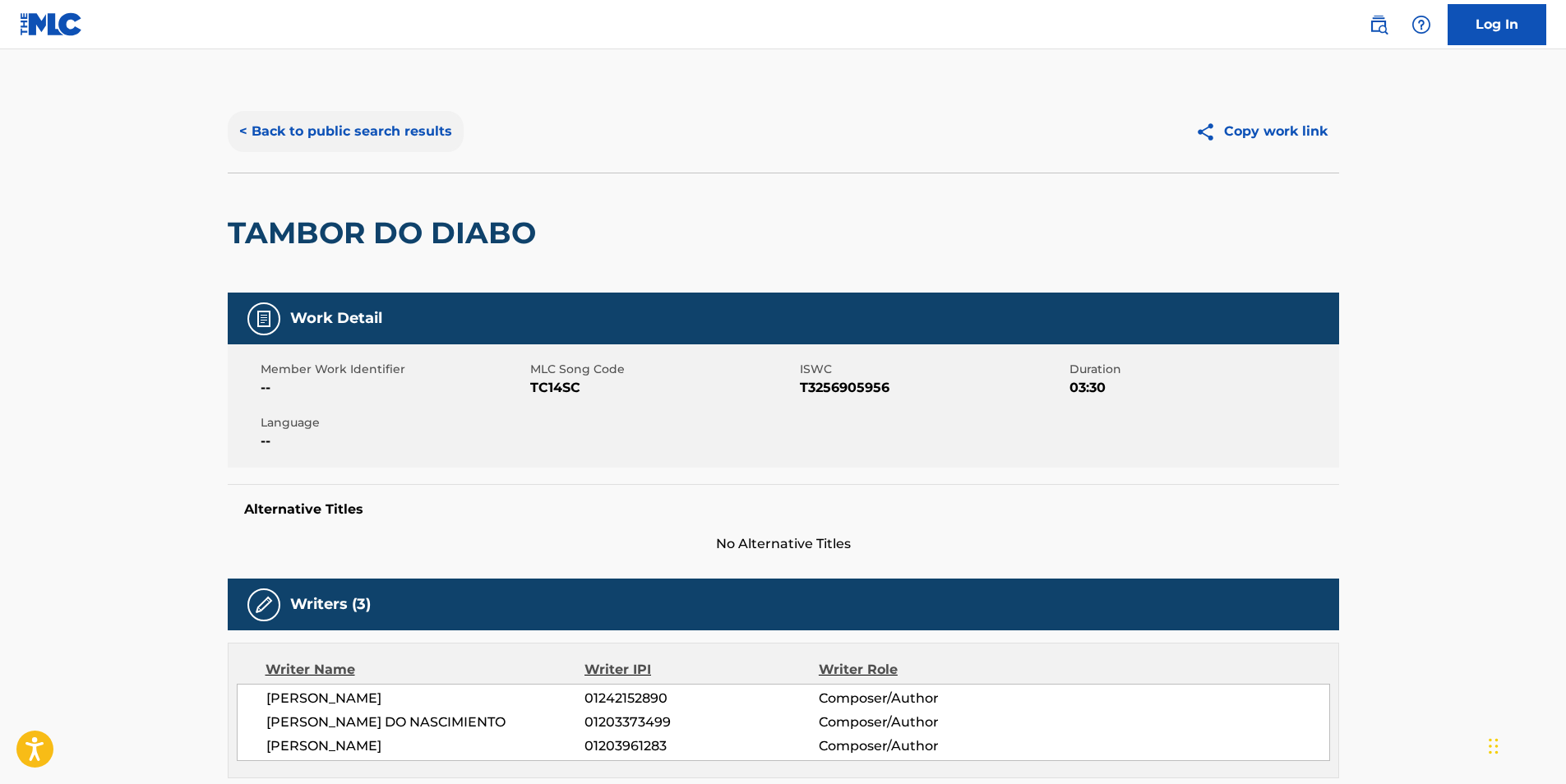
click at [410, 132] on button "< Back to public search results" at bounding box center [346, 131] width 236 height 41
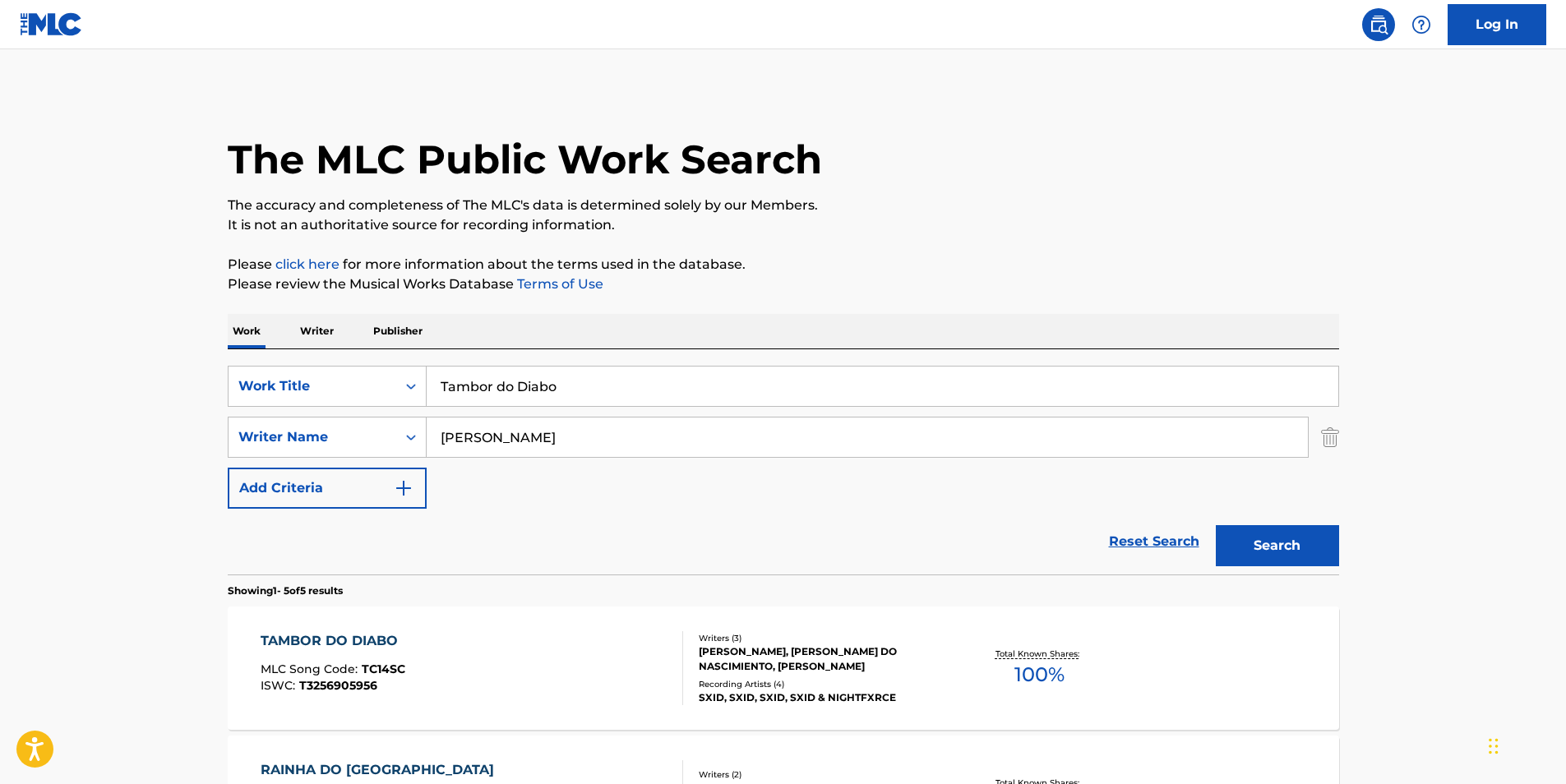
paste input "AVIREX"
drag, startPoint x: 609, startPoint y: 375, endPoint x: 581, endPoint y: 408, distance: 43.3
click at [339, 394] on div "SearchWithCriteria82f596f4-4529-47c9-b4a7-f1345bac3b59 Work Title Tambor do Dia…" at bounding box center [783, 386] width 1111 height 41
type input "AVIREX"
drag, startPoint x: 558, startPoint y: 437, endPoint x: 252, endPoint y: 437, distance: 306.0
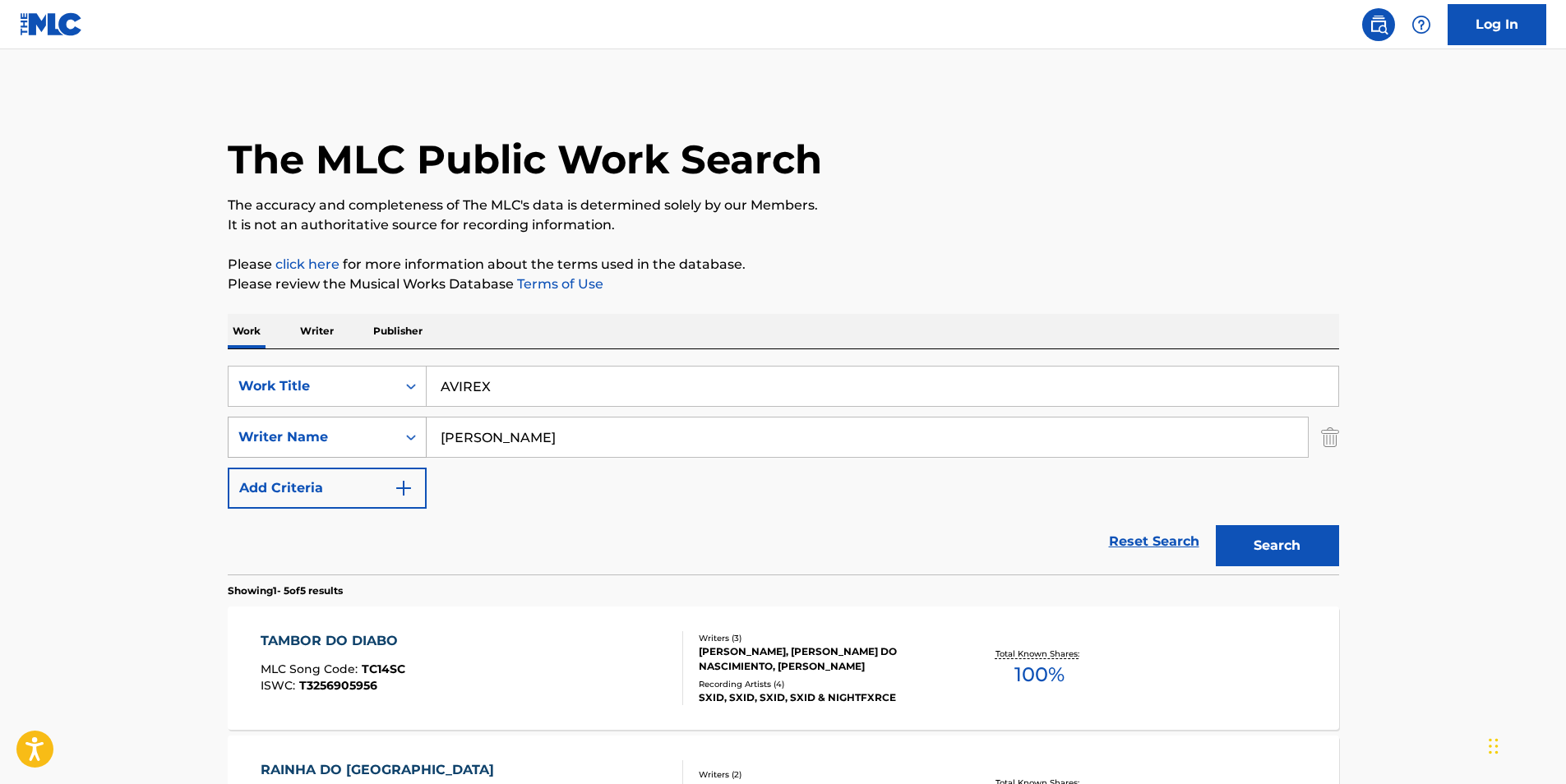
click at [252, 437] on div "SearchWithCriteria414667f7-d312-4ec0-97fe-2456b069e5ca Writer Name [PERSON_NAME]" at bounding box center [783, 436] width 1111 height 41
paste input "Raps On The Run"
click at [1264, 542] on button "Search" at bounding box center [1276, 544] width 123 height 41
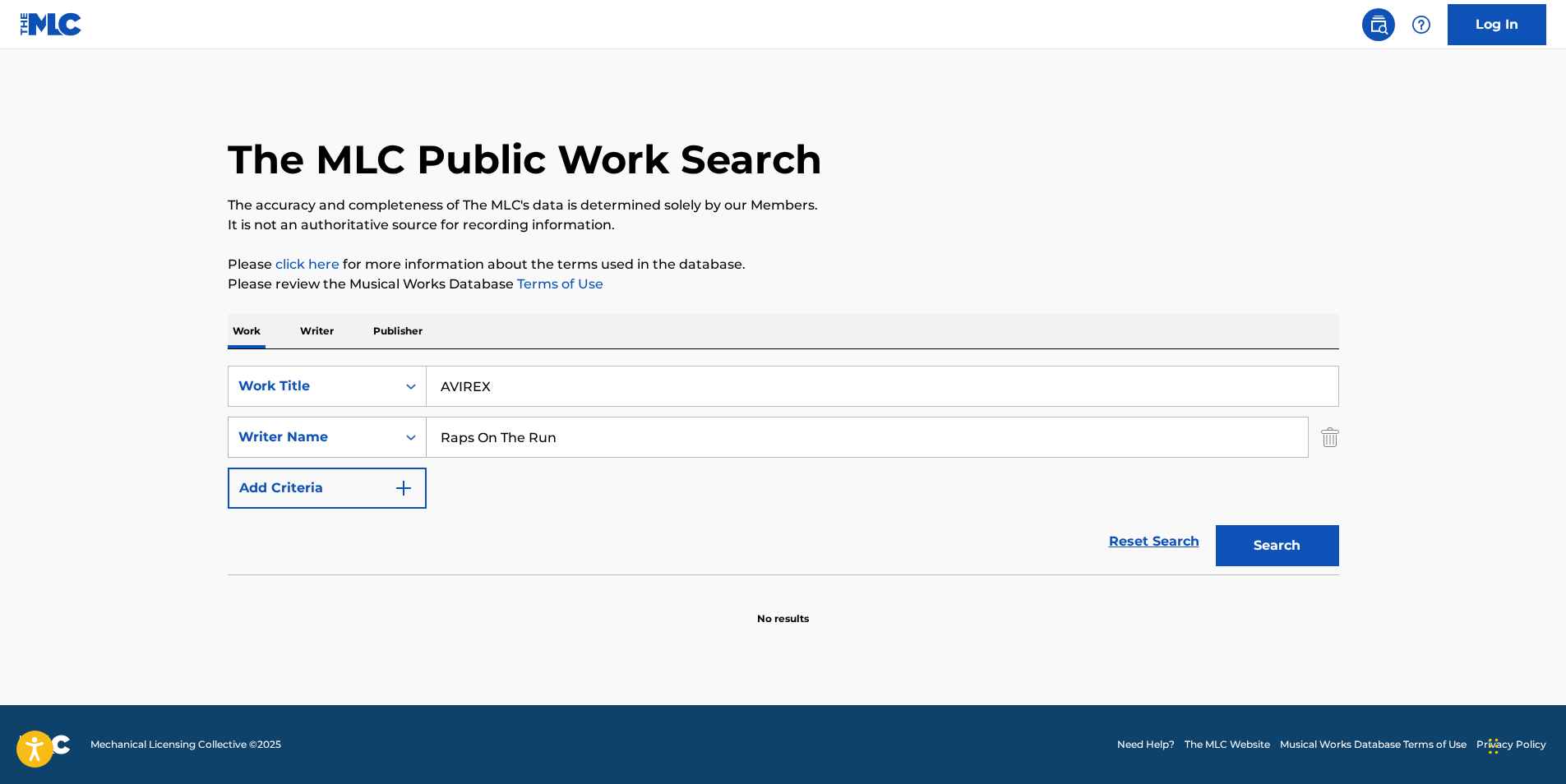
drag, startPoint x: 597, startPoint y: 446, endPoint x: 366, endPoint y: 441, distance: 231.1
click at [366, 441] on div "SearchWithCriteria414667f7-d312-4ec0-97fe-2456b069e5ca Writer Name Raps On The …" at bounding box center [783, 436] width 1111 height 41
paste input "[PERSON_NAME]"
click at [1231, 551] on button "Search" at bounding box center [1276, 544] width 123 height 41
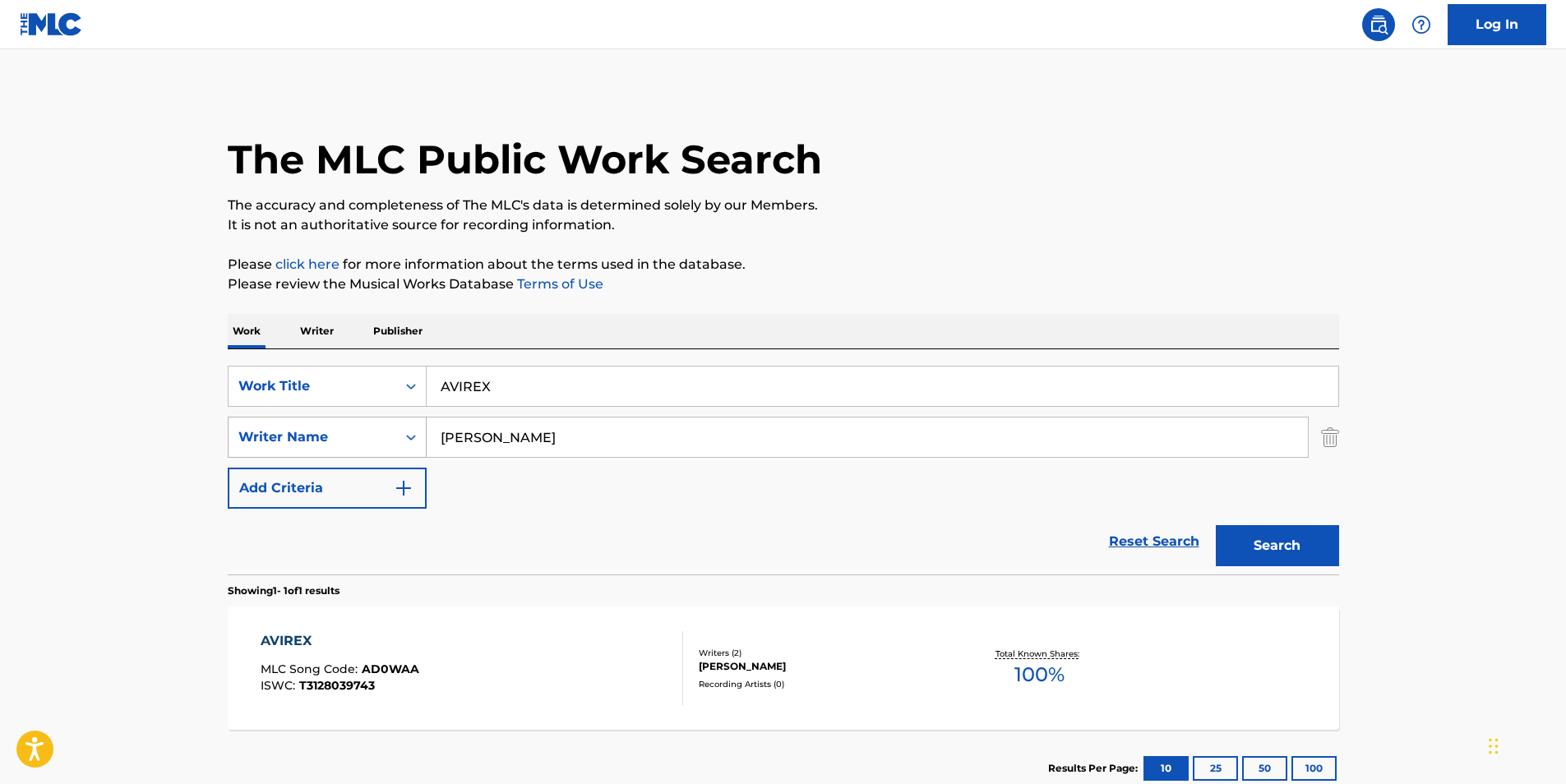
drag, startPoint x: 717, startPoint y: 417, endPoint x: 283, endPoint y: 440, distance: 434.6
click at [283, 440] on div "SearchWithCriteria414667f7-d312-4ec0-97fe-2456b069e5ca Writer Name [PERSON_NAME]" at bounding box center [783, 436] width 1111 height 41
paste input "[PERSON_NAME]"
type input "[PERSON_NAME]"
click at [1310, 558] on button "Search" at bounding box center [1276, 544] width 123 height 41
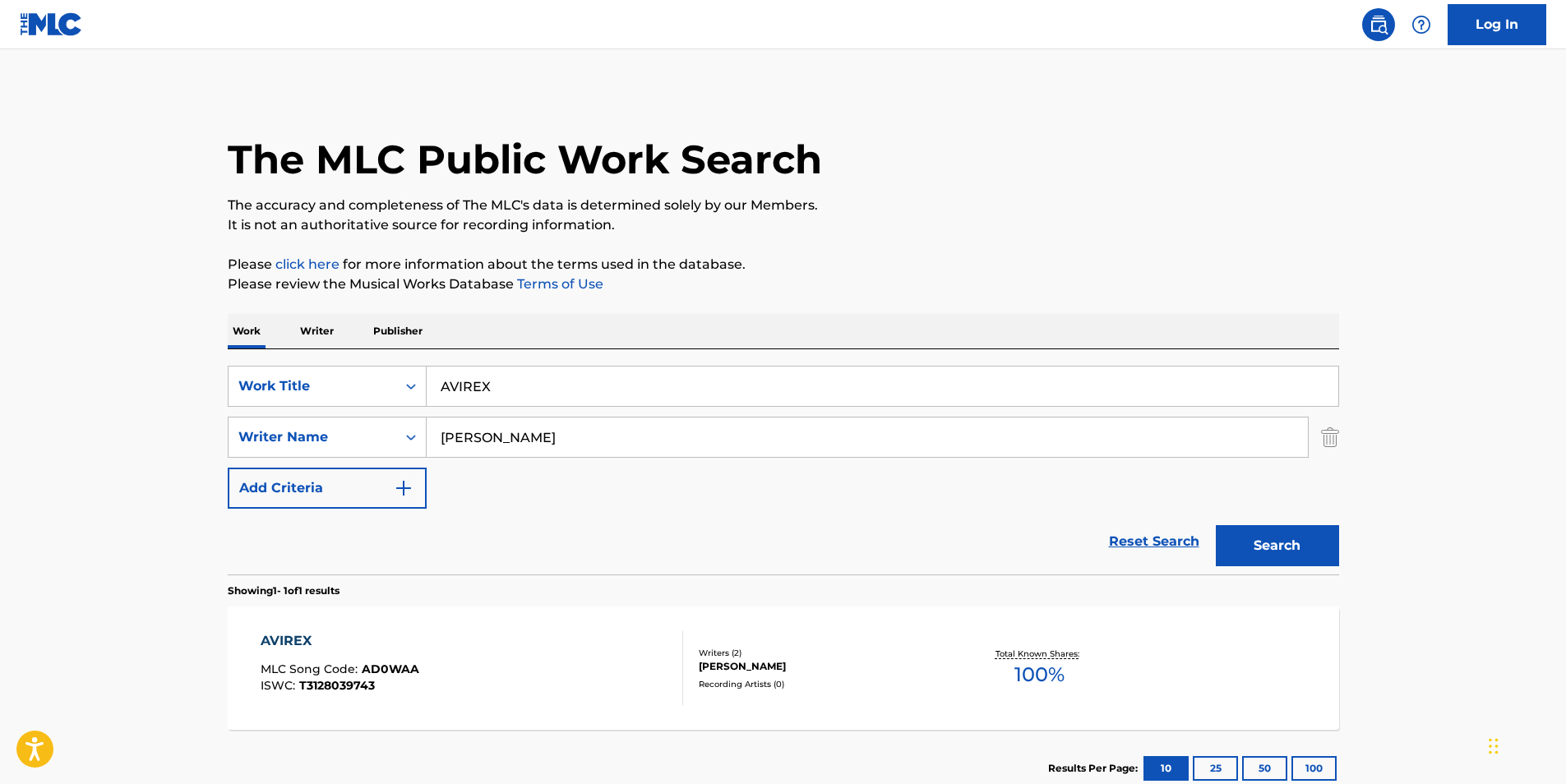
click at [591, 665] on div "AVIREX MLC Song Code : AD0WAA ISWC : T3128039743" at bounding box center [472, 668] width 423 height 74
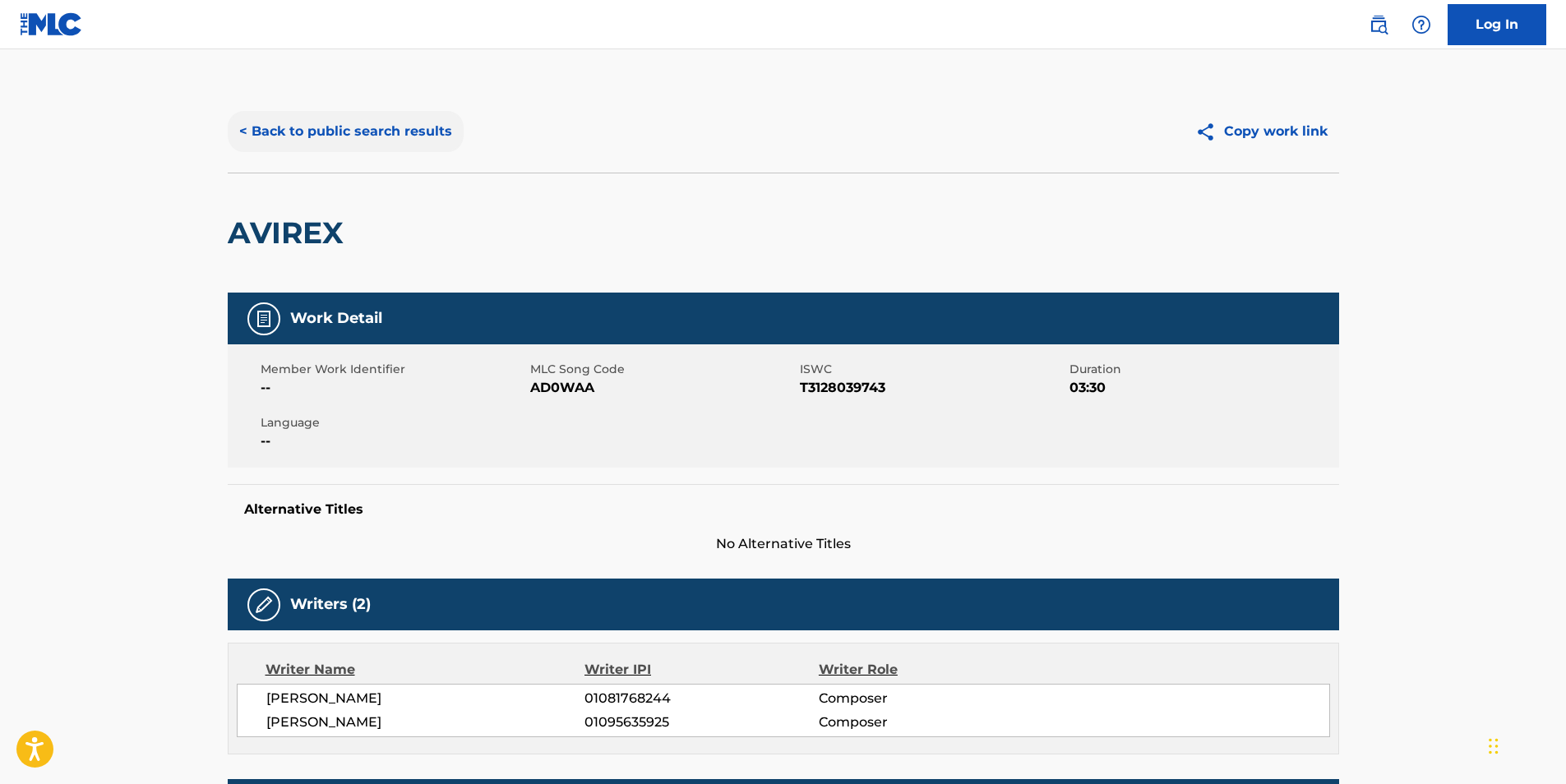
click at [262, 139] on button "< Back to public search results" at bounding box center [346, 131] width 236 height 41
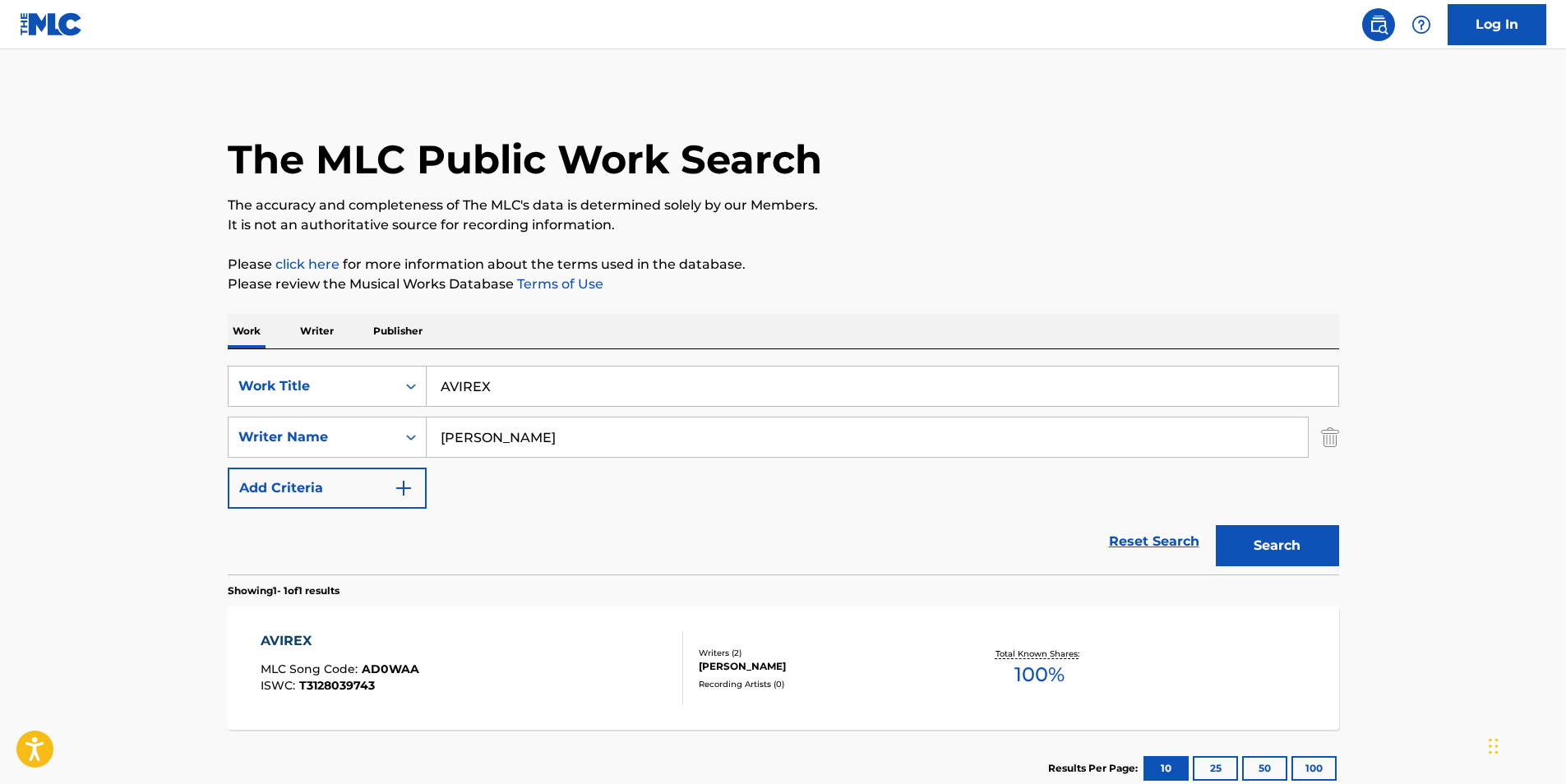
drag, startPoint x: 503, startPoint y: 387, endPoint x: 289, endPoint y: 411, distance: 215.3
click at [289, 411] on div "SearchWithCriteria82f596f4-4529-47c9-b4a7-f1345bac3b59 Work Title AVIREX Search…" at bounding box center [783, 436] width 1111 height 143
paste input "Feelings"
type input "Feelings"
paste input "ONIMXRU"
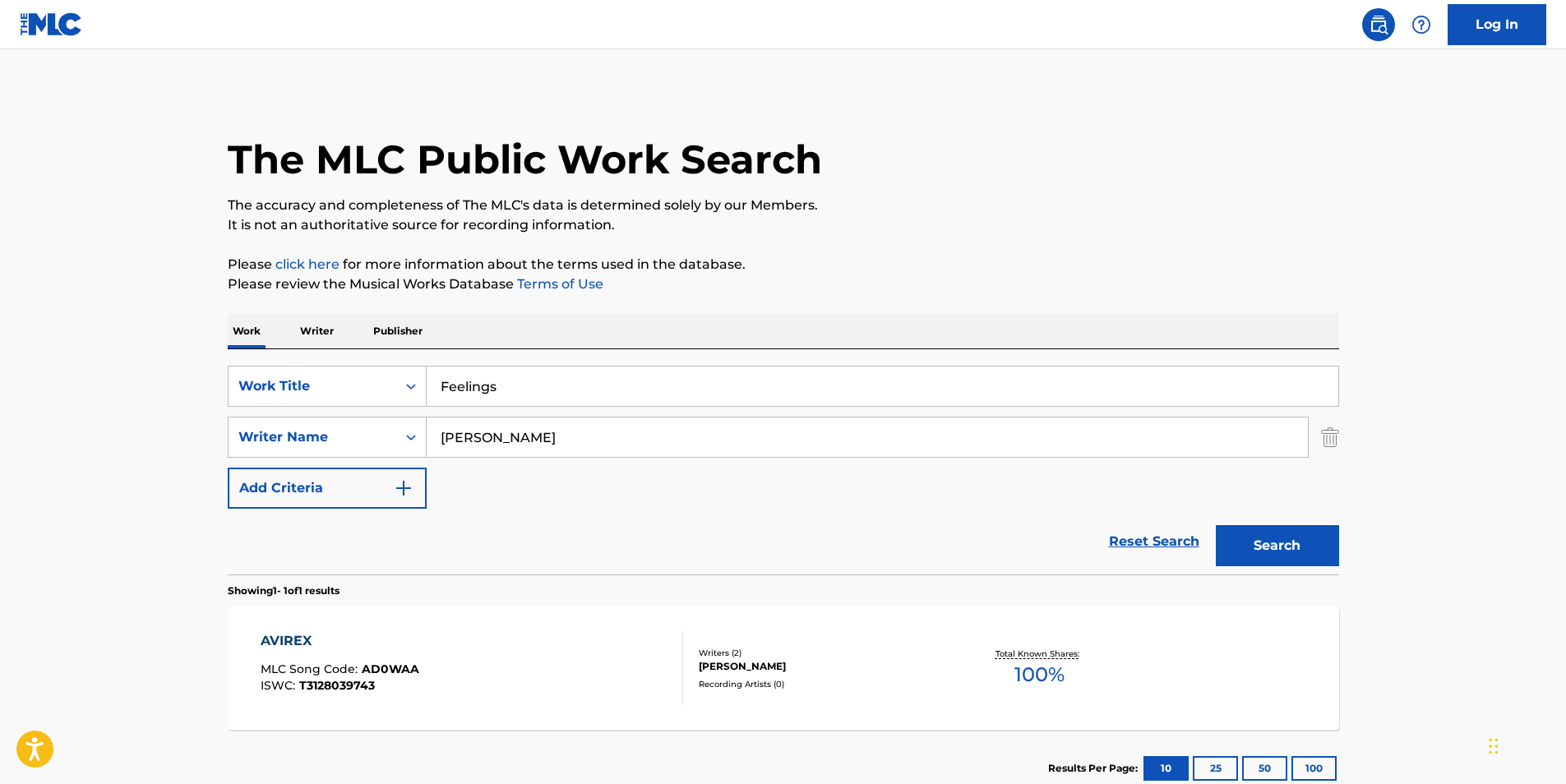
drag, startPoint x: 549, startPoint y: 452, endPoint x: 322, endPoint y: 457, distance: 227.1
click at [322, 457] on div "SearchWithCriteria82f596f4-4529-47c9-b4a7-f1345bac3b59 Work Title Feelings Sear…" at bounding box center [783, 436] width 1111 height 143
click at [1250, 543] on button "Search" at bounding box center [1276, 544] width 123 height 41
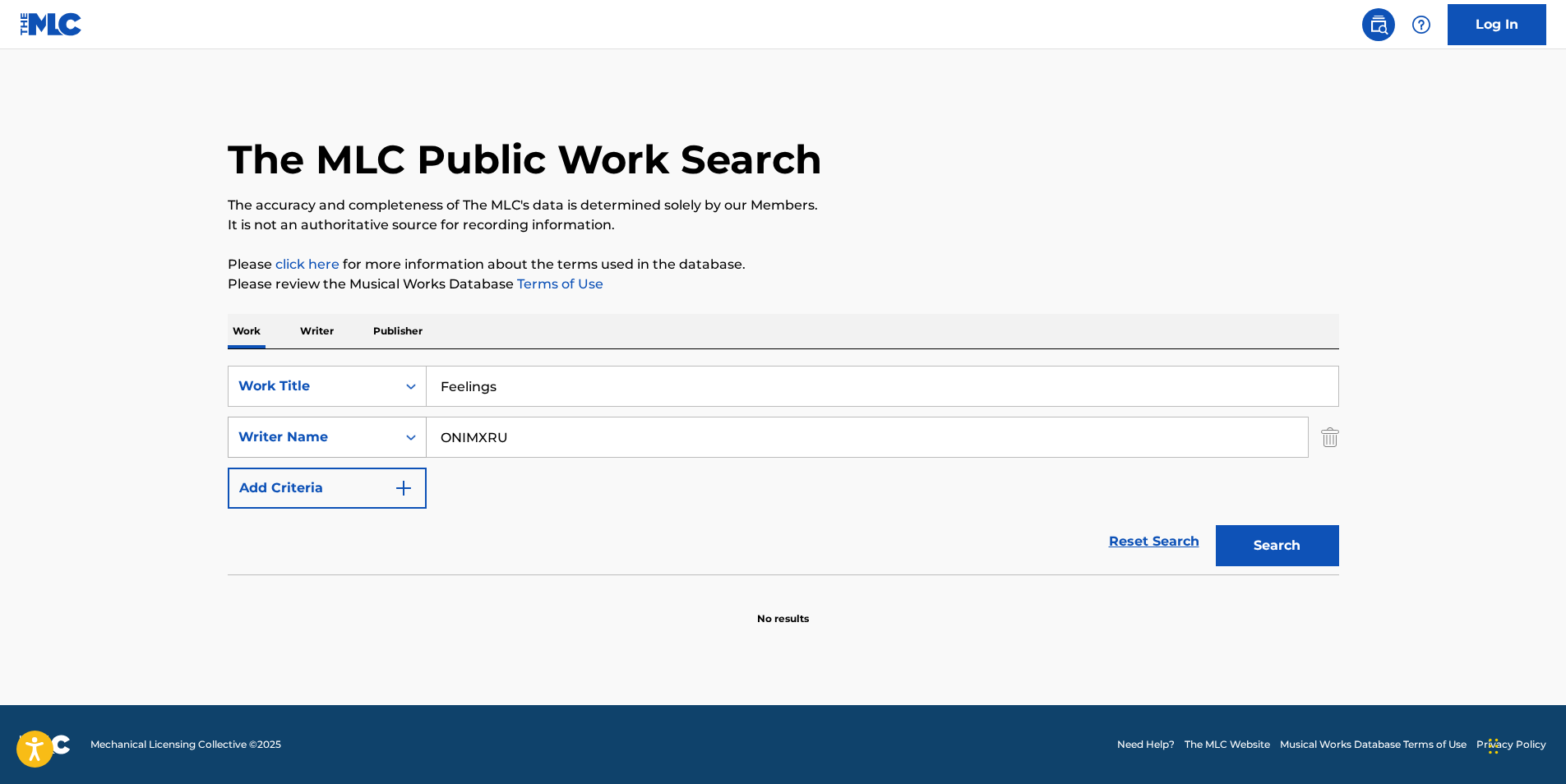
drag, startPoint x: 442, startPoint y: 452, endPoint x: 340, endPoint y: 454, distance: 102.0
click at [340, 454] on div "SearchWithCriteria414667f7-d312-4ec0-97fe-2456b069e5ca Writer Name ONIMXRU" at bounding box center [783, 436] width 1111 height 41
paste input "[PERSON_NAME]"
click at [1279, 544] on button "Search" at bounding box center [1276, 544] width 123 height 41
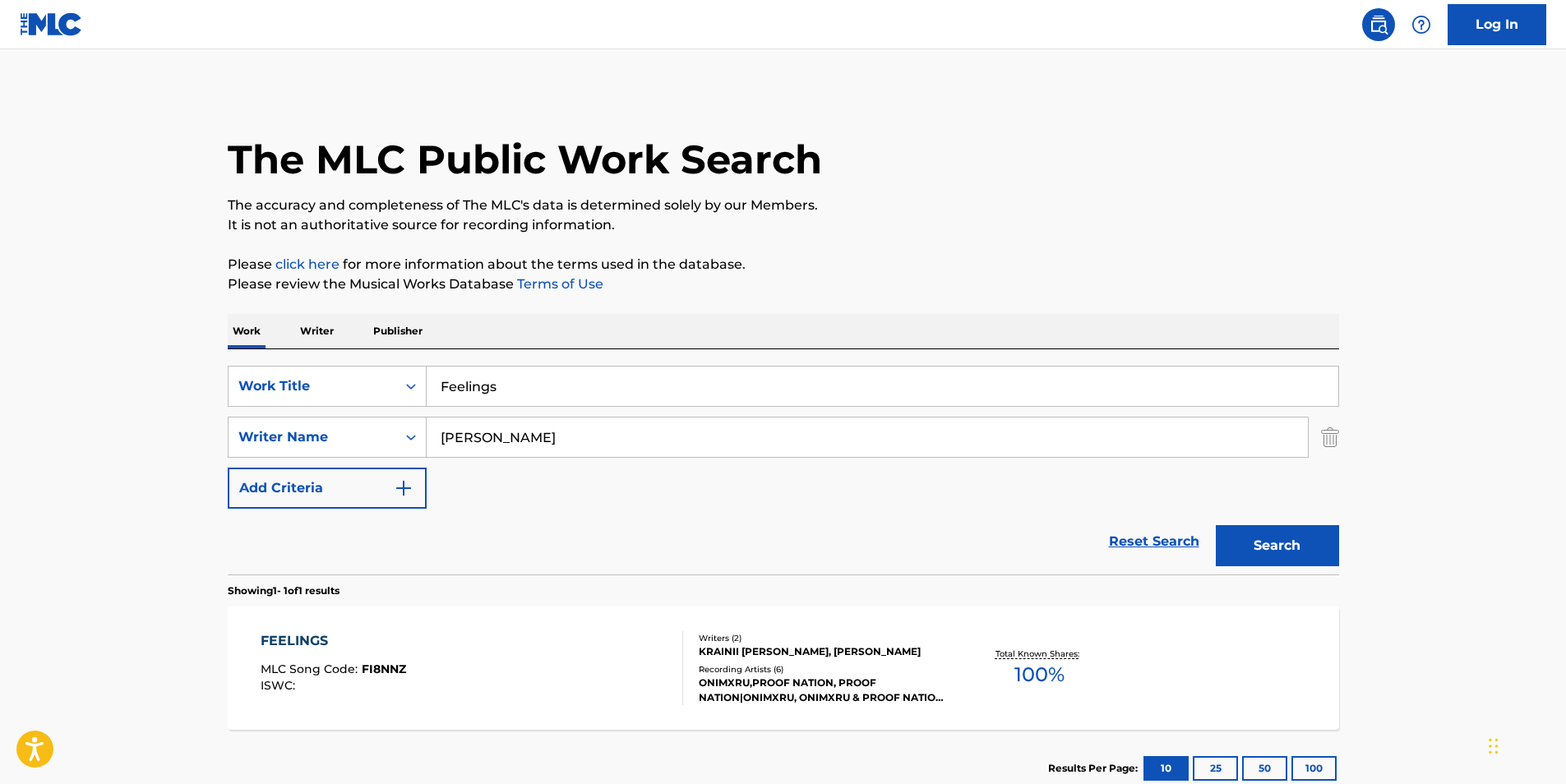
drag, startPoint x: 715, startPoint y: 429, endPoint x: 442, endPoint y: 479, distance: 277.5
click at [234, 500] on div "SearchWithCriteria82f596f4-4529-47c9-b4a7-f1345bac3b59 Work Title Feelings Sear…" at bounding box center [783, 436] width 1111 height 143
paste input "Krainii [PERSON_NAME]"
type input "Krainii [PERSON_NAME]"
click at [1305, 552] on button "Search" at bounding box center [1276, 544] width 123 height 41
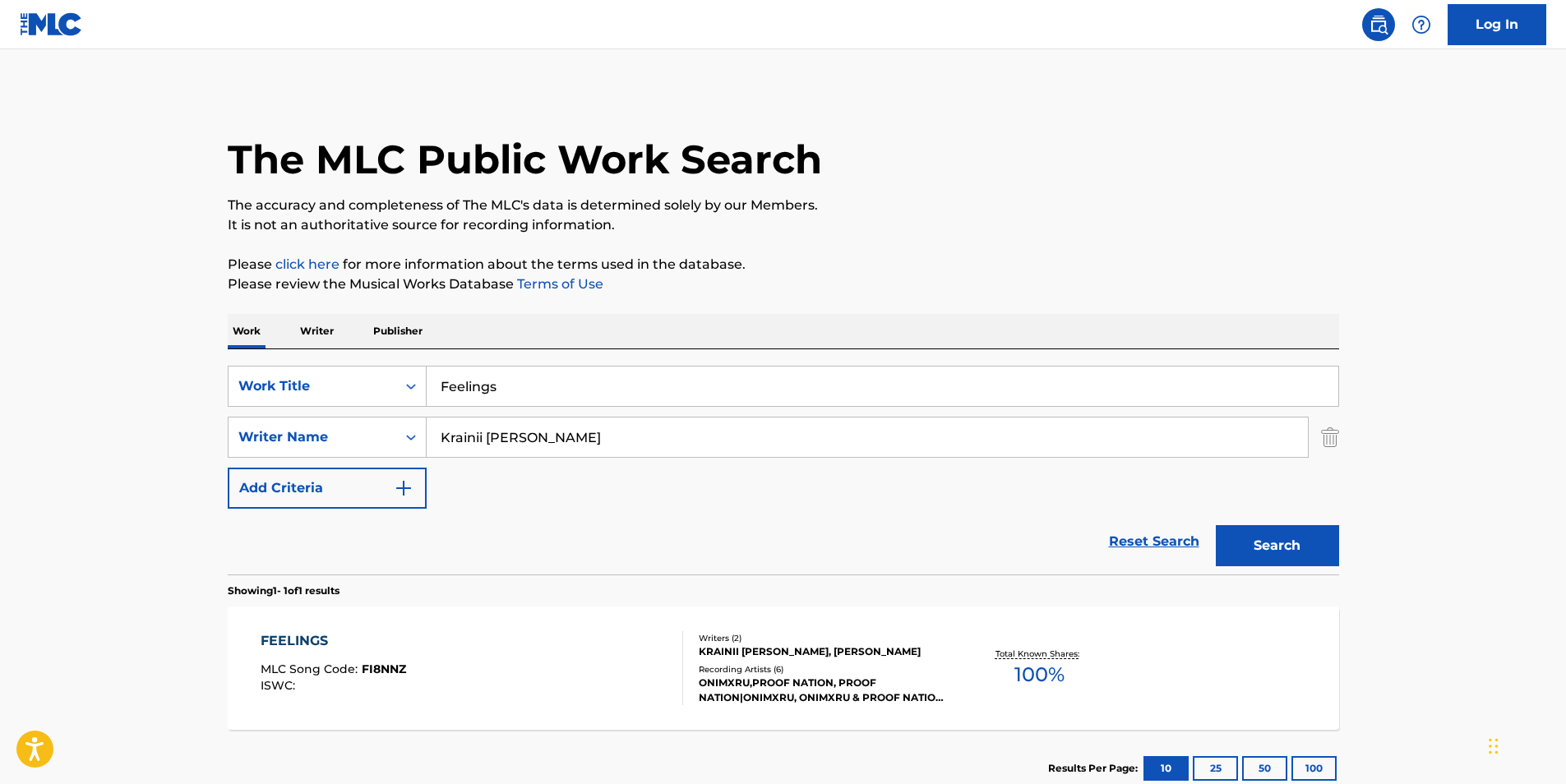
click at [468, 646] on div "FEELINGS MLC Song Code : FI8NNZ ISWC :" at bounding box center [472, 668] width 423 height 74
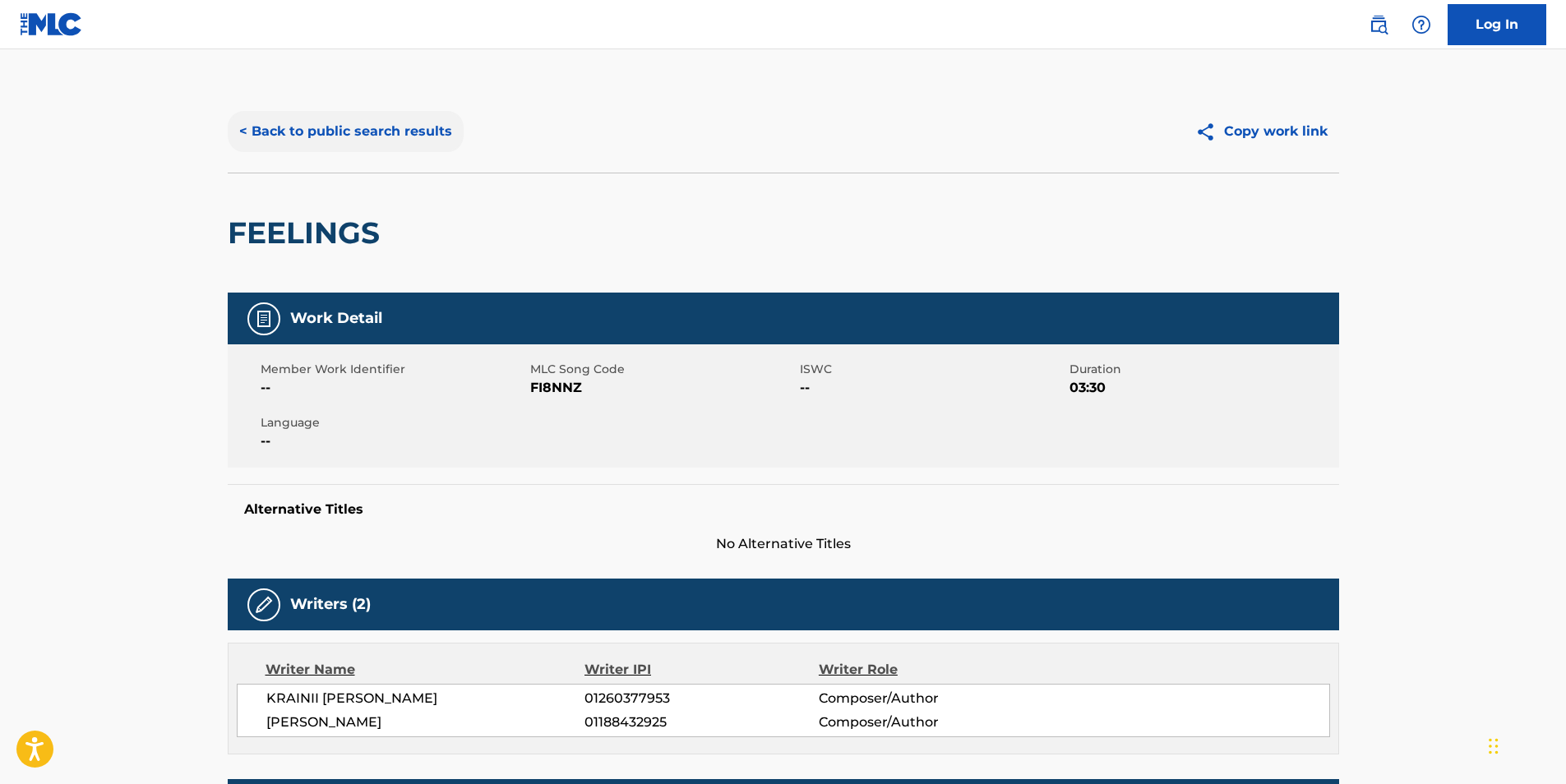
click at [307, 134] on button "< Back to public search results" at bounding box center [346, 131] width 236 height 41
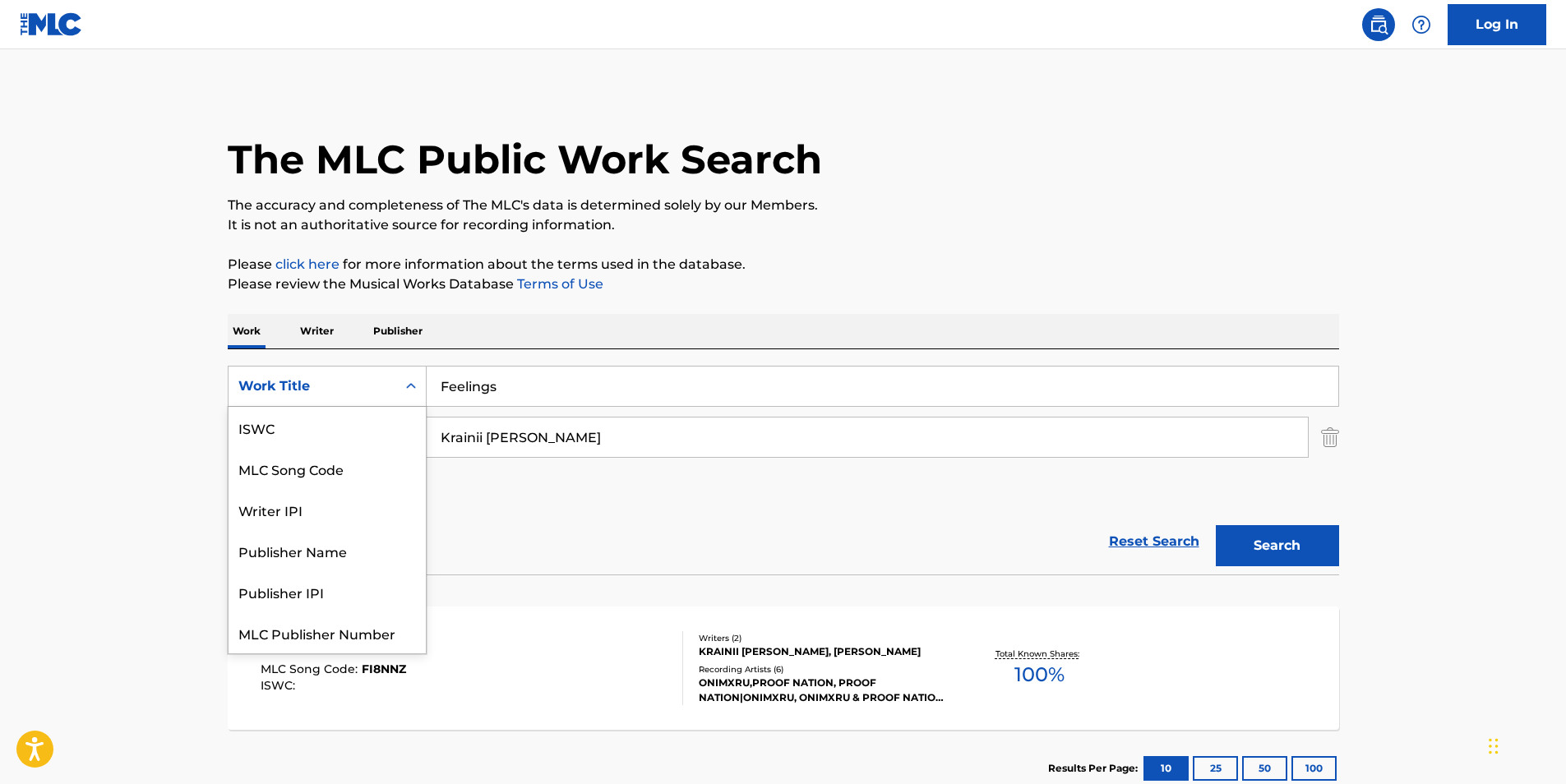
click at [360, 392] on div "Work Title" at bounding box center [312, 387] width 148 height 20
click at [292, 434] on div "MLC Song Code" at bounding box center [327, 426] width 197 height 41
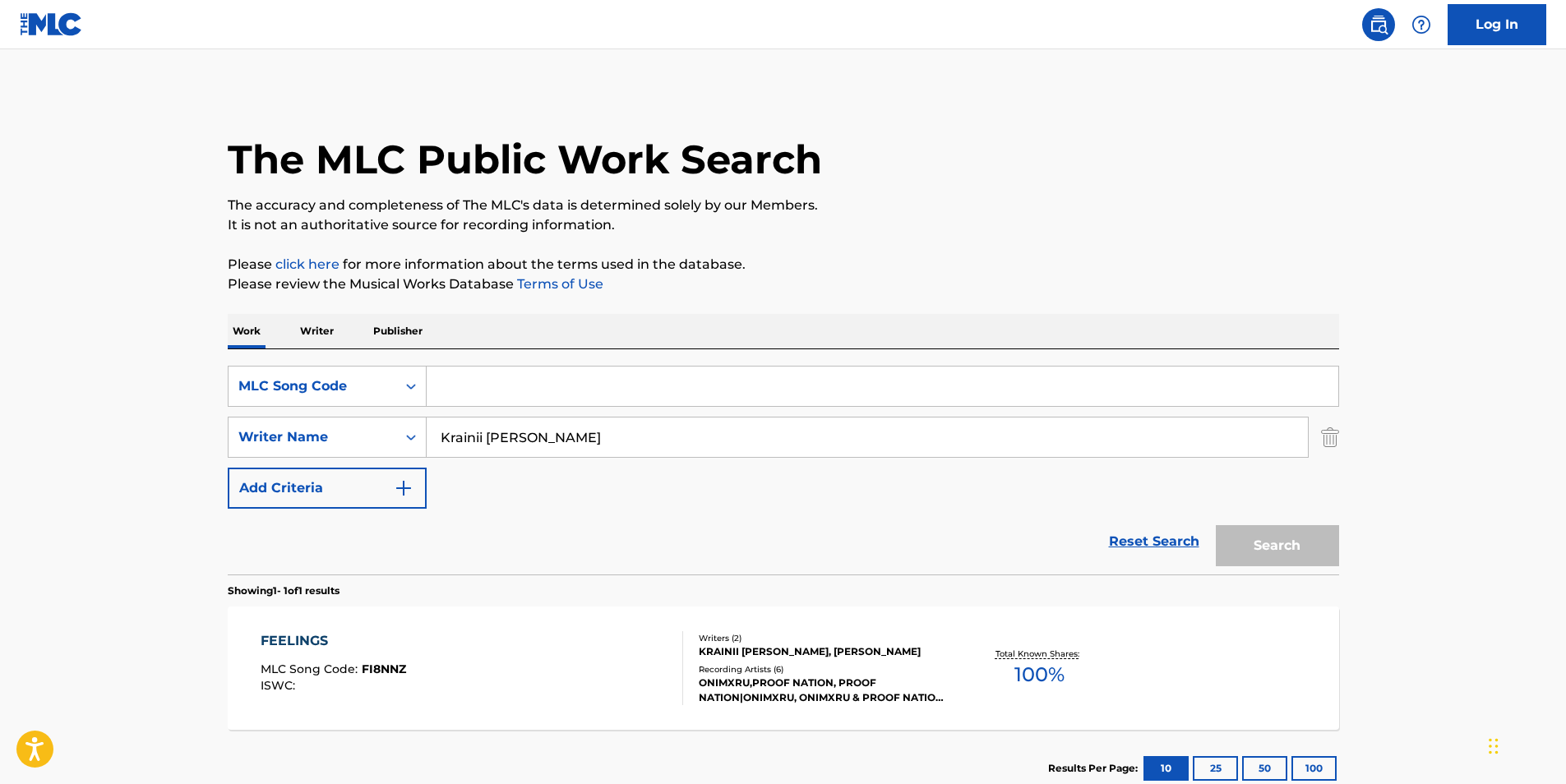
click at [1327, 441] on img "Search Form" at bounding box center [1330, 436] width 18 height 41
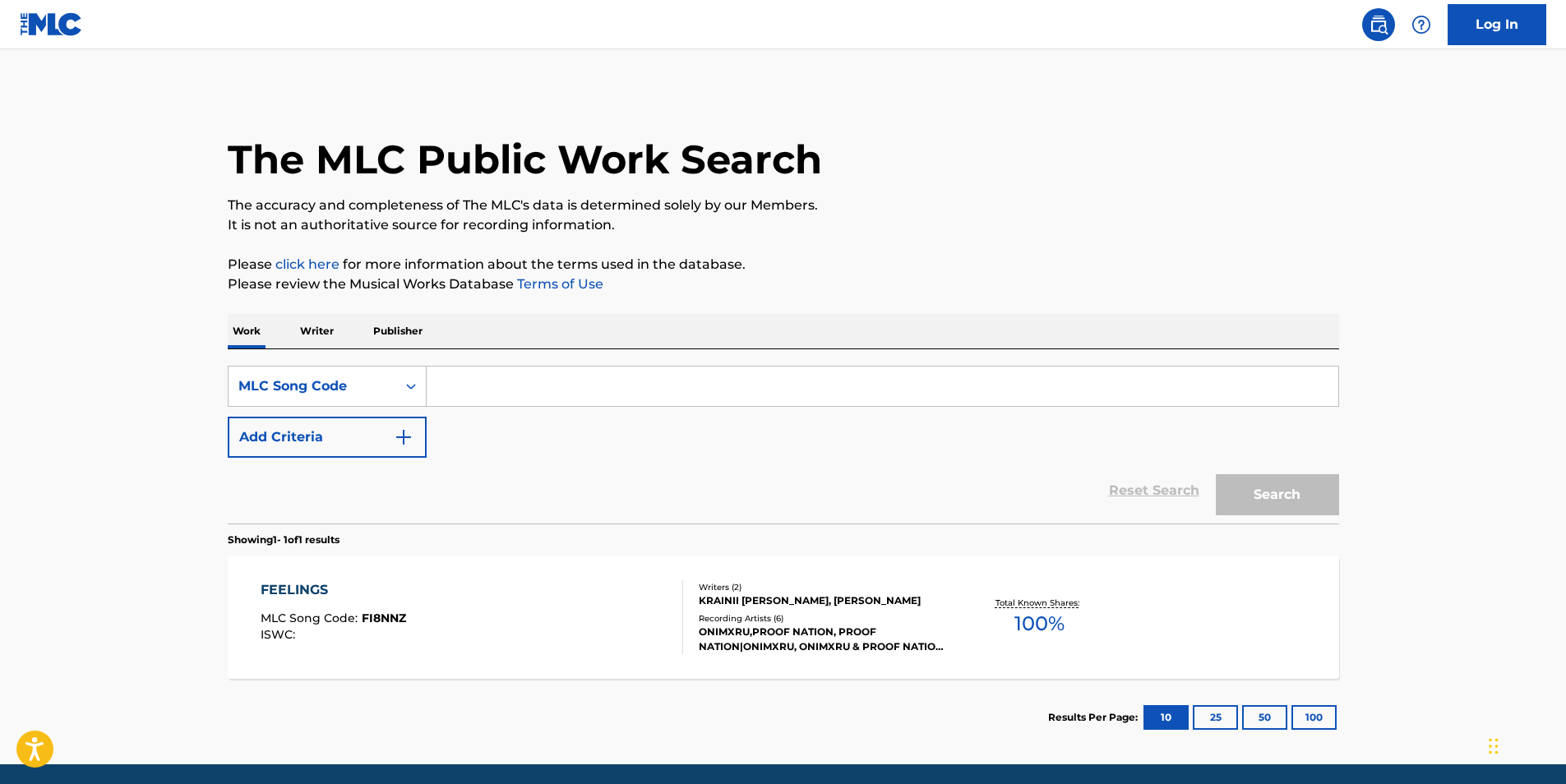
click at [461, 392] on input "Search Form" at bounding box center [882, 386] width 911 height 39
paste input "MG53G4"
type input "MG53G4"
click at [1215, 474] on button "Search" at bounding box center [1276, 494] width 123 height 41
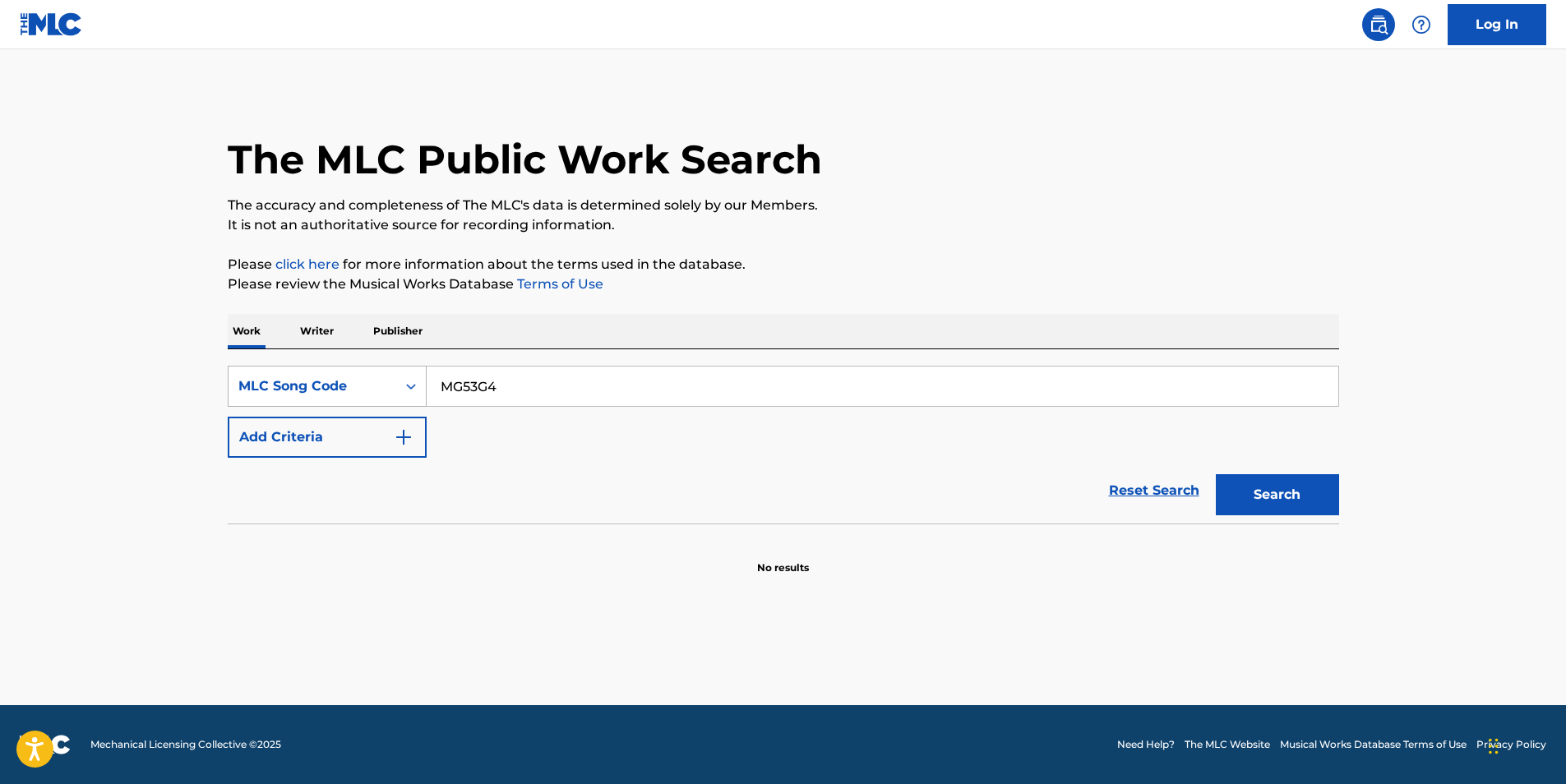
click at [288, 392] on div "MLC Song Code" at bounding box center [312, 387] width 148 height 20
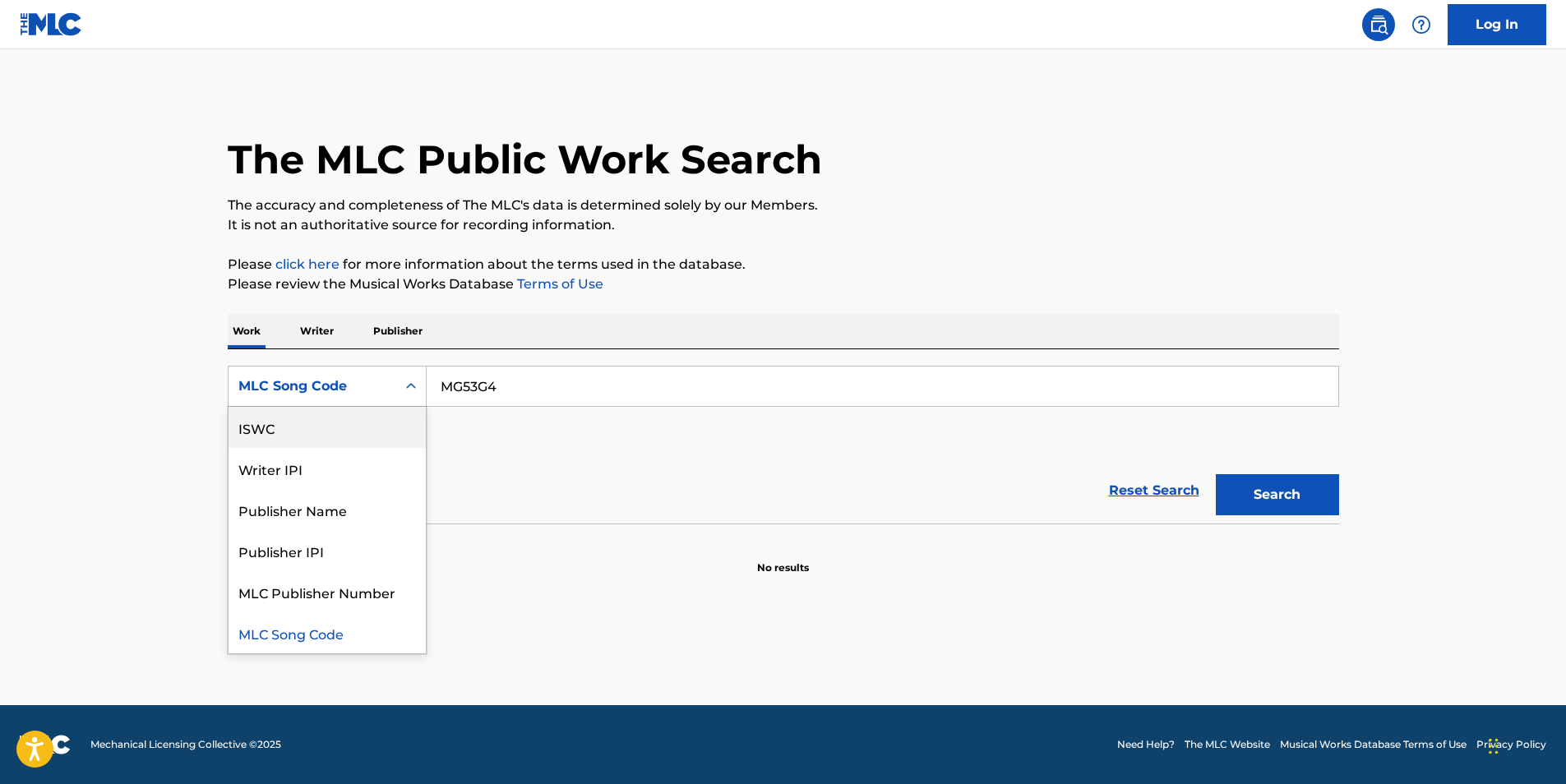
scroll to position [0, 0]
click at [315, 422] on div "Work Title" at bounding box center [327, 426] width 197 height 41
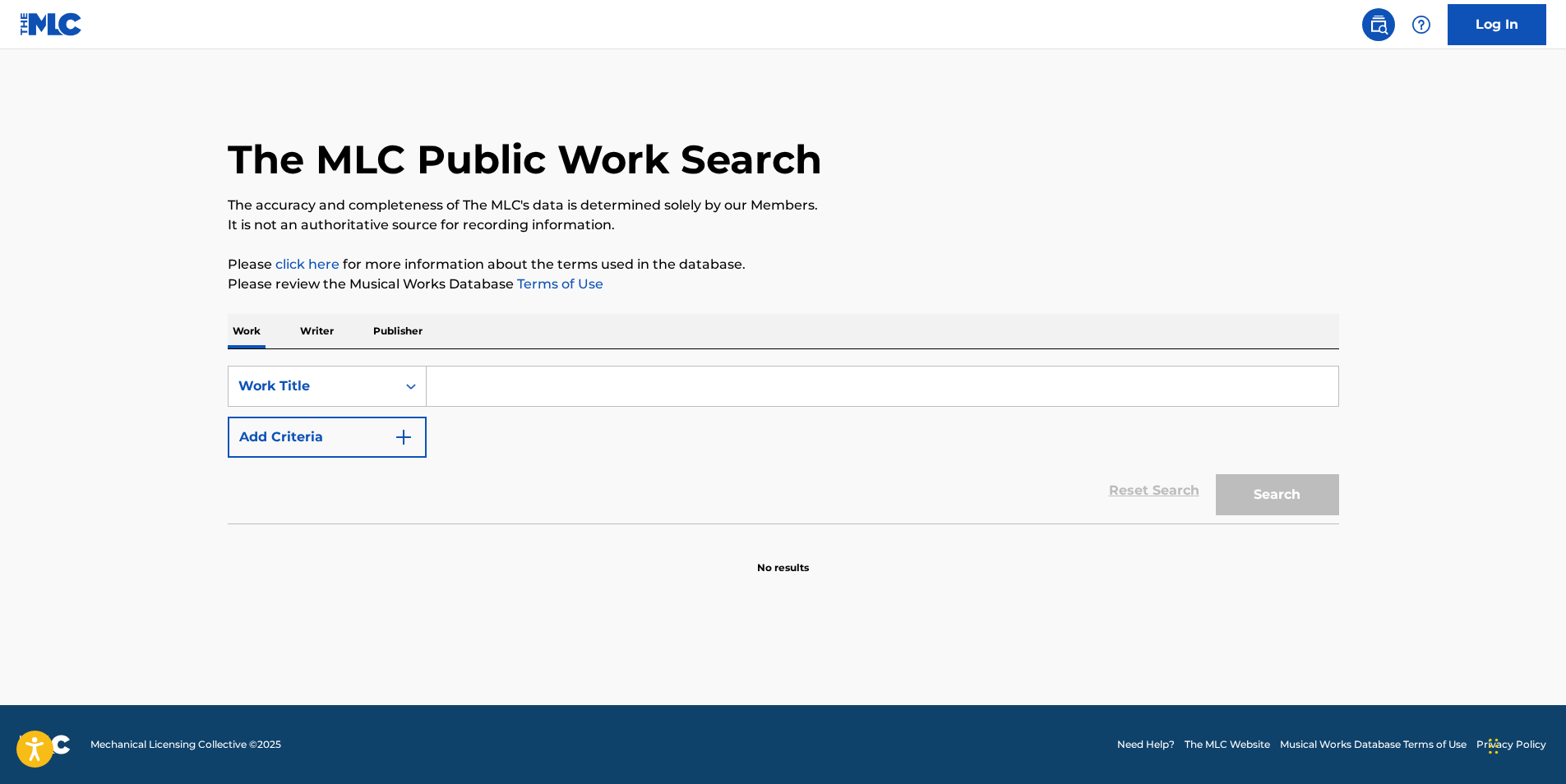
click at [517, 392] on input "Search Form" at bounding box center [882, 386] width 911 height 39
paste input "Mehrfachtäter"
click at [1215, 474] on button "Search" at bounding box center [1276, 494] width 123 height 41
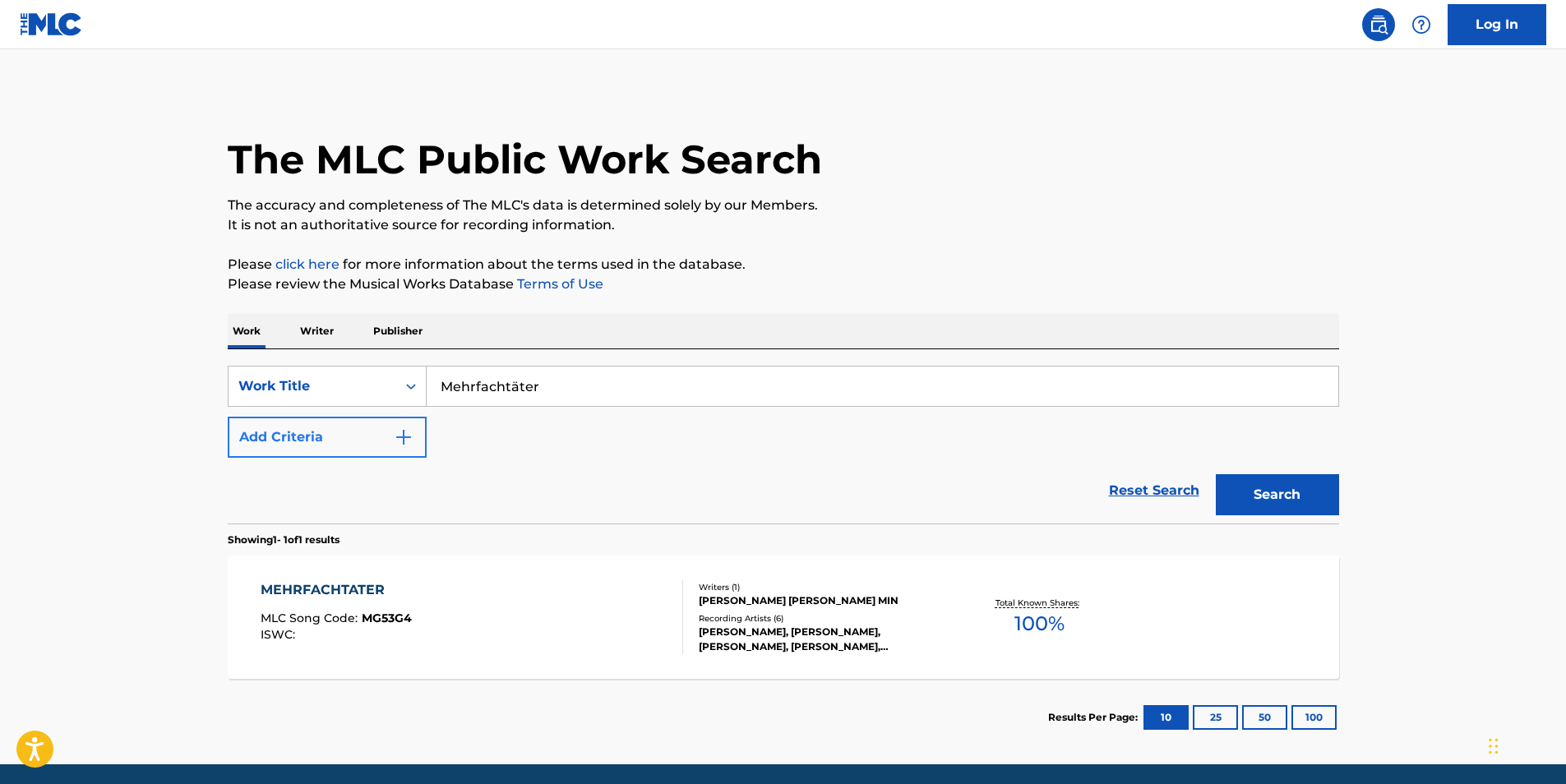
drag, startPoint x: 559, startPoint y: 382, endPoint x: 349, endPoint y: 430, distance: 215.4
click at [331, 387] on div "SearchWithCriteria3fbd6346-f008-415d-8310-b7f01280495f Work Title Mehrfachtäter" at bounding box center [783, 386] width 1111 height 41
paste input "urder the Mountains"
type input "Murder the Mountains"
click at [352, 453] on button "Add Criteria" at bounding box center [327, 436] width 199 height 41
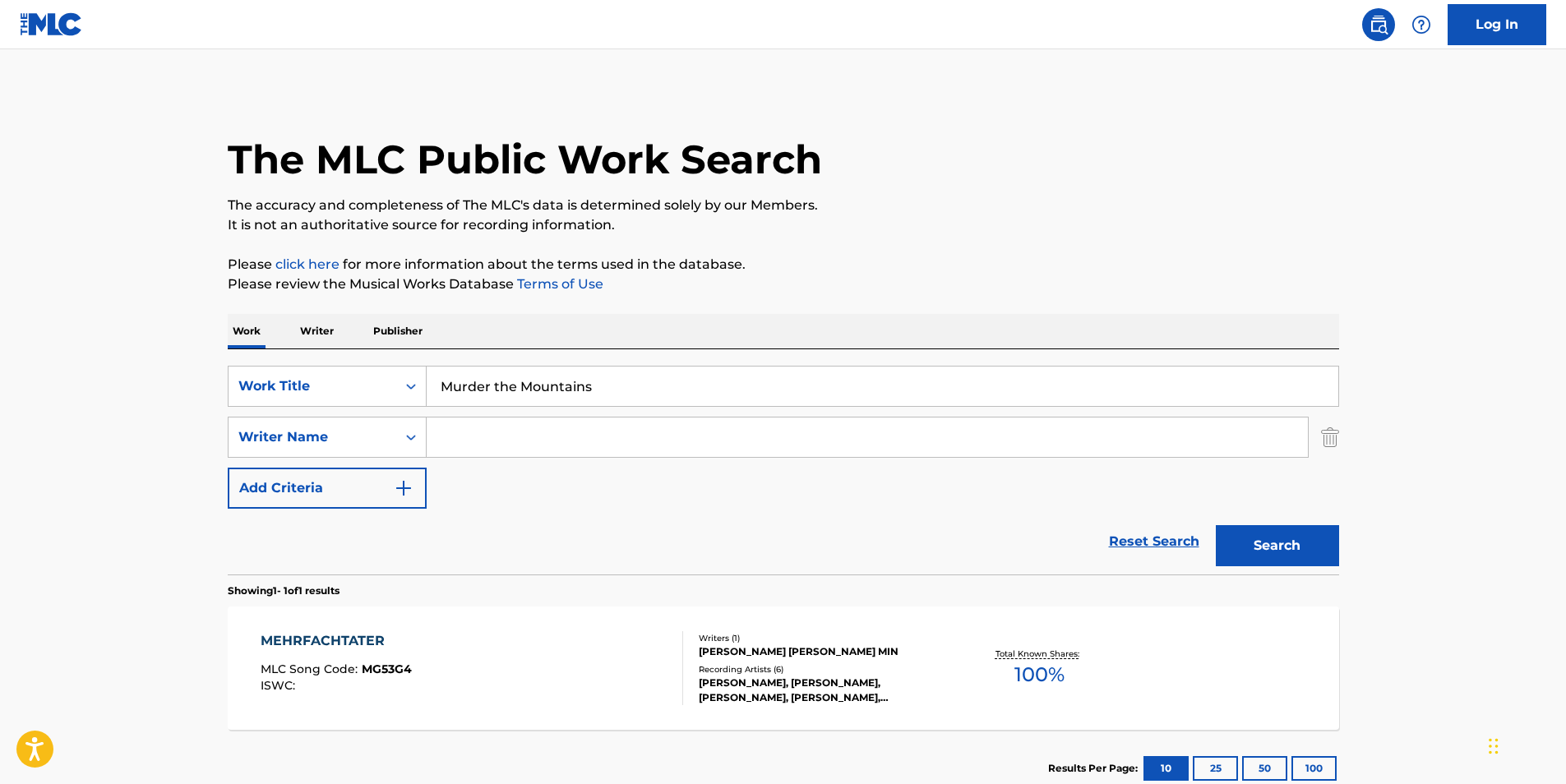
click at [673, 431] on input "Search Form" at bounding box center [867, 436] width 881 height 39
paste input "[PERSON_NAME]"
click at [1230, 530] on button "Search" at bounding box center [1276, 544] width 123 height 41
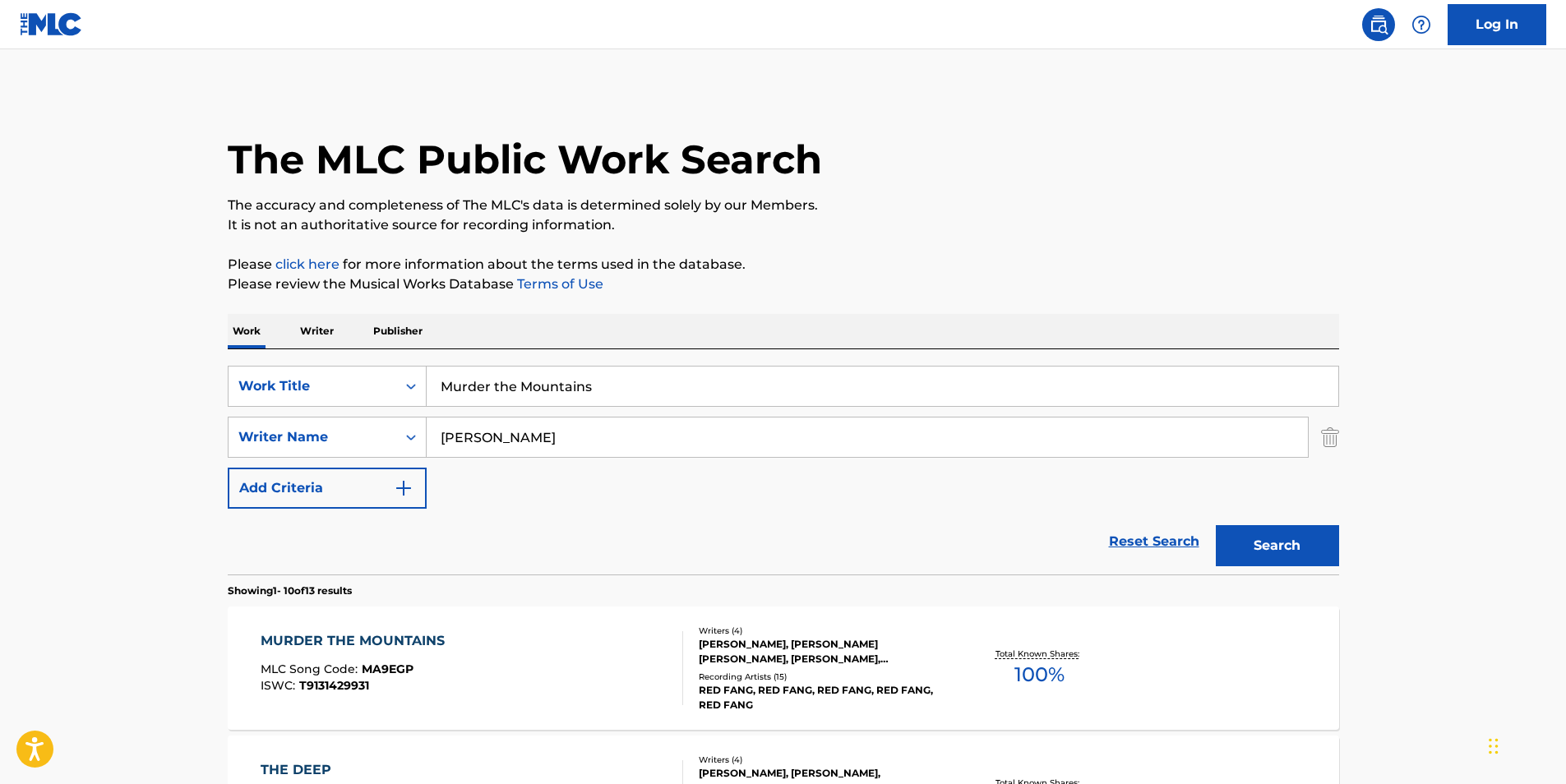
scroll to position [82, 0]
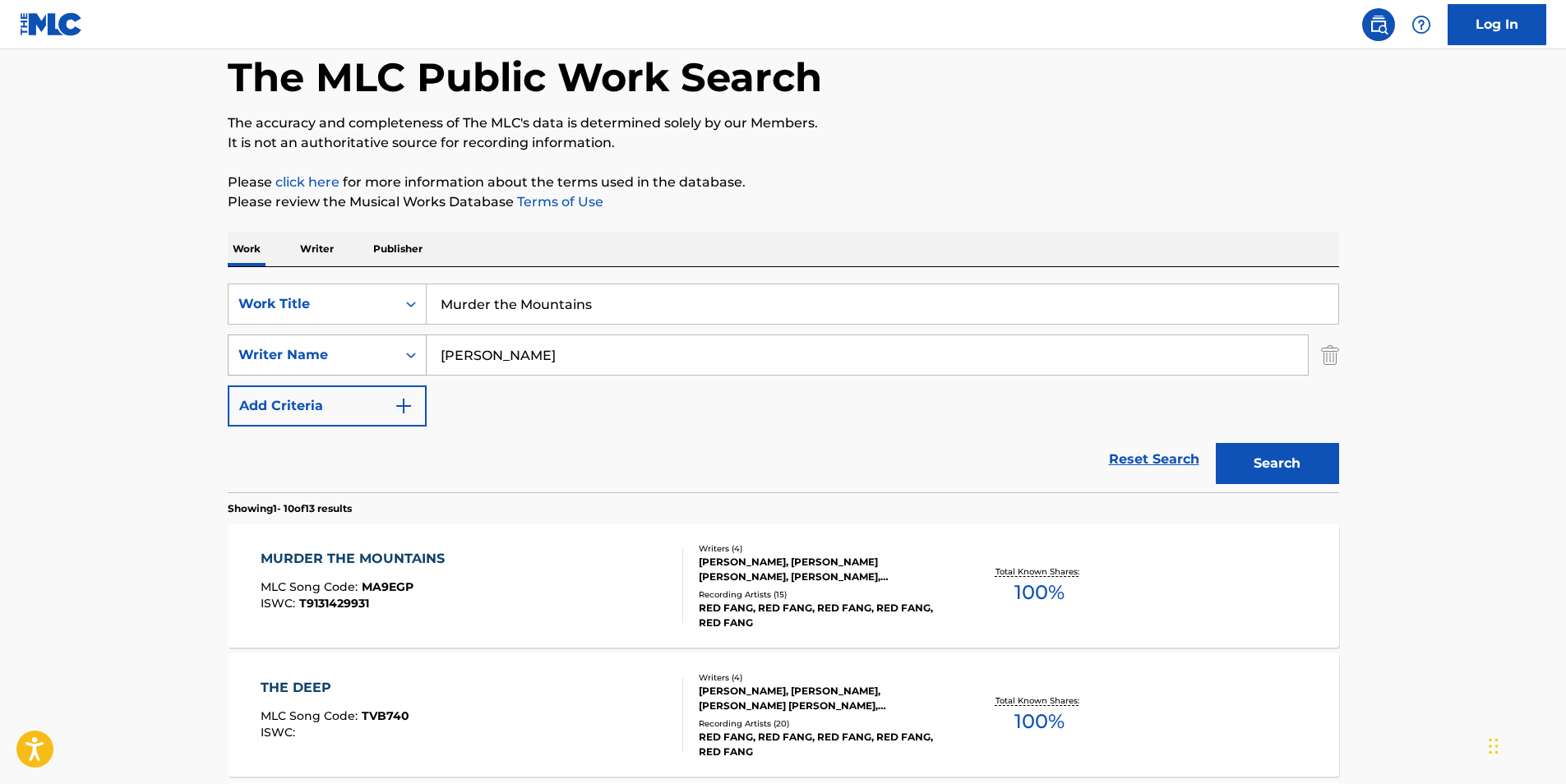
paste input "[PERSON_NAME]"
drag, startPoint x: 594, startPoint y: 359, endPoint x: 418, endPoint y: 357, distance: 176.0
click at [416, 357] on div "SearchWithCriteria414667f7-d312-4ec0-97fe-2456b069e5ca Writer Name [PERSON_NAME]" at bounding box center [783, 355] width 1111 height 41
click at [1233, 459] on button "Search" at bounding box center [1276, 462] width 123 height 41
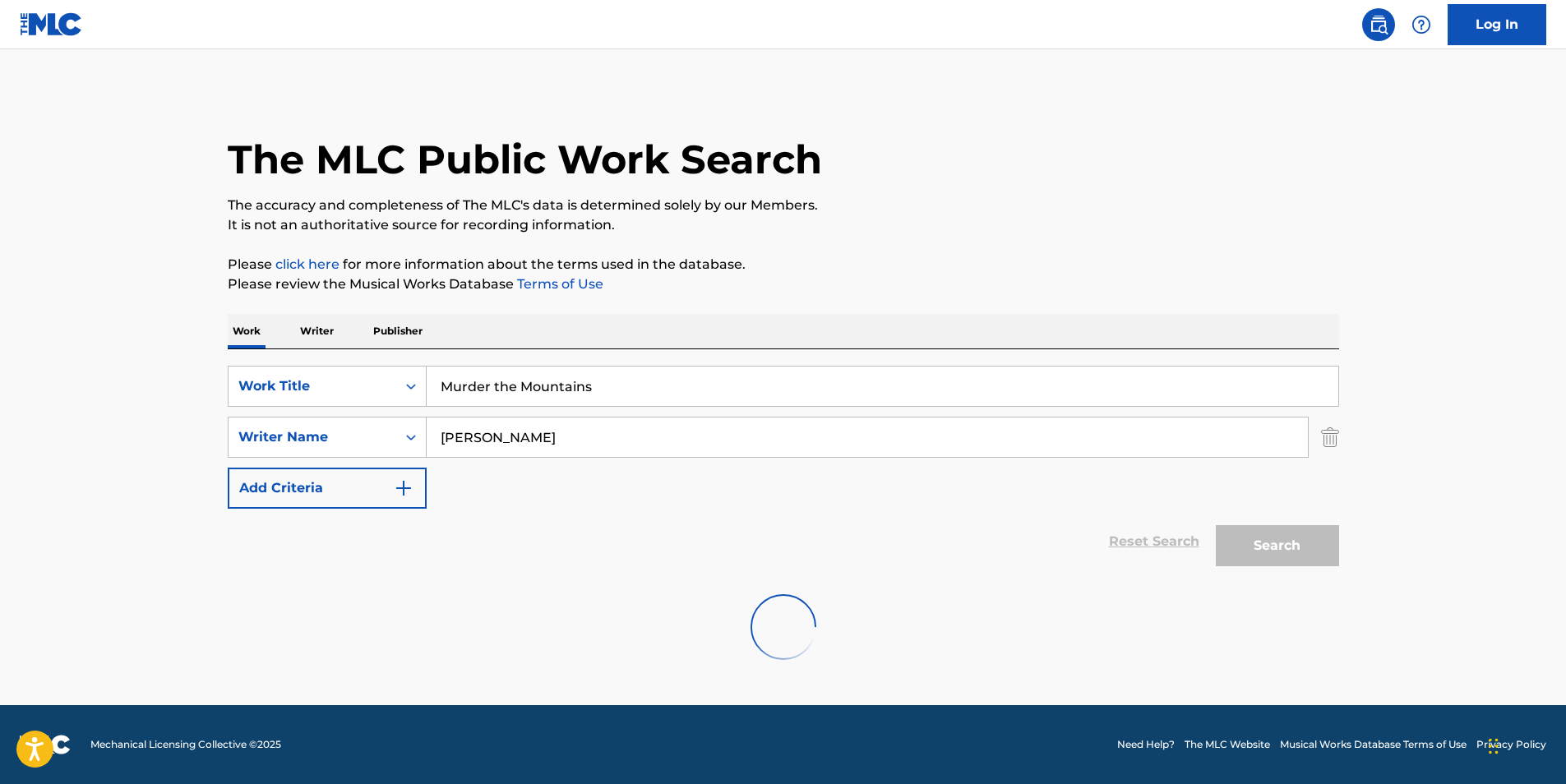
scroll to position [0, 0]
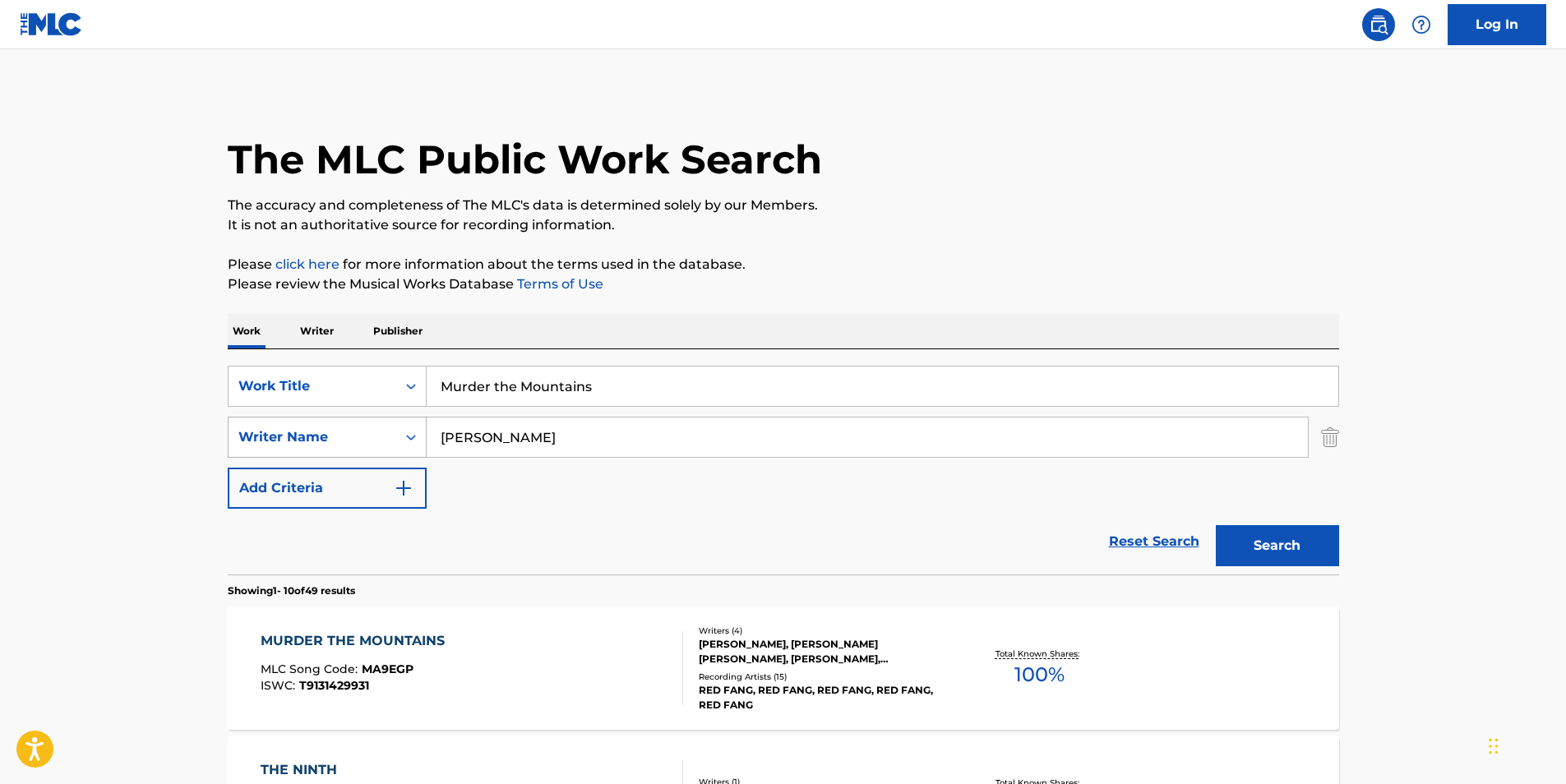
paste input "[PERSON_NAME]"
click at [1238, 548] on button "Search" at bounding box center [1276, 544] width 123 height 41
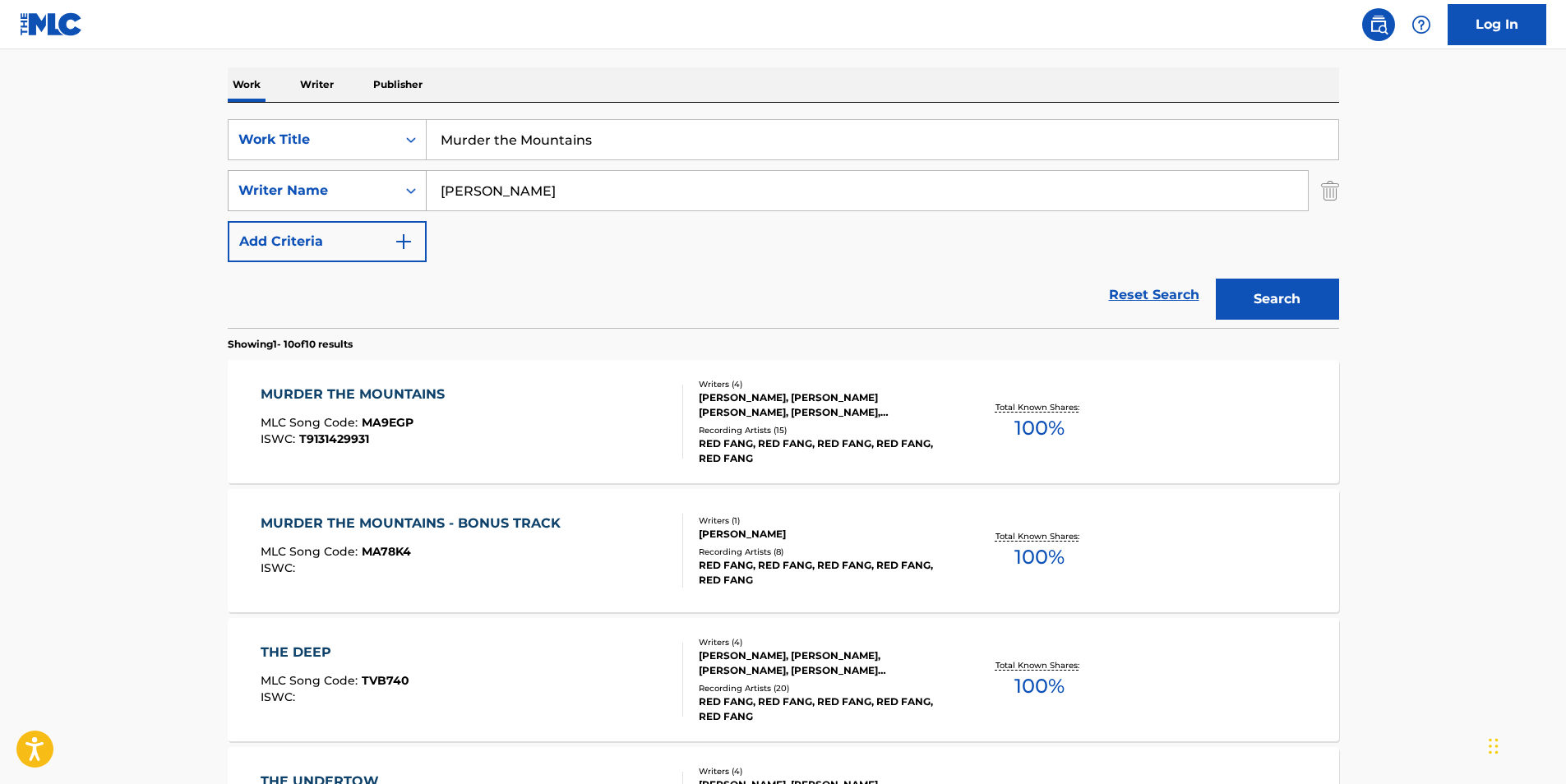
drag, startPoint x: 577, startPoint y: 185, endPoint x: 391, endPoint y: 200, distance: 186.6
click at [391, 200] on div "SearchWithCriteria414667f7-d312-4ec0-97fe-2456b069e5ca Writer Name [PERSON_NAME]" at bounding box center [783, 190] width 1111 height 41
paste input "[PERSON_NAME]"
type input "[PERSON_NAME]"
click at [1259, 313] on button "Search" at bounding box center [1276, 299] width 123 height 41
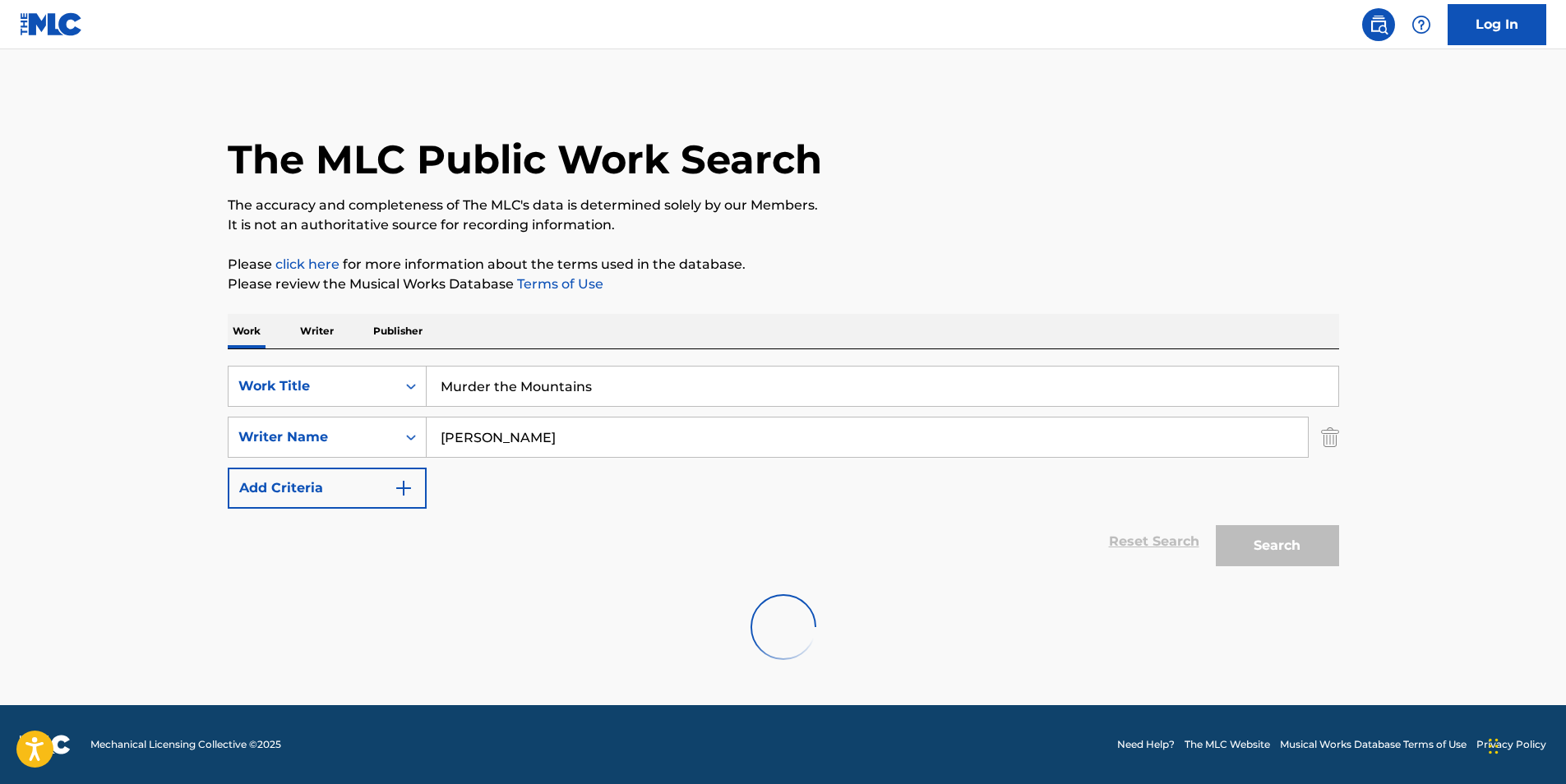
scroll to position [0, 0]
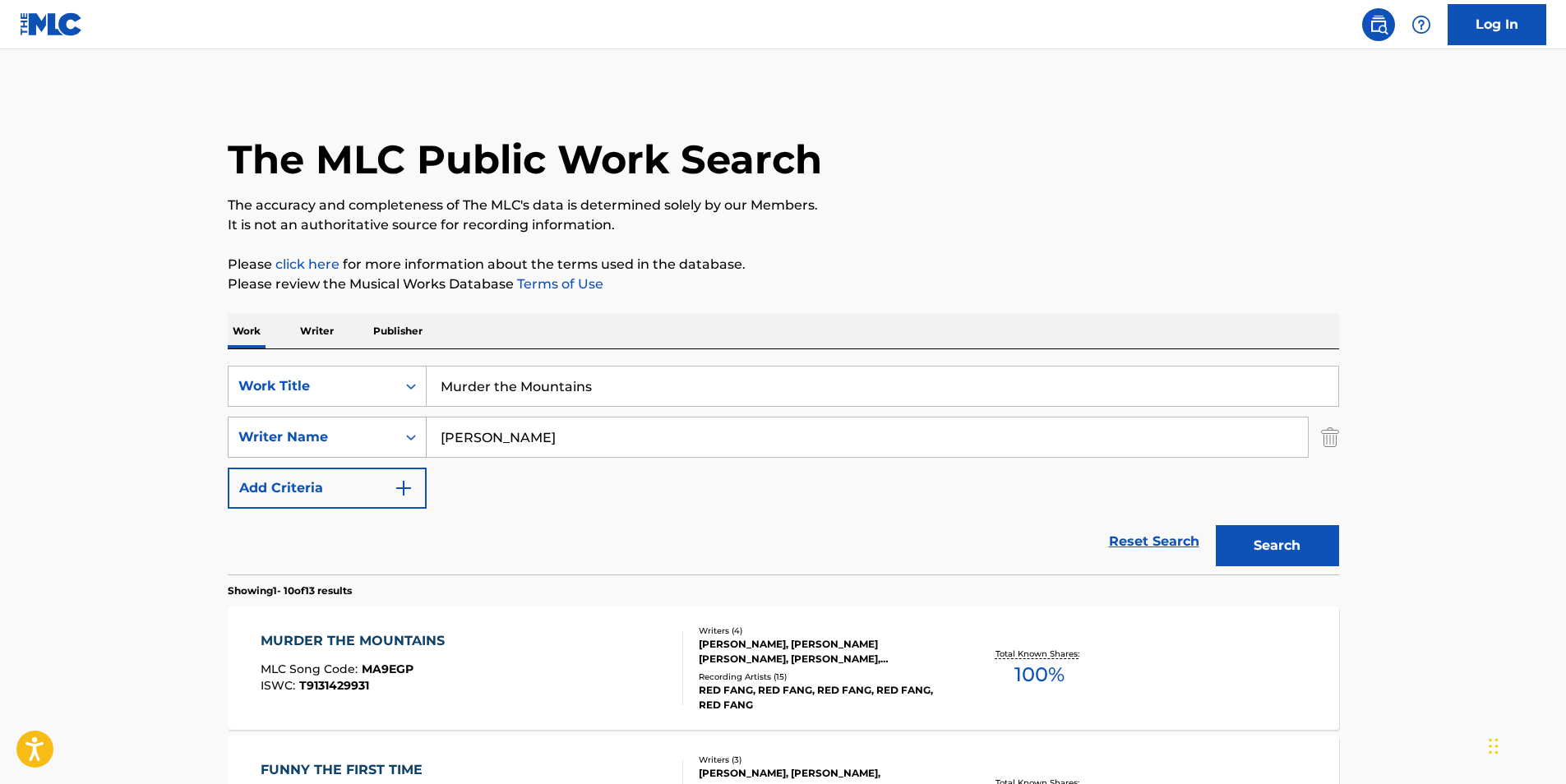
drag, startPoint x: 604, startPoint y: 449, endPoint x: 309, endPoint y: 448, distance: 295.0
click at [309, 448] on div "SearchWithCriteria414667f7-d312-4ec0-97fe-2456b069e5ca Writer Name [PERSON_NAME]" at bounding box center [783, 436] width 1111 height 41
type input "[PERSON_NAME]"
click at [1215, 524] on button "Search" at bounding box center [1276, 544] width 123 height 41
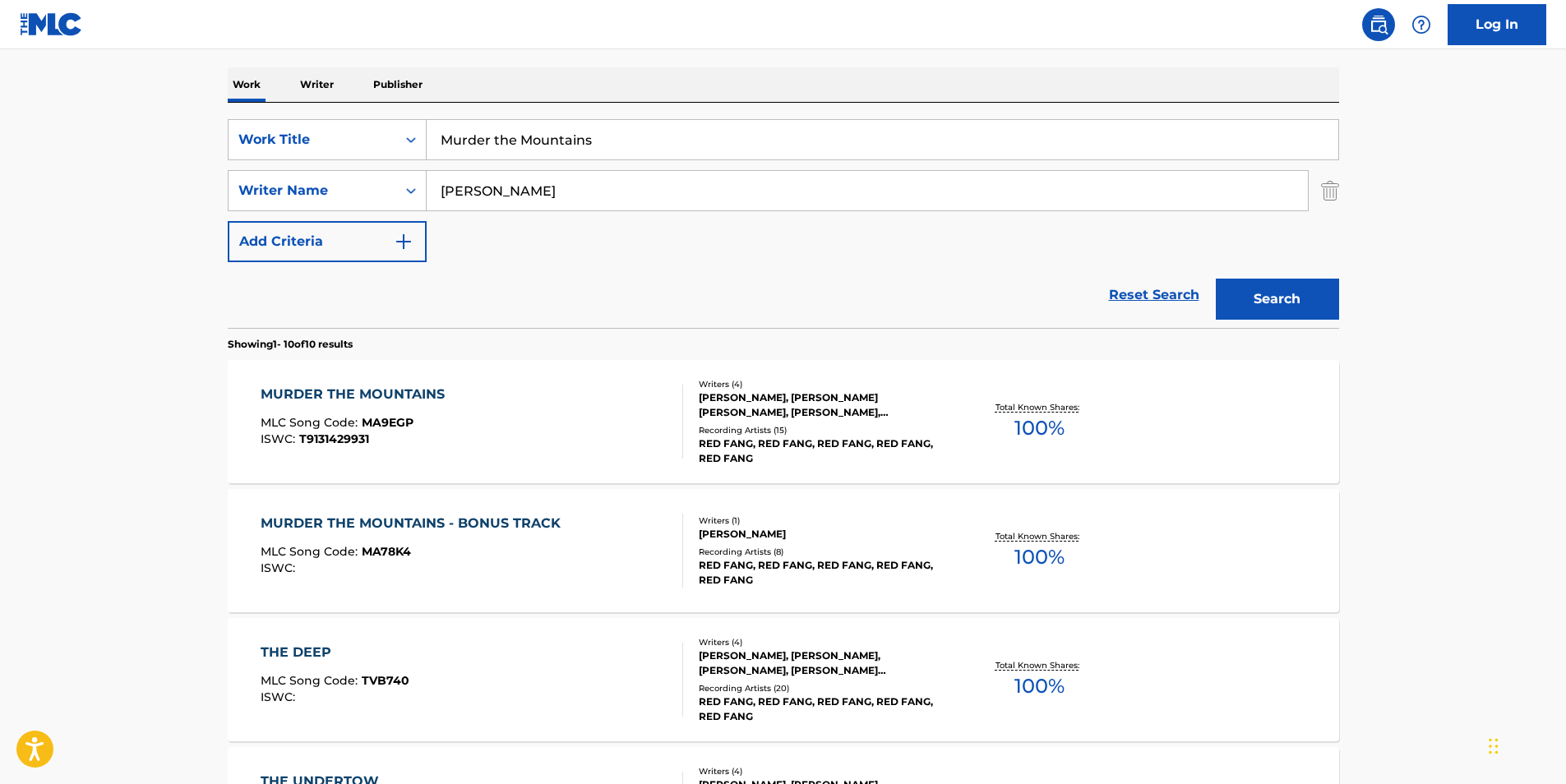
click at [321, 442] on span "T9131429931" at bounding box center [334, 438] width 70 height 15
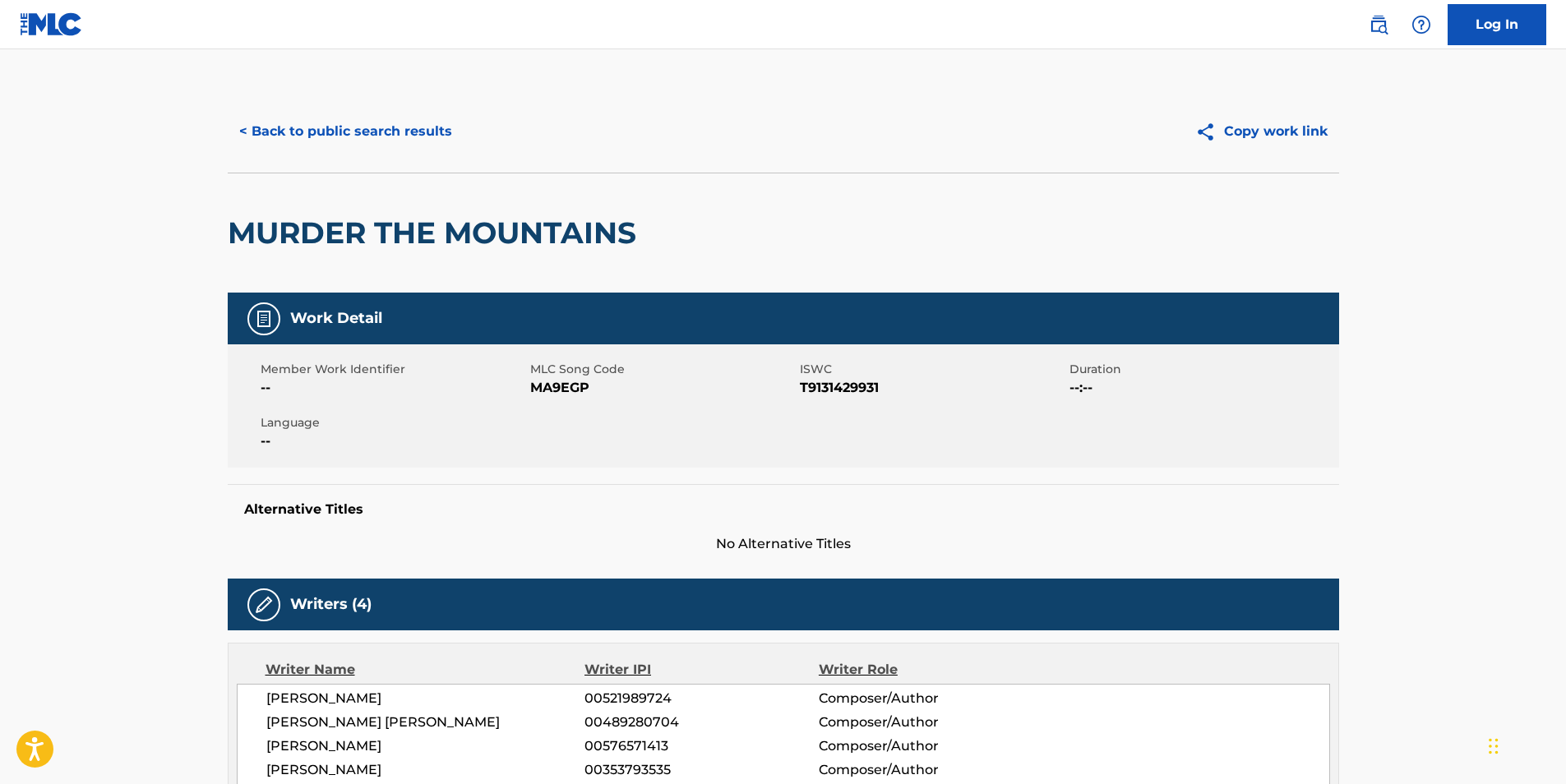
click at [542, 392] on span "MA9EGP" at bounding box center [663, 388] width 266 height 20
copy span "MA9EGP"
click at [386, 137] on button "< Back to public search results" at bounding box center [346, 131] width 236 height 41
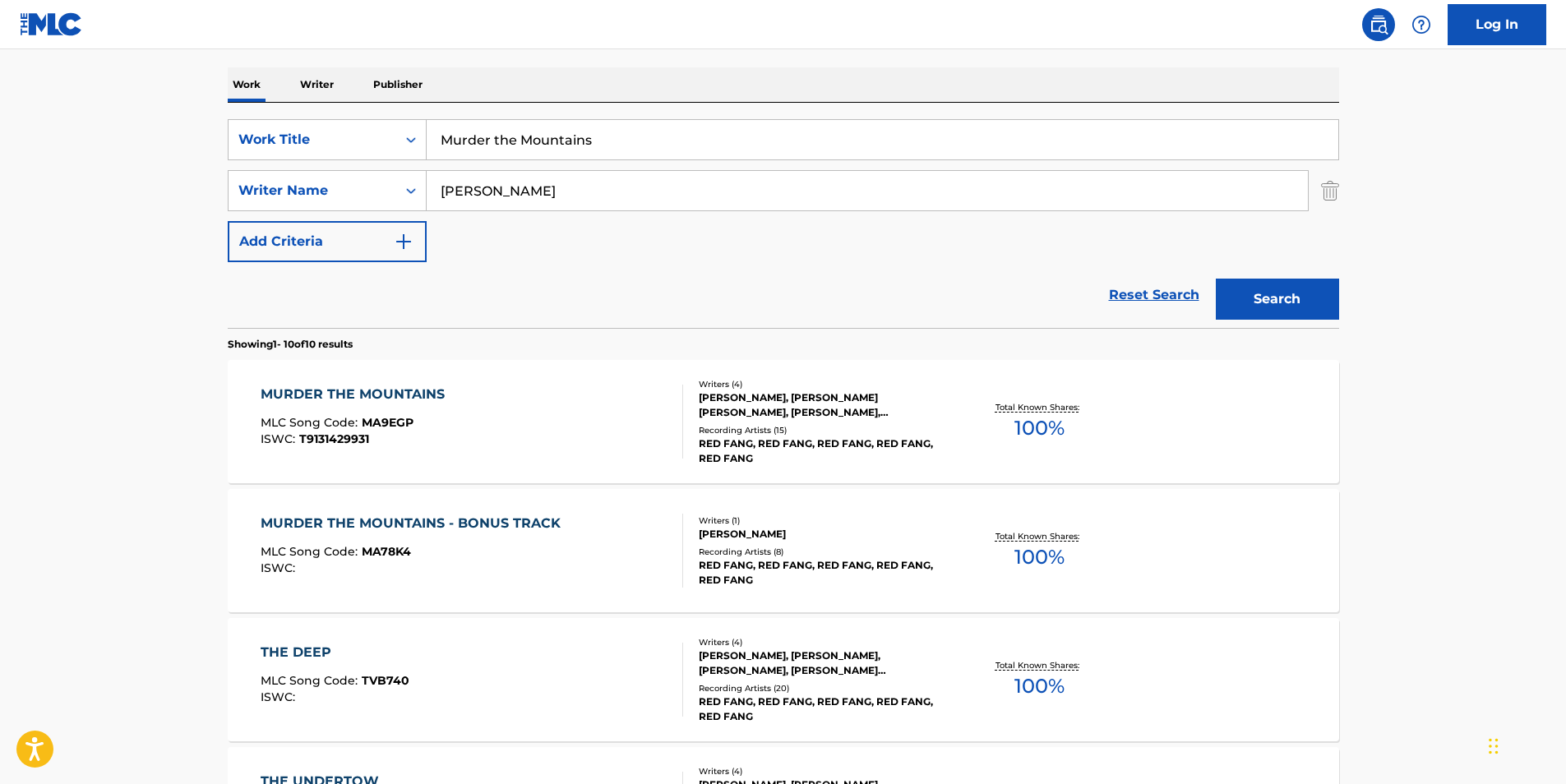
click at [320, 524] on div "MURDER THE MOUNTAINS - BONUS TRACK" at bounding box center [415, 523] width 308 height 20
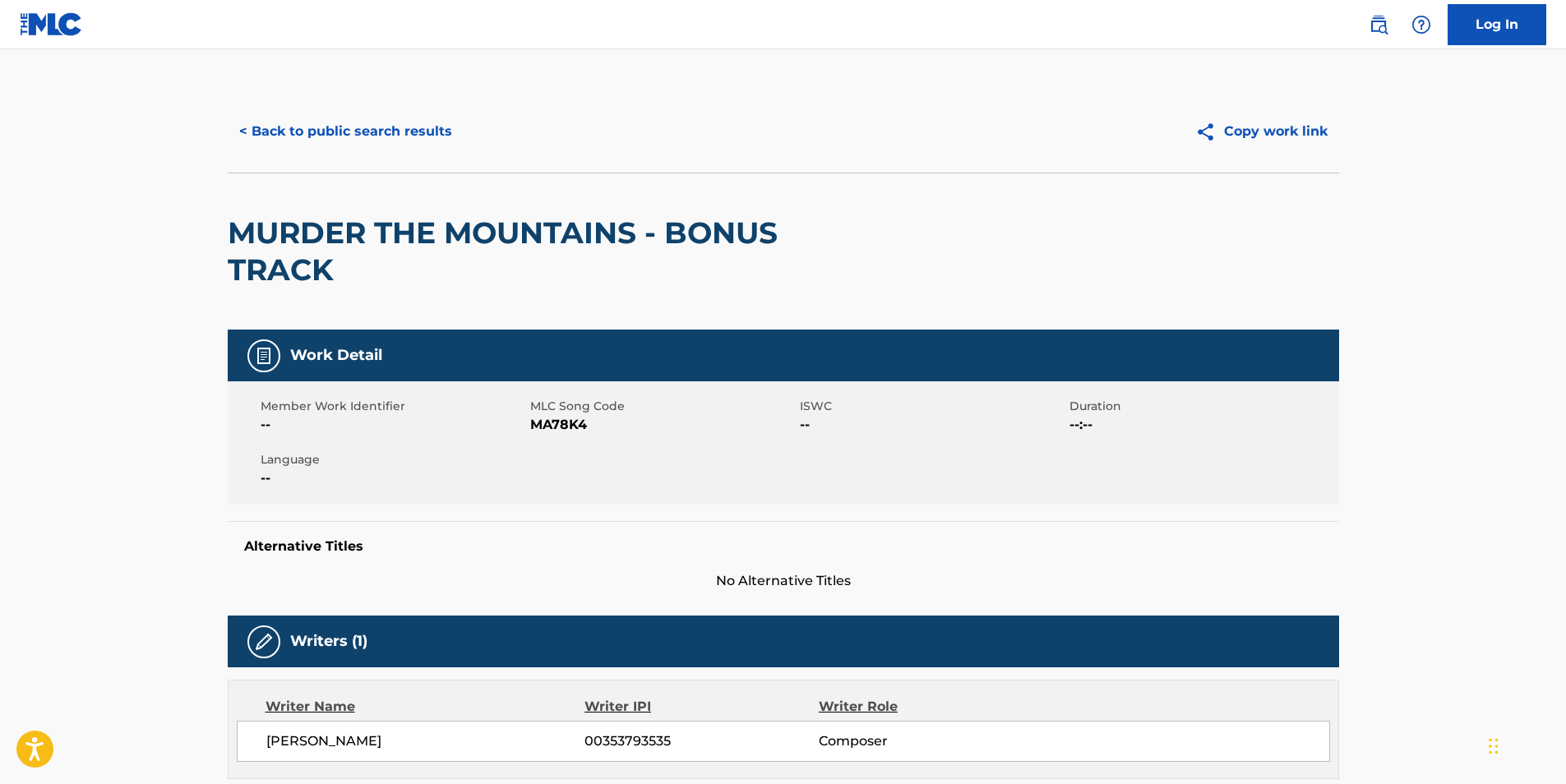
click at [558, 427] on span "MA78K4" at bounding box center [663, 424] width 266 height 20
copy span "MA78K4"
click at [327, 126] on button "< Back to public search results" at bounding box center [346, 131] width 236 height 41
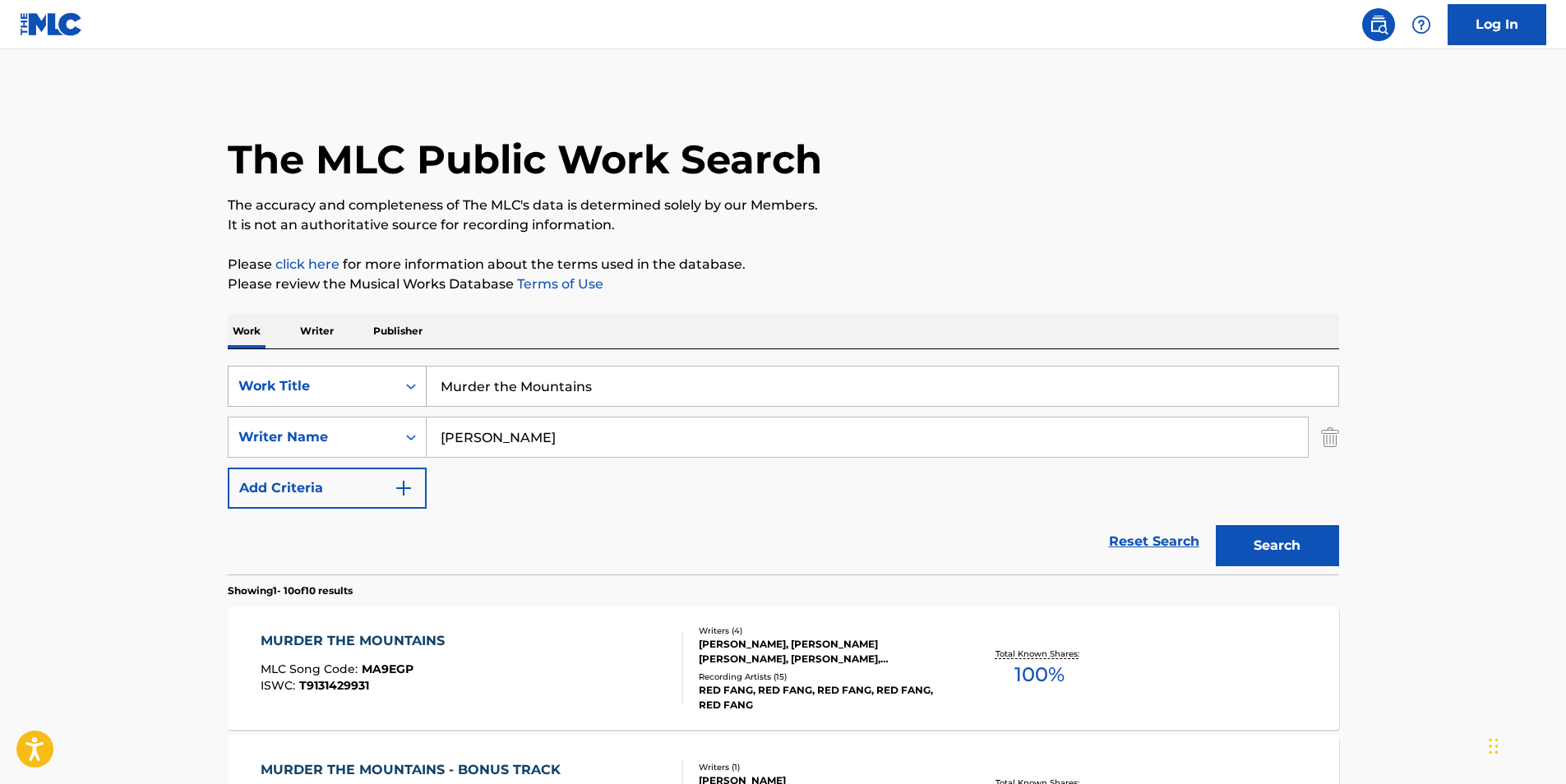
drag, startPoint x: 634, startPoint y: 398, endPoint x: 308, endPoint y: 405, distance: 326.1
click at [308, 405] on div "SearchWithCriteria3fbd6346-f008-415d-8310-b7f01280495f Work Title Murder the Mo…" at bounding box center [783, 386] width 1111 height 41
paste input "ALANDRAGEM AS AVESSAS"
type input "MALANDRAGEM AS AVESSAS"
drag, startPoint x: 610, startPoint y: 448, endPoint x: 382, endPoint y: 448, distance: 228.0
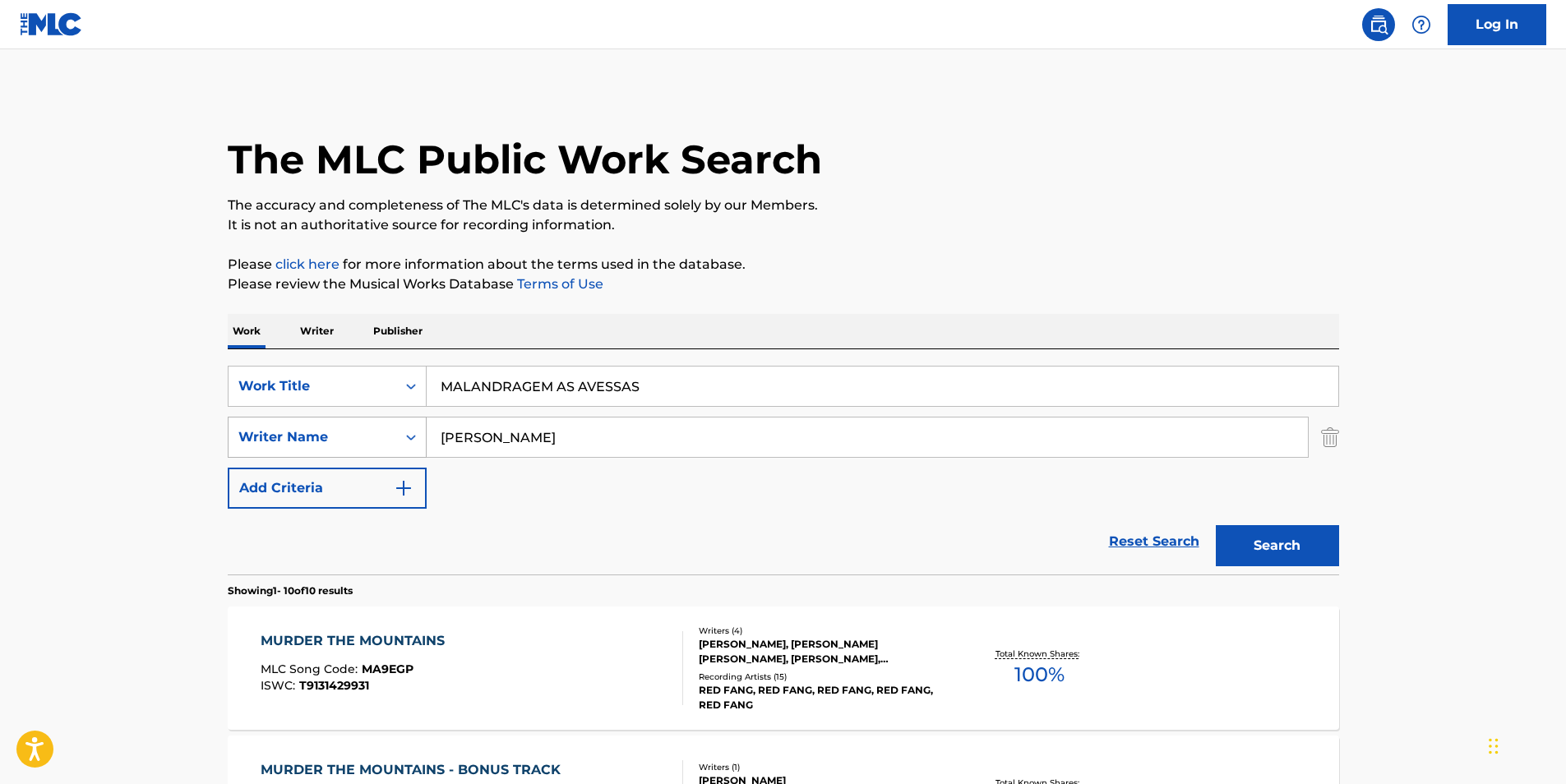
click at [382, 448] on div "SearchWithCriteria414667f7-d312-4ec0-97fe-2456b069e5ca Writer Name [PERSON_NAME]" at bounding box center [783, 436] width 1111 height 41
paste input "[PERSON_NAME] [PERSON_NAME]"
click at [1228, 537] on button "Search" at bounding box center [1276, 544] width 123 height 41
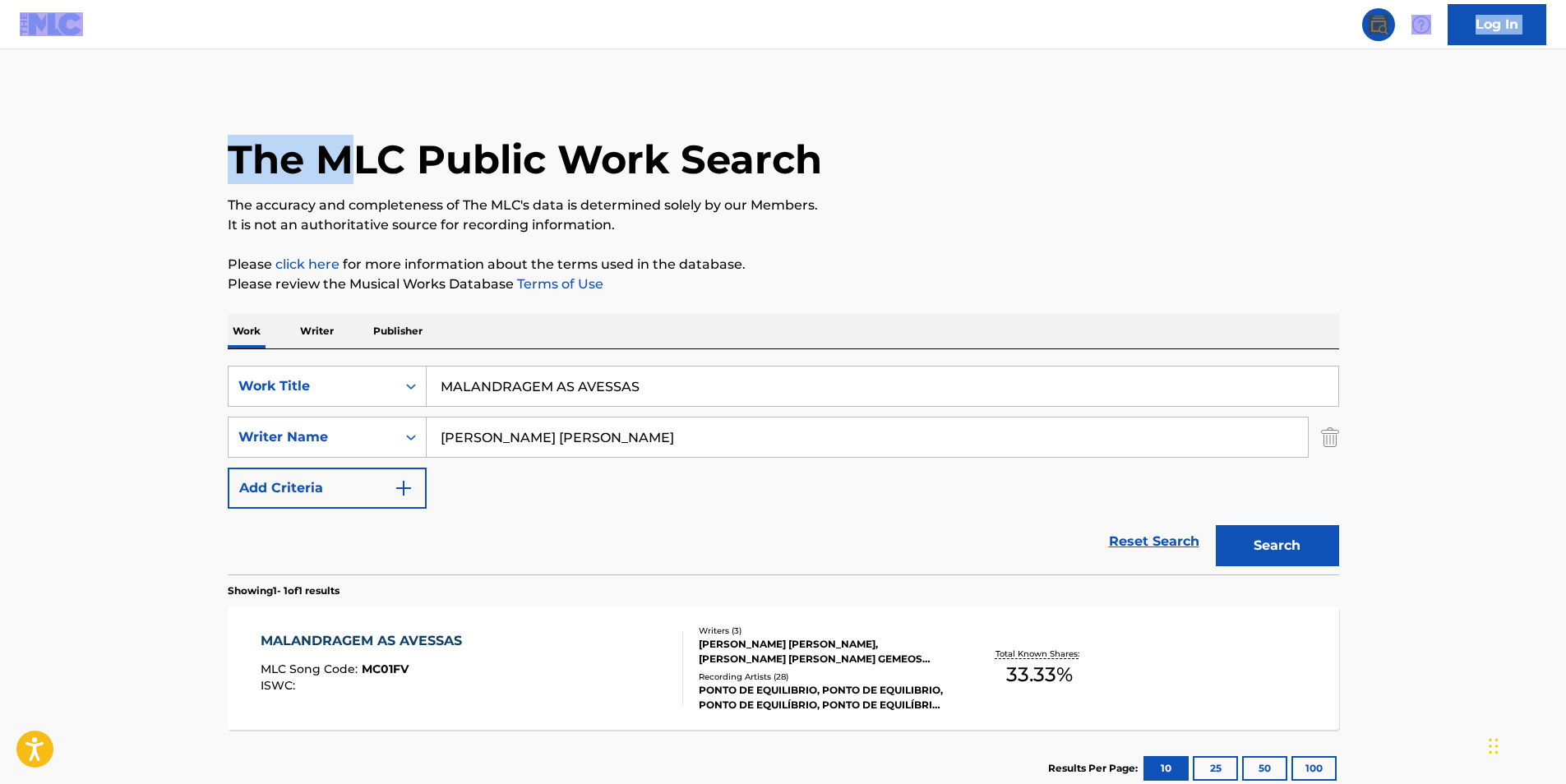
drag, startPoint x: 250, startPoint y: 6, endPoint x: 342, endPoint y: -19, distance: 95.3
click at [342, 0] on html "Accessibility Screen-Reader Guide, Feedback, and Issue Reporting | New window 0…" at bounding box center [783, 392] width 1566 height 784
drag, startPoint x: 667, startPoint y: 435, endPoint x: 234, endPoint y: 447, distance: 433.2
click at [197, 440] on main "The MLC Public Work Search The accuracy and completeness of The MLC's data is d…" at bounding box center [783, 431] width 1566 height 765
paste input "IO GEMEOS"
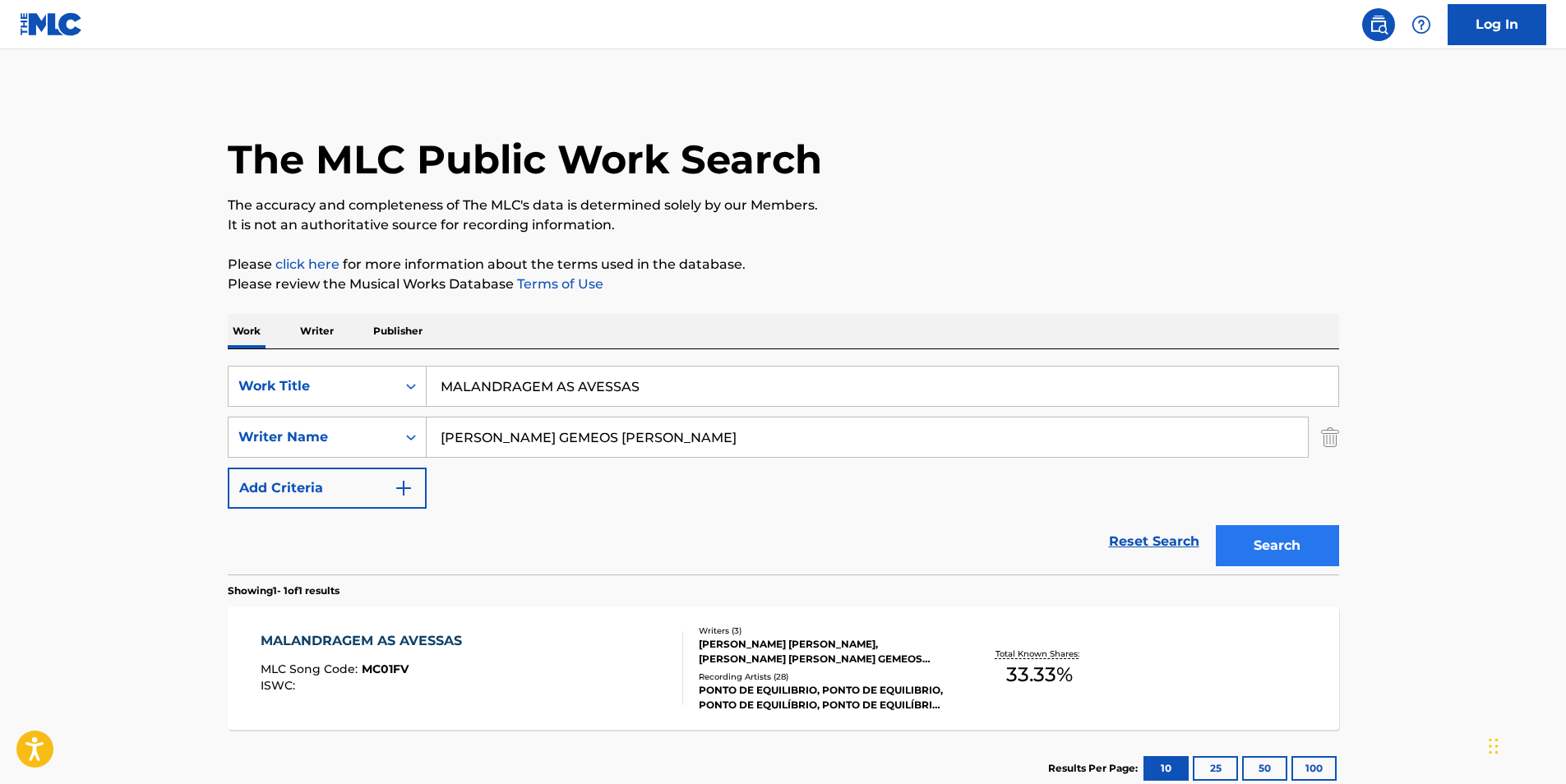
type input "[PERSON_NAME] GEMEOS [PERSON_NAME]"
click at [1270, 550] on button "Search" at bounding box center [1276, 544] width 123 height 41
click at [1441, 590] on main "The MLC Public Work Search The accuracy and completeness of The MLC's data is d…" at bounding box center [783, 431] width 1566 height 765
click at [699, 677] on div "Recording Artists ( 28 )" at bounding box center [822, 676] width 248 height 12
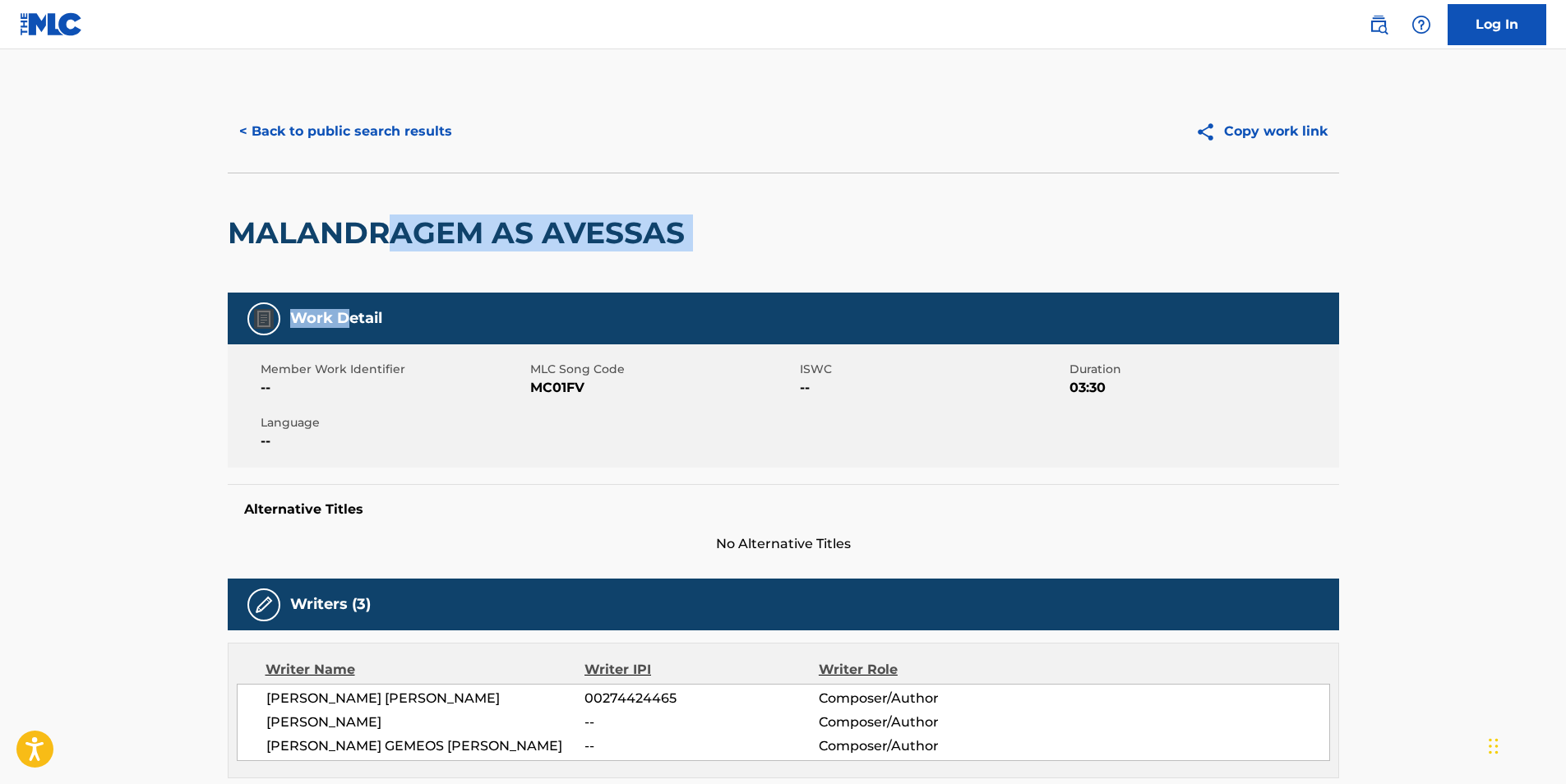
drag, startPoint x: 367, startPoint y: 258, endPoint x: 514, endPoint y: 226, distance: 150.4
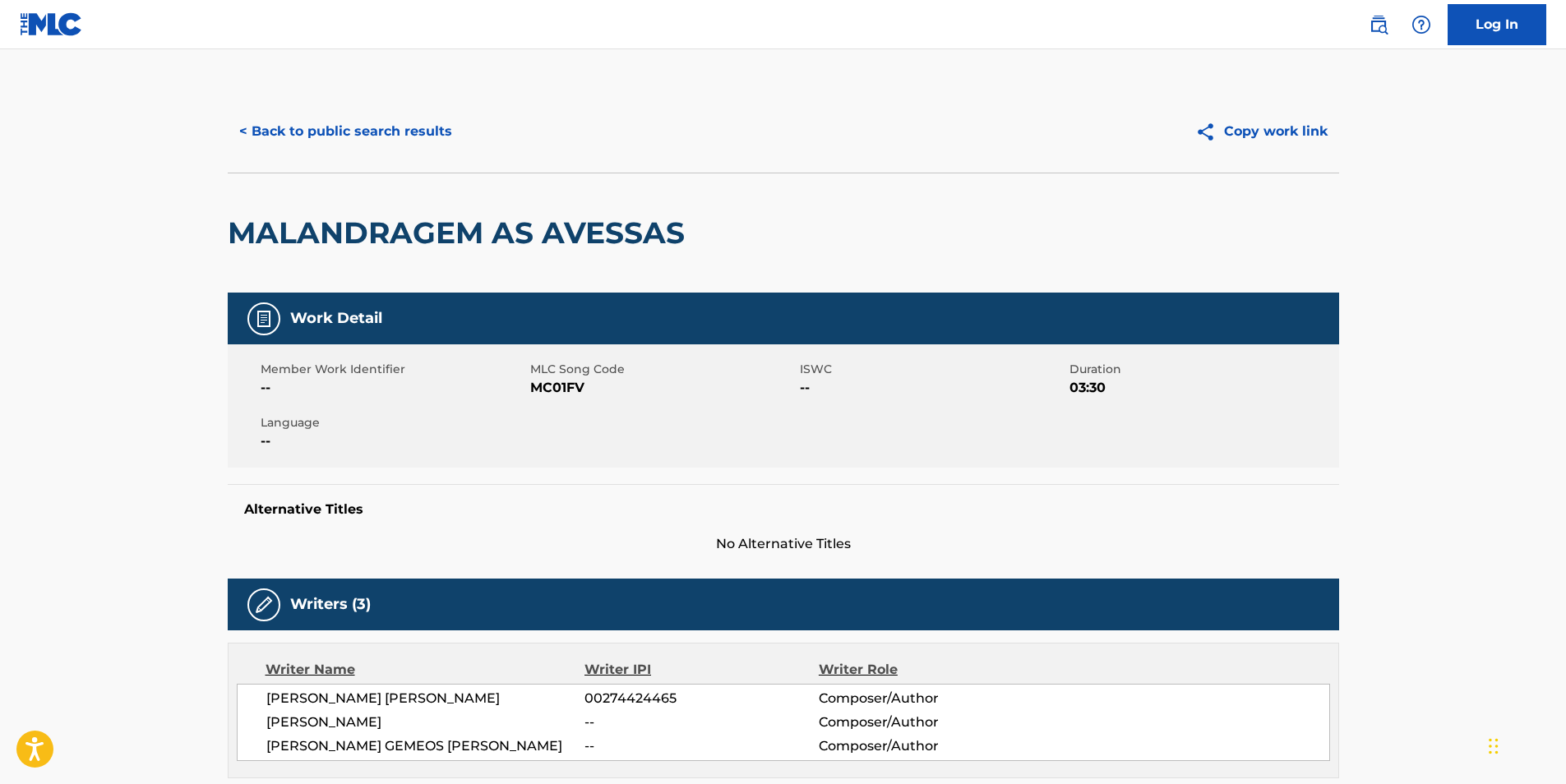
click at [280, 125] on button "< Back to public search results" at bounding box center [346, 131] width 236 height 41
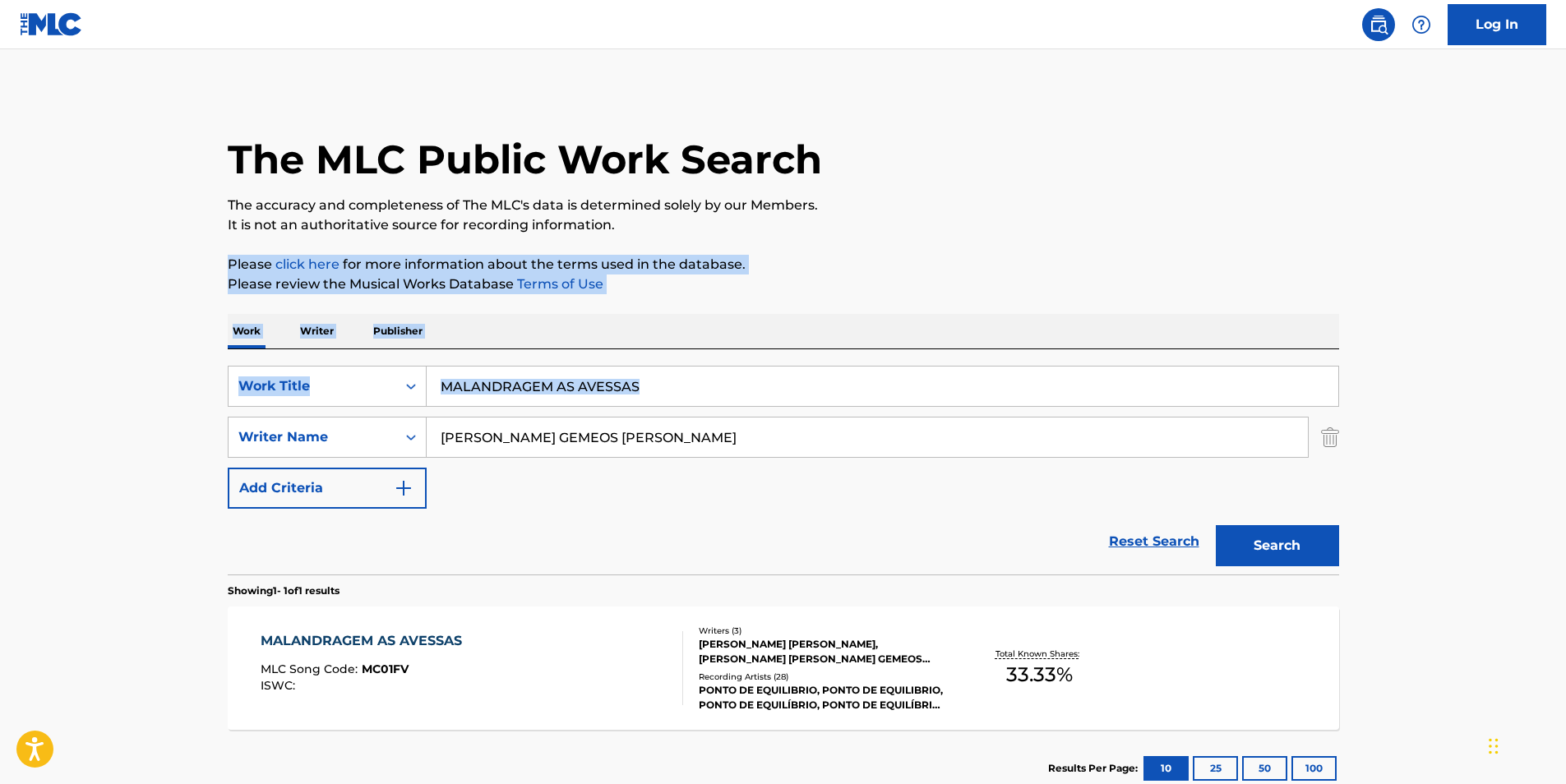
click at [162, 212] on main "The MLC Public Work Search The accuracy and completeness of The MLC's data is d…" at bounding box center [783, 431] width 1566 height 765
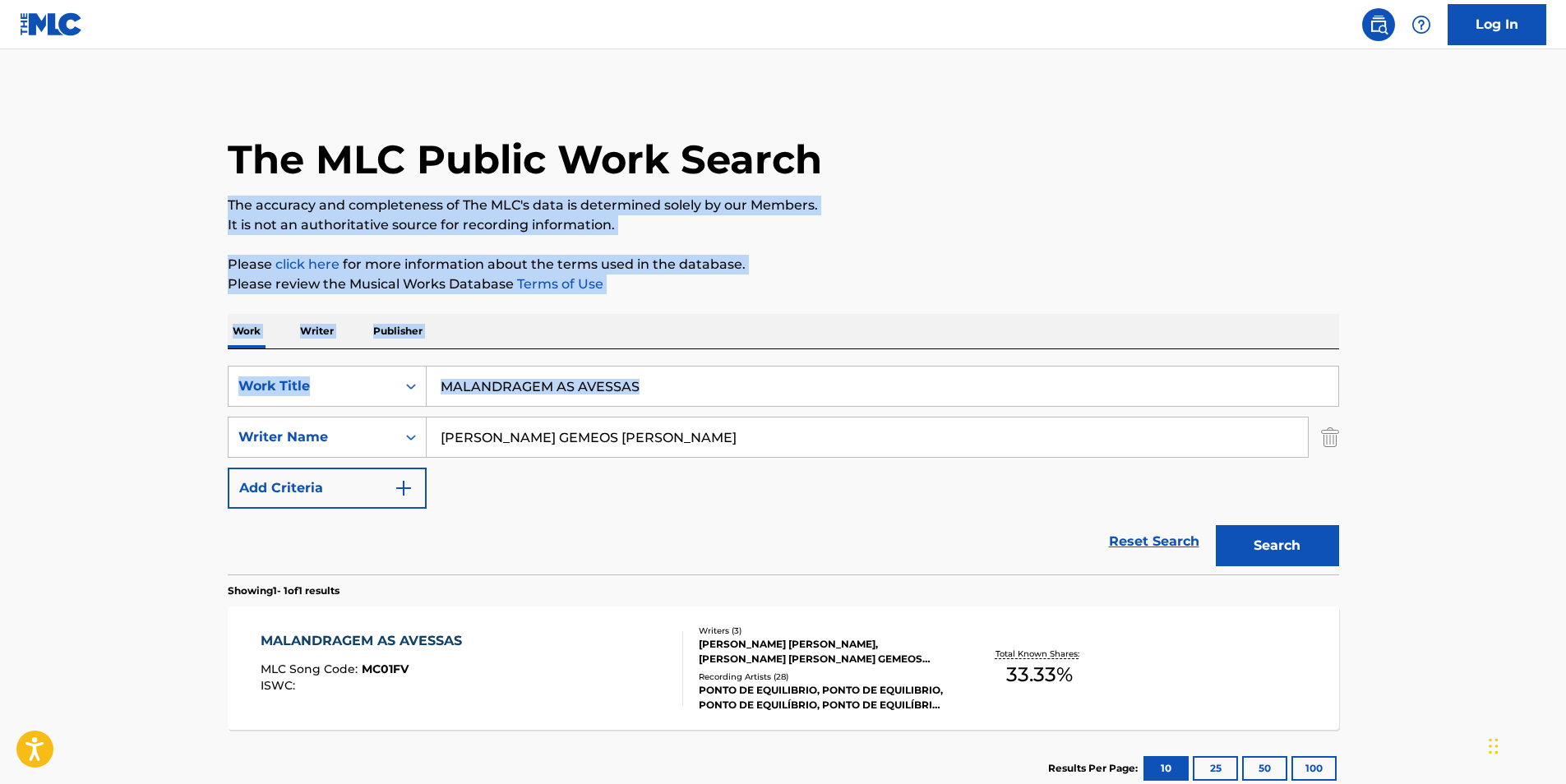
click at [490, 671] on div "MALANDRAGEM AS AVESSAS MLC Song Code : MC01FV ISWC :" at bounding box center [472, 668] width 423 height 74
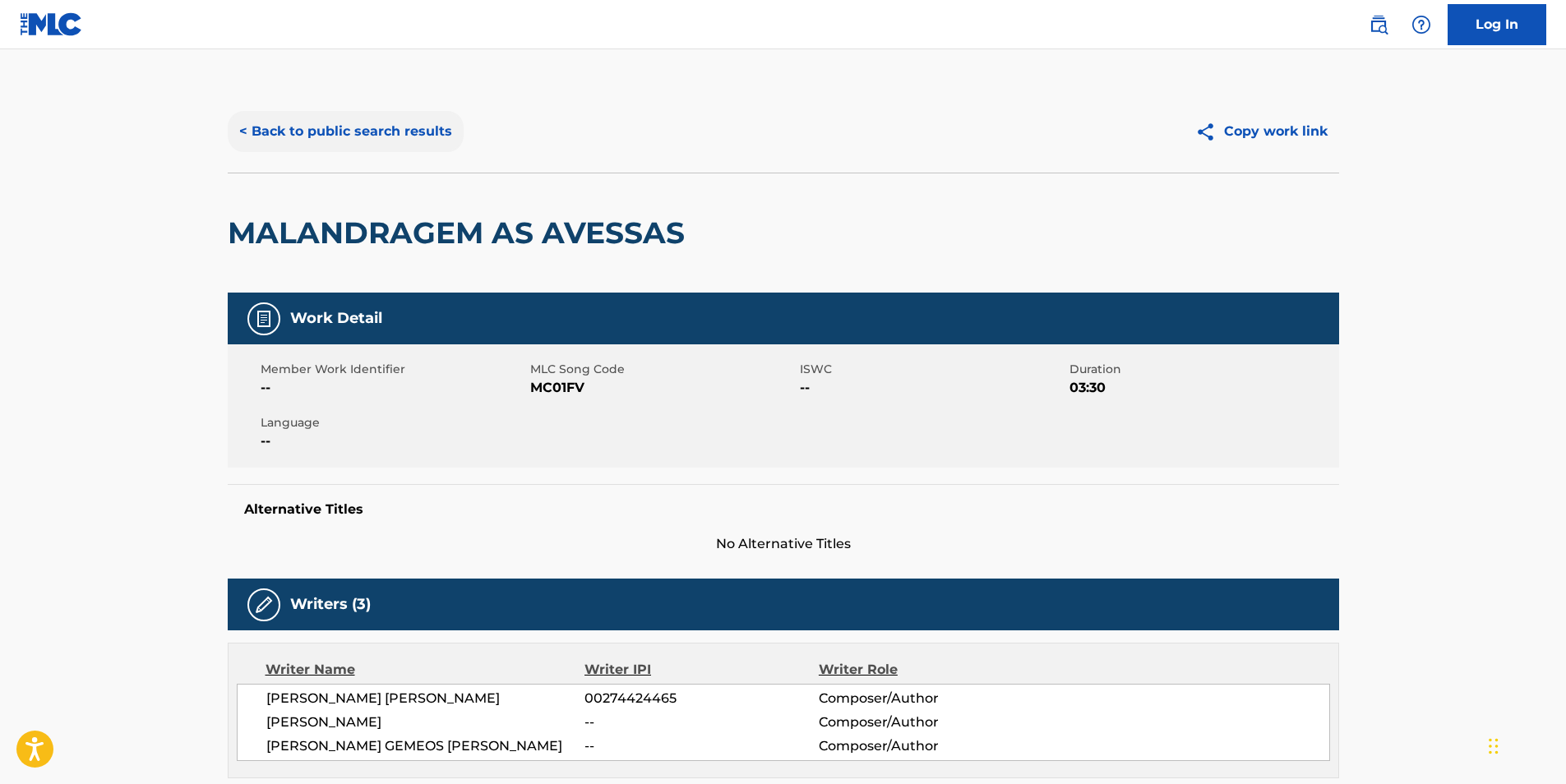
click at [337, 145] on button "< Back to public search results" at bounding box center [346, 131] width 236 height 41
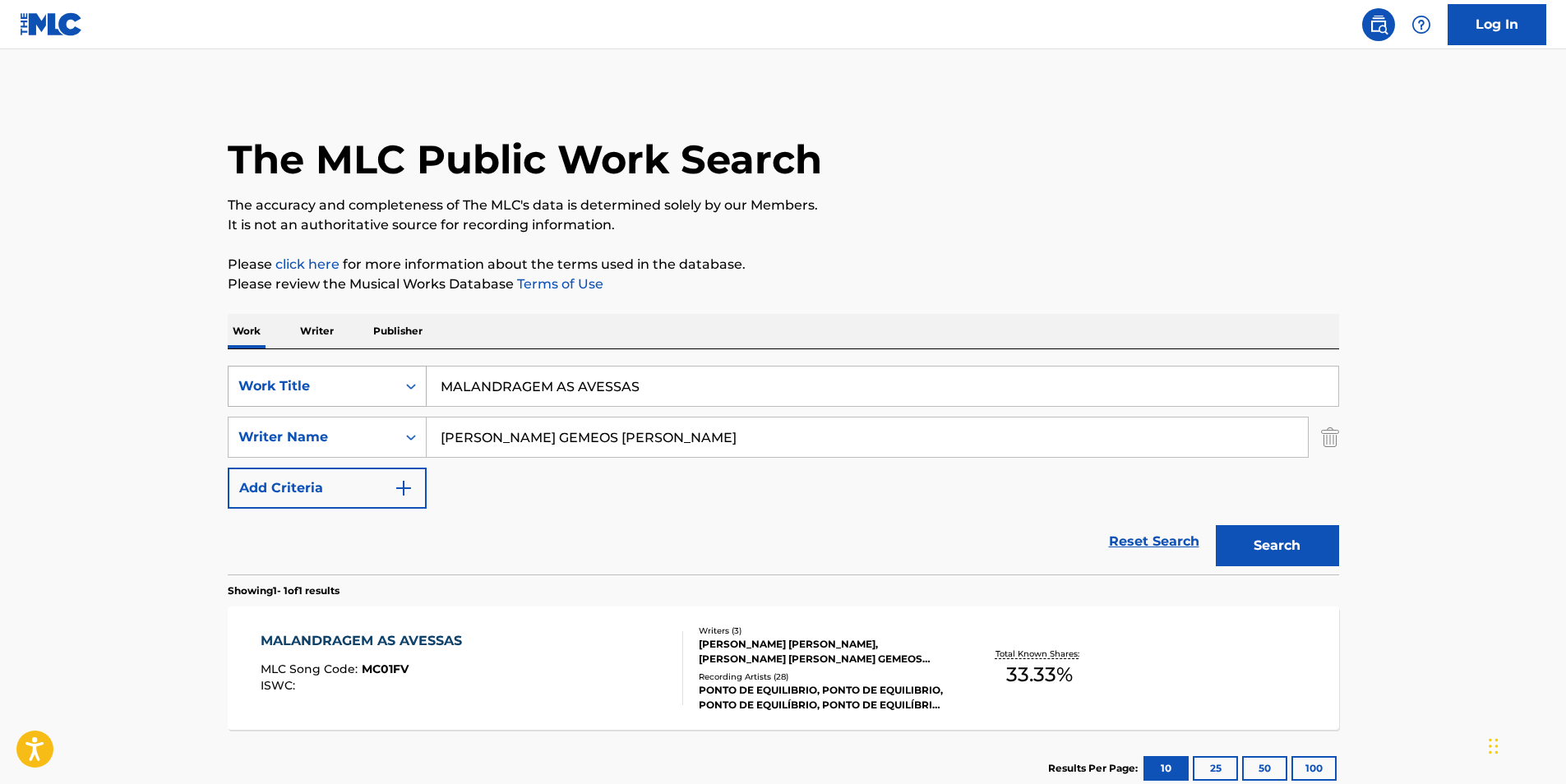
drag, startPoint x: 681, startPoint y: 387, endPoint x: 295, endPoint y: 391, distance: 386.0
click at [304, 391] on div "SearchWithCriteria3fbd6346-f008-415d-8310-b7f01280495f Work Title MALANDRAGEM A…" at bounding box center [783, 386] width 1111 height 41
paste input "Baby I Would Want You"
type input "Baby I Would Want You"
drag, startPoint x: 767, startPoint y: 442, endPoint x: 340, endPoint y: 469, distance: 427.9
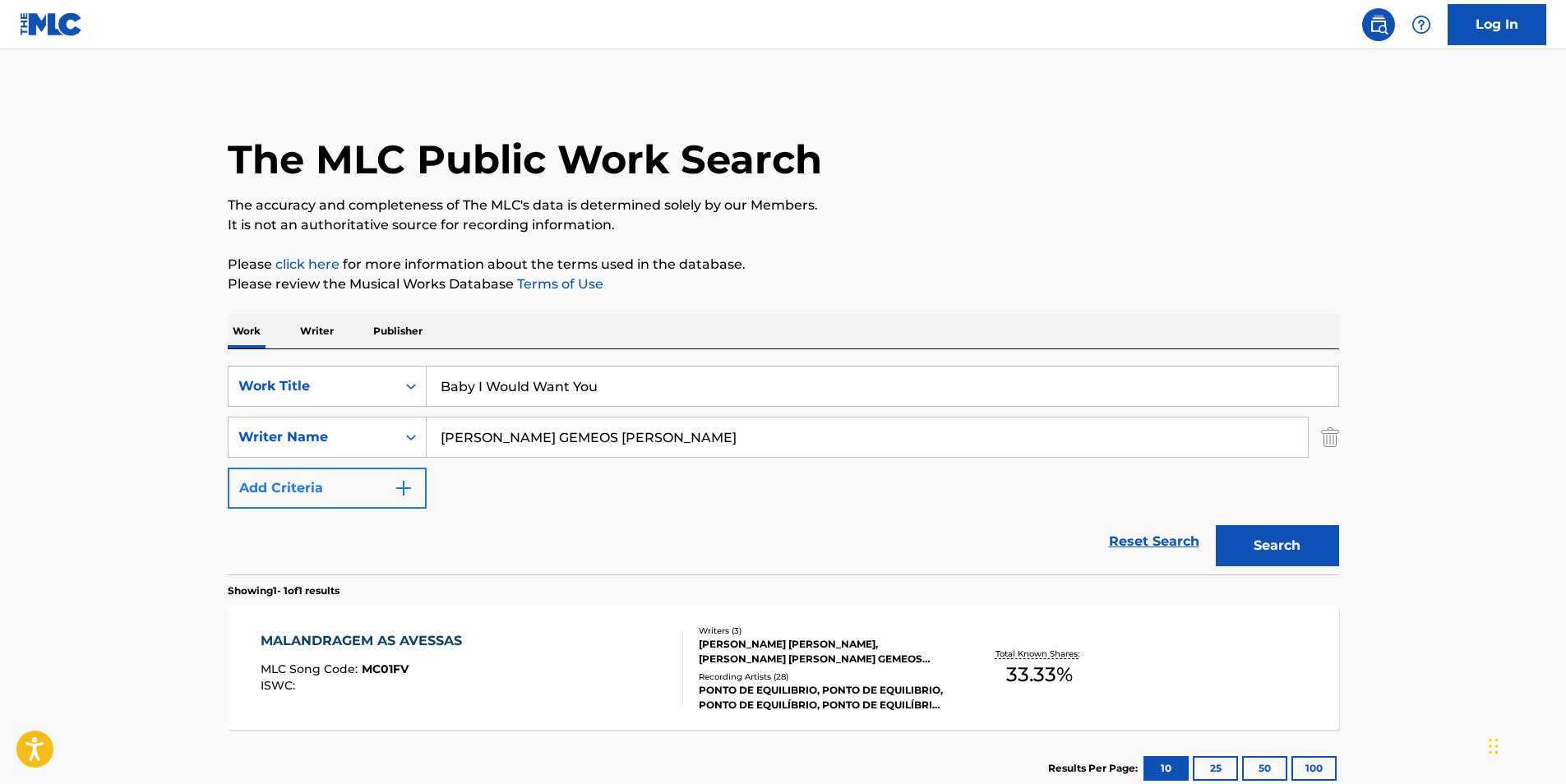
click at [340, 469] on div "SearchWithCriteria3fbd6346-f008-415d-8310-b7f01280495f Work Title Baby I Would …" at bounding box center [783, 436] width 1111 height 143
paste input "[PERSON_NAME]"
click at [1266, 556] on button "Search" at bounding box center [1276, 544] width 123 height 41
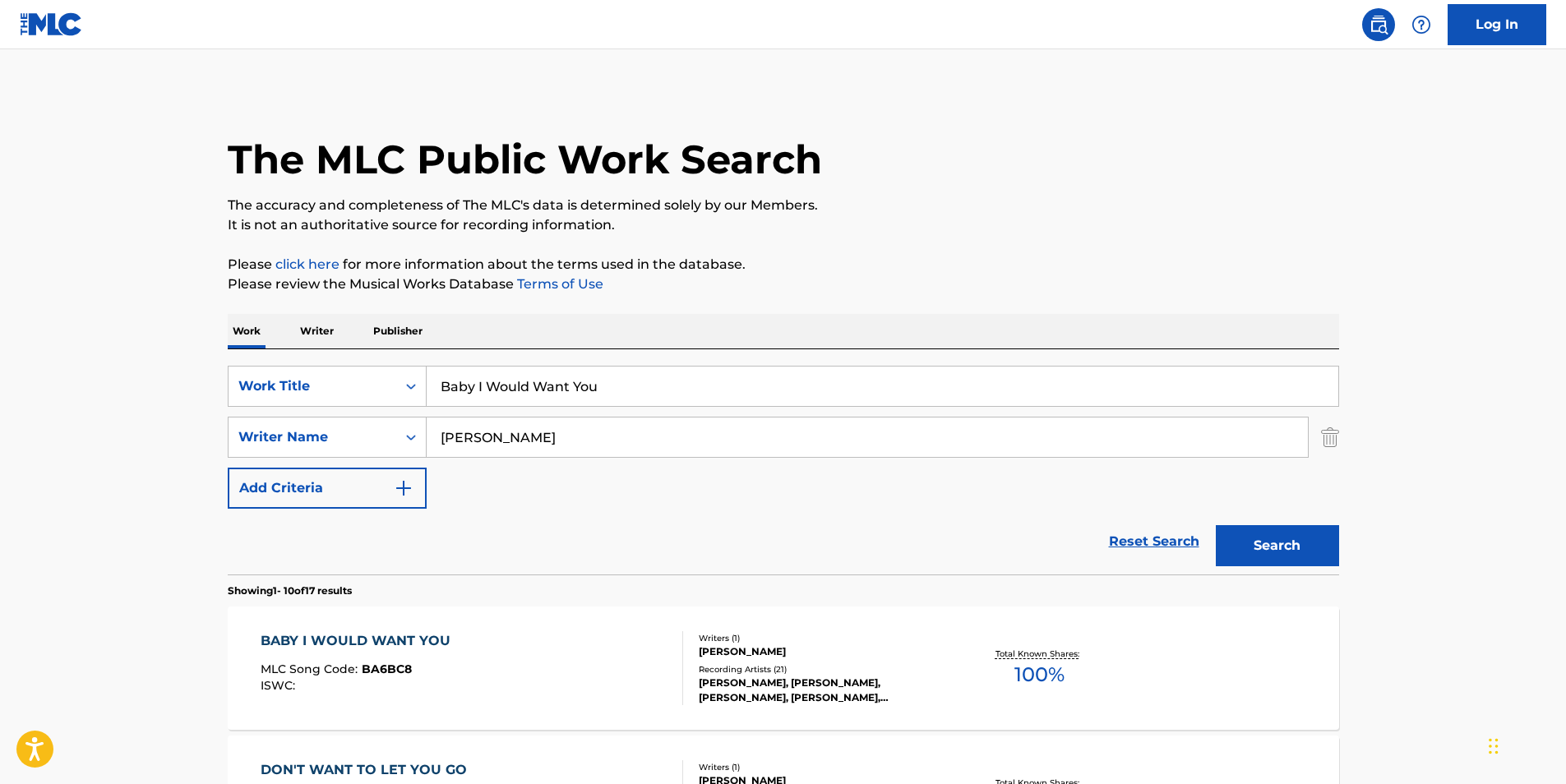
drag, startPoint x: 650, startPoint y: 427, endPoint x: 206, endPoint y: 464, distance: 445.5
paste input "[PERSON_NAME]"
type input "[PERSON_NAME]"
click at [1273, 547] on button "Search" at bounding box center [1276, 544] width 123 height 41
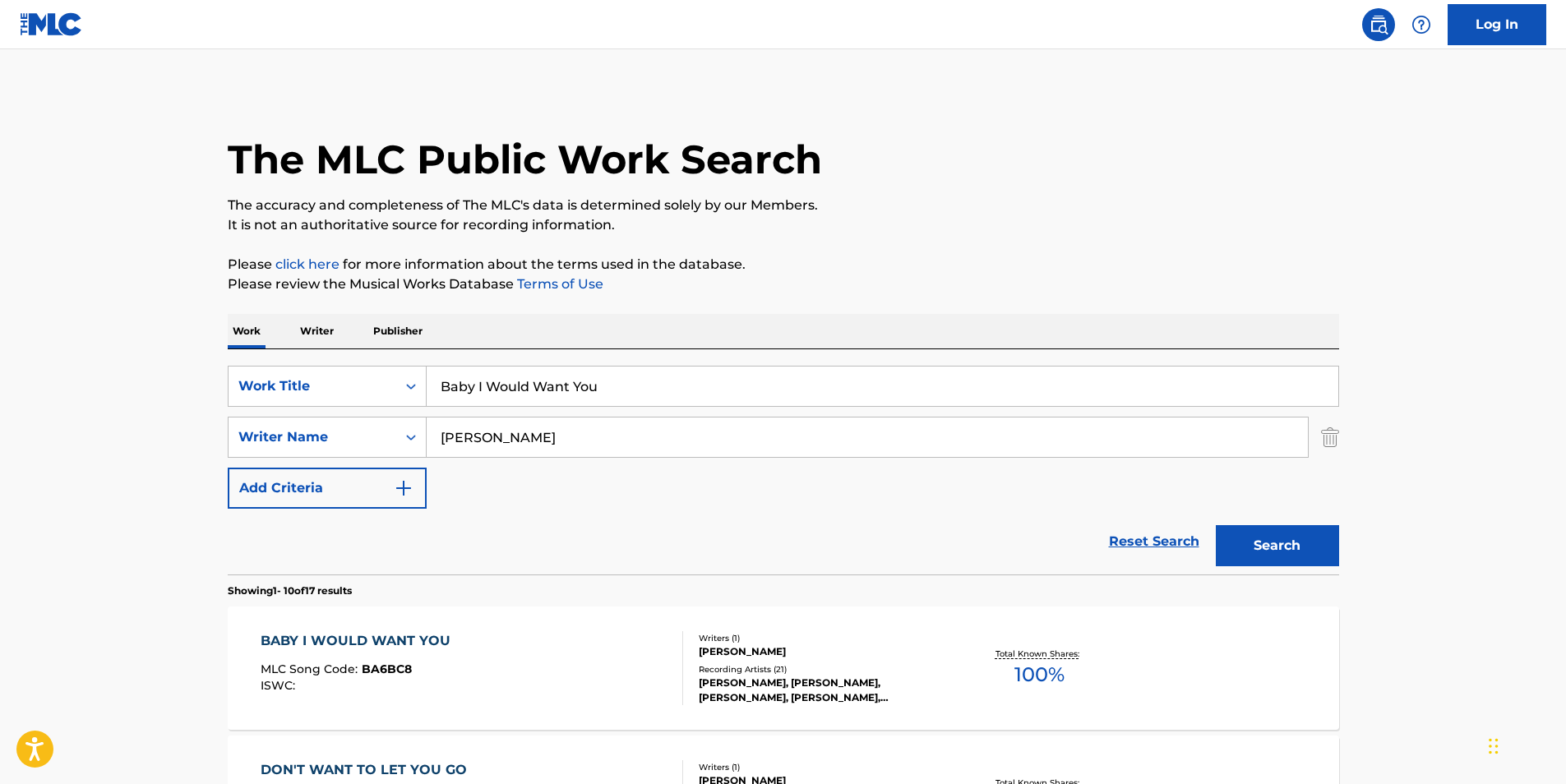
scroll to position [164, 0]
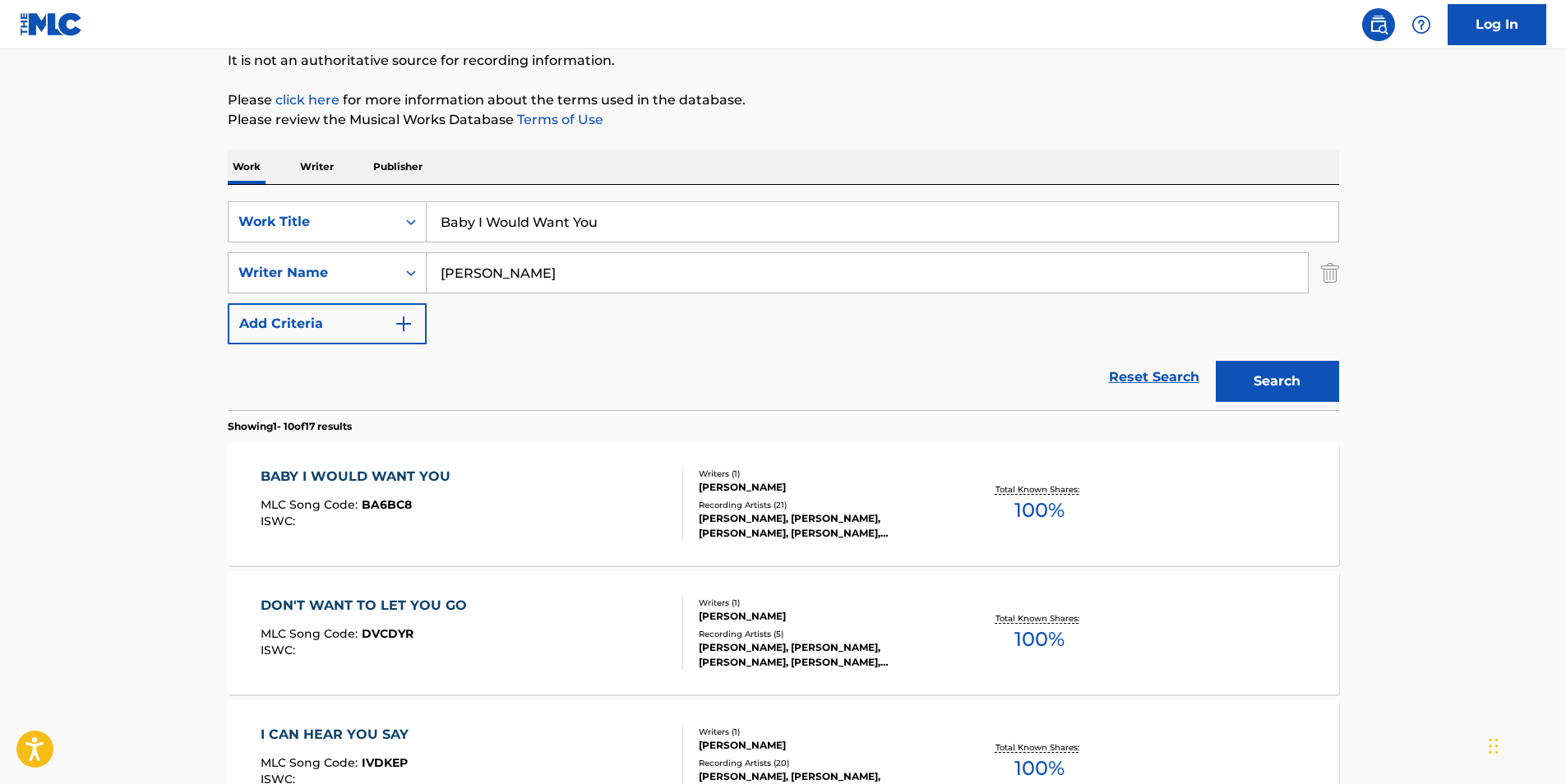
click at [402, 518] on div "ISWC :" at bounding box center [360, 521] width 198 height 12
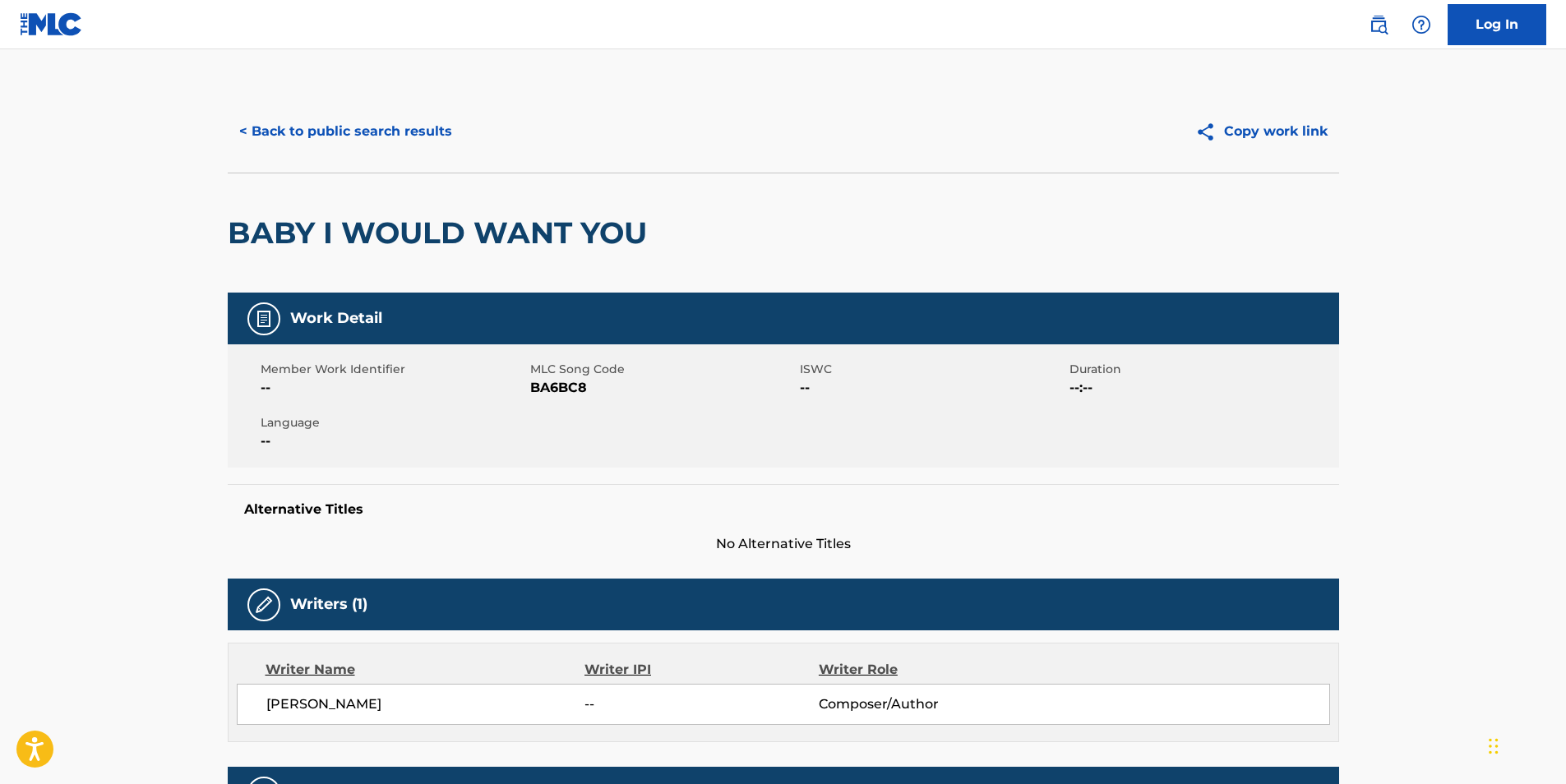
click at [564, 391] on span "BA6BC8" at bounding box center [663, 388] width 266 height 20
copy span "BA6BC8"
